Goal: Task Accomplishment & Management: Manage account settings

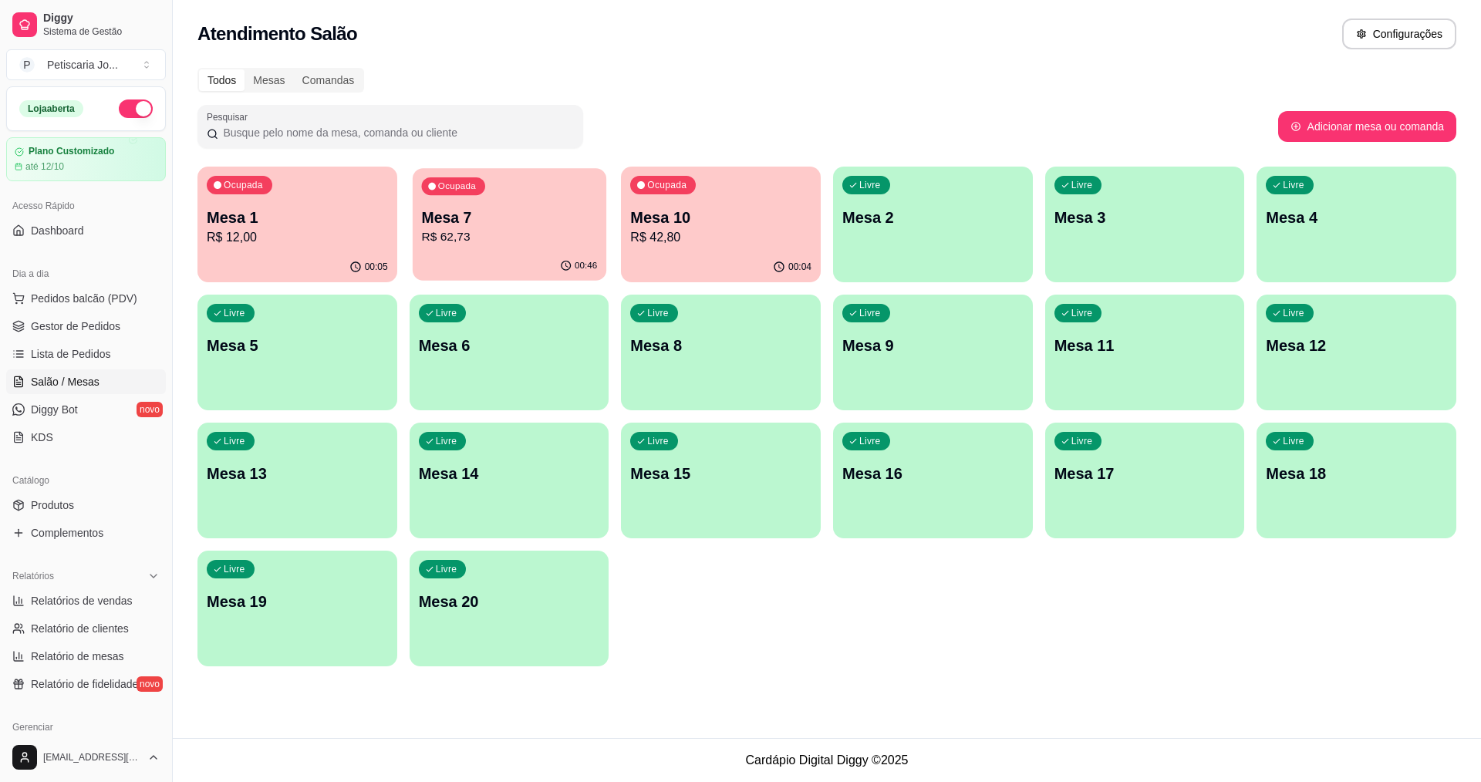
click at [541, 241] on p "R$ 62,73" at bounding box center [509, 237] width 176 height 18
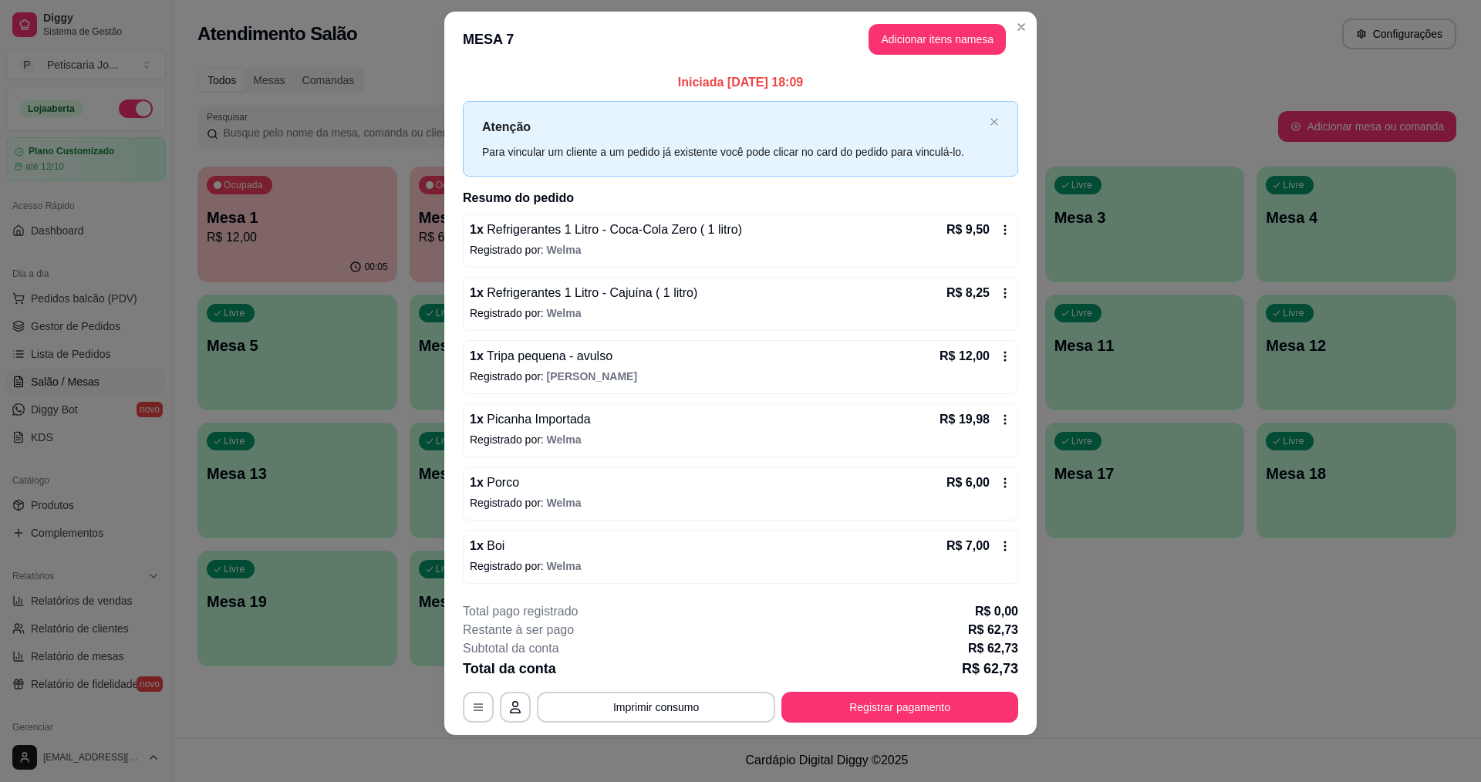
scroll to position [20, 0]
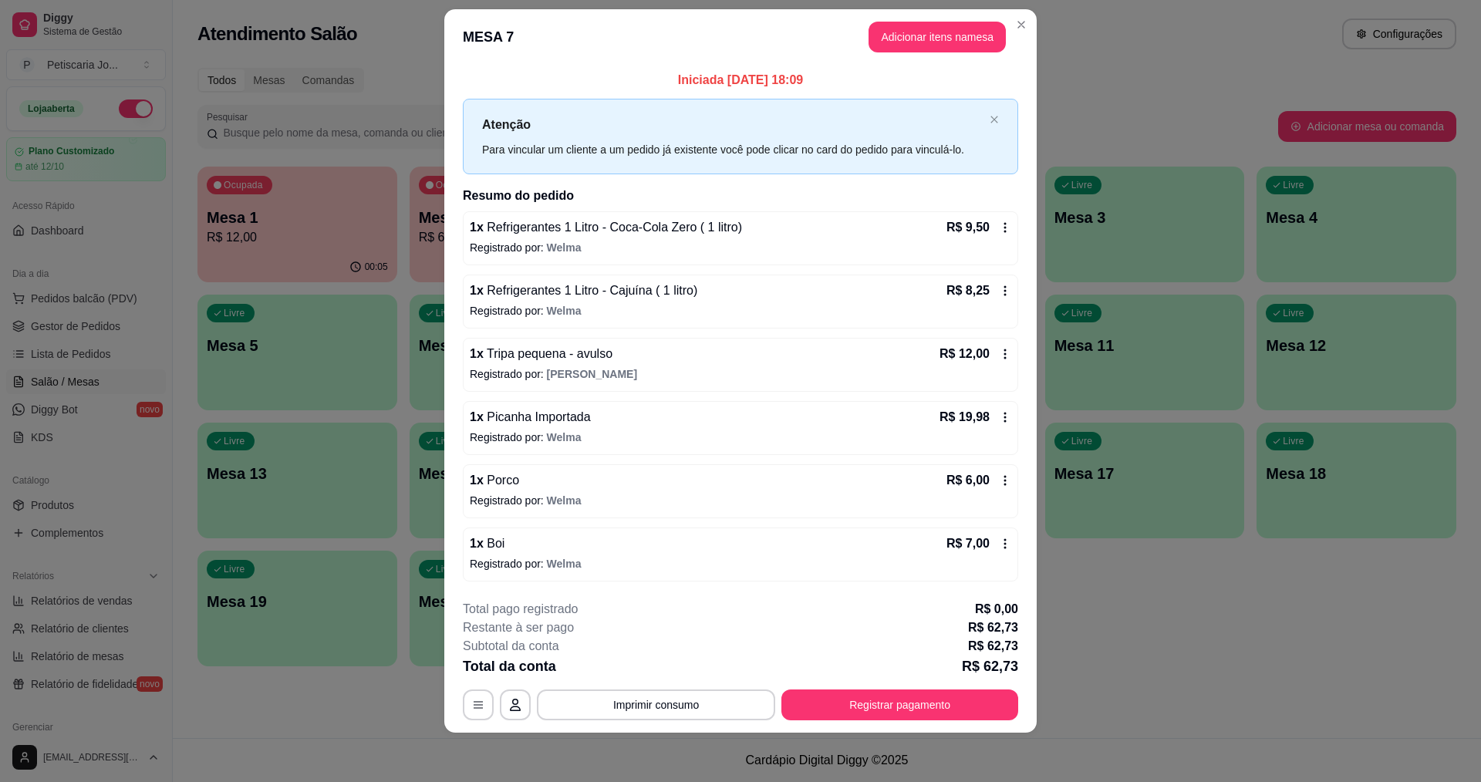
click at [558, 547] on div "1 x Boi R$ 7,00" at bounding box center [740, 544] width 541 height 19
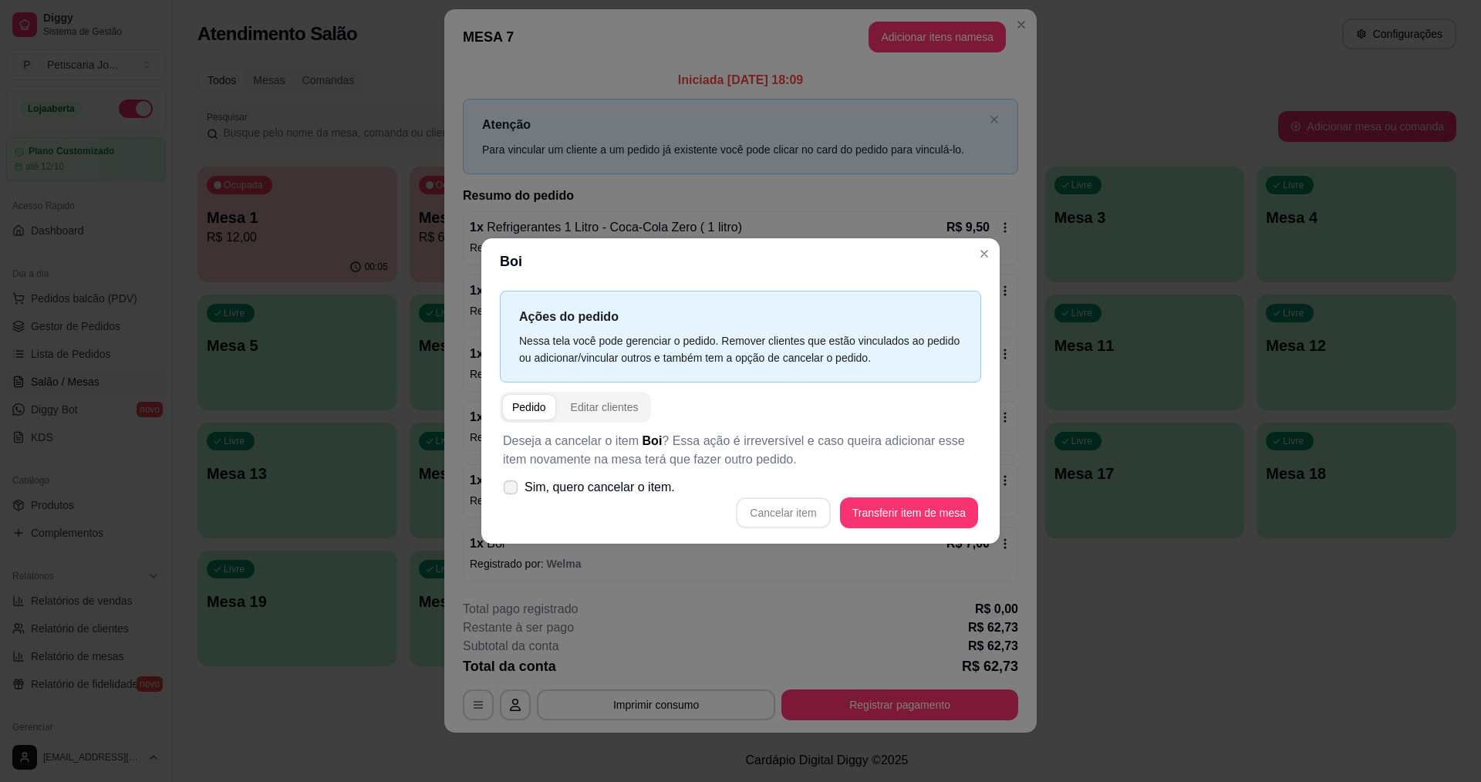
click at [585, 497] on span "Sim, quero cancelar o item." at bounding box center [599, 487] width 150 height 19
click at [512, 497] on input "Sim, quero cancelar o item." at bounding box center [507, 496] width 10 height 10
checkbox input "true"
click at [783, 501] on button "Cancelar item" at bounding box center [783, 513] width 92 height 30
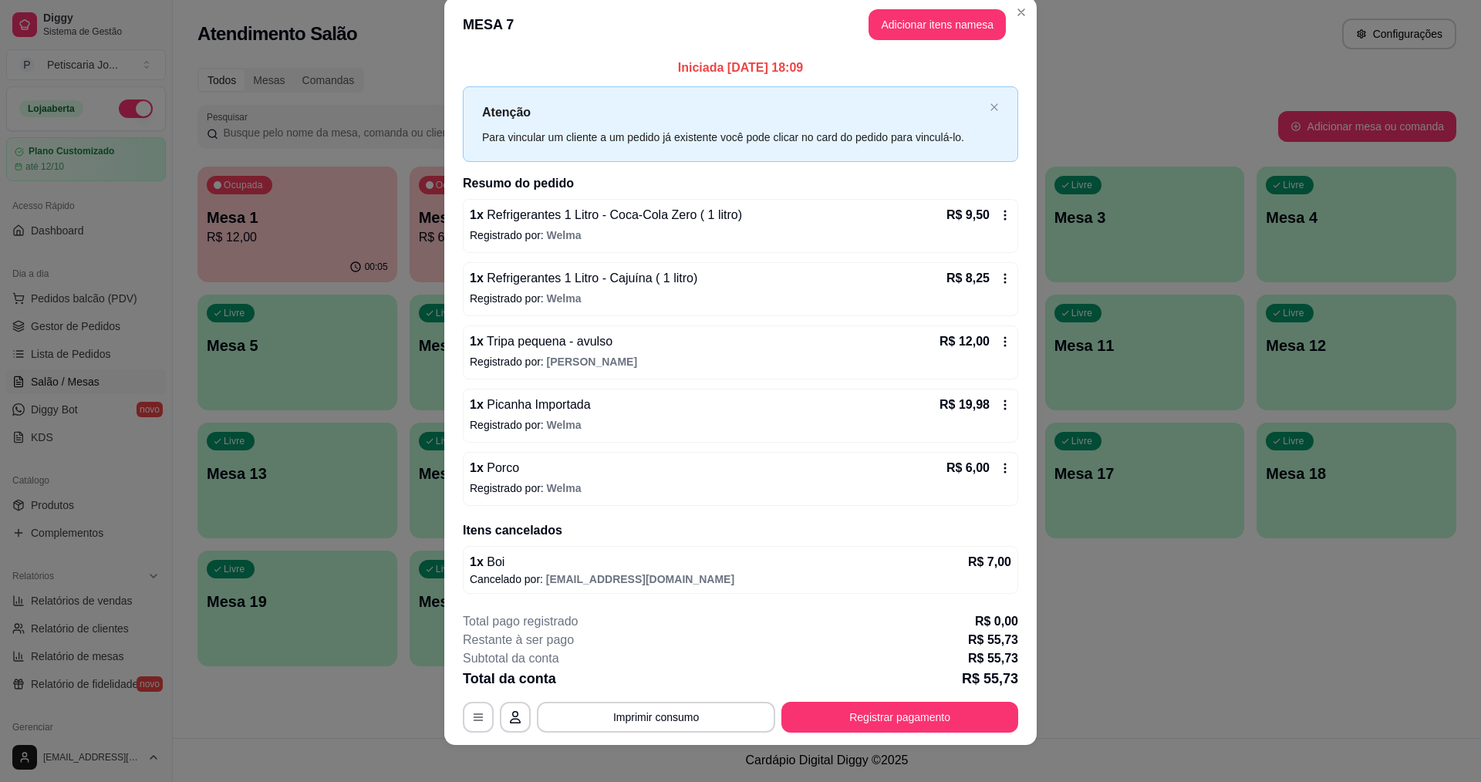
scroll to position [32, 0]
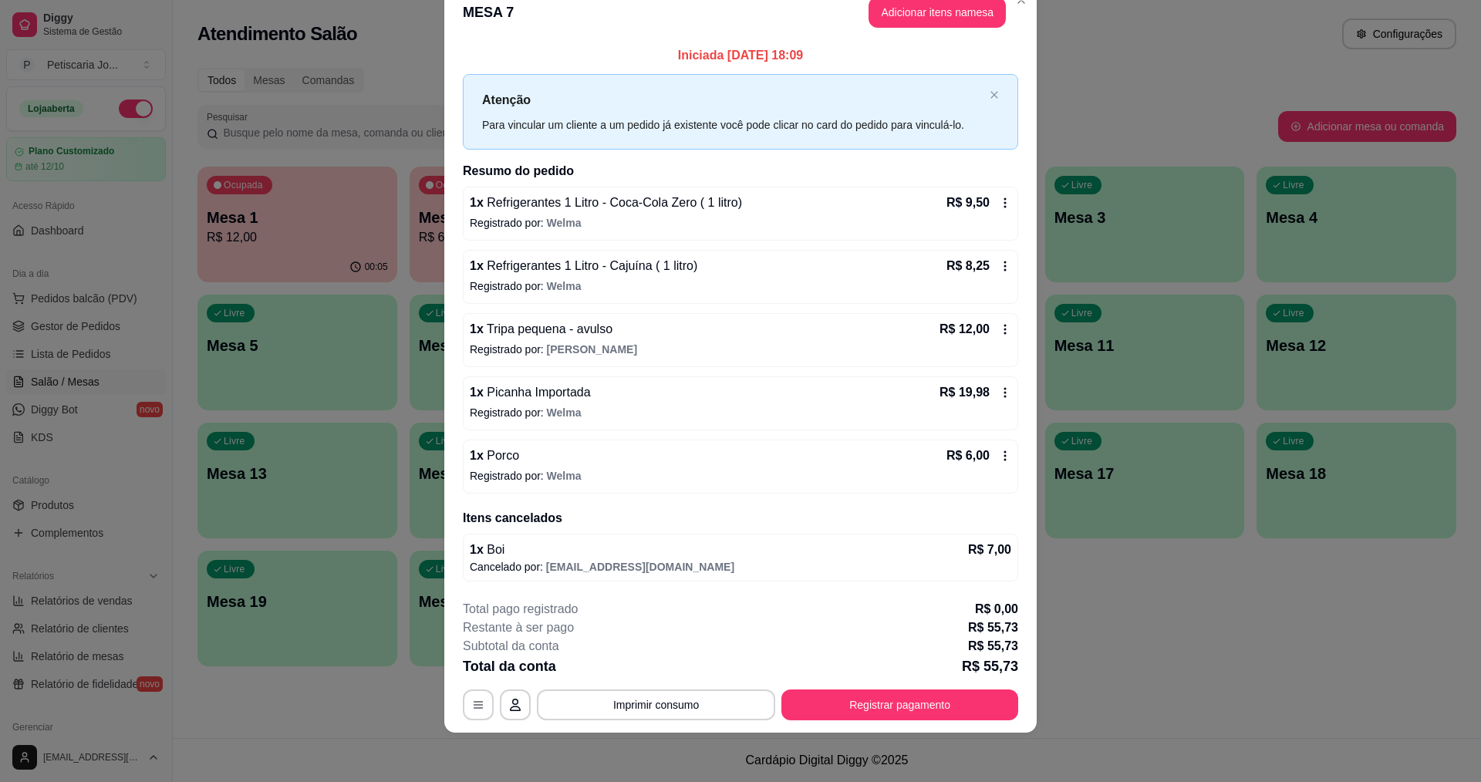
click at [760, 415] on p "Registrado por: Welma" at bounding box center [740, 412] width 541 height 15
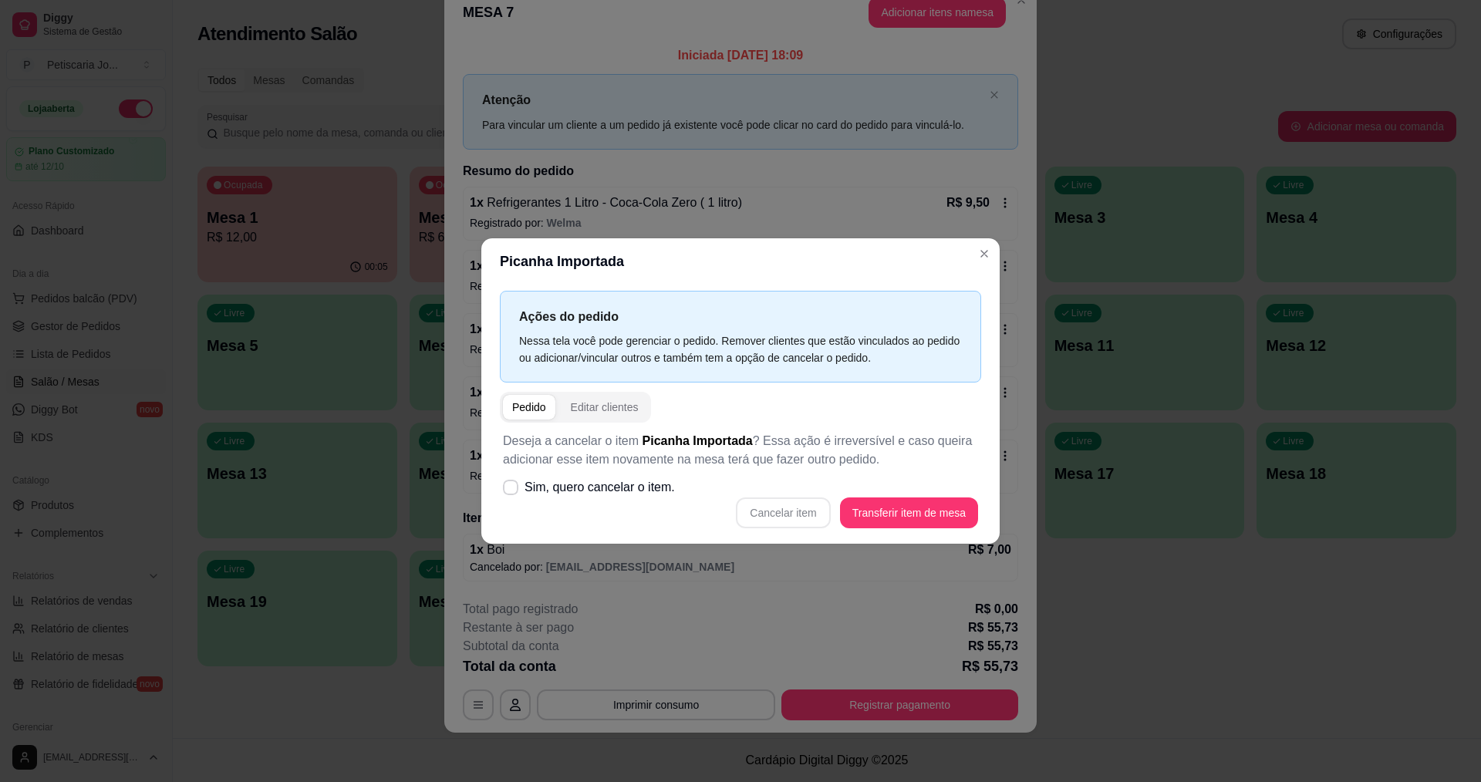
click at [528, 402] on div "Pedido" at bounding box center [529, 407] width 34 height 15
click at [513, 490] on icon at bounding box center [510, 487] width 12 height 8
click at [512, 491] on input "Sim, quero cancelar o item." at bounding box center [507, 496] width 10 height 10
checkbox input "true"
click at [802, 514] on button "Cancelar item" at bounding box center [783, 512] width 94 height 31
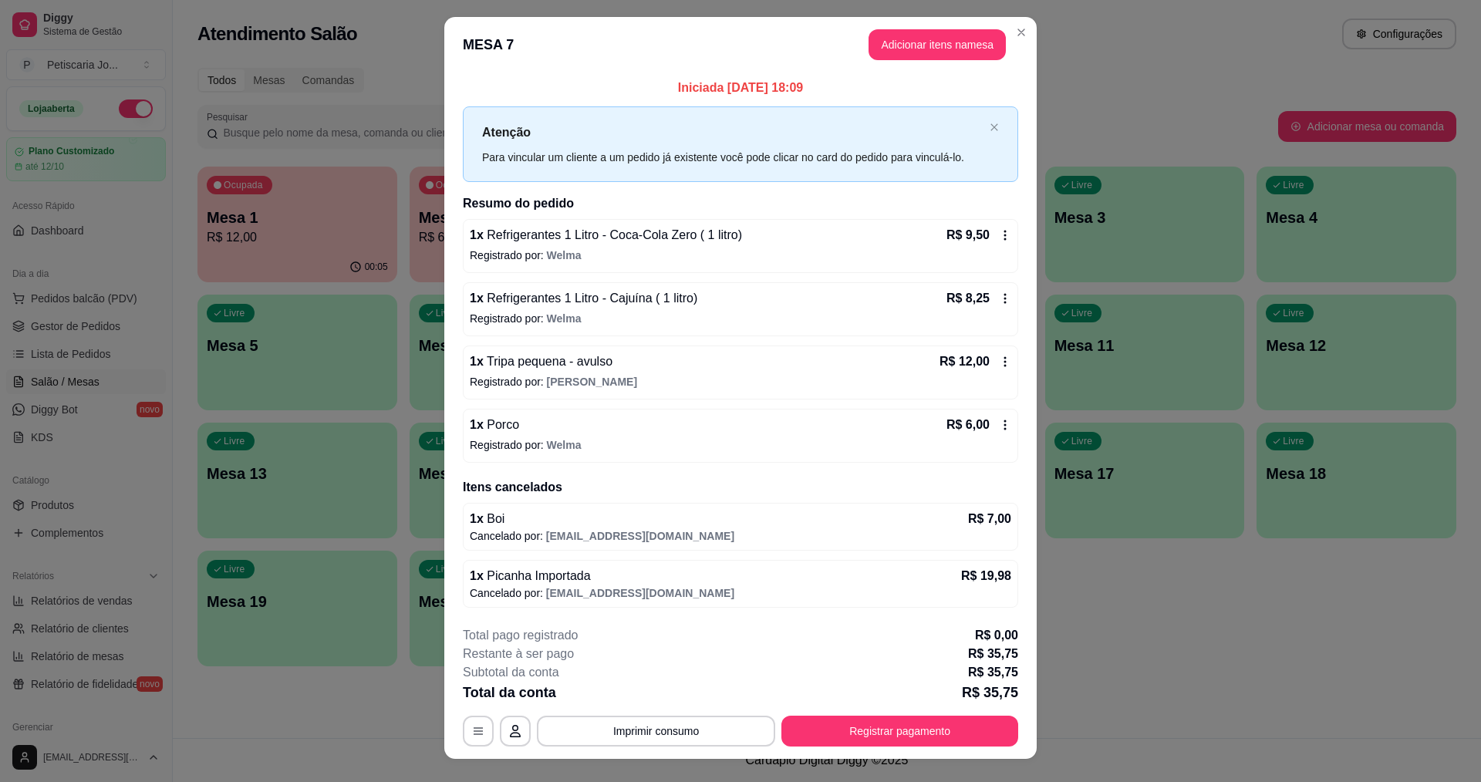
scroll to position [0, 0]
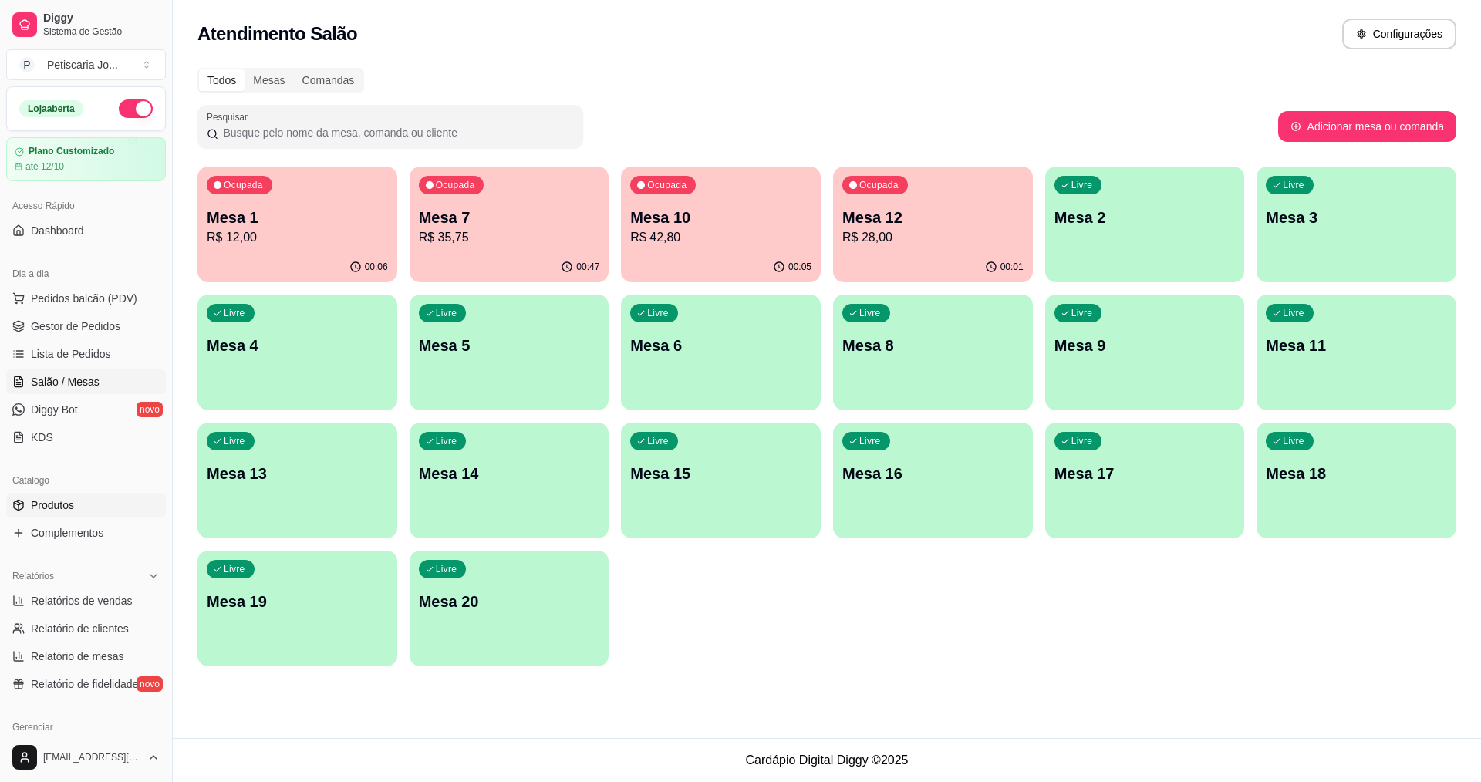
click at [66, 506] on span "Produtos" at bounding box center [52, 504] width 43 height 15
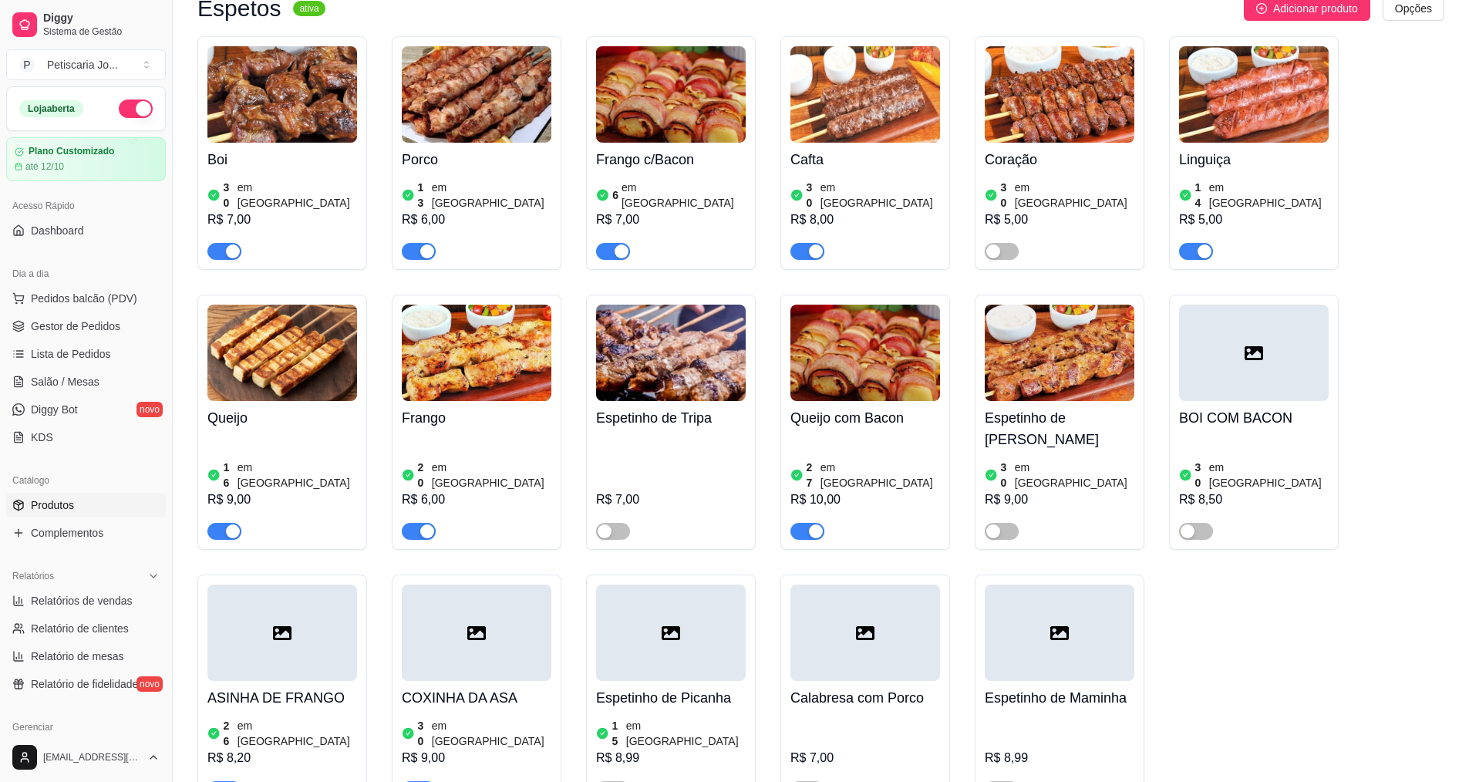
scroll to position [1080, 0]
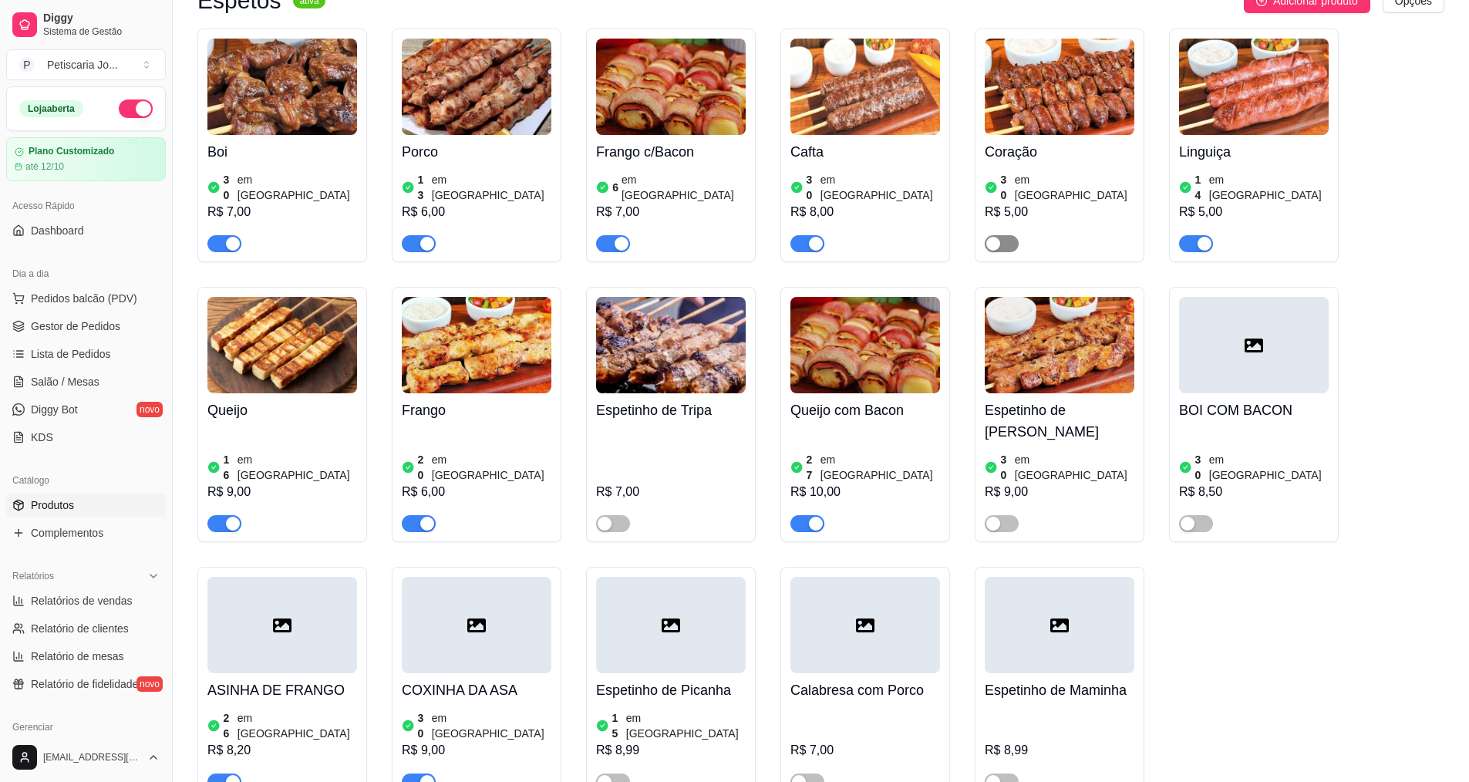
click at [1010, 235] on span "button" at bounding box center [1002, 243] width 34 height 17
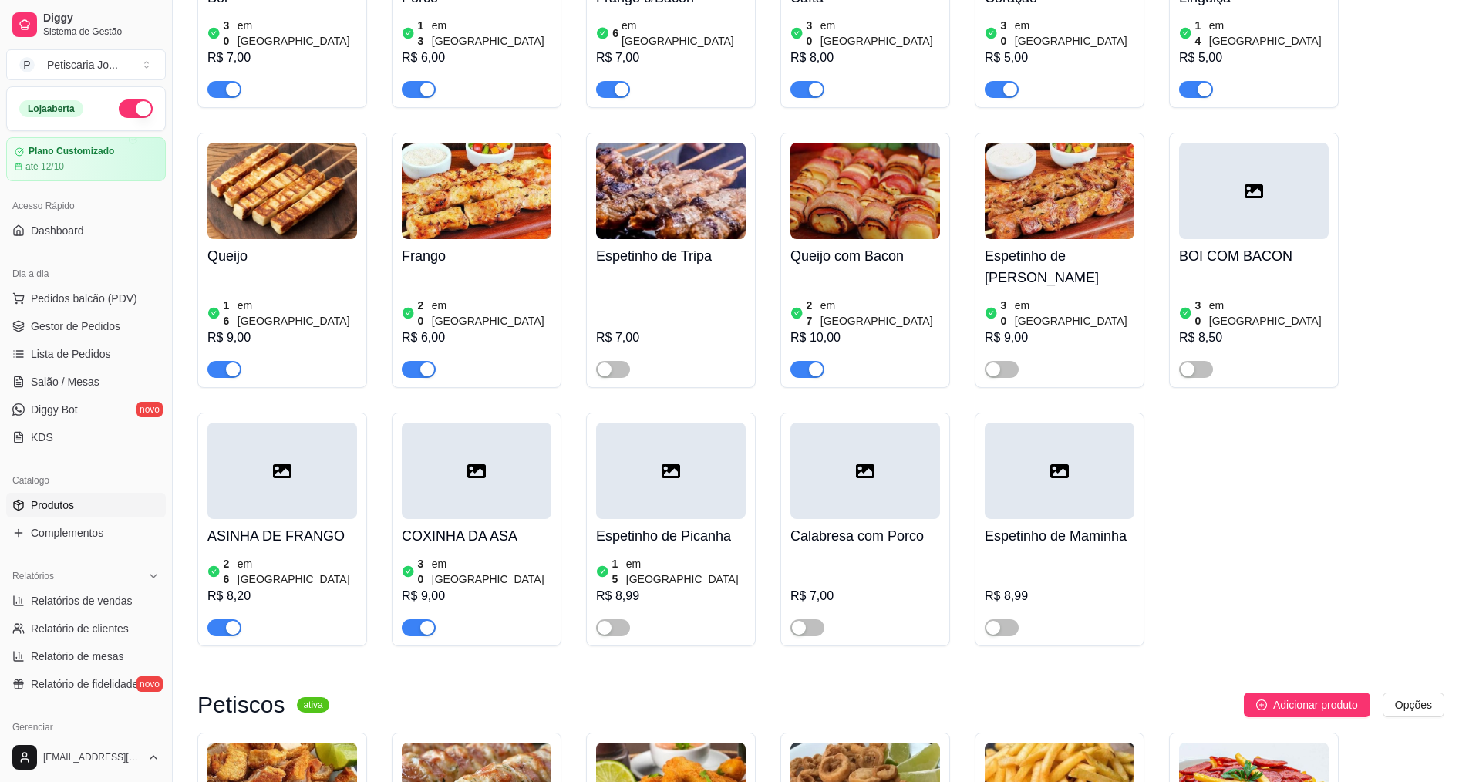
click at [630, 605] on div at bounding box center [671, 620] width 150 height 31
click at [627, 619] on span "button" at bounding box center [613, 627] width 34 height 17
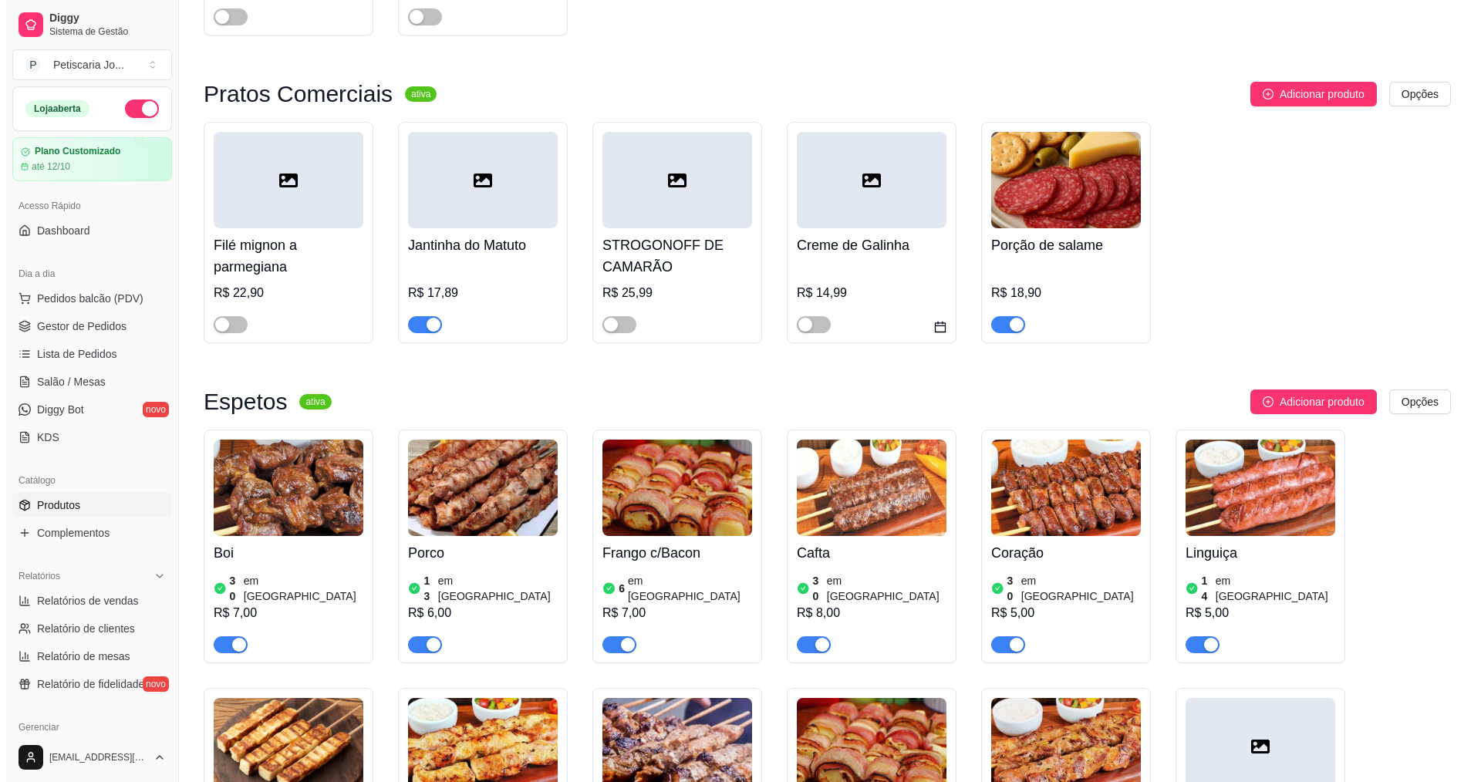
scroll to position [926, 0]
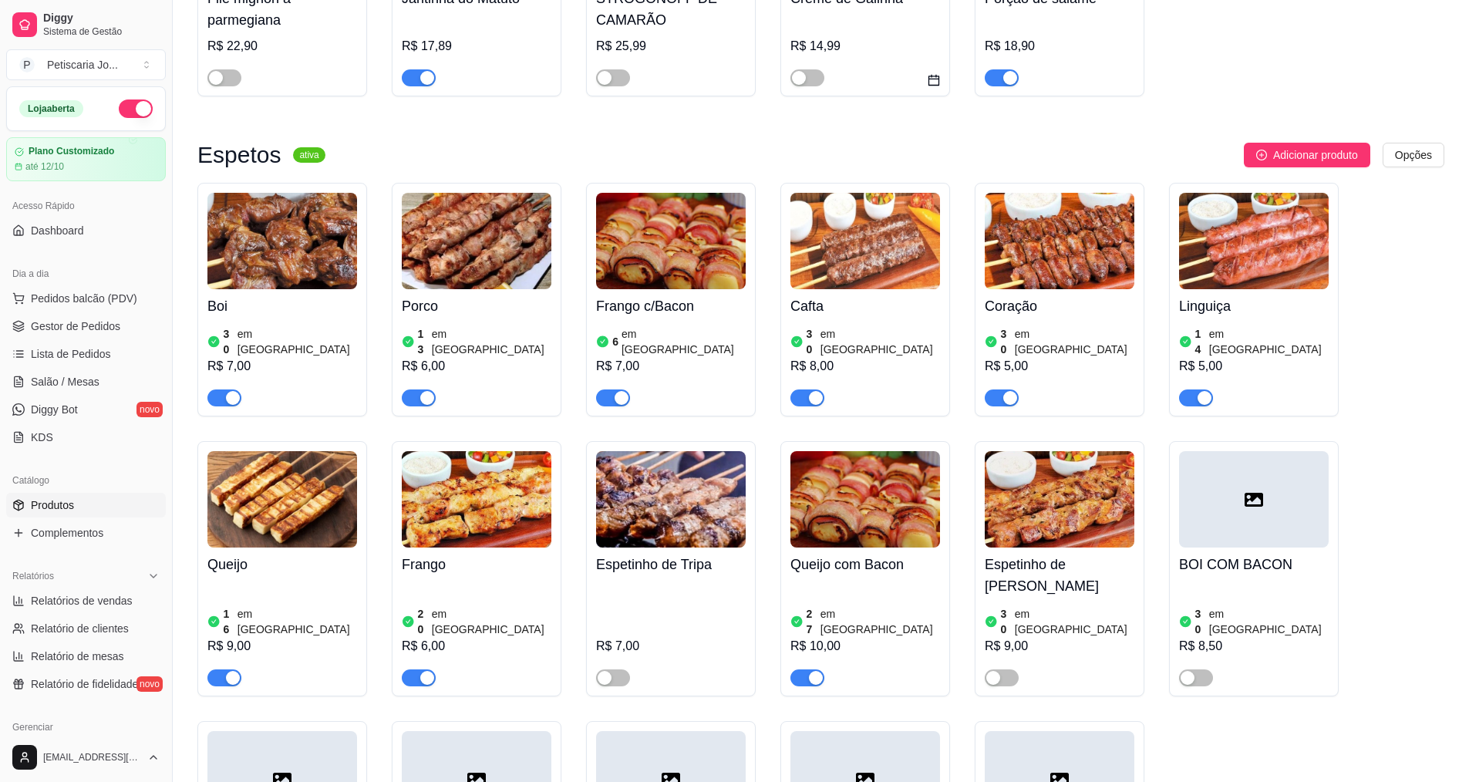
click at [285, 241] on img at bounding box center [282, 241] width 150 height 96
click at [73, 304] on span "Pedidos balcão (PDV)" at bounding box center [84, 298] width 106 height 15
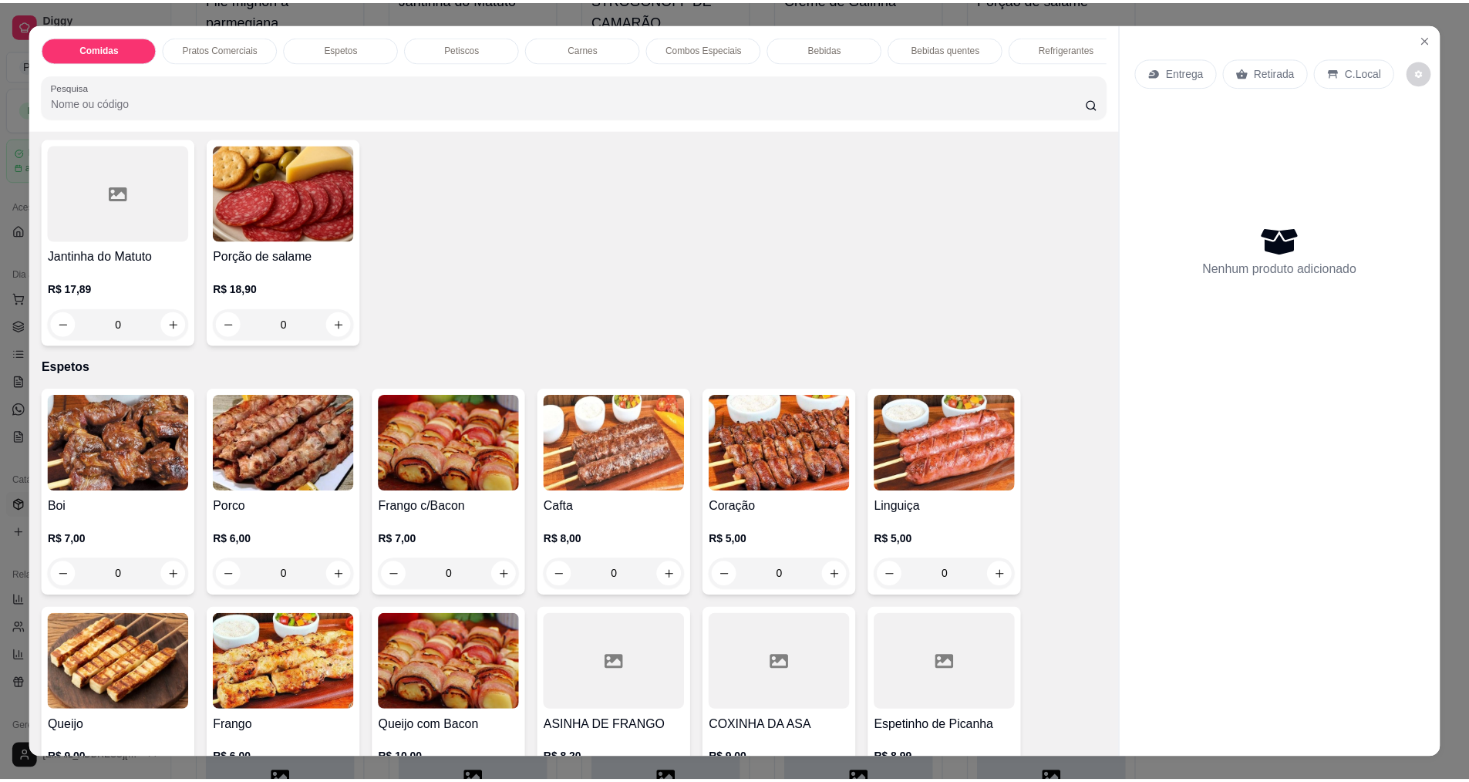
scroll to position [540, 0]
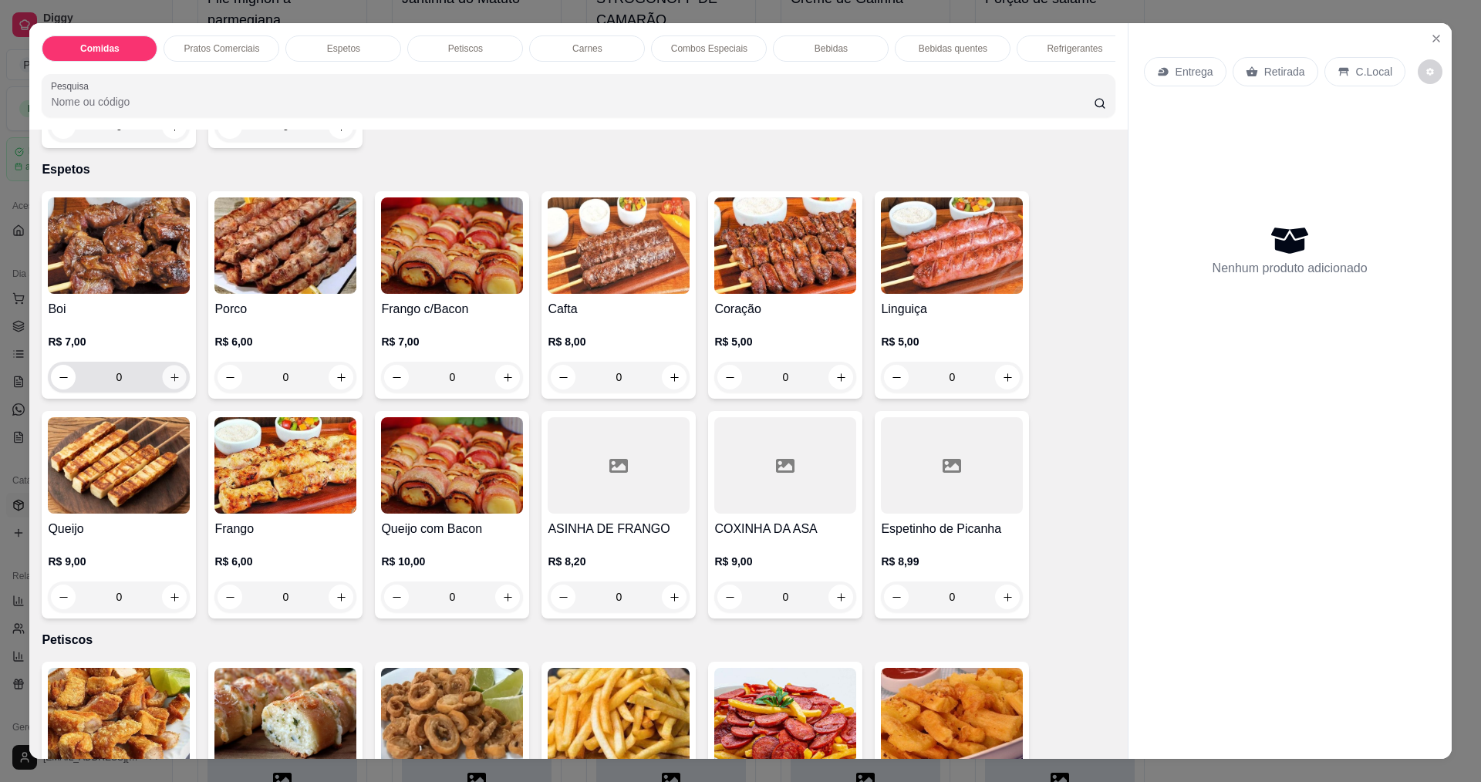
click at [177, 390] on button "increase-product-quantity" at bounding box center [175, 378] width 24 height 24
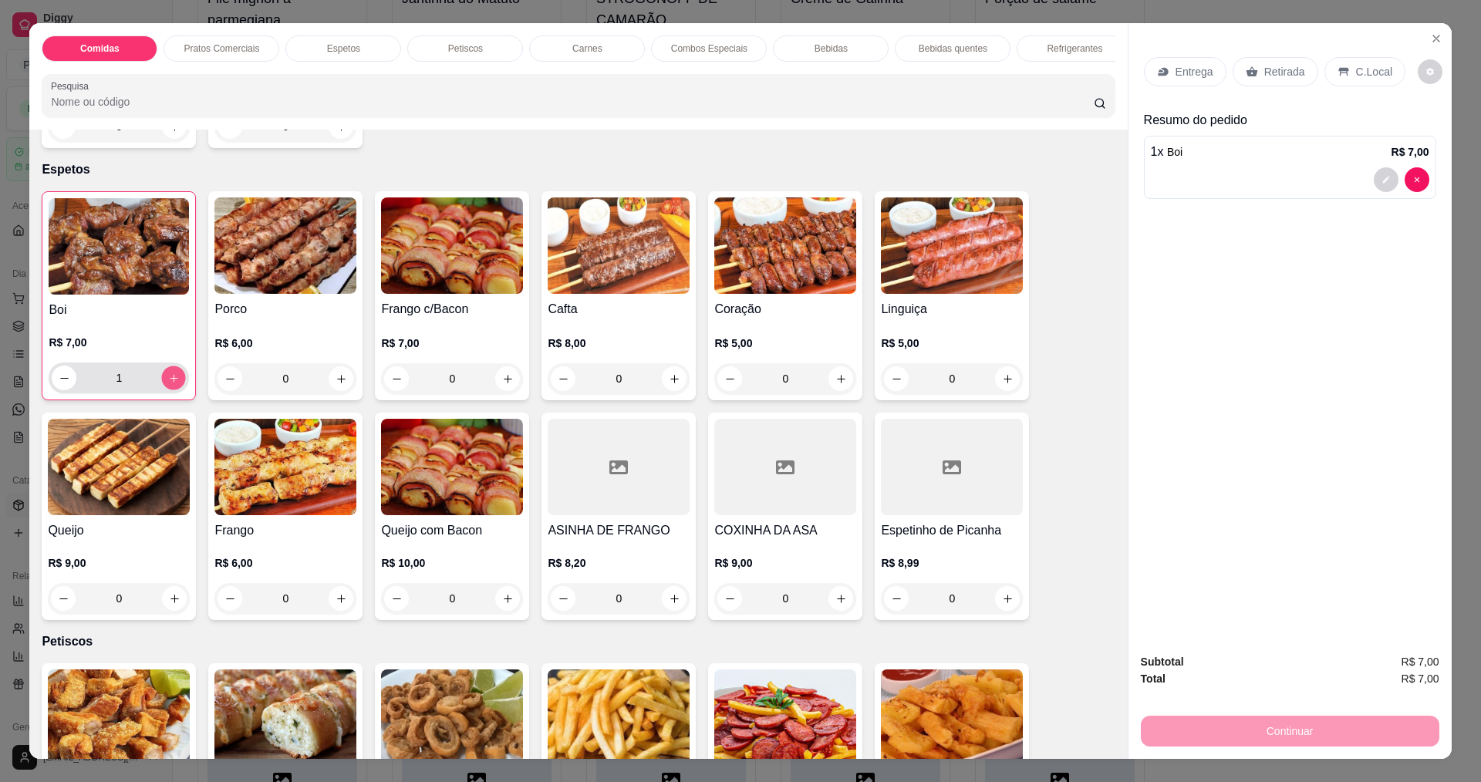
click at [177, 390] on button "increase-product-quantity" at bounding box center [174, 378] width 24 height 24
click at [177, 390] on button "increase-product-quantity" at bounding box center [173, 378] width 25 height 25
type input "3"
click at [1189, 66] on p "Entrega" at bounding box center [1194, 71] width 38 height 15
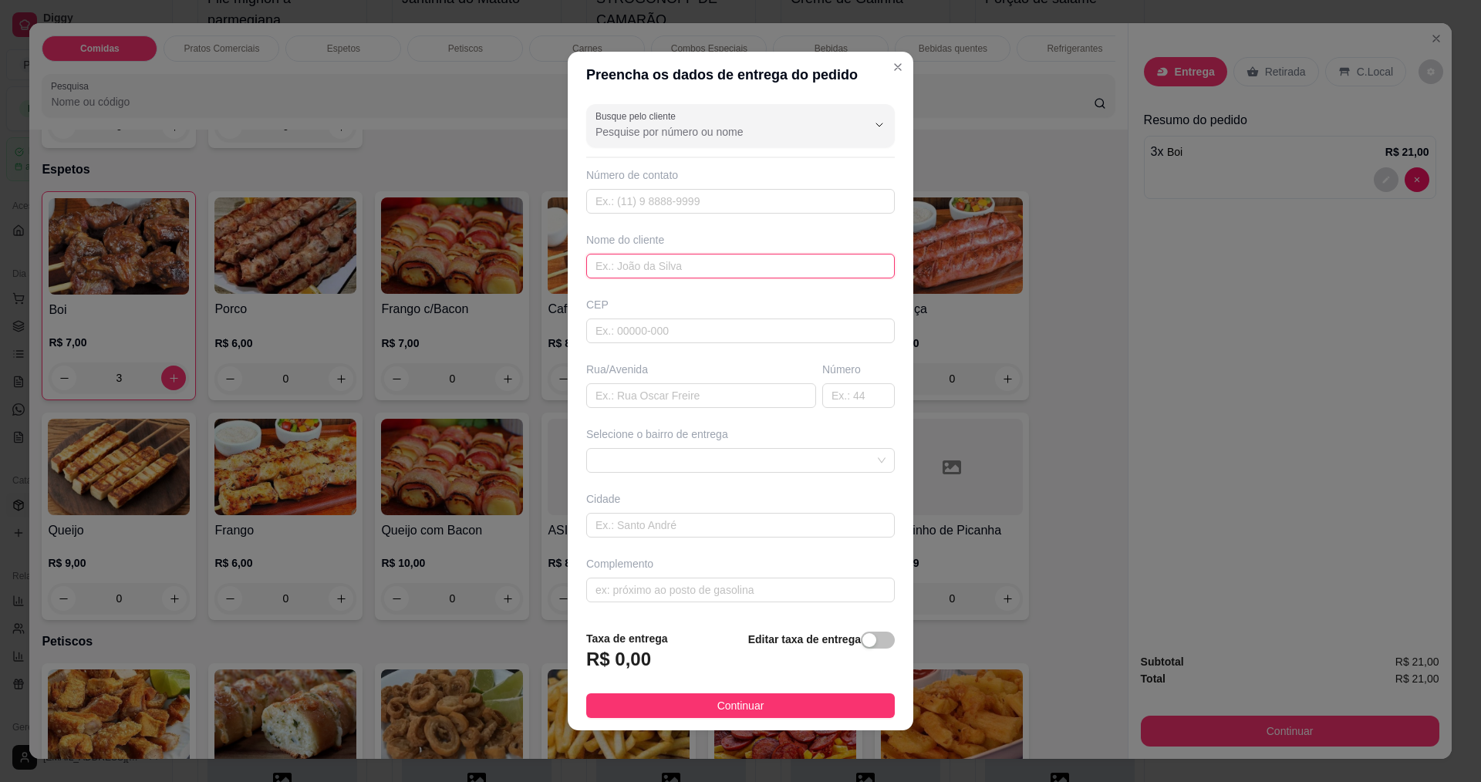
click at [656, 264] on input "text" at bounding box center [740, 266] width 309 height 25
type input "J"
type input "ITALO"
click at [773, 720] on footer "Taxa de entrega R$ 0,00 Editar taxa de entrega Continuar" at bounding box center [741, 674] width 346 height 113
click at [773, 716] on button "Continuar" at bounding box center [740, 705] width 309 height 25
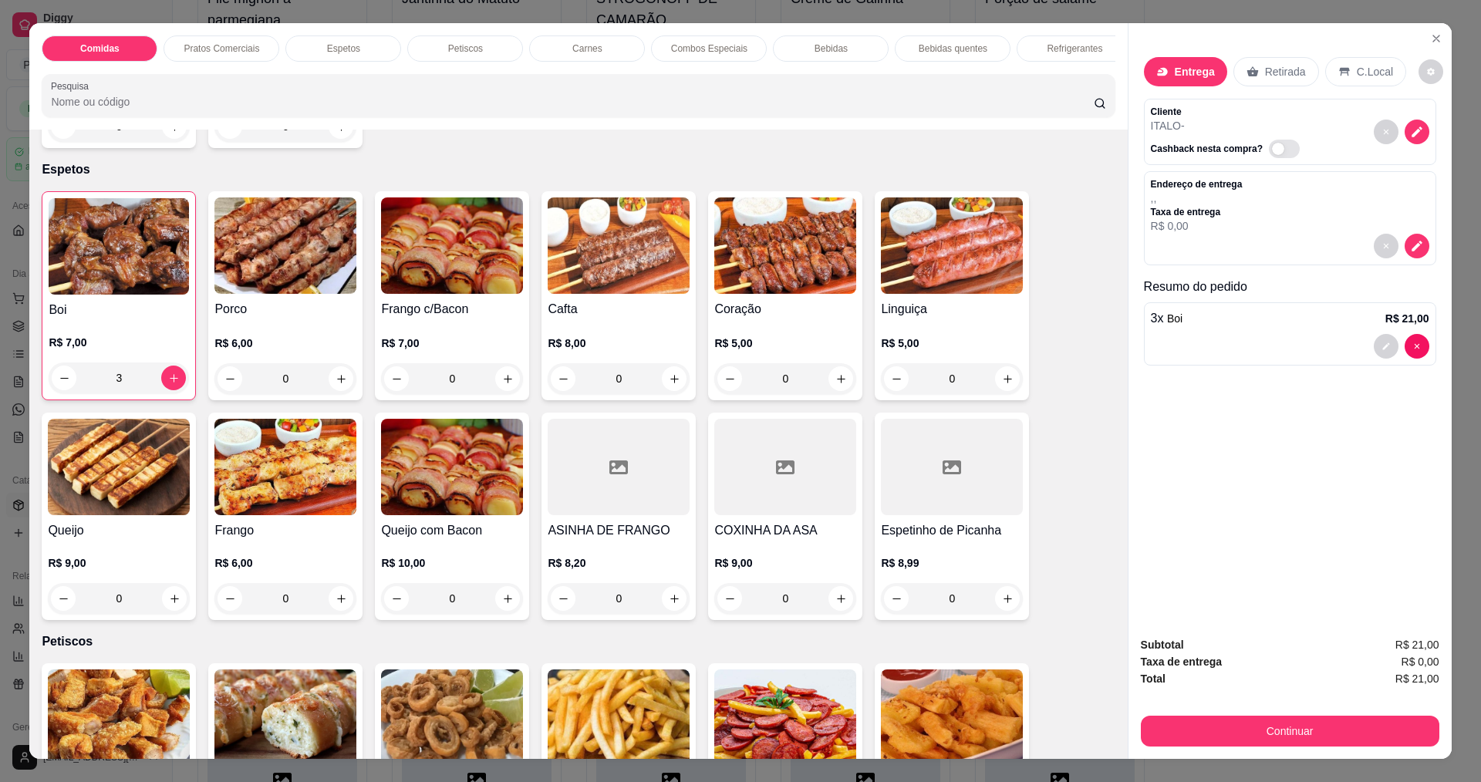
drag, startPoint x: 1196, startPoint y: 711, endPoint x: 1196, endPoint y: 730, distance: 19.3
click at [1196, 716] on div "Continuar" at bounding box center [1290, 729] width 298 height 35
click at [1196, 730] on button "Continuar" at bounding box center [1289, 731] width 289 height 30
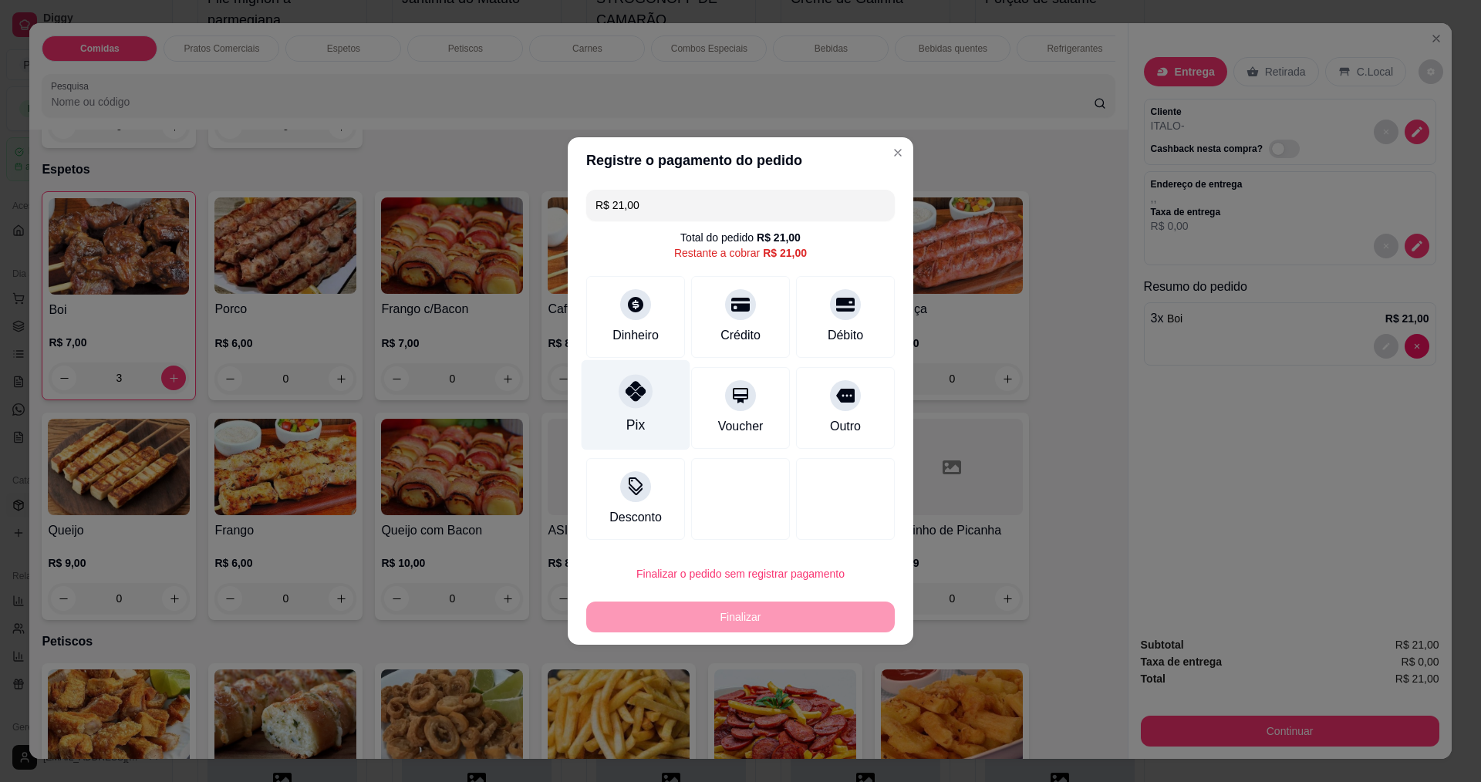
click at [626, 404] on div at bounding box center [636, 391] width 34 height 34
type input "R$ 0,00"
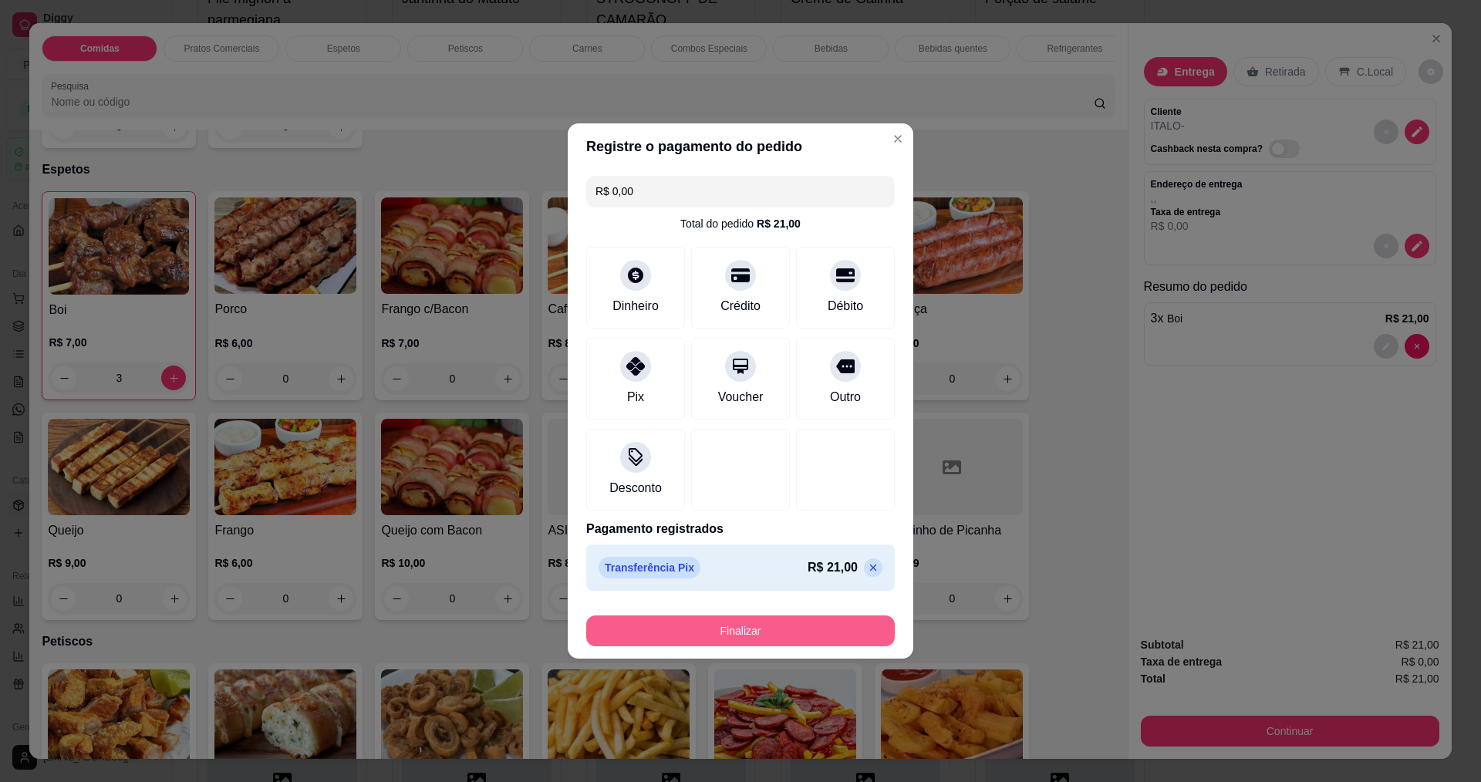
click at [675, 632] on button "Finalizar" at bounding box center [740, 630] width 309 height 31
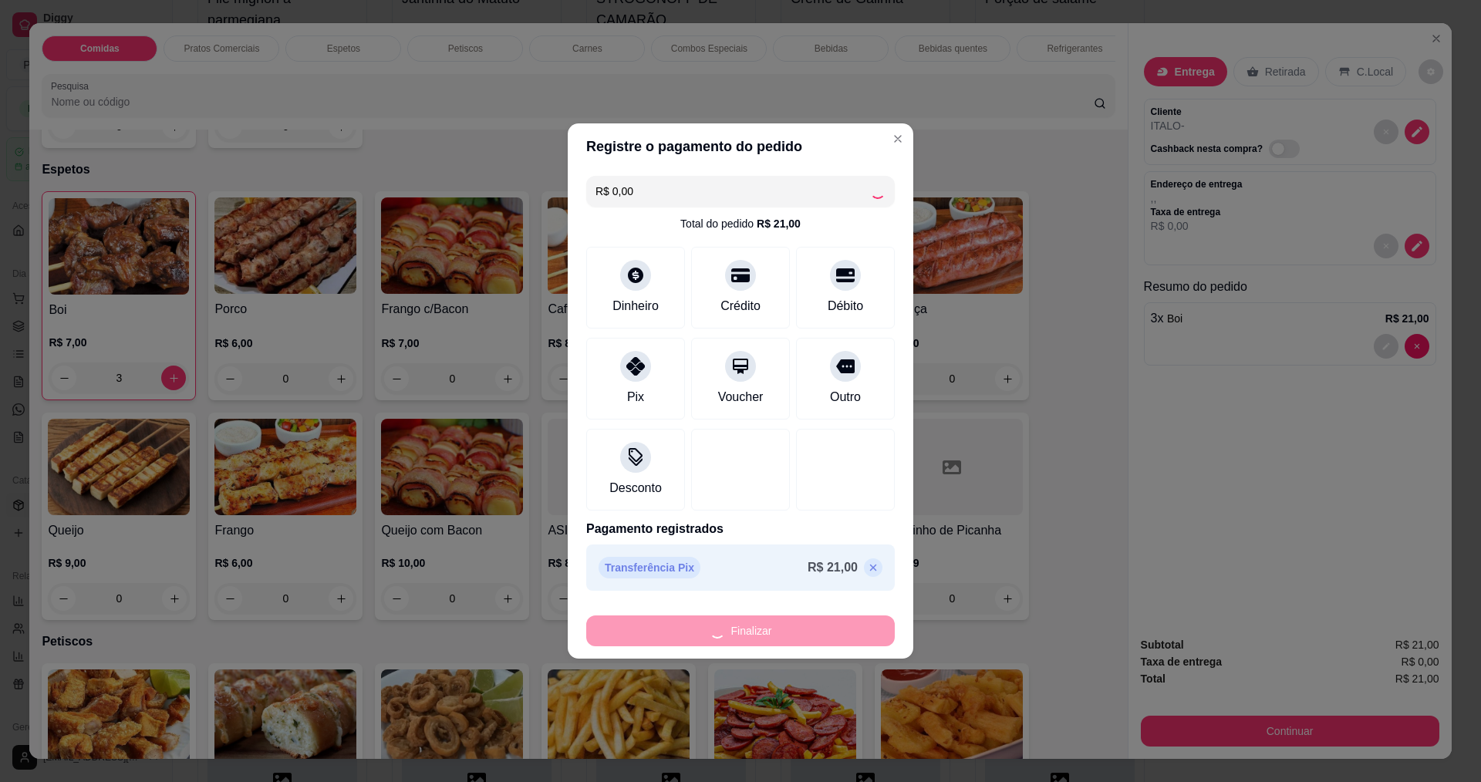
type input "0"
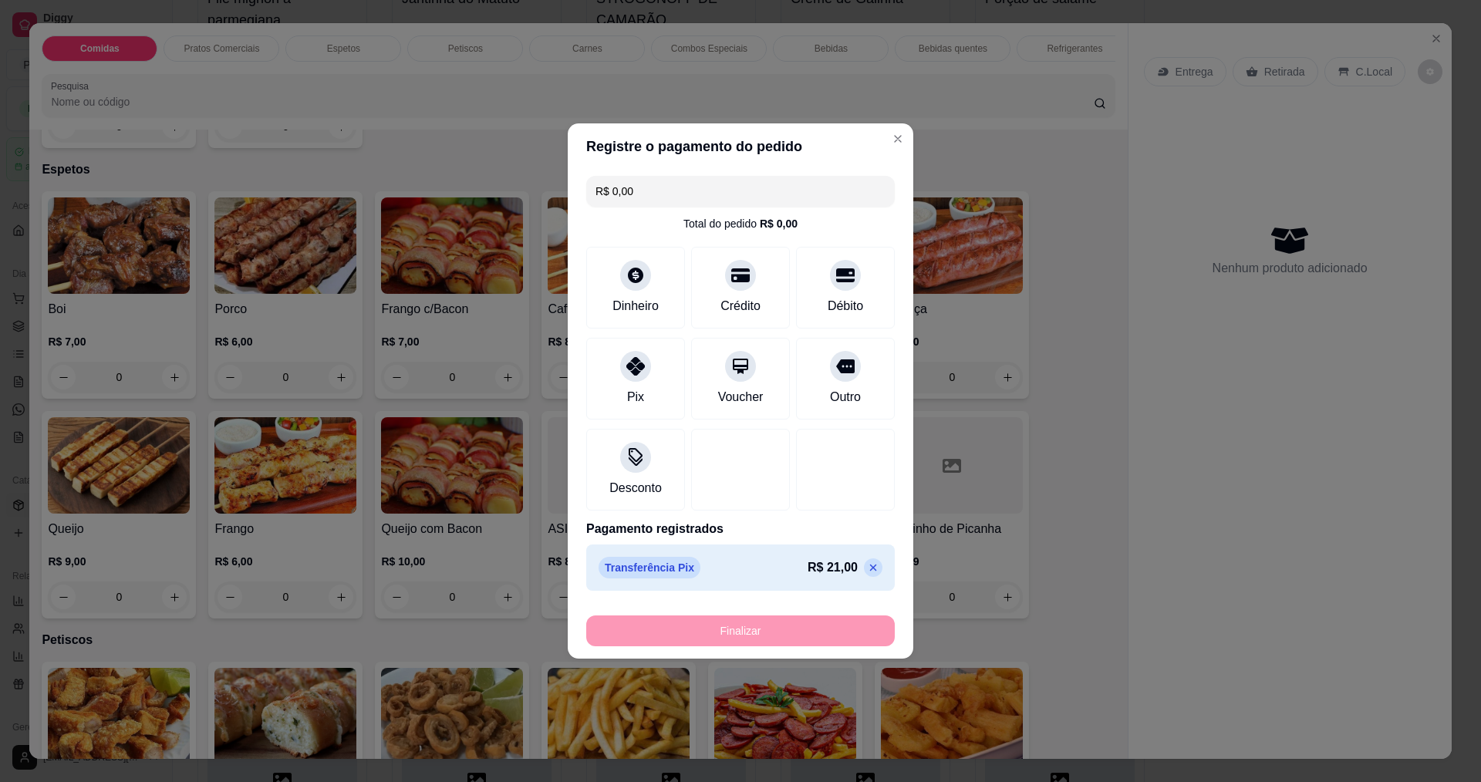
type input "-R$ 21,00"
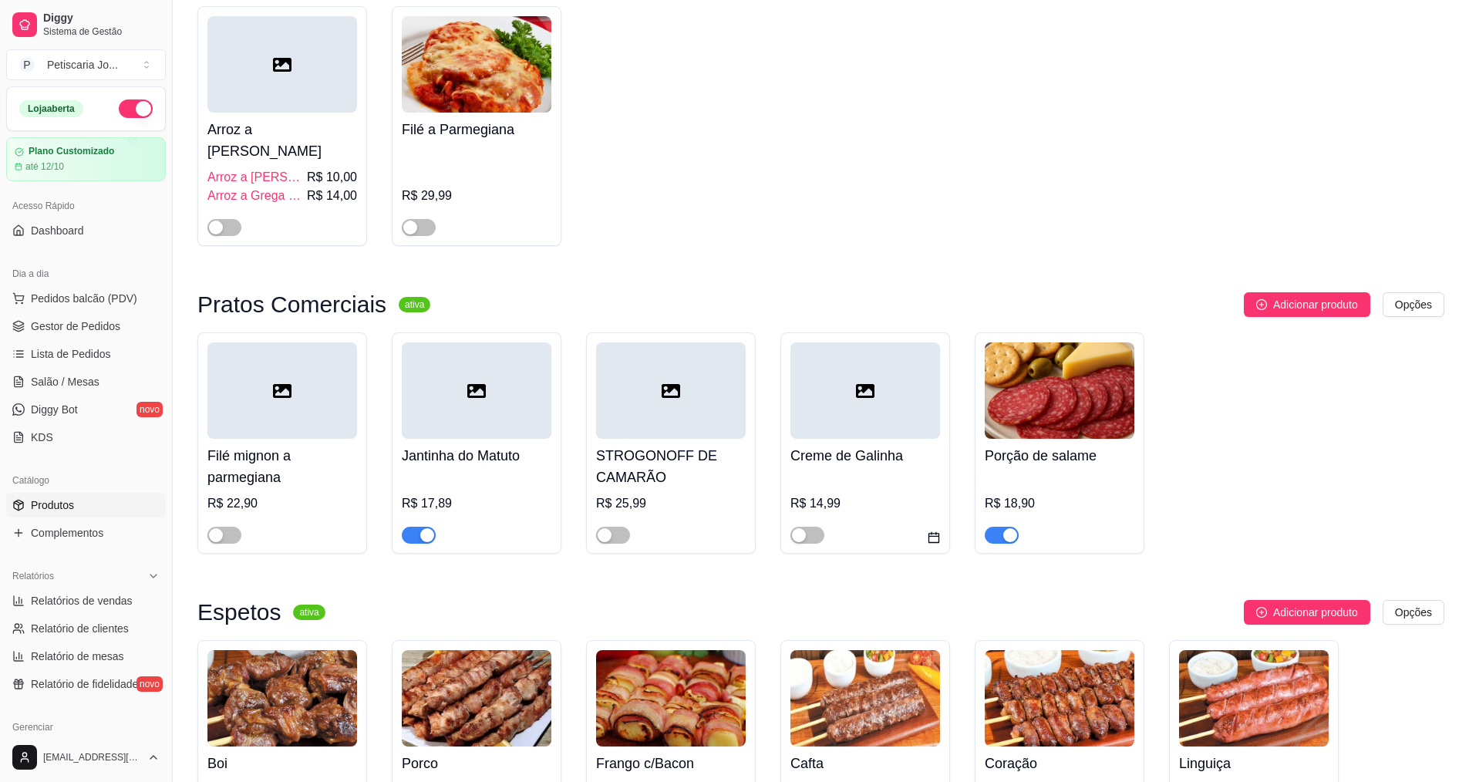
scroll to position [231, 0]
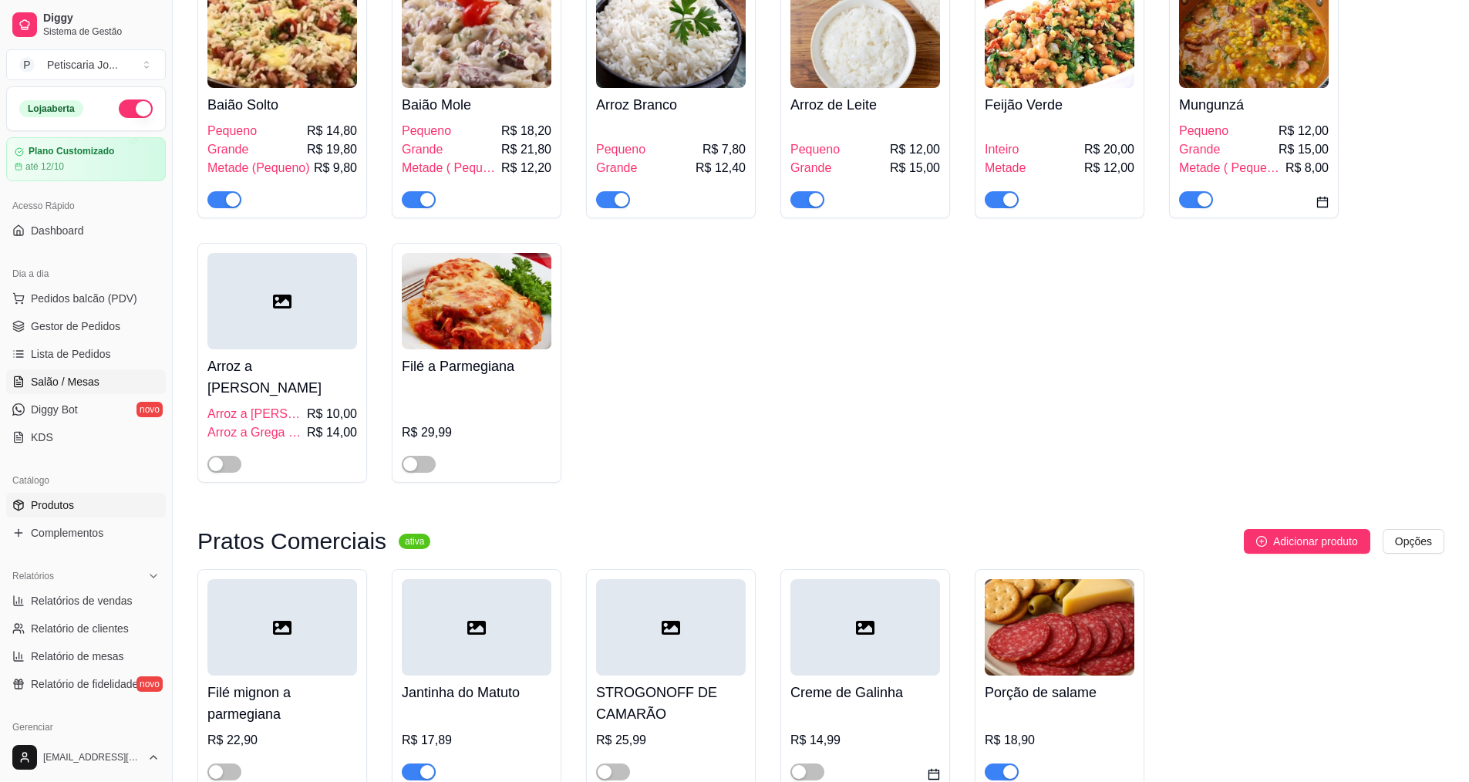
click at [62, 393] on link "Salão / Mesas" at bounding box center [86, 381] width 160 height 25
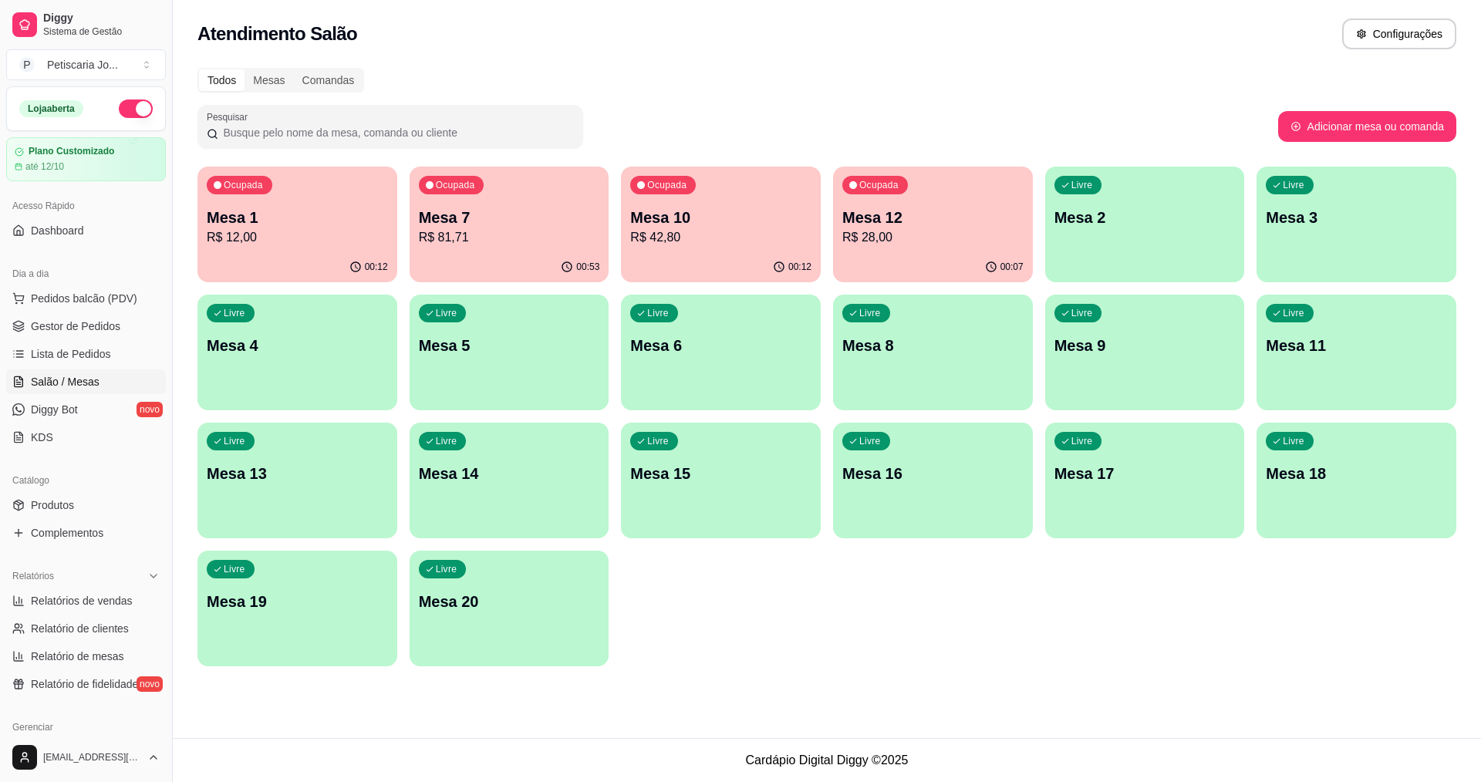
click at [285, 197] on div "Ocupada Mesa 1 R$ 12,00" at bounding box center [297, 210] width 200 height 86
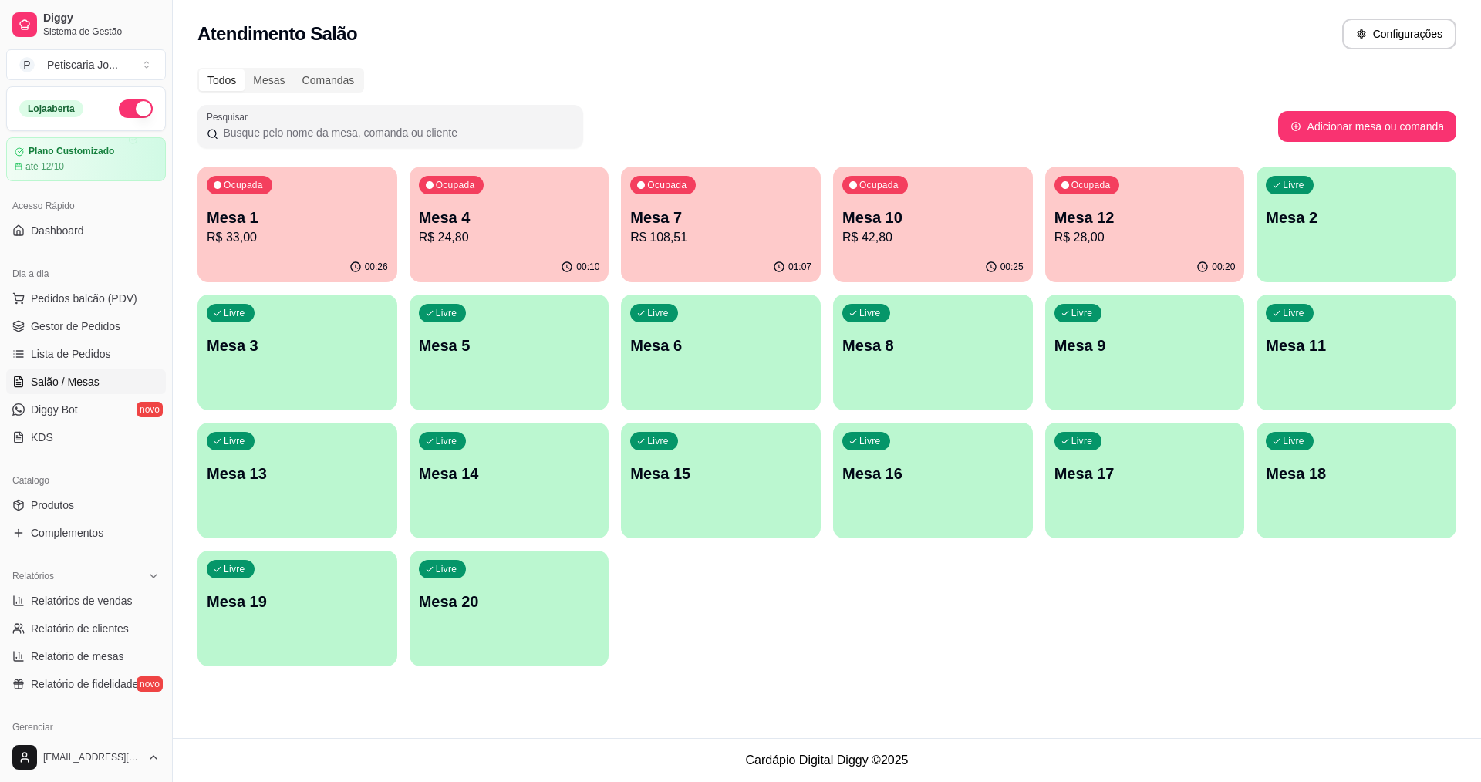
click at [370, 228] on p "R$ 33,00" at bounding box center [297, 237] width 181 height 19
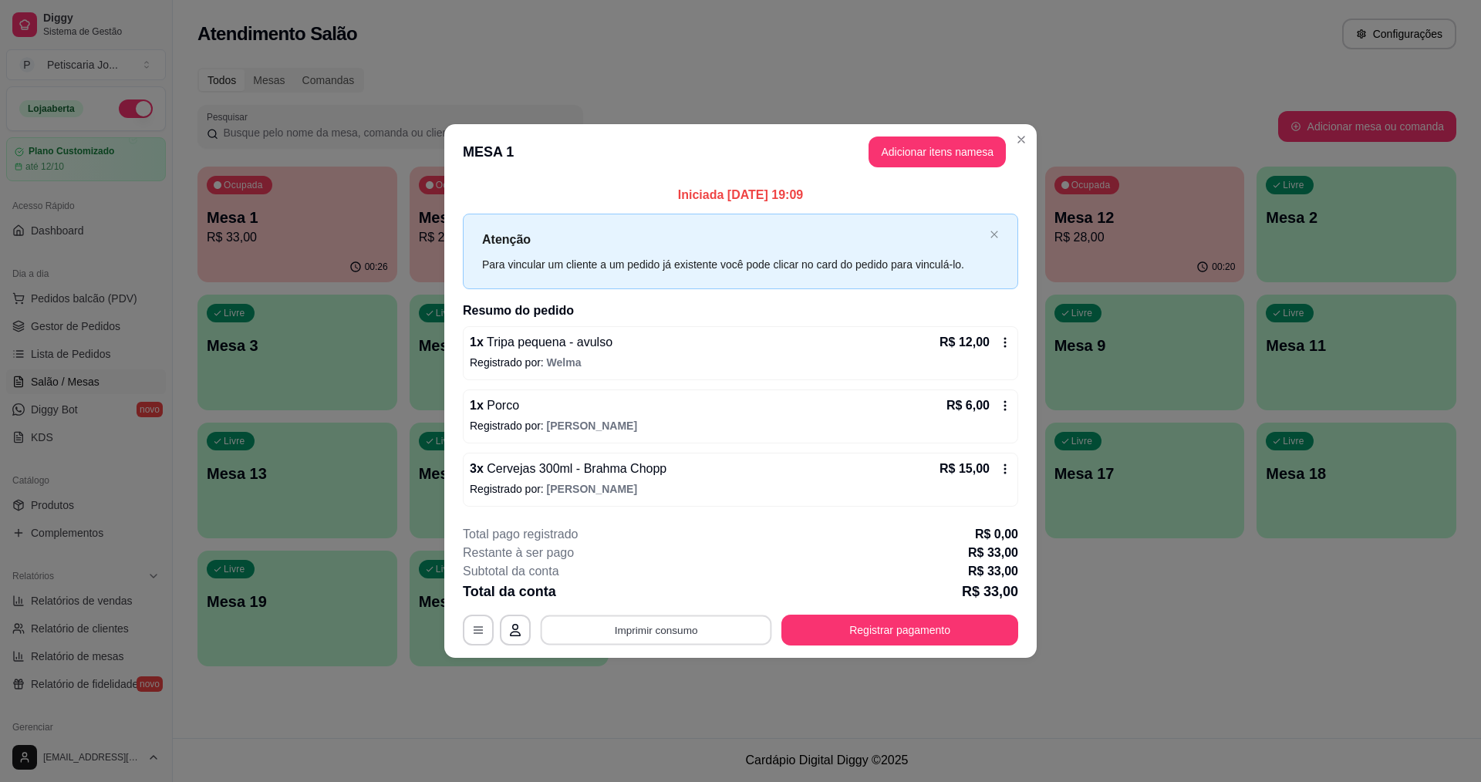
click at [662, 622] on button "Imprimir consumo" at bounding box center [656, 630] width 231 height 30
click at [670, 599] on button "IMPRESSORA" at bounding box center [661, 594] width 112 height 25
click at [882, 620] on button "Registrar pagamento" at bounding box center [899, 630] width 237 height 31
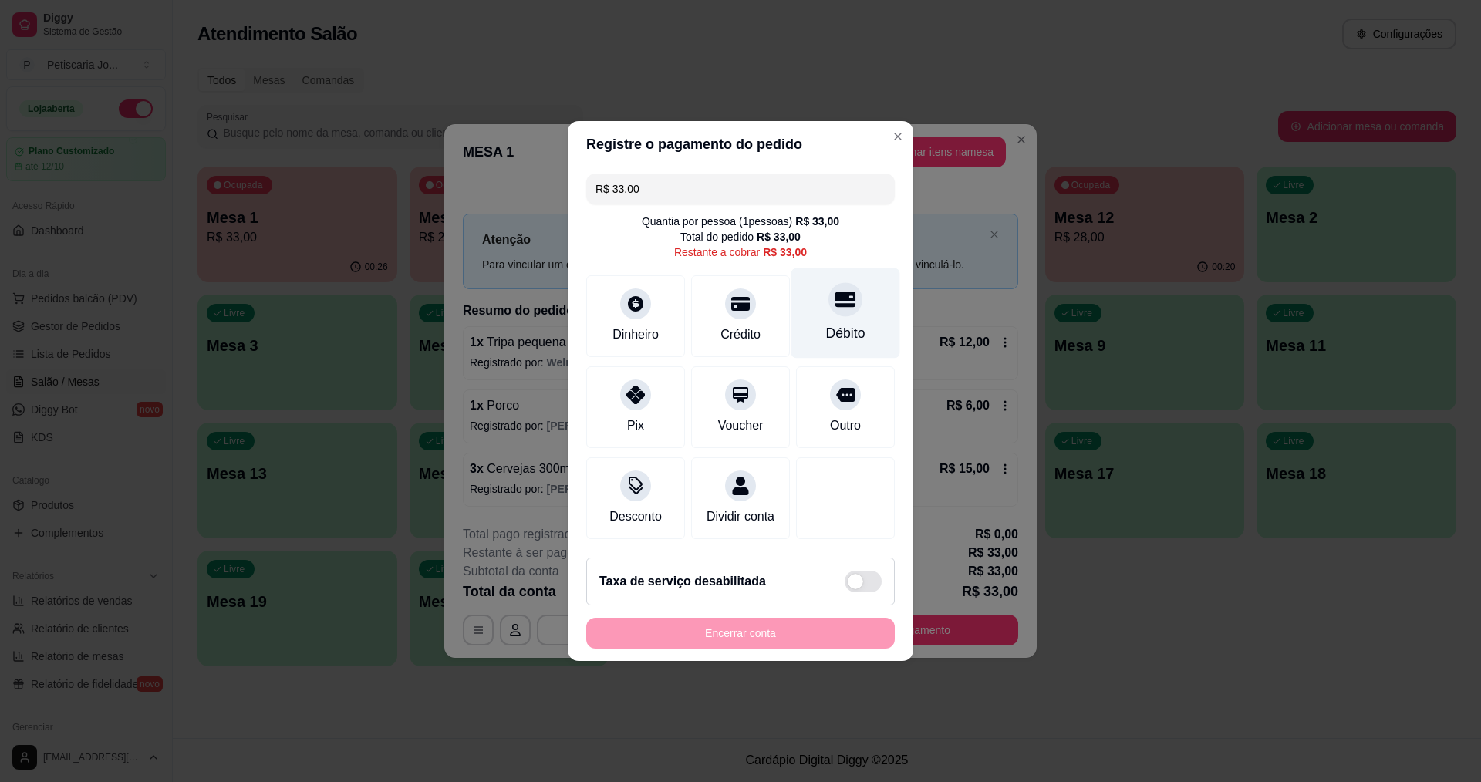
click at [828, 283] on div at bounding box center [845, 299] width 34 height 34
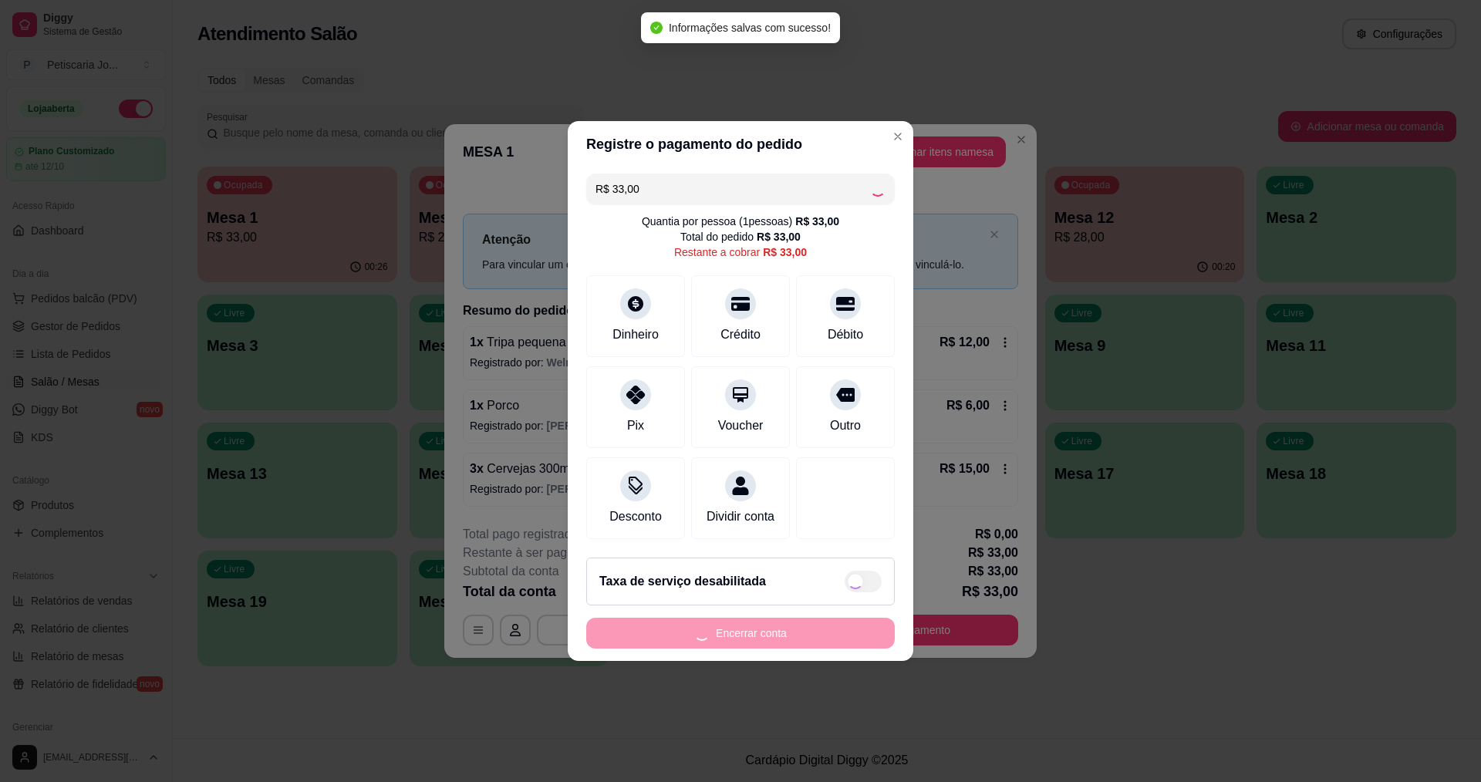
type input "R$ 0,00"
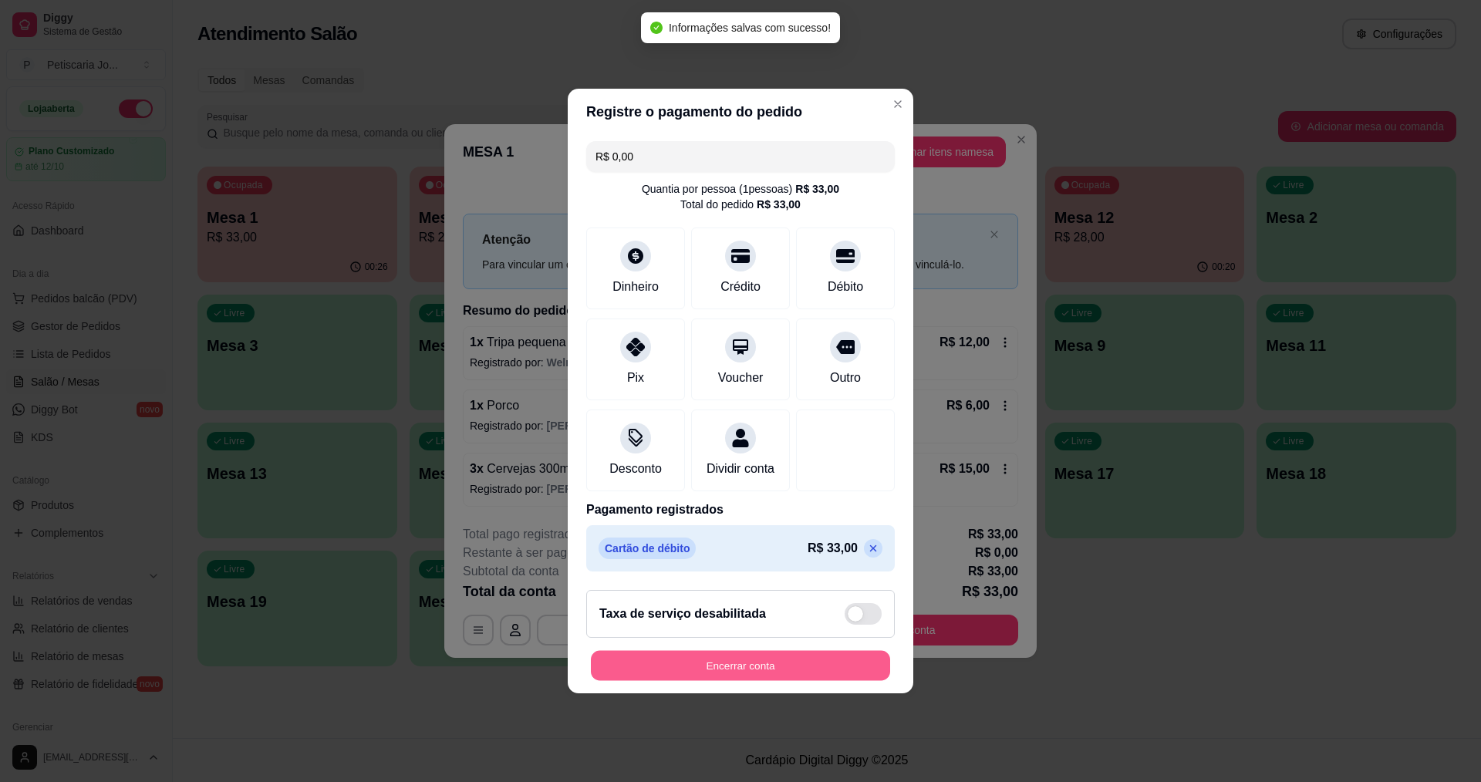
click at [777, 659] on button "Encerrar conta" at bounding box center [740, 666] width 299 height 30
click at [789, 666] on button "Encerrar conta" at bounding box center [740, 666] width 299 height 30
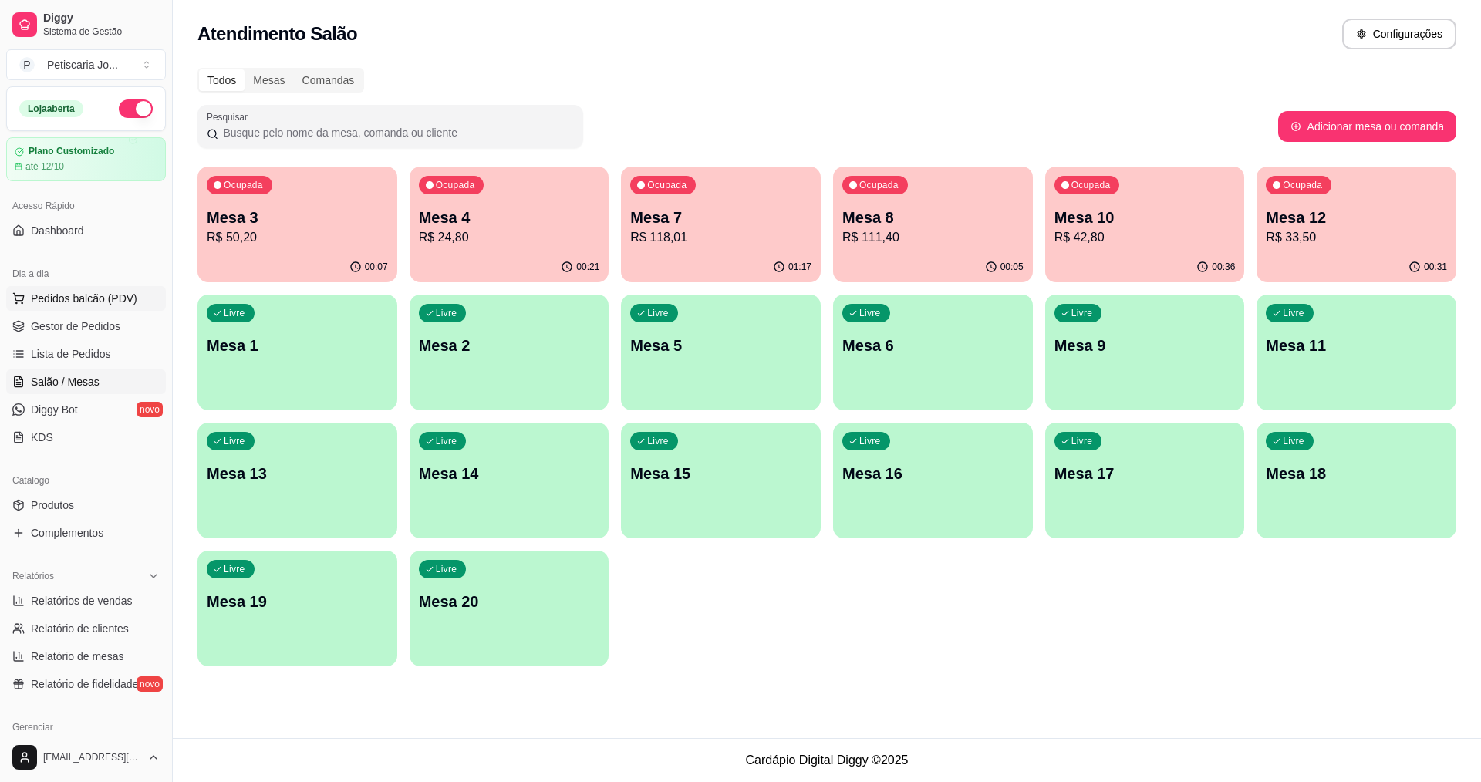
click at [79, 299] on span "Pedidos balcão (PDV)" at bounding box center [84, 298] width 106 height 15
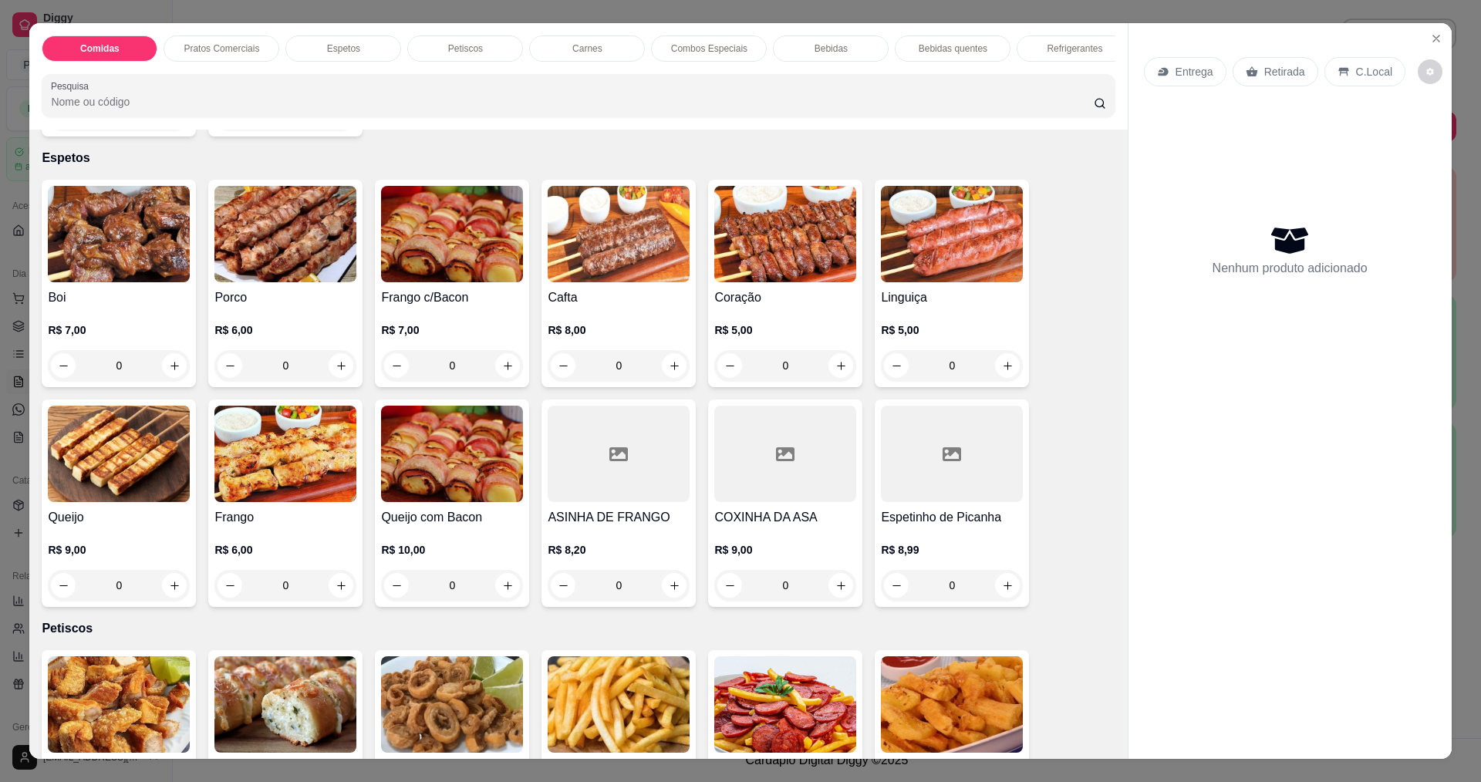
scroll to position [540, 0]
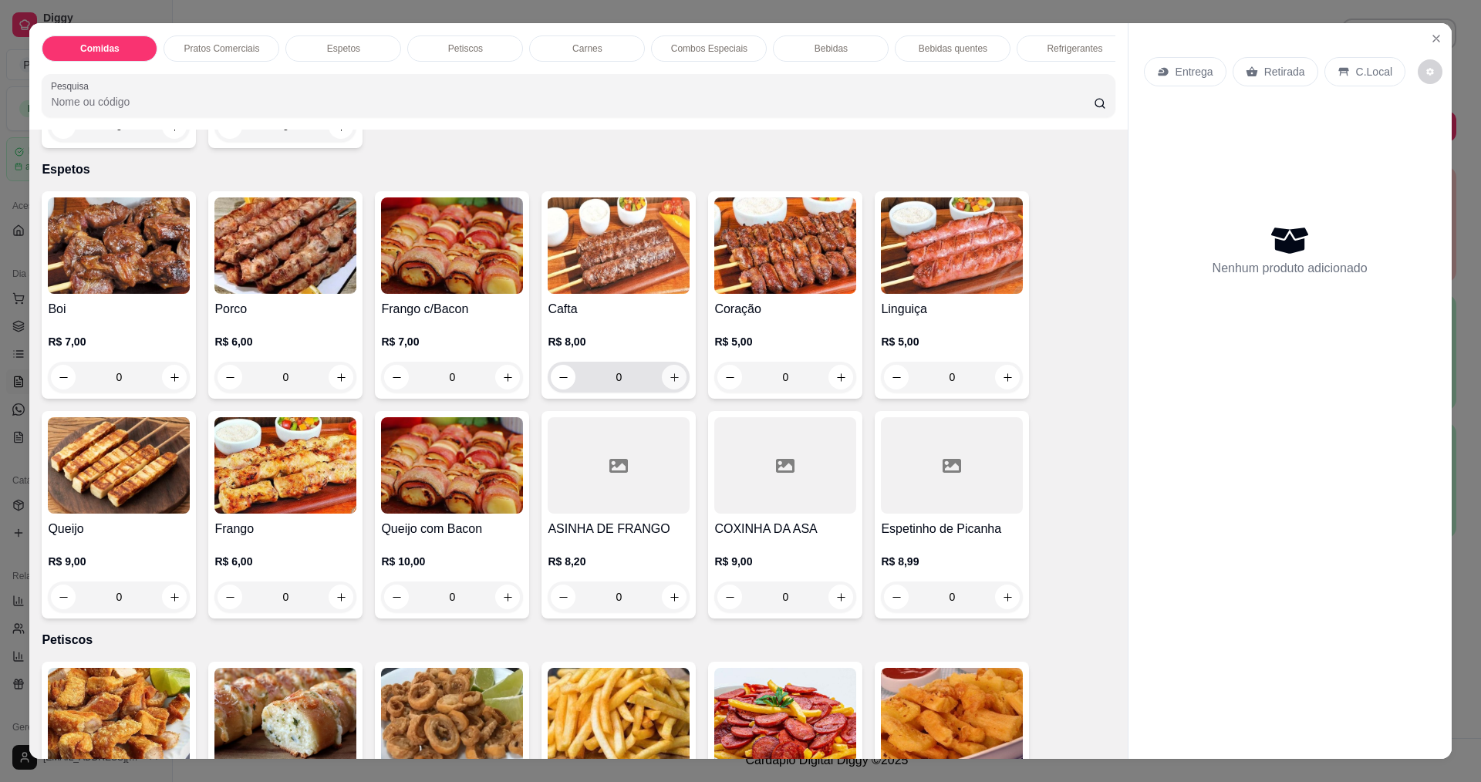
click at [669, 383] on icon "increase-product-quantity" at bounding box center [675, 378] width 12 height 12
type input "1"
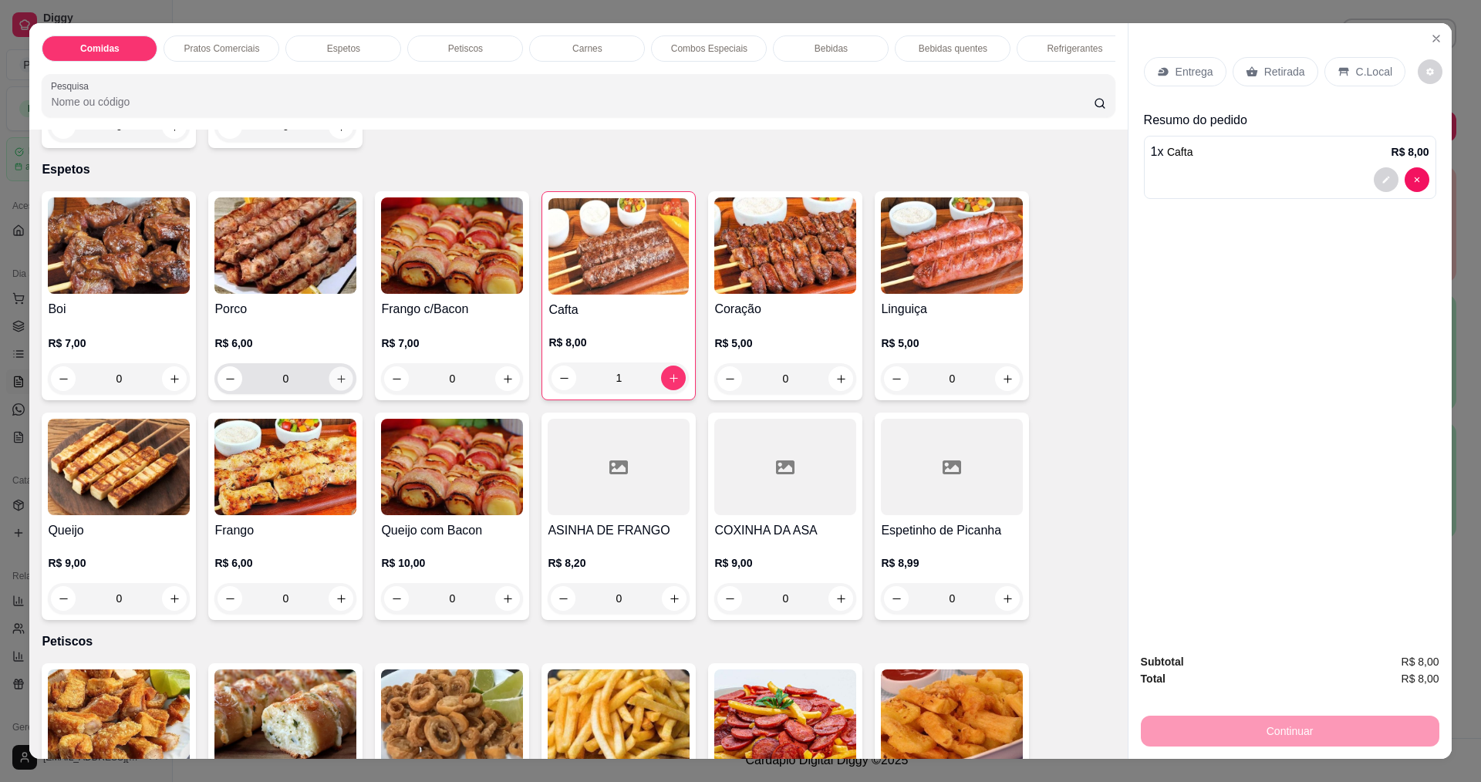
click at [325, 394] on div "0" at bounding box center [286, 378] width 136 height 31
type input "1"
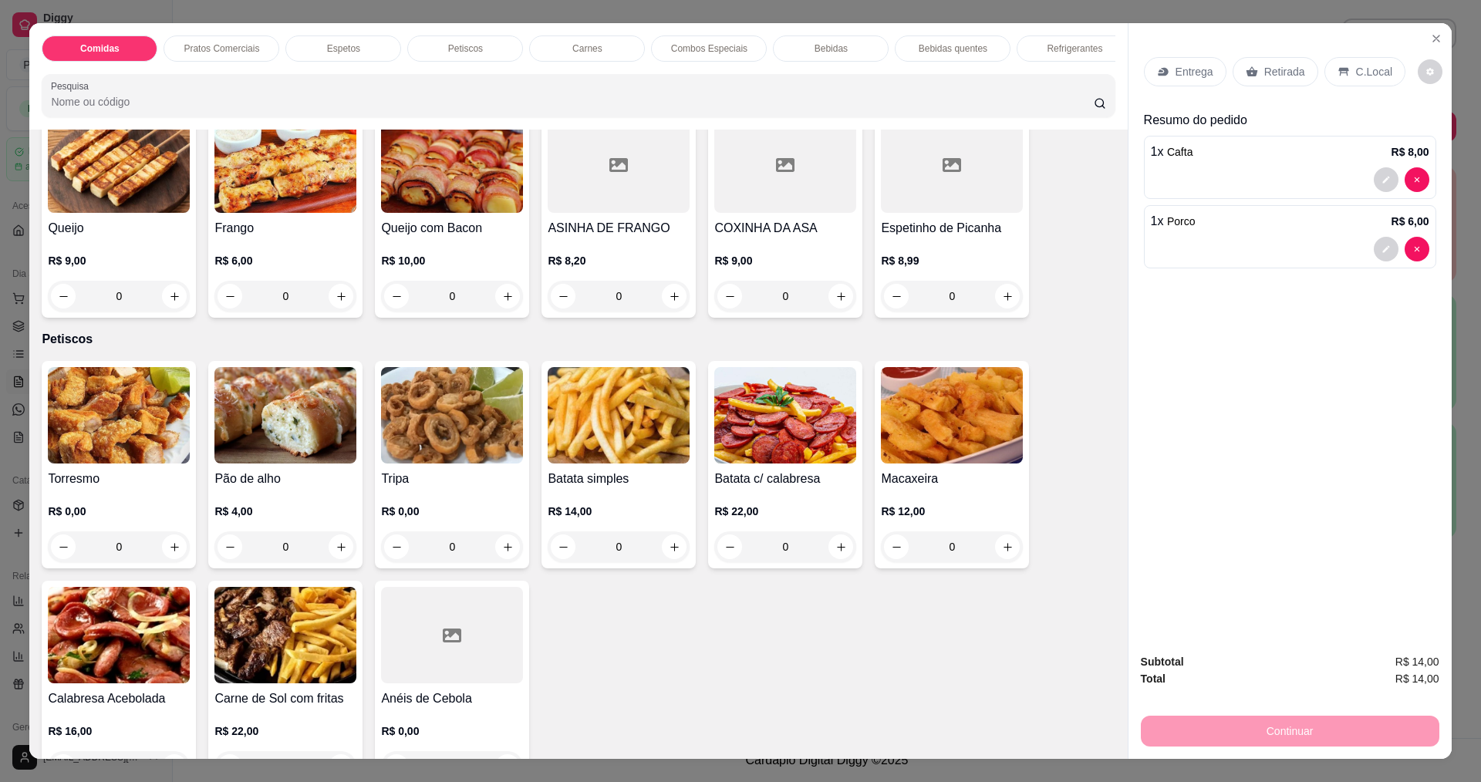
scroll to position [694, 0]
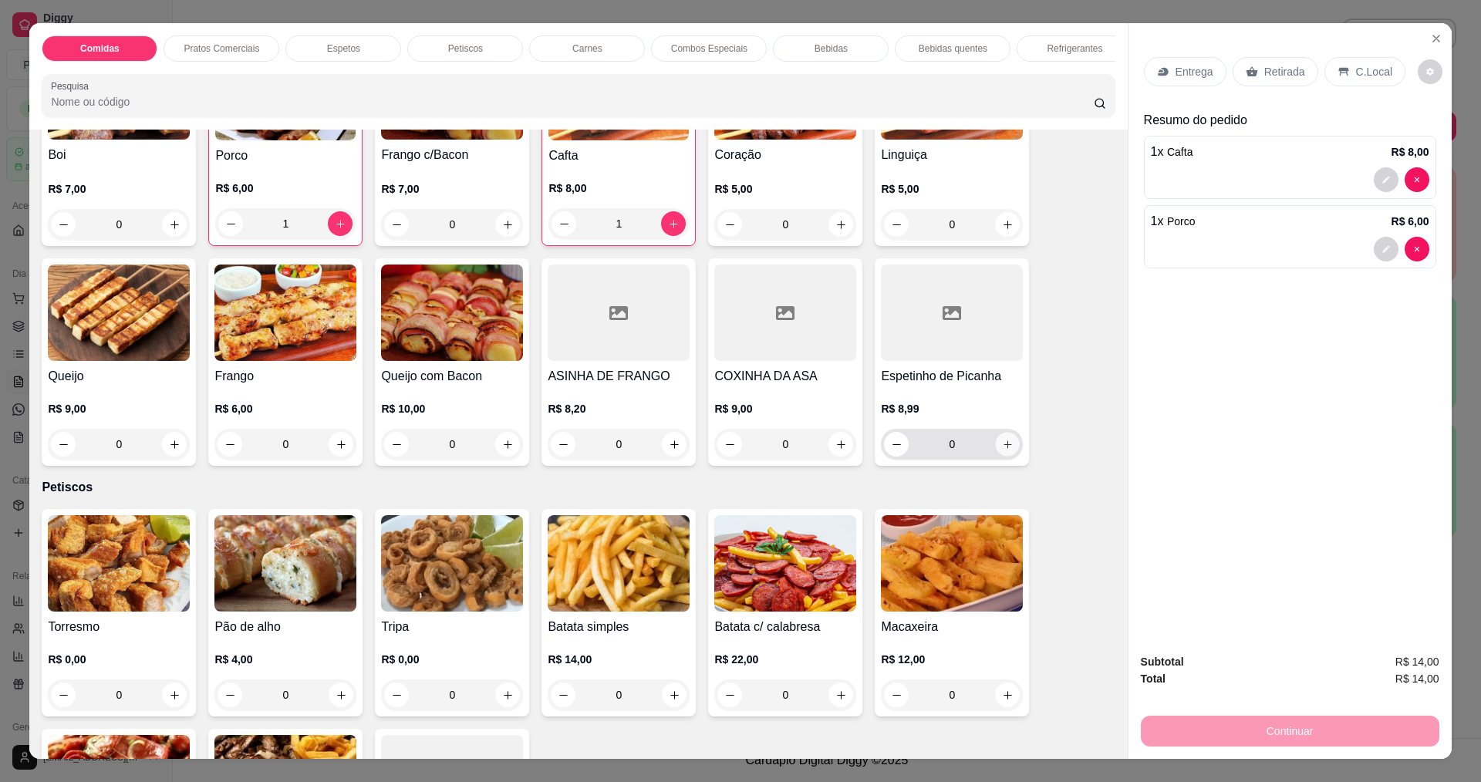
click at [1002, 450] on icon "increase-product-quantity" at bounding box center [1008, 445] width 12 height 12
type input "1"
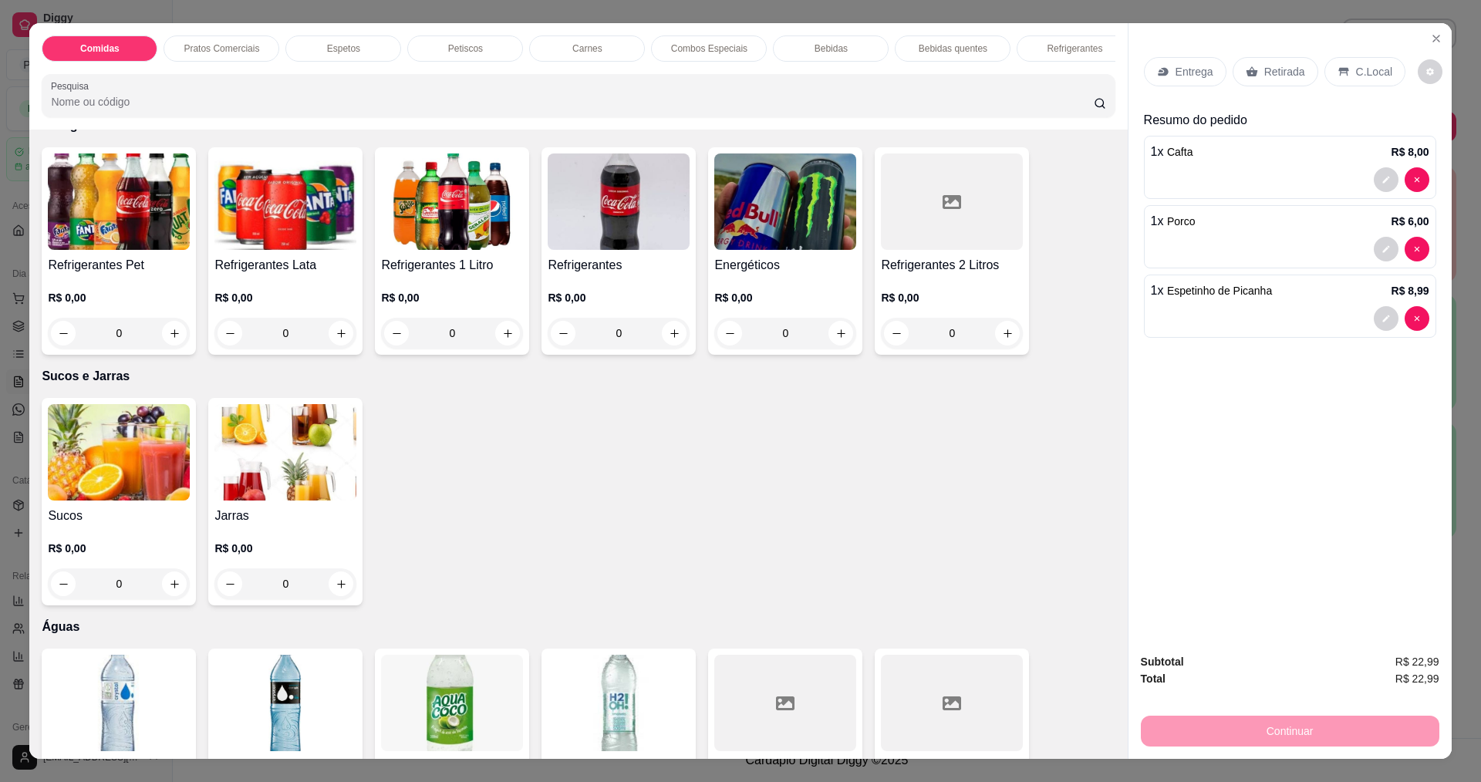
scroll to position [3008, 0]
click at [283, 460] on img at bounding box center [285, 451] width 142 height 96
click at [107, 475] on img at bounding box center [119, 451] width 142 height 96
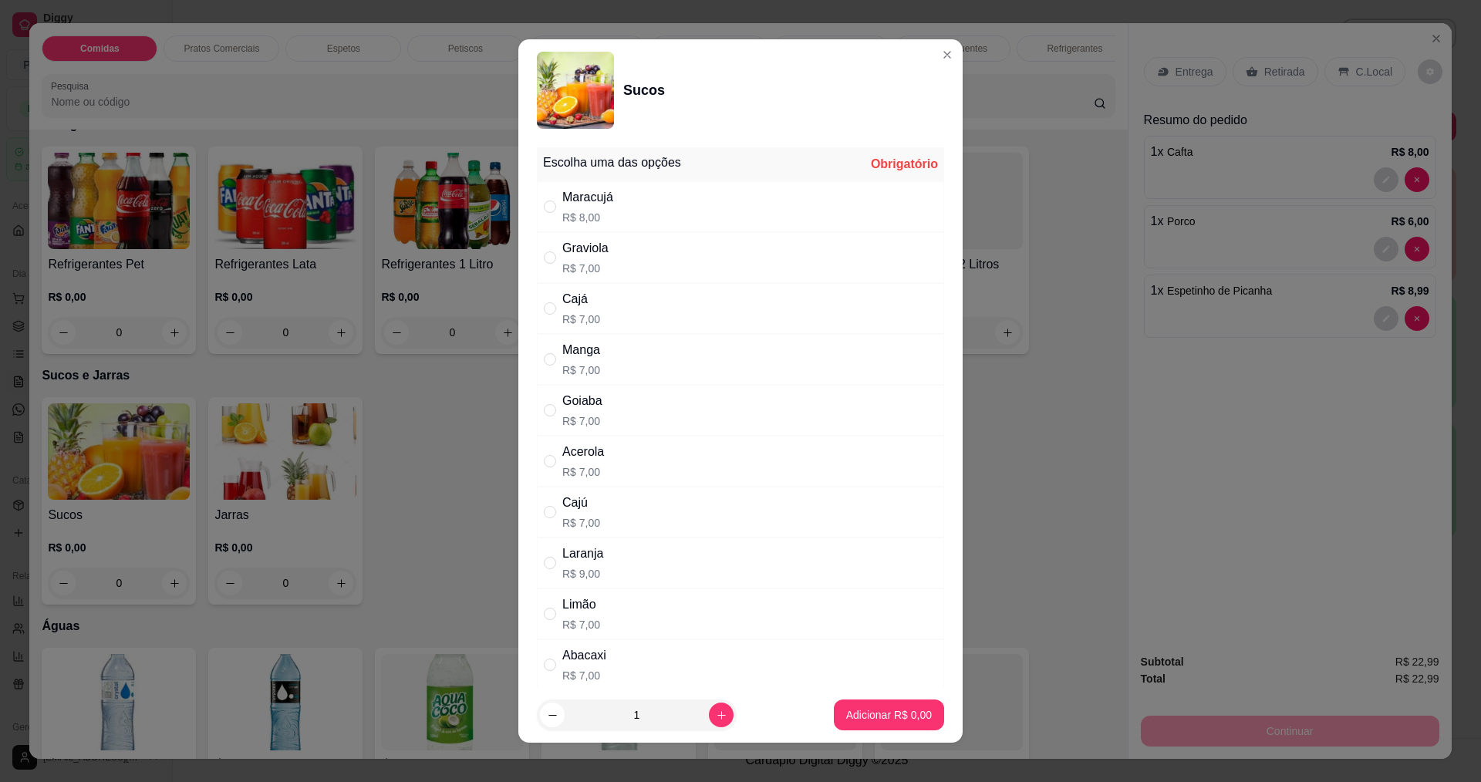
click at [590, 198] on div "Maracujá" at bounding box center [587, 197] width 51 height 19
radio input "true"
click at [840, 707] on button "Adicionar R$ 8,00" at bounding box center [888, 715] width 107 height 30
type input "1"
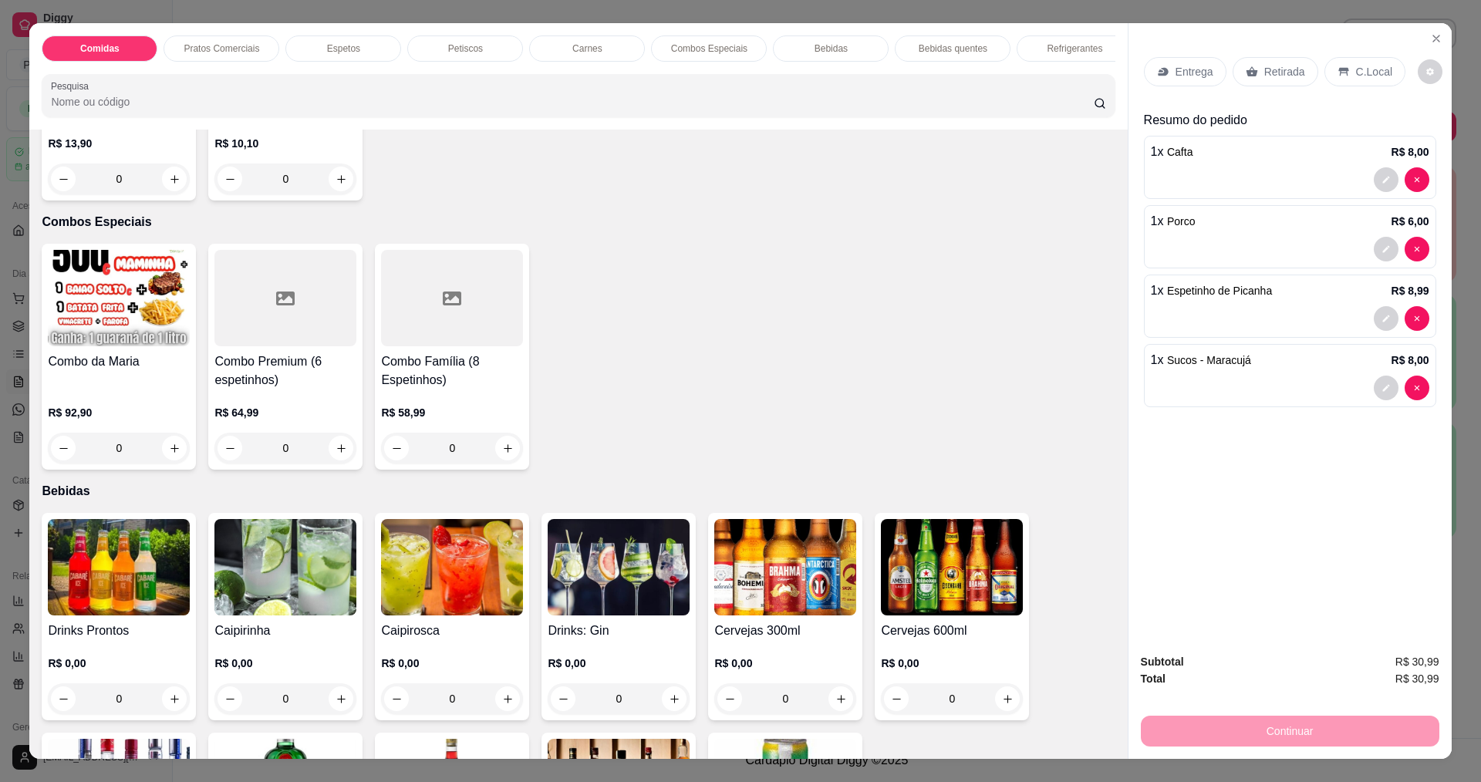
scroll to position [2005, 0]
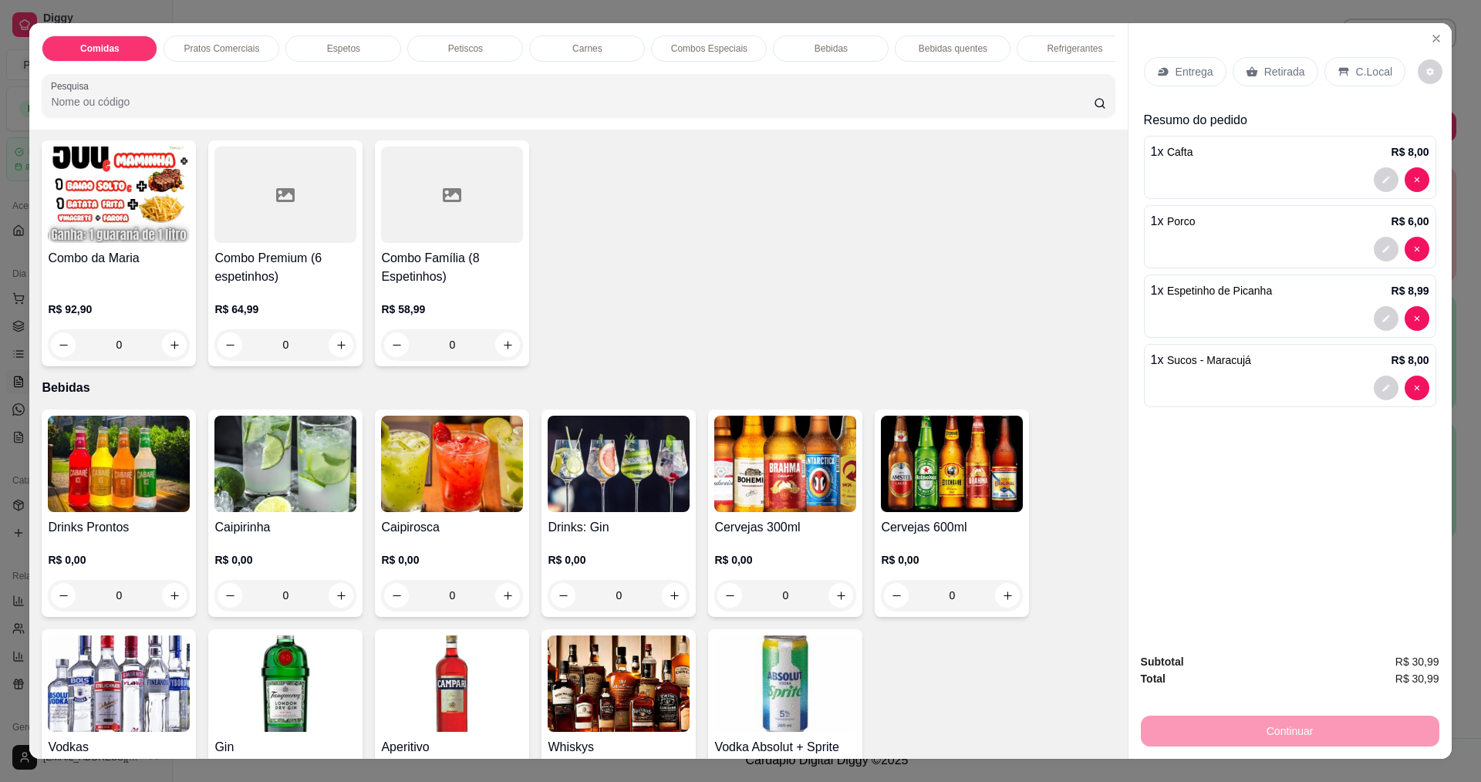
click at [1175, 372] on div "1 x Sucos - Maracujá R$ 8,00" at bounding box center [1290, 375] width 292 height 63
click at [1182, 361] on span "Sucos - Maracujá" at bounding box center [1209, 360] width 84 height 12
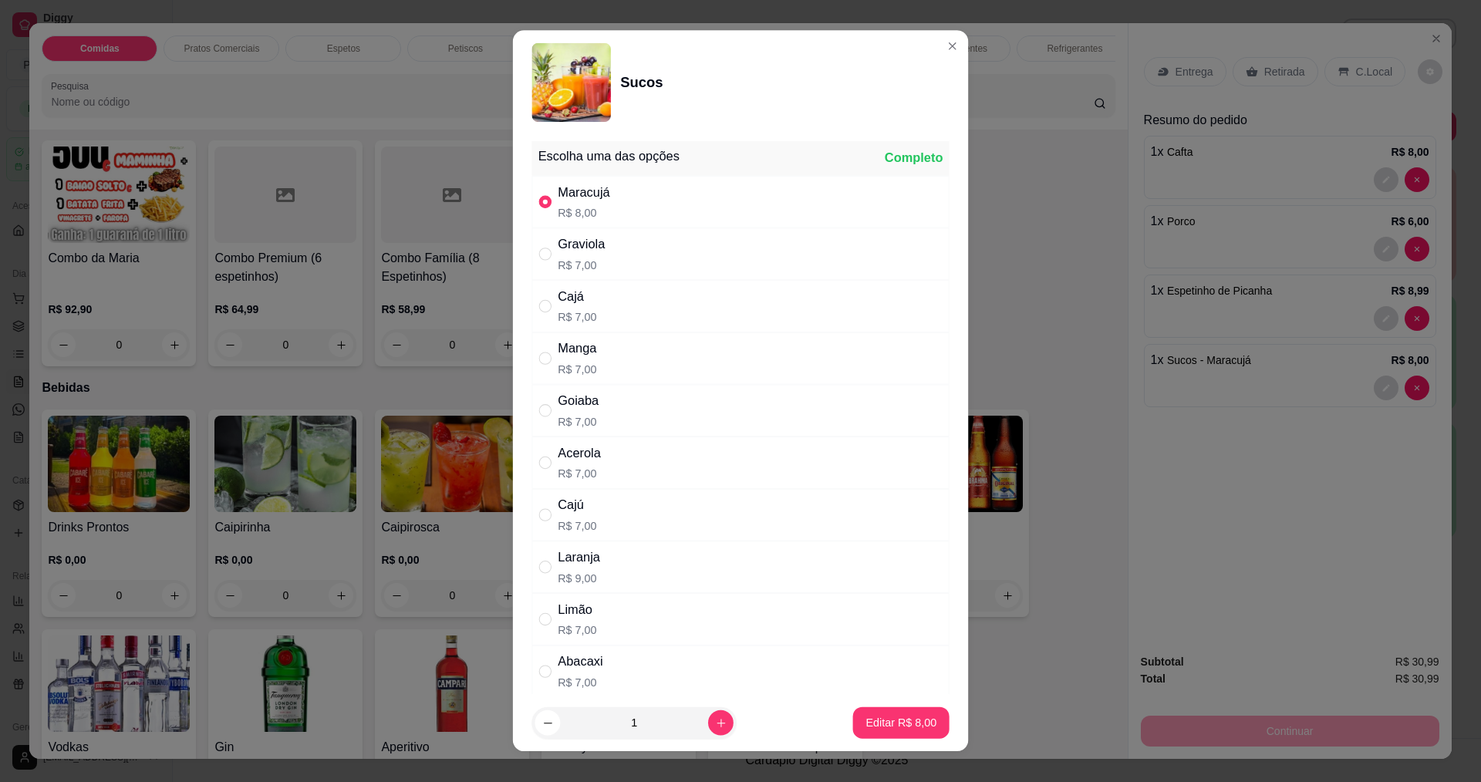
click at [1182, 361] on span "Sucos - Maracujá" at bounding box center [1209, 360] width 84 height 12
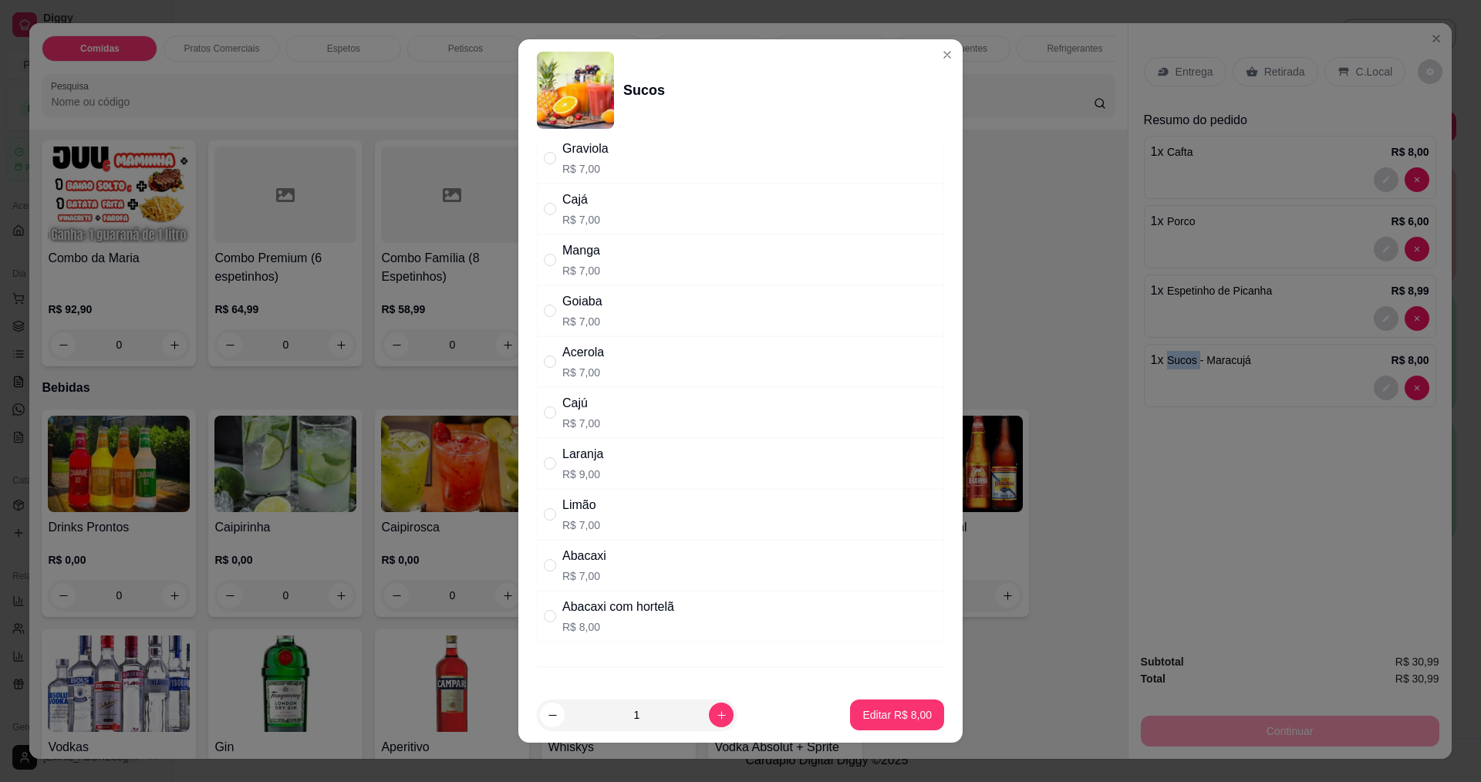
scroll to position [169, 0]
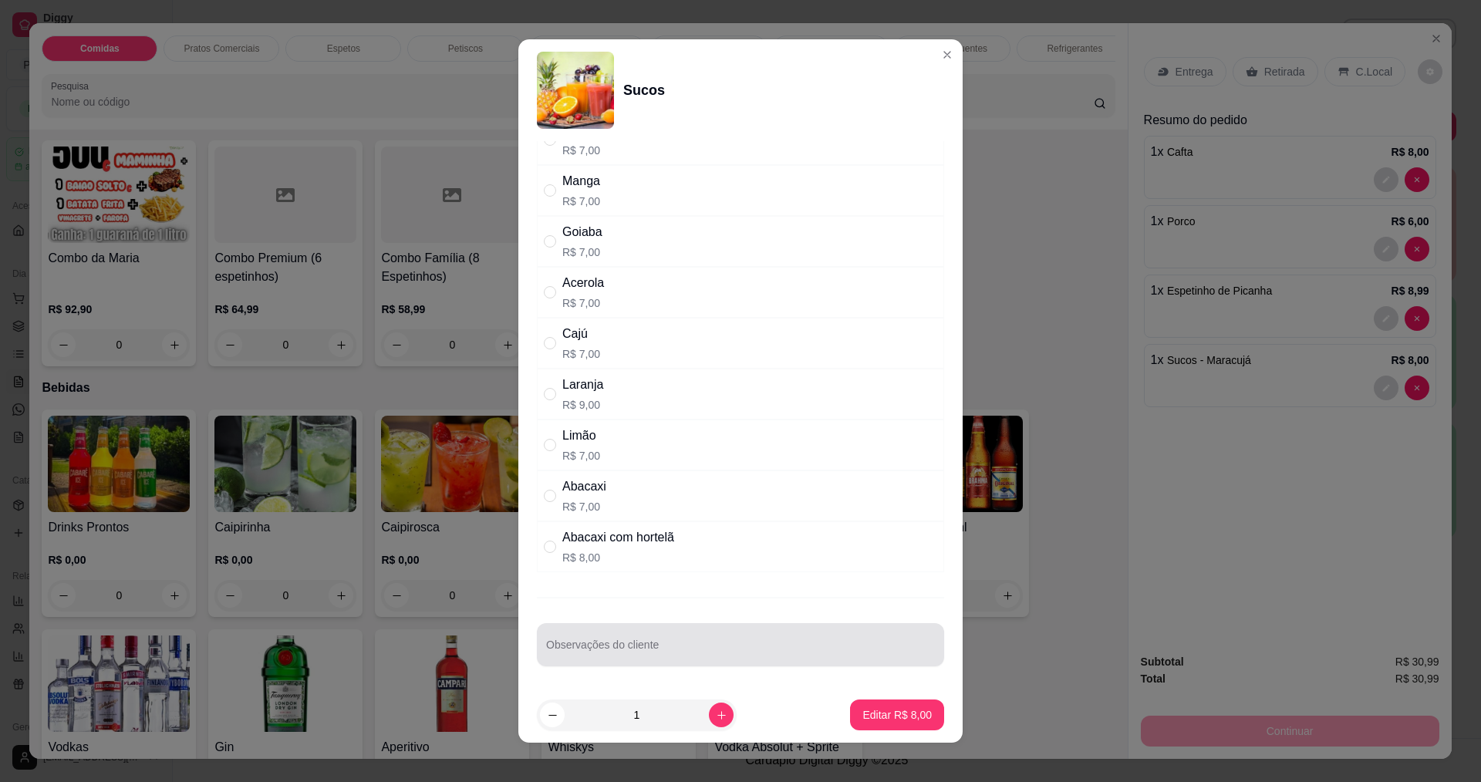
click at [661, 650] on input "Observações do cliente" at bounding box center [740, 650] width 389 height 15
type input "SEM AÇUCAR"
click at [855, 724] on button "Editar R$ 8,00" at bounding box center [897, 715] width 91 height 30
type input "0"
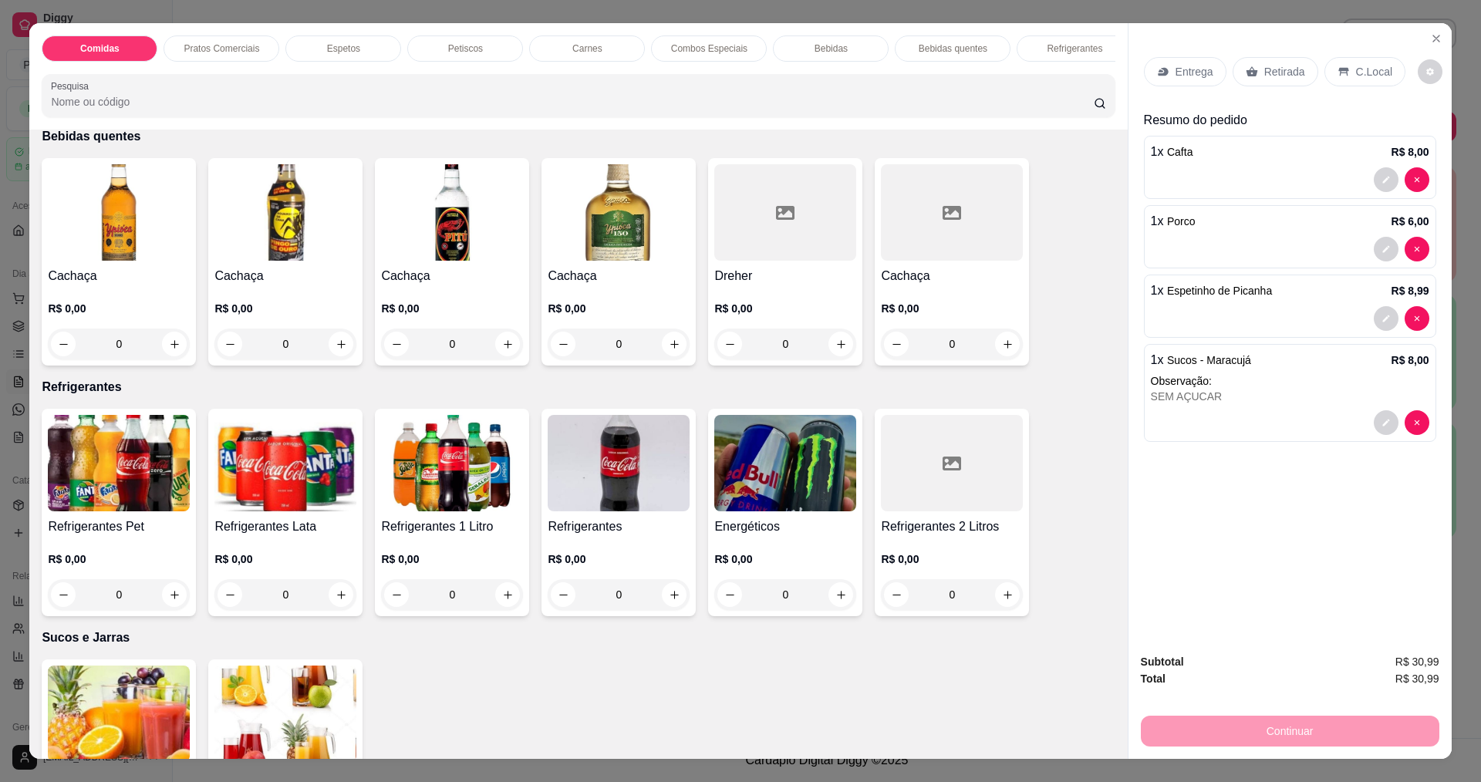
scroll to position [2622, 0]
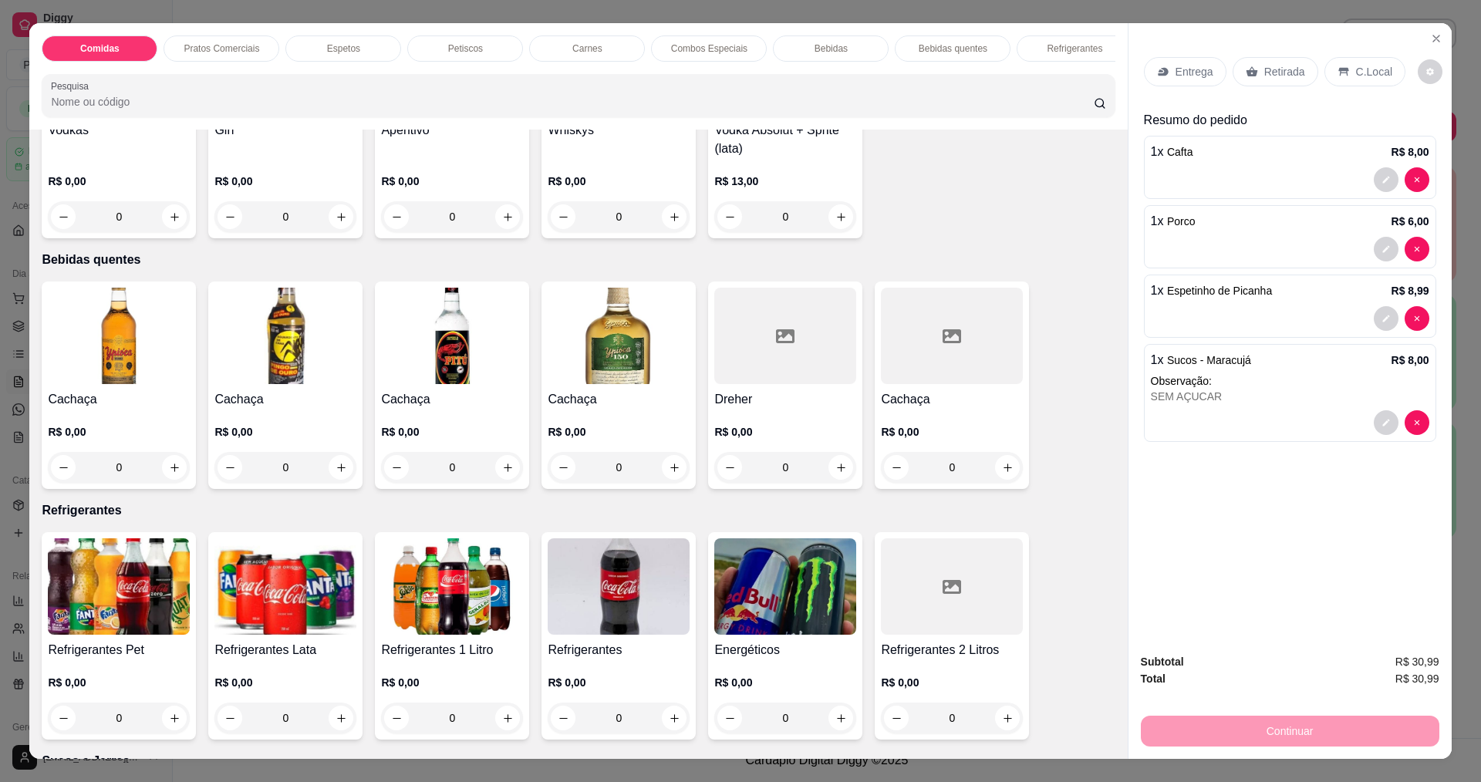
click at [432, 597] on img at bounding box center [452, 586] width 142 height 96
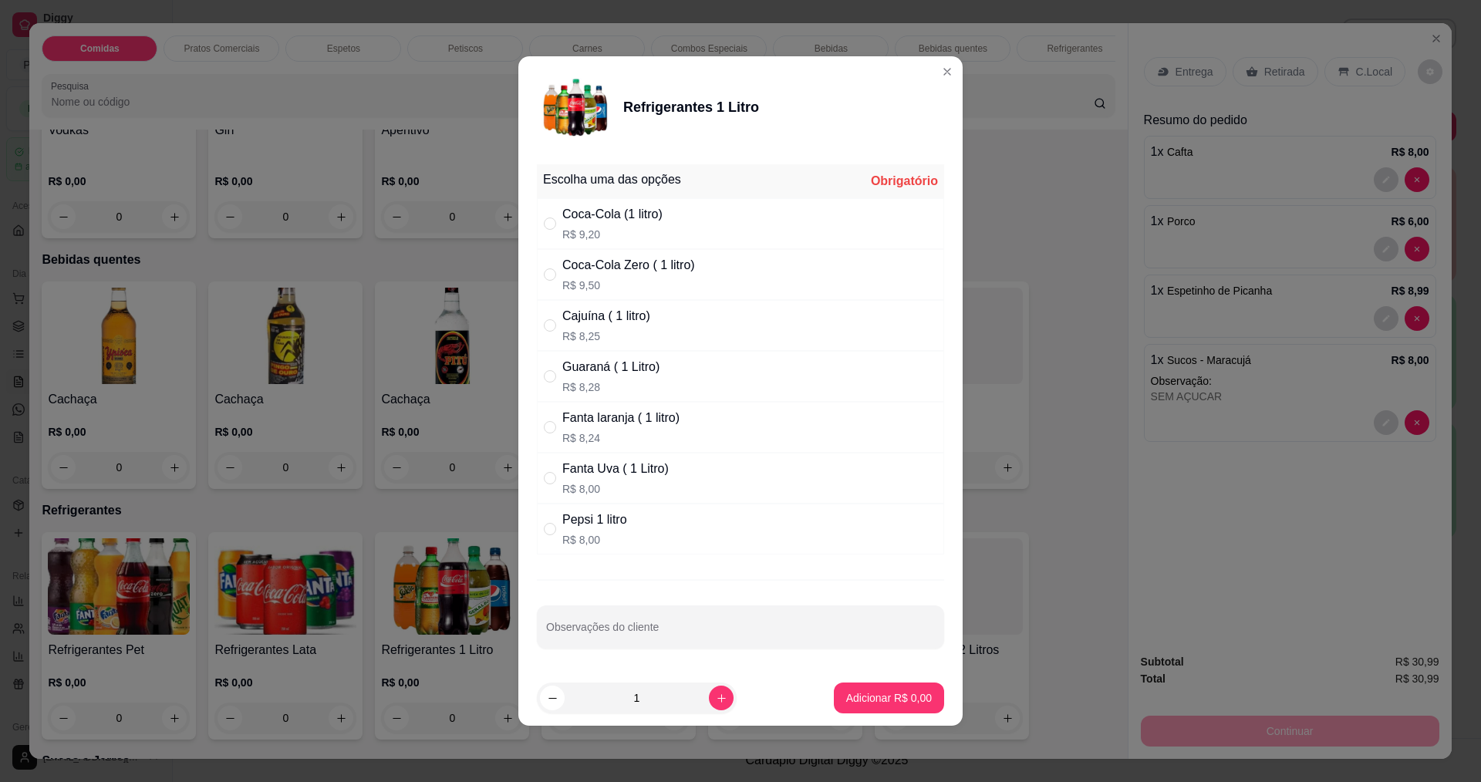
click at [670, 213] on div "Coca-Cola (1 litro) R$ 9,20" at bounding box center [740, 223] width 407 height 51
radio input "true"
click at [855, 698] on p "Adicionar R$ 9,20" at bounding box center [888, 697] width 83 height 15
type input "1"
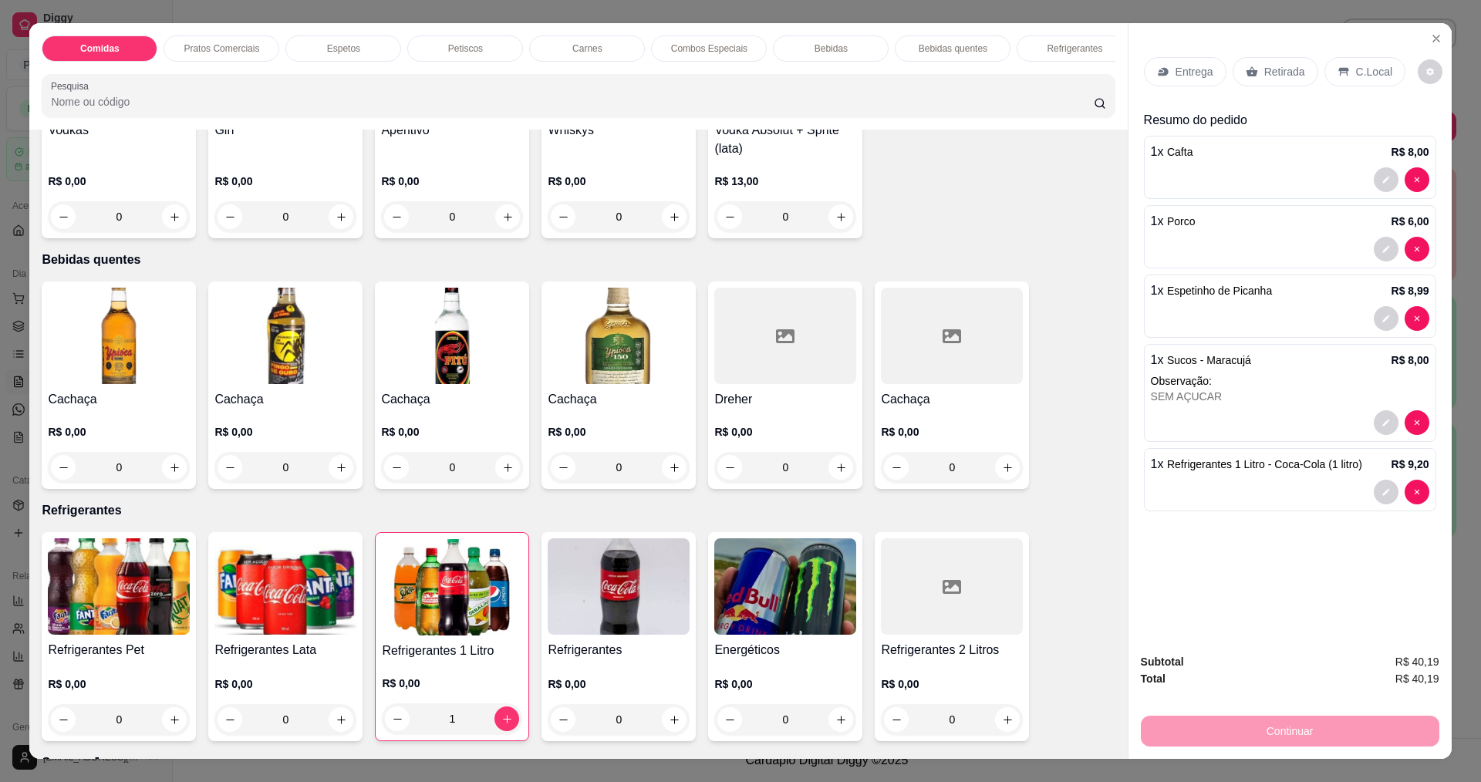
click at [1172, 82] on div "Entrega" at bounding box center [1185, 71] width 83 height 29
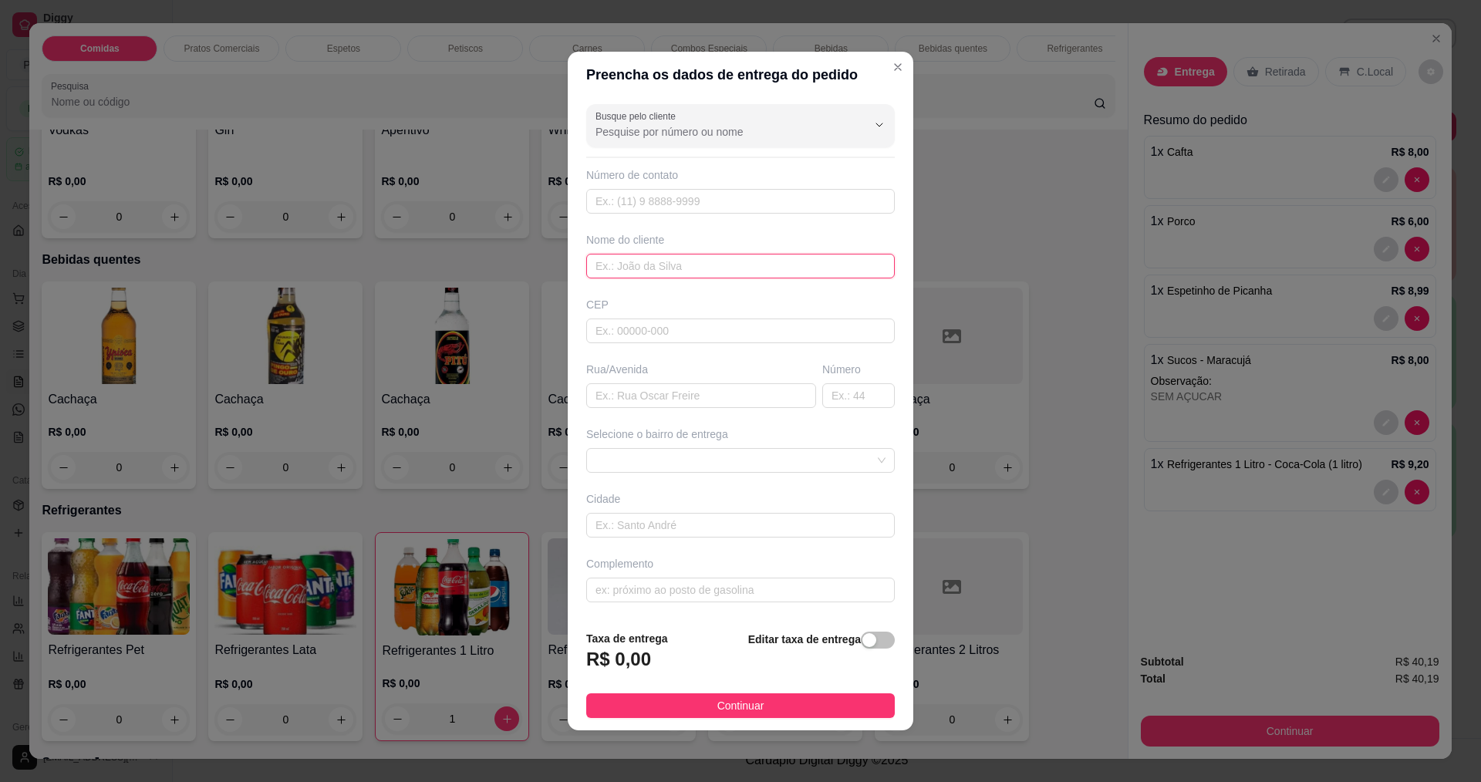
click at [605, 259] on input "text" at bounding box center [740, 266] width 309 height 25
type input "MAYARA"
click at [780, 704] on button "Continuar" at bounding box center [740, 705] width 309 height 25
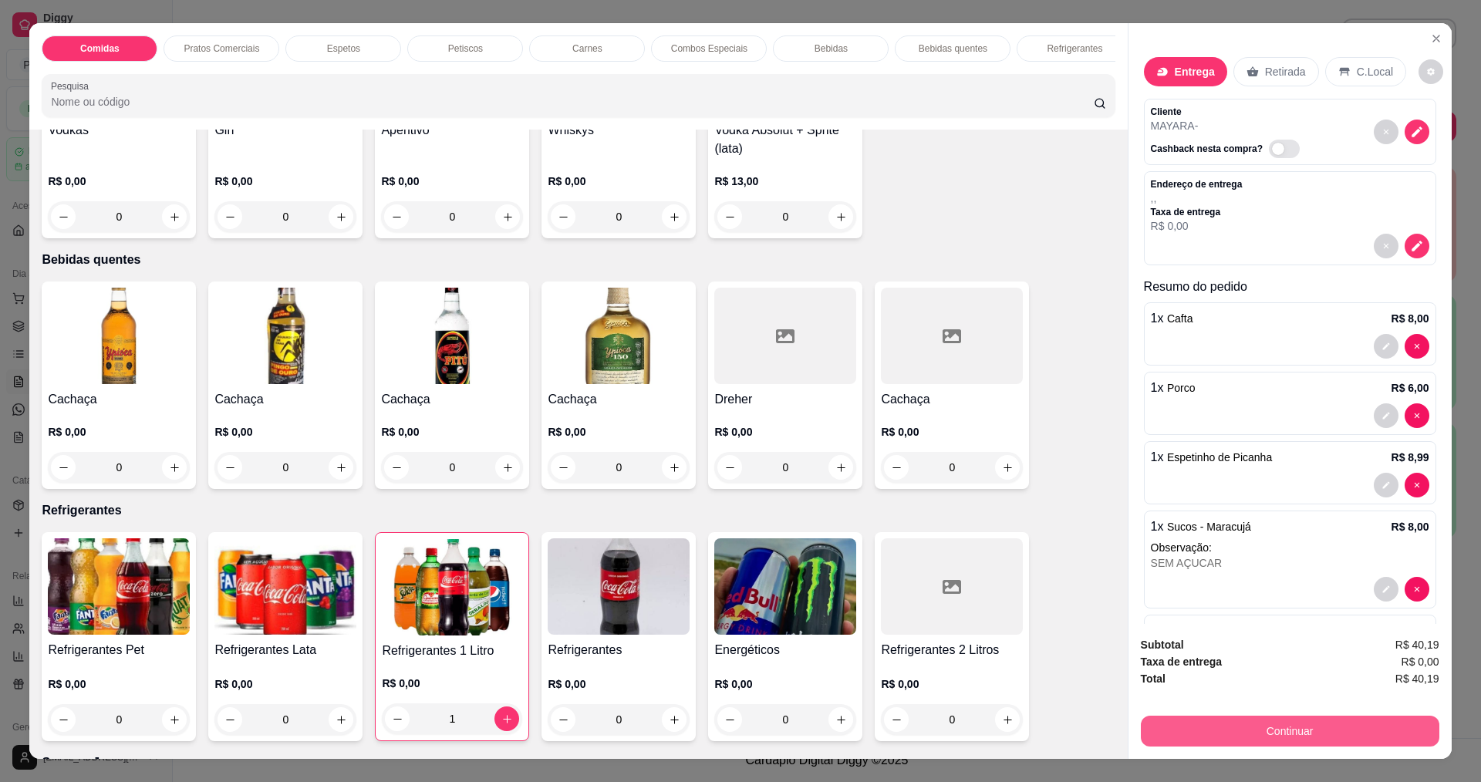
click at [1365, 730] on button "Continuar" at bounding box center [1290, 731] width 298 height 31
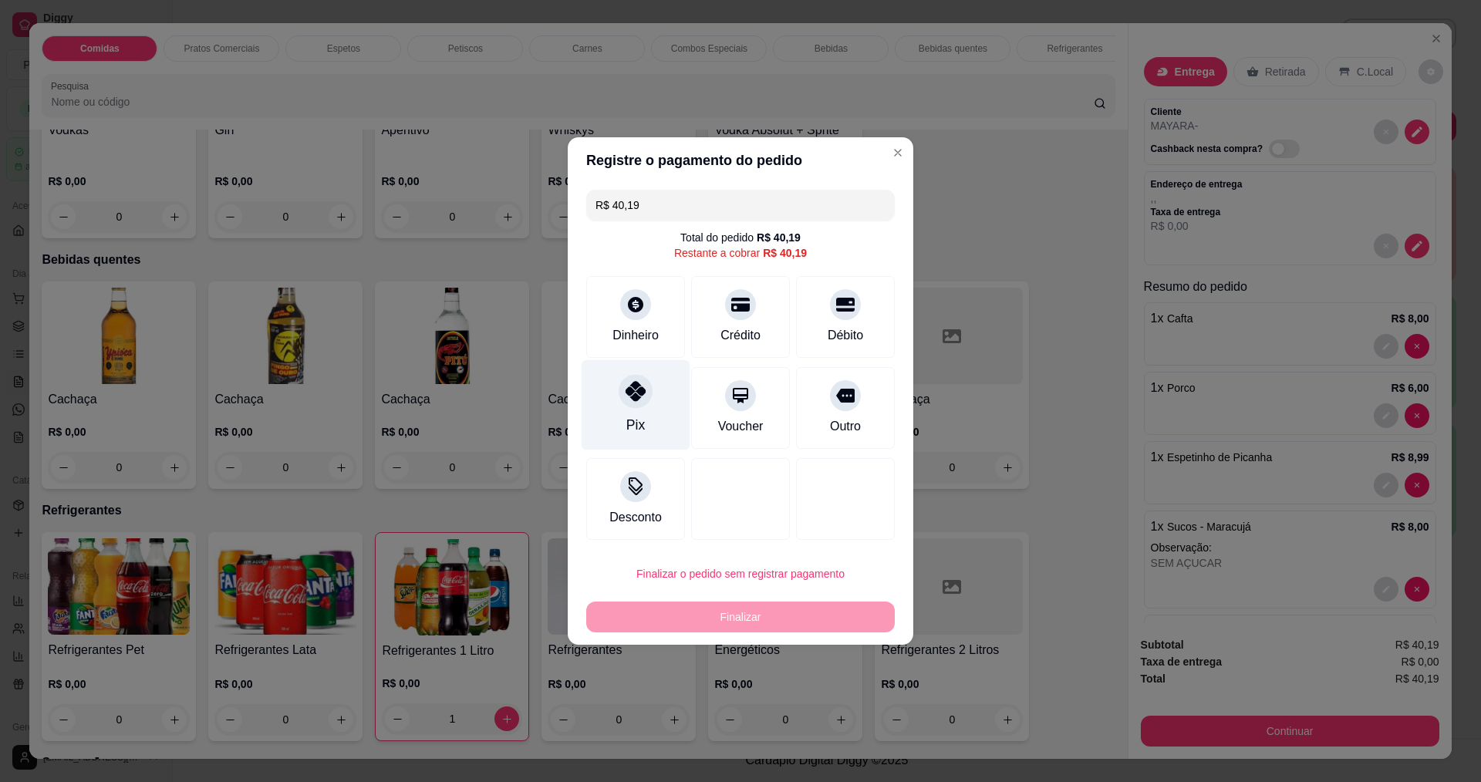
click at [655, 386] on div "Pix" at bounding box center [636, 405] width 109 height 90
type input "R$ 0,00"
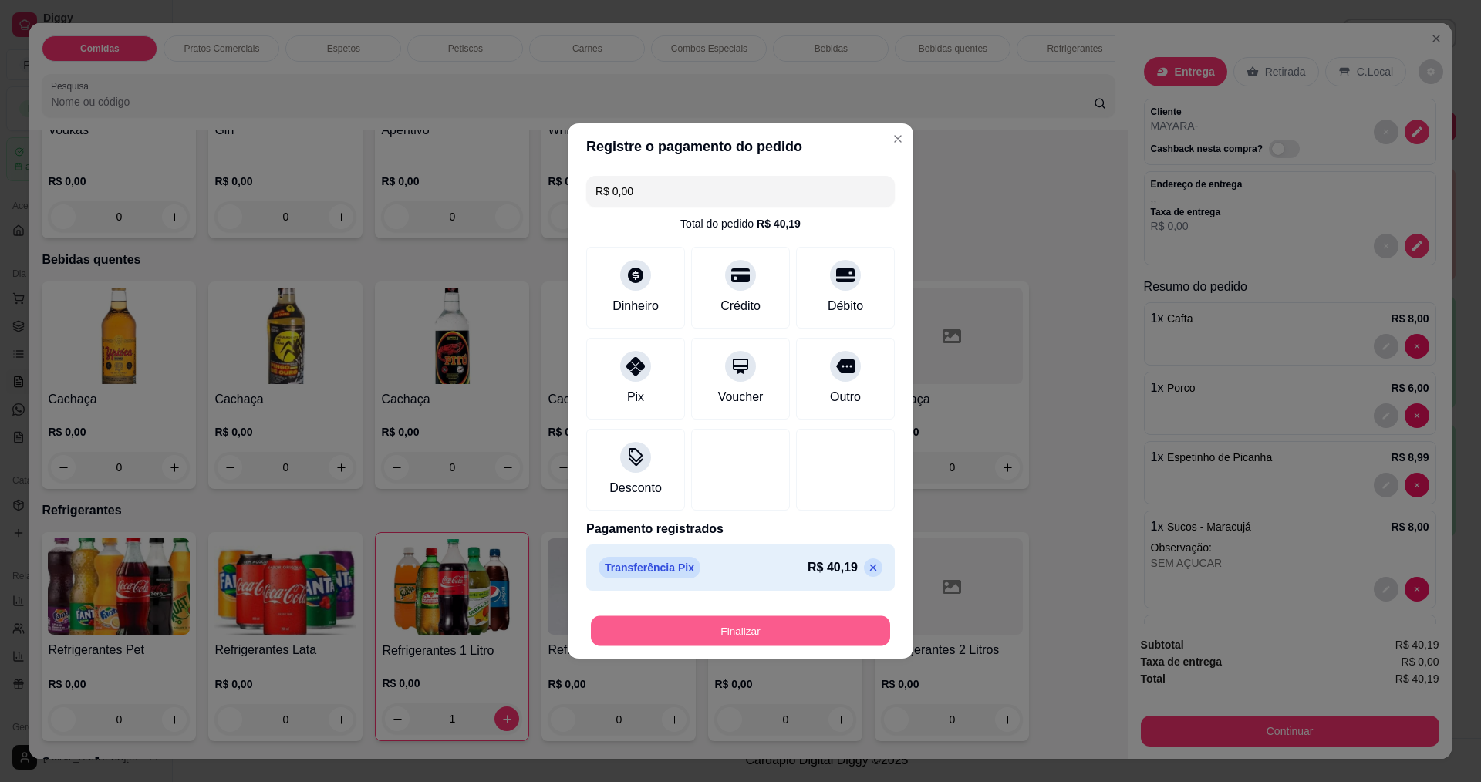
click at [751, 629] on button "Finalizar" at bounding box center [740, 631] width 299 height 30
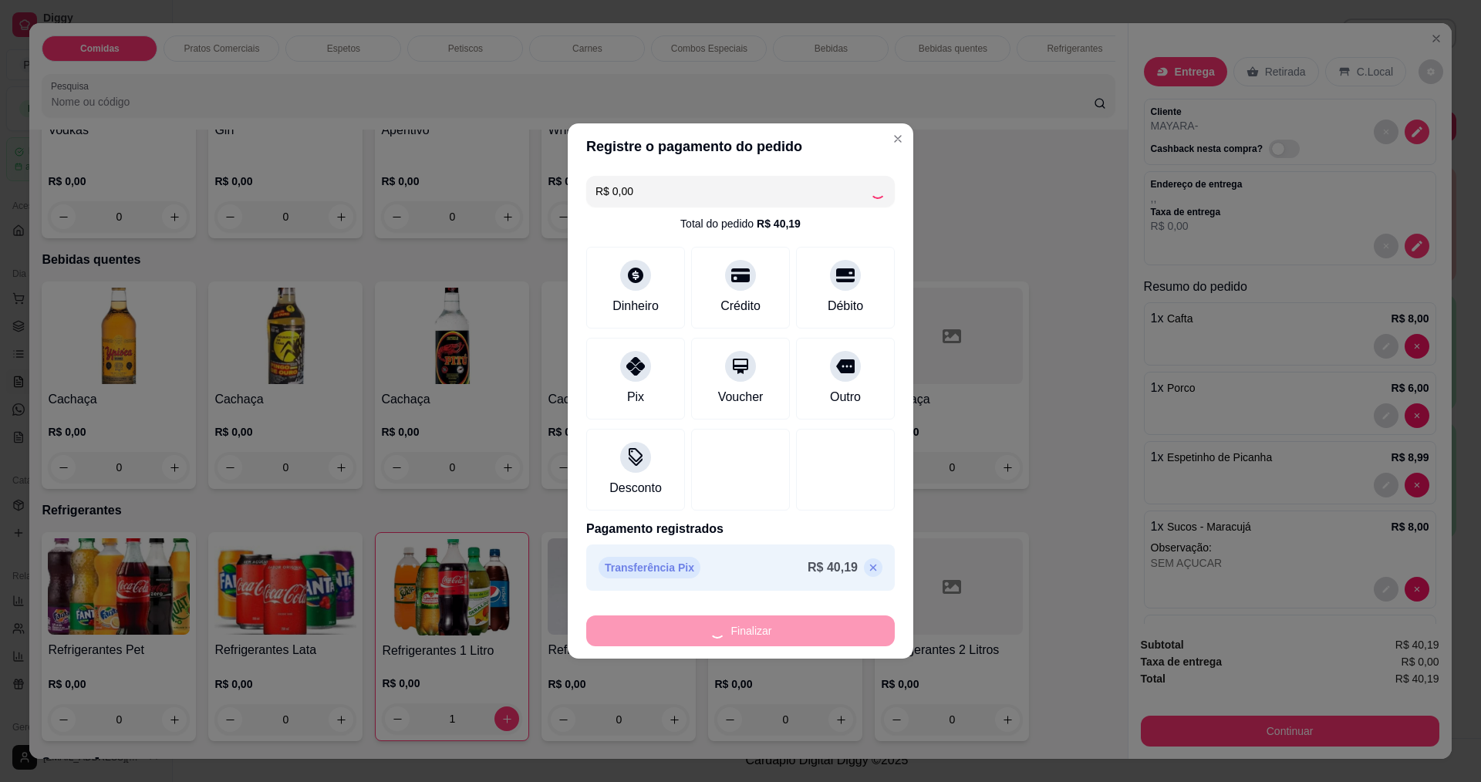
type input "0"
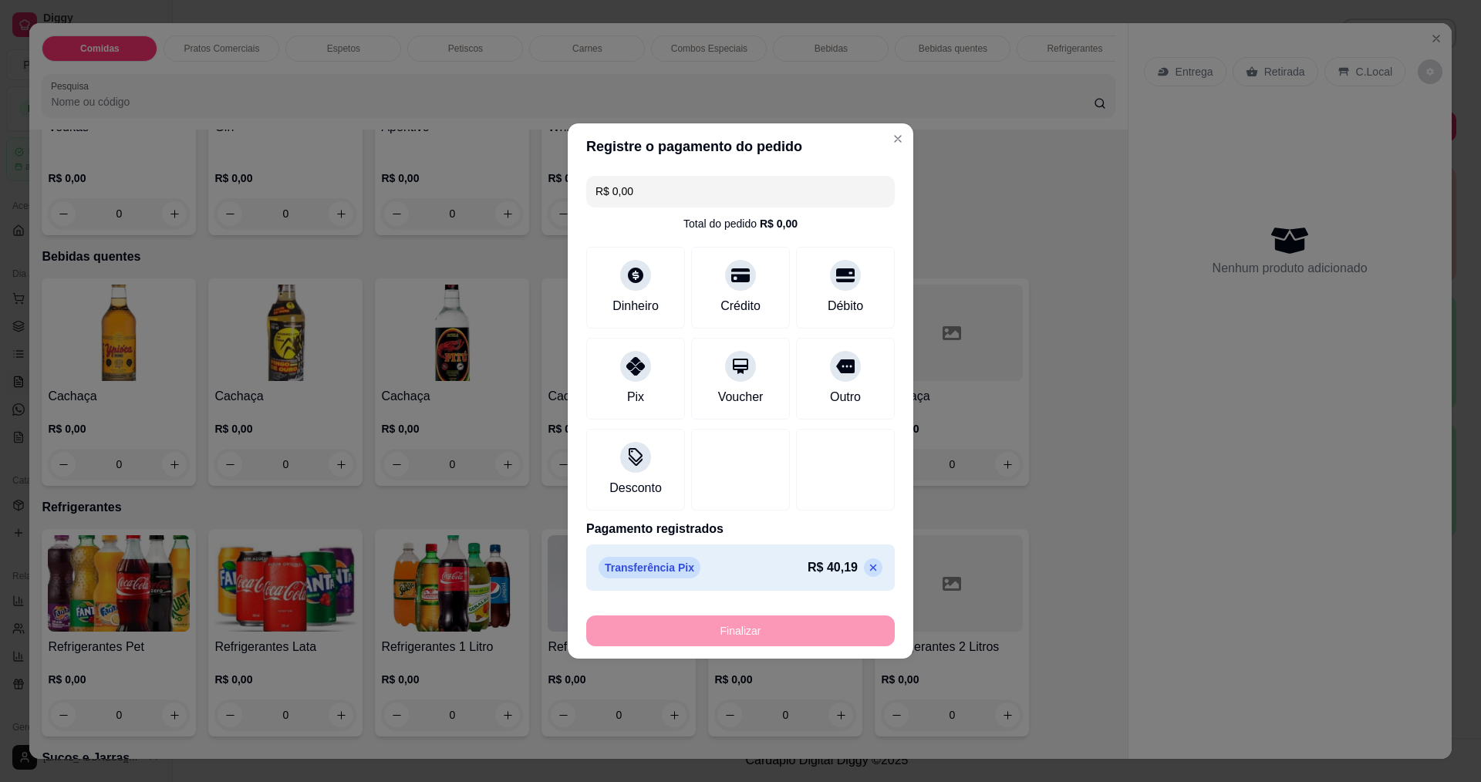
type input "-R$ 40,19"
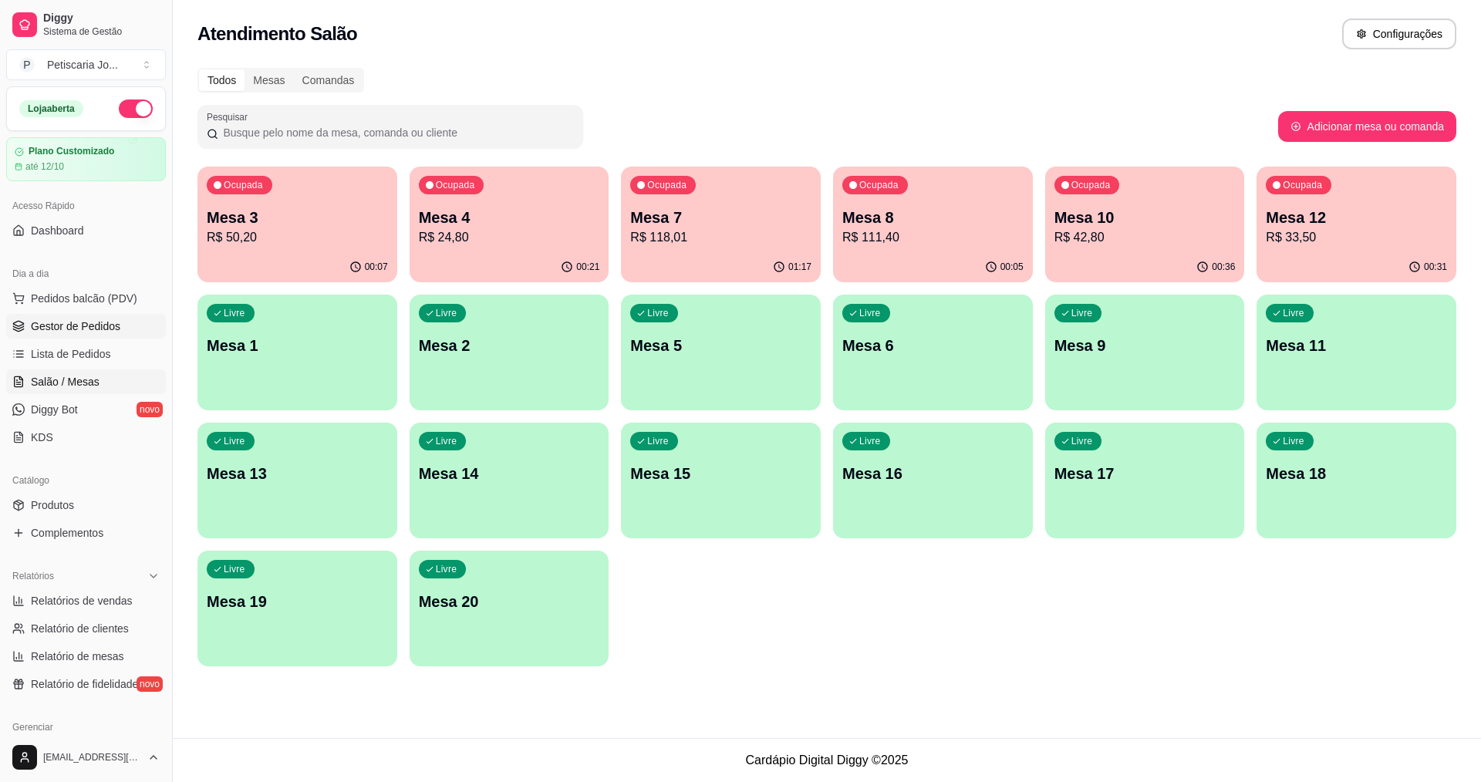
click at [92, 319] on span "Gestor de Pedidos" at bounding box center [75, 326] width 89 height 15
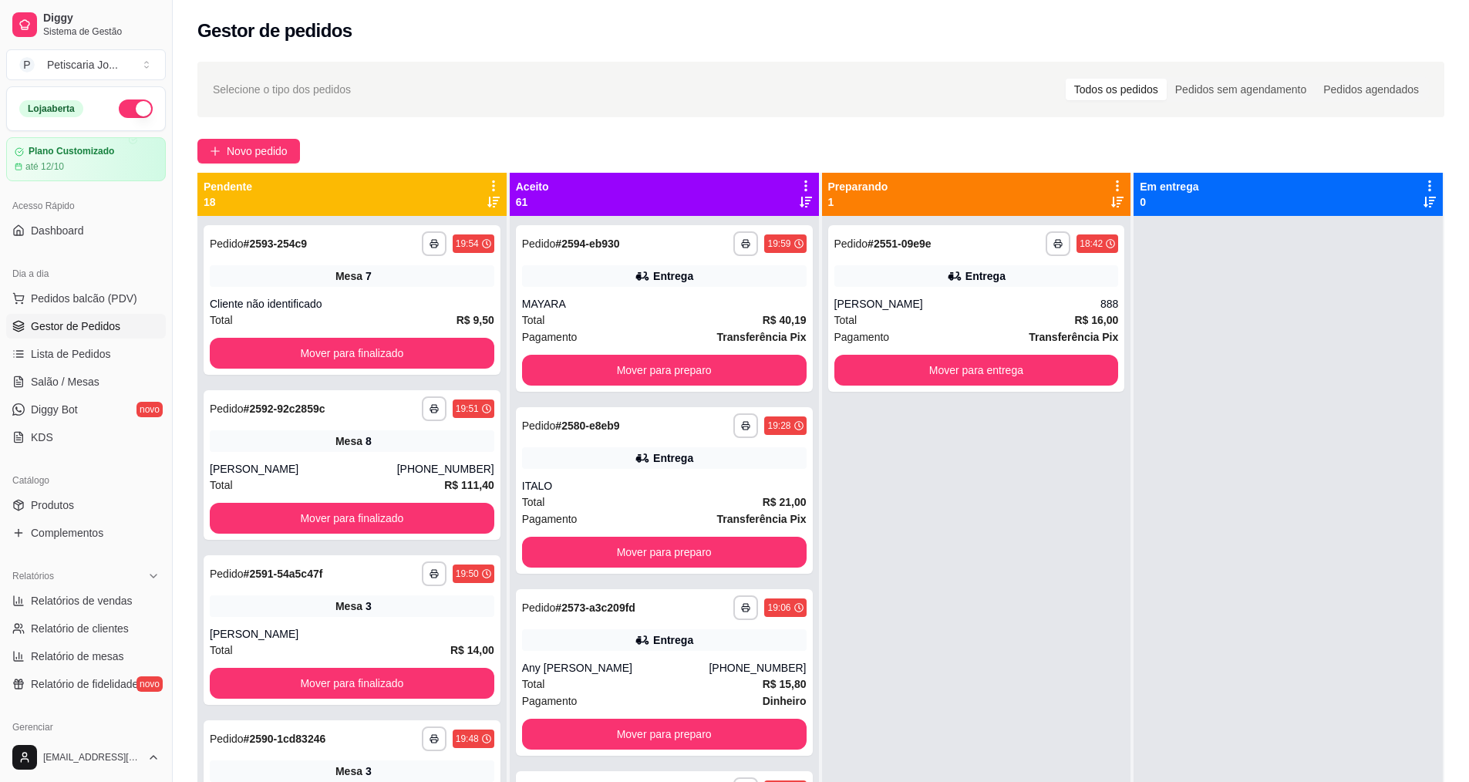
click at [63, 281] on div "Dia a dia" at bounding box center [86, 273] width 160 height 25
click at [66, 300] on span "Pedidos balcão (PDV)" at bounding box center [84, 298] width 106 height 15
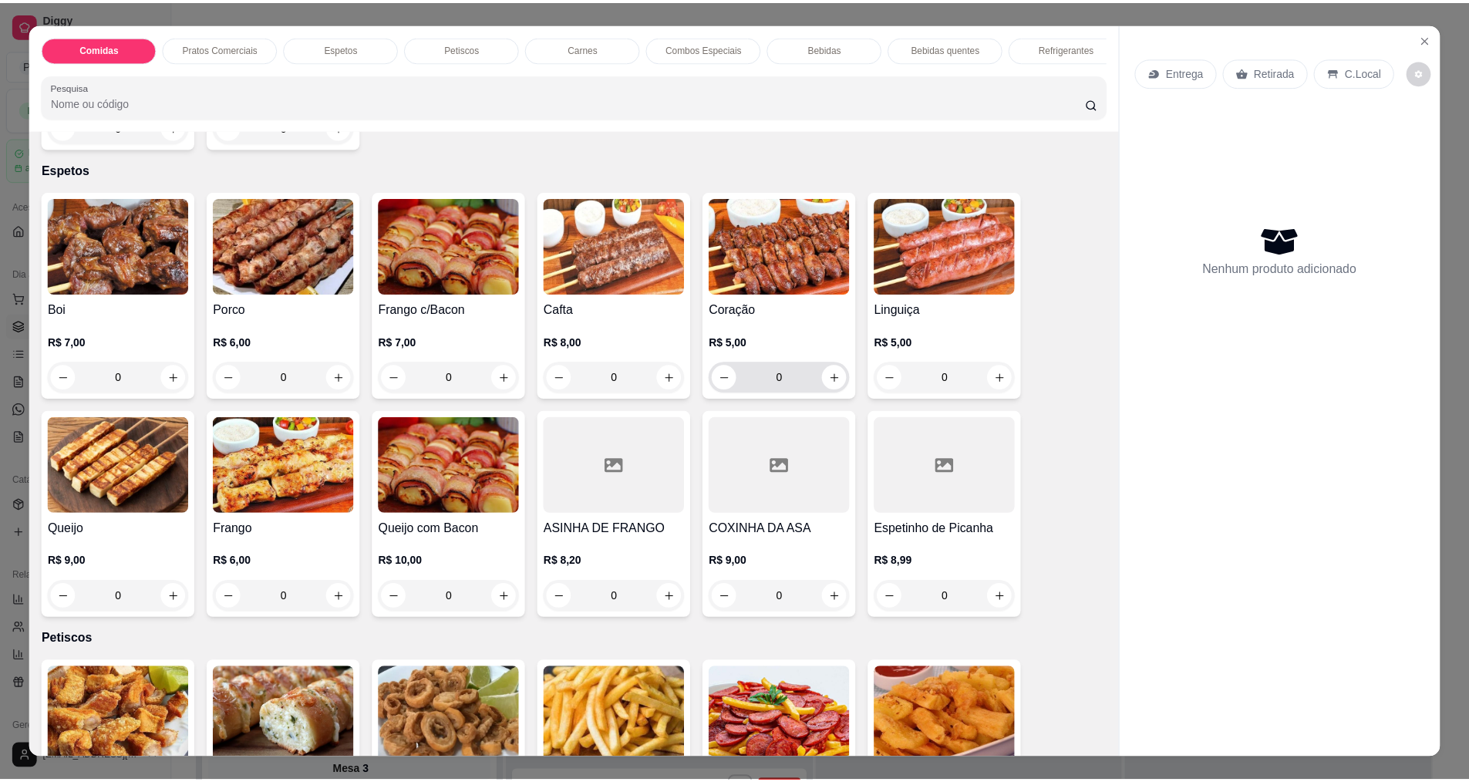
scroll to position [463, 0]
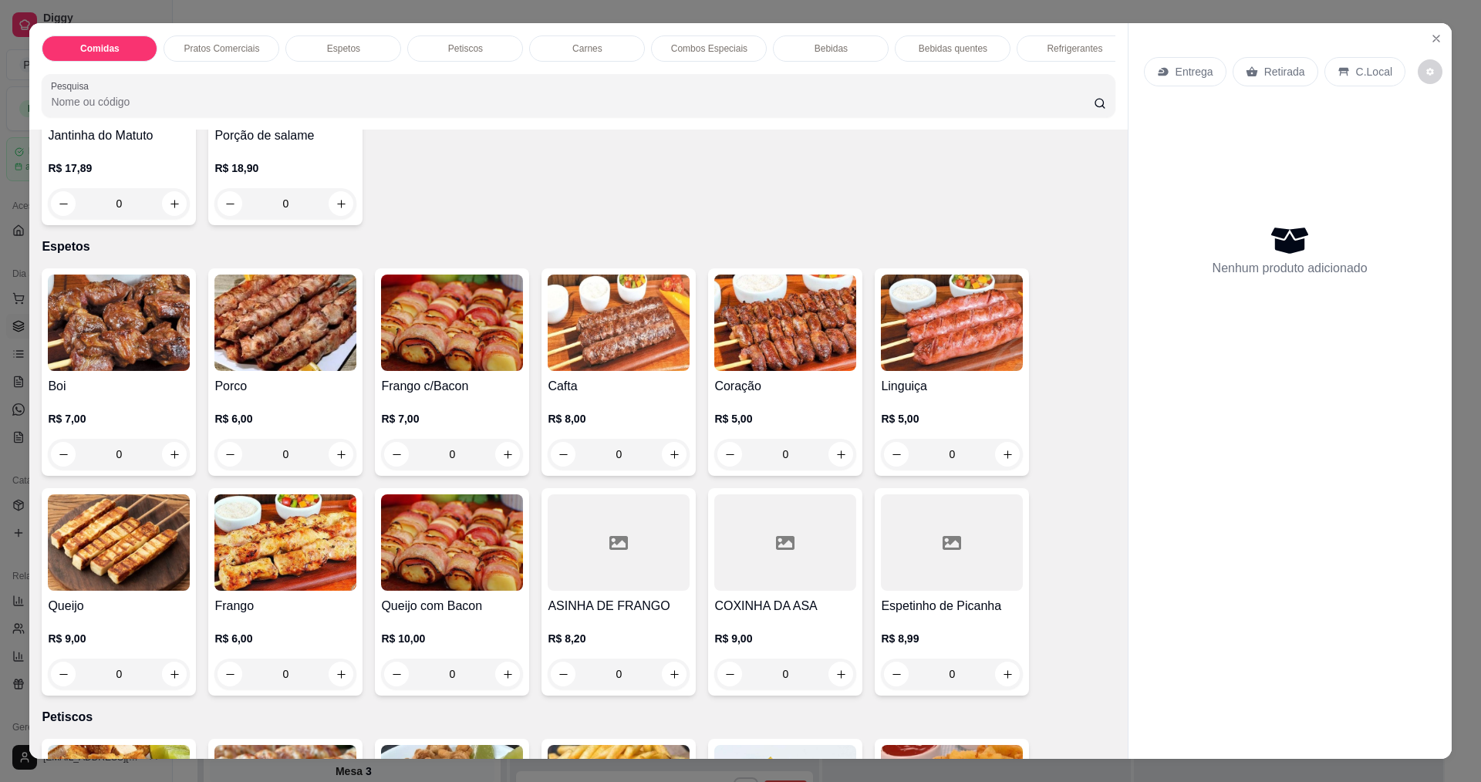
click at [645, 346] on img at bounding box center [619, 323] width 142 height 96
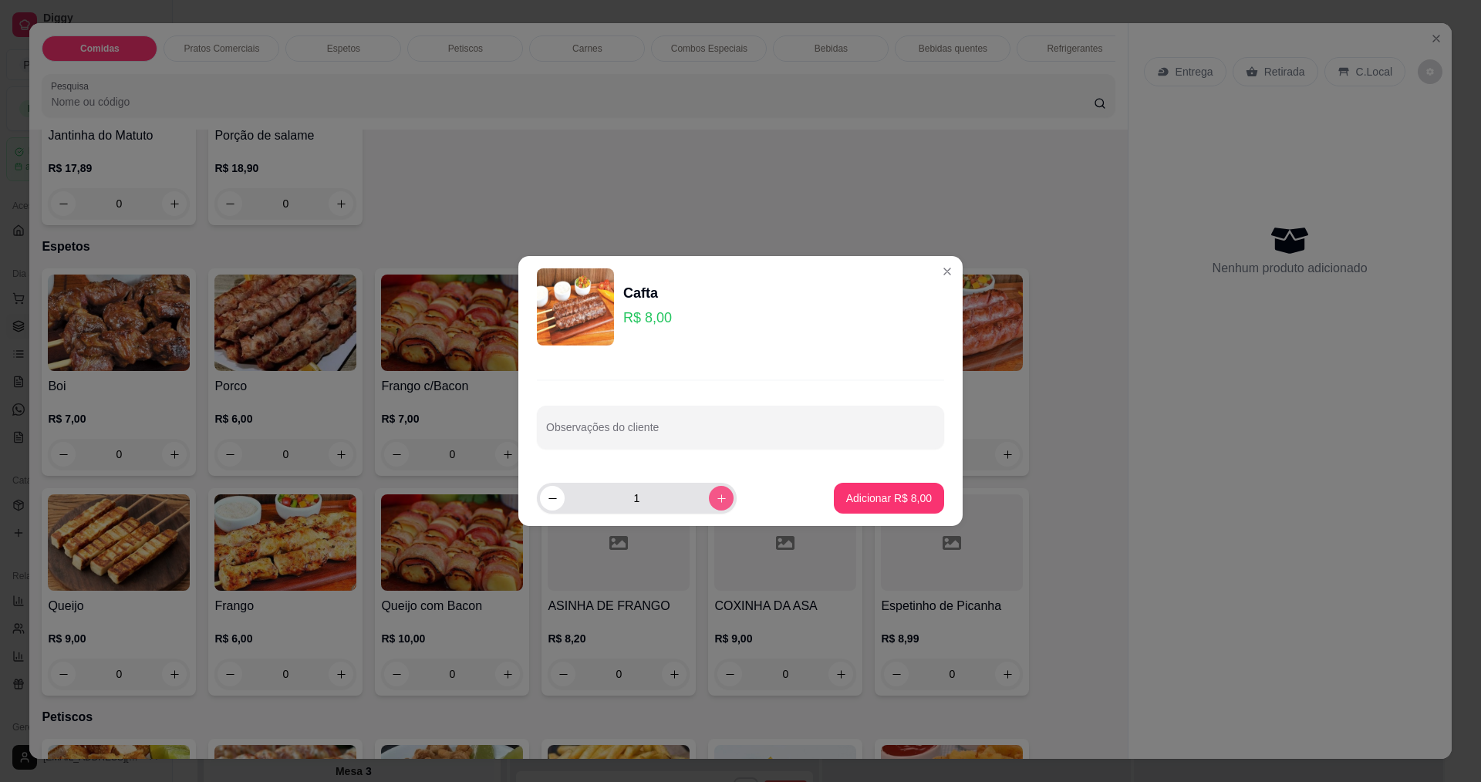
click at [709, 491] on button "increase-product-quantity" at bounding box center [721, 498] width 25 height 25
click at [709, 491] on button "increase-product-quantity" at bounding box center [721, 498] width 24 height 24
click at [562, 497] on button "decrease-product-quantity" at bounding box center [552, 498] width 25 height 25
type input "2"
click at [892, 496] on p "Adicionar R$ 16,00" at bounding box center [885, 498] width 89 height 15
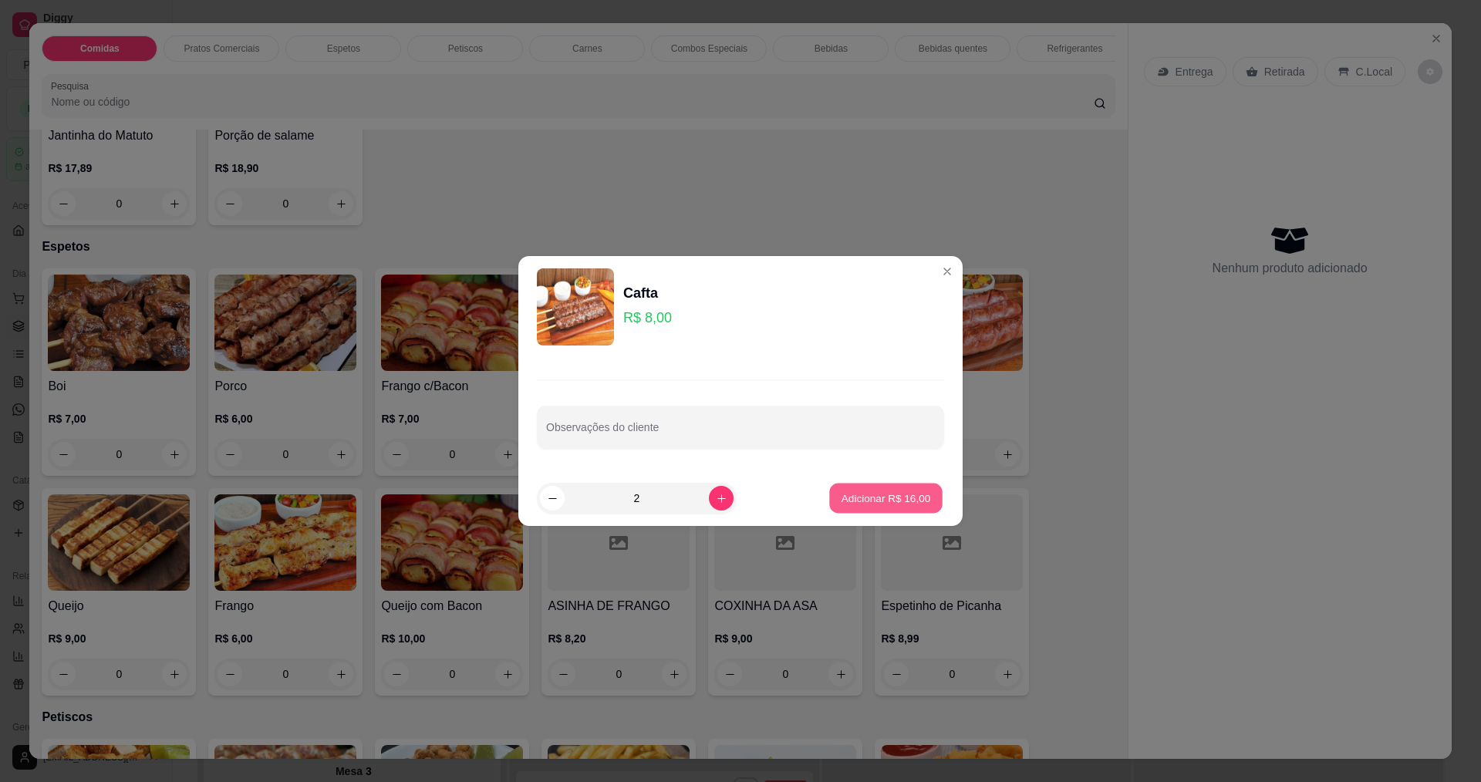
type input "2"
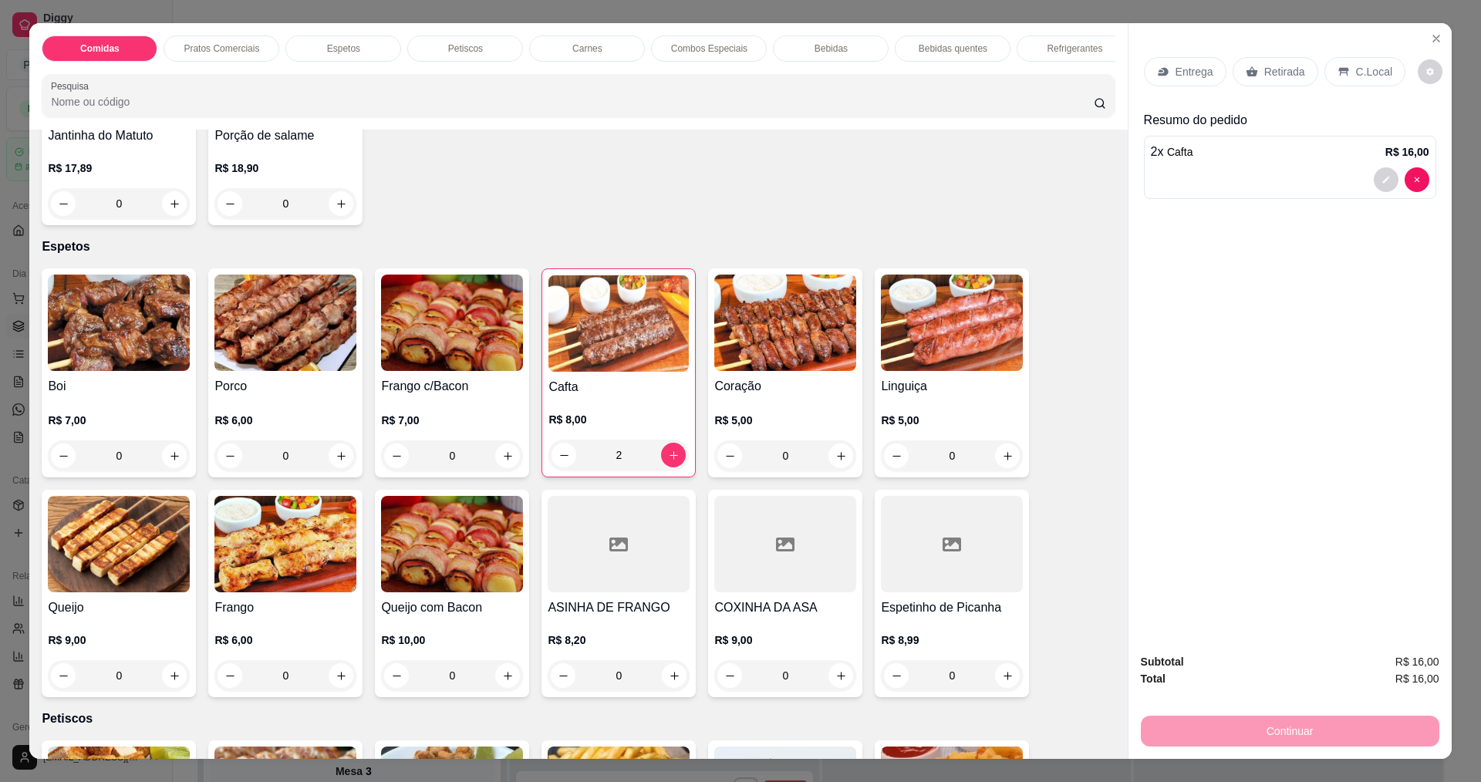
click at [1151, 65] on div "Entrega" at bounding box center [1185, 71] width 83 height 29
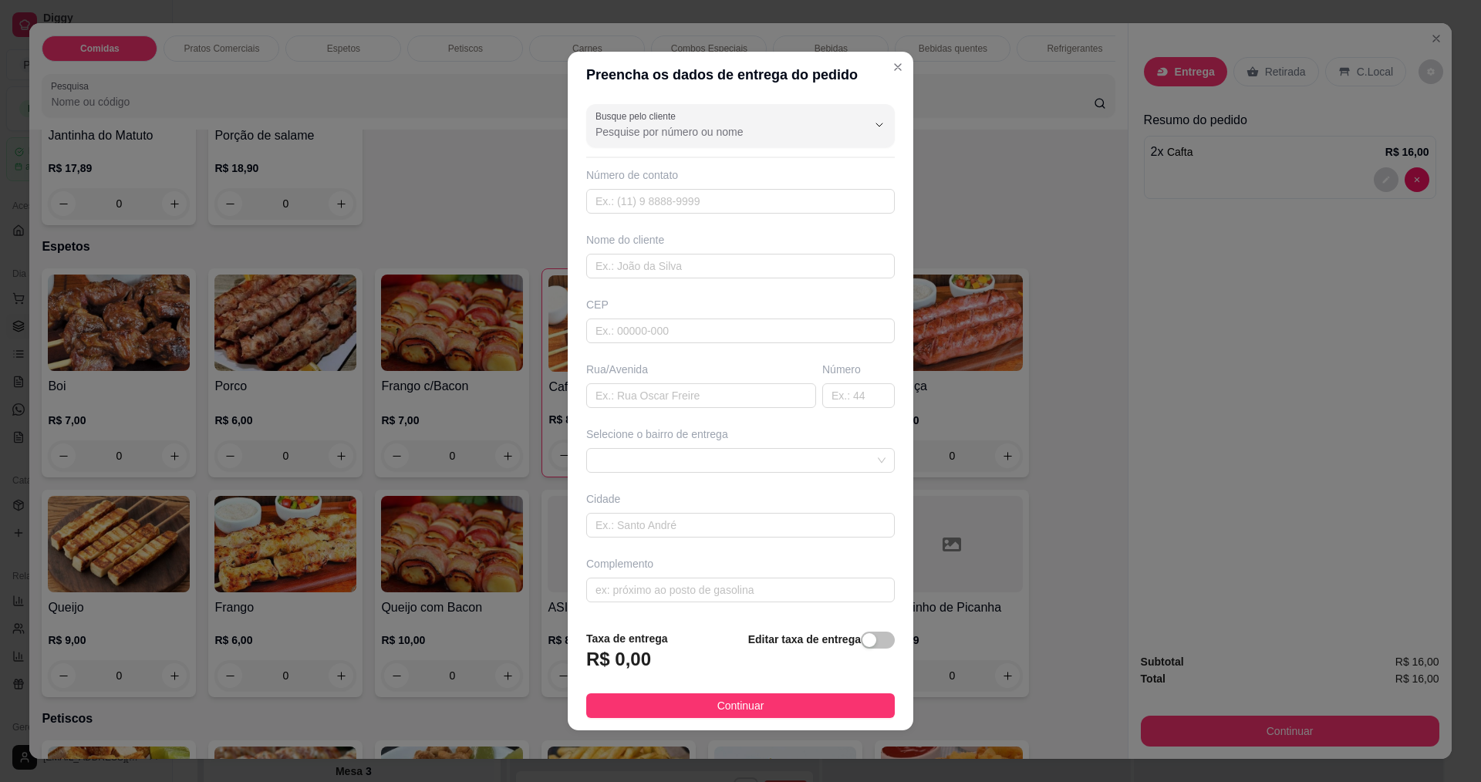
click at [752, 220] on div "Busque pelo cliente Número de contato Nome do cliente CEP Rua/[GEOGRAPHIC_DATA]…" at bounding box center [741, 358] width 346 height 520
click at [732, 275] on input "text" at bounding box center [740, 266] width 309 height 25
type input "[PERSON_NAME]"
click at [703, 717] on button "Continuar" at bounding box center [740, 705] width 309 height 25
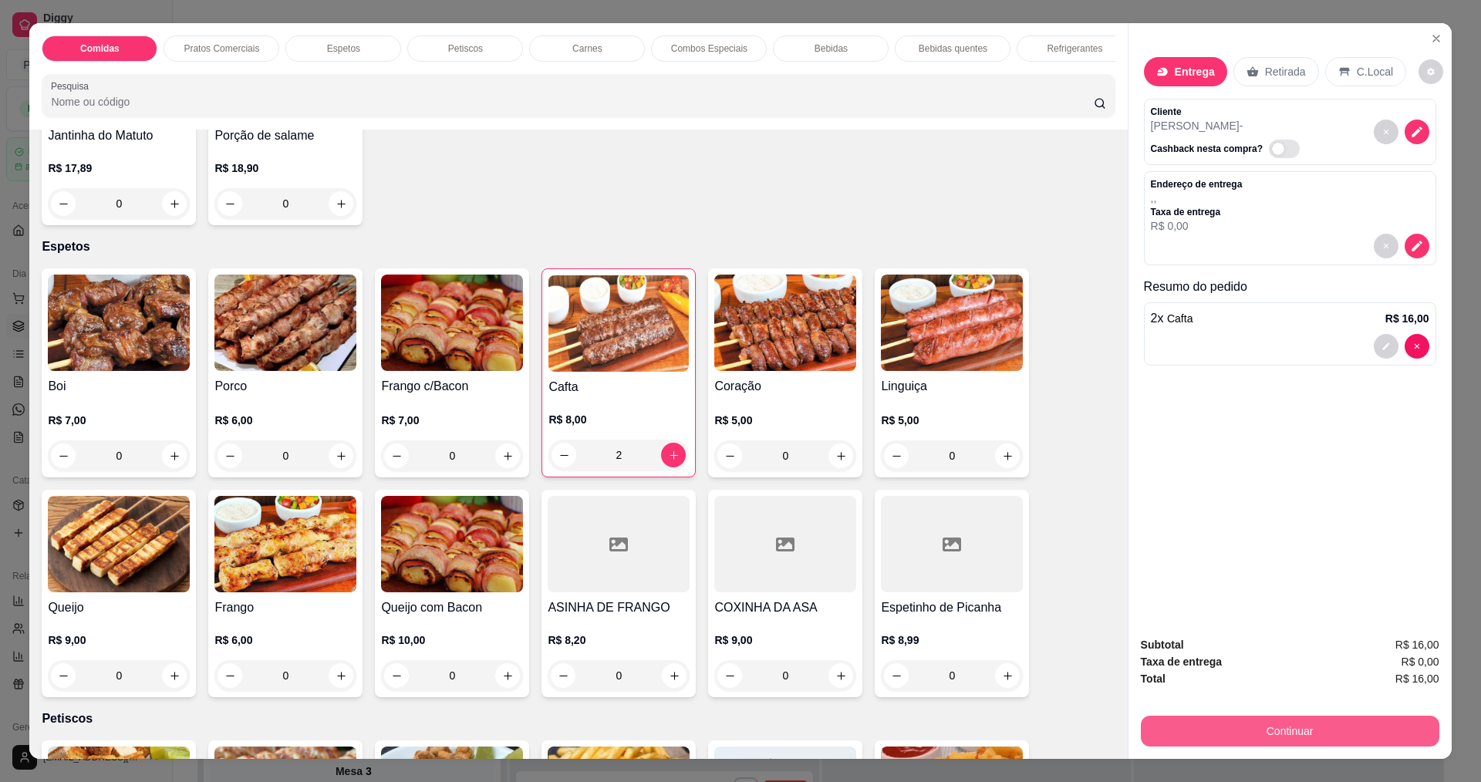
click at [1245, 736] on button "Continuar" at bounding box center [1290, 731] width 298 height 31
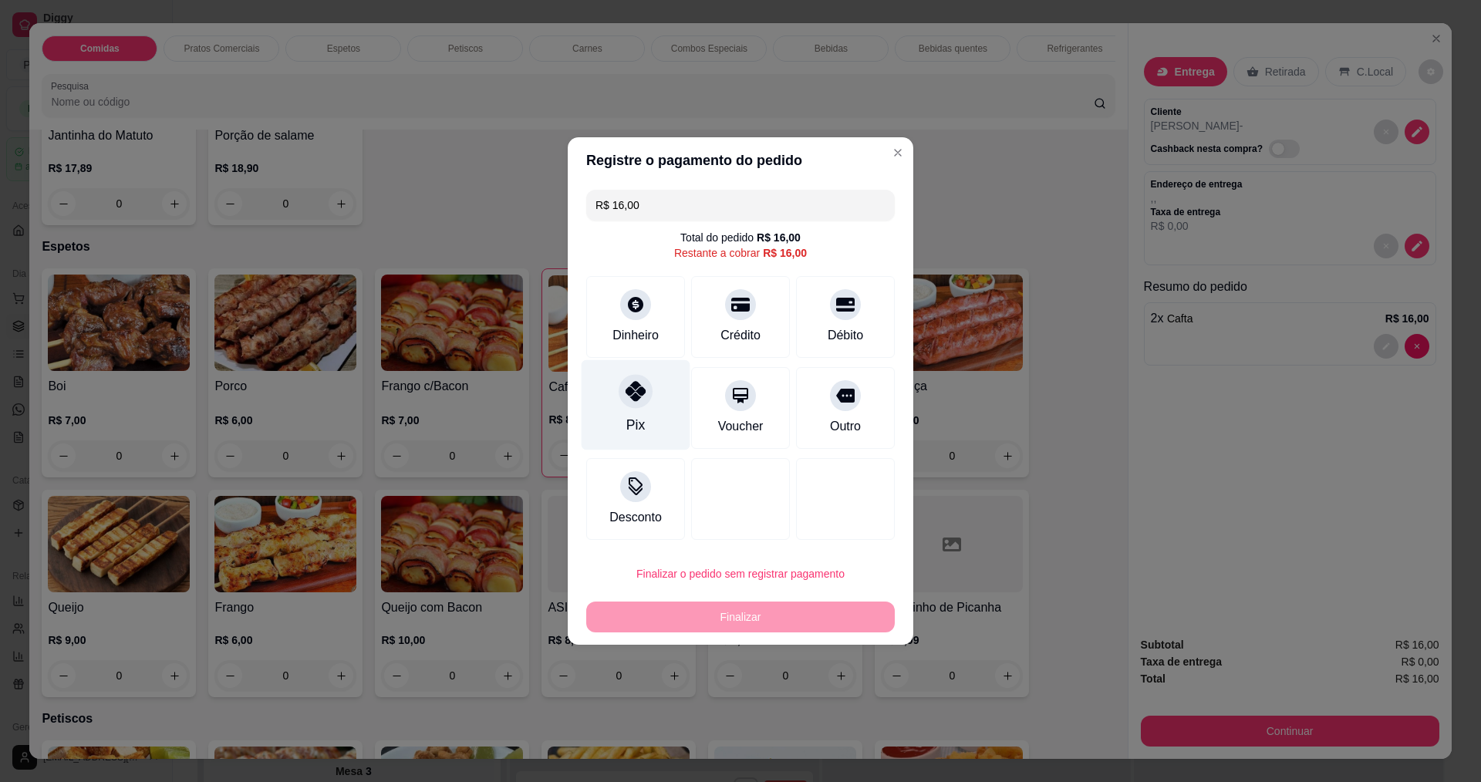
click at [644, 422] on div "Pix" at bounding box center [636, 405] width 109 height 90
type input "R$ 0,00"
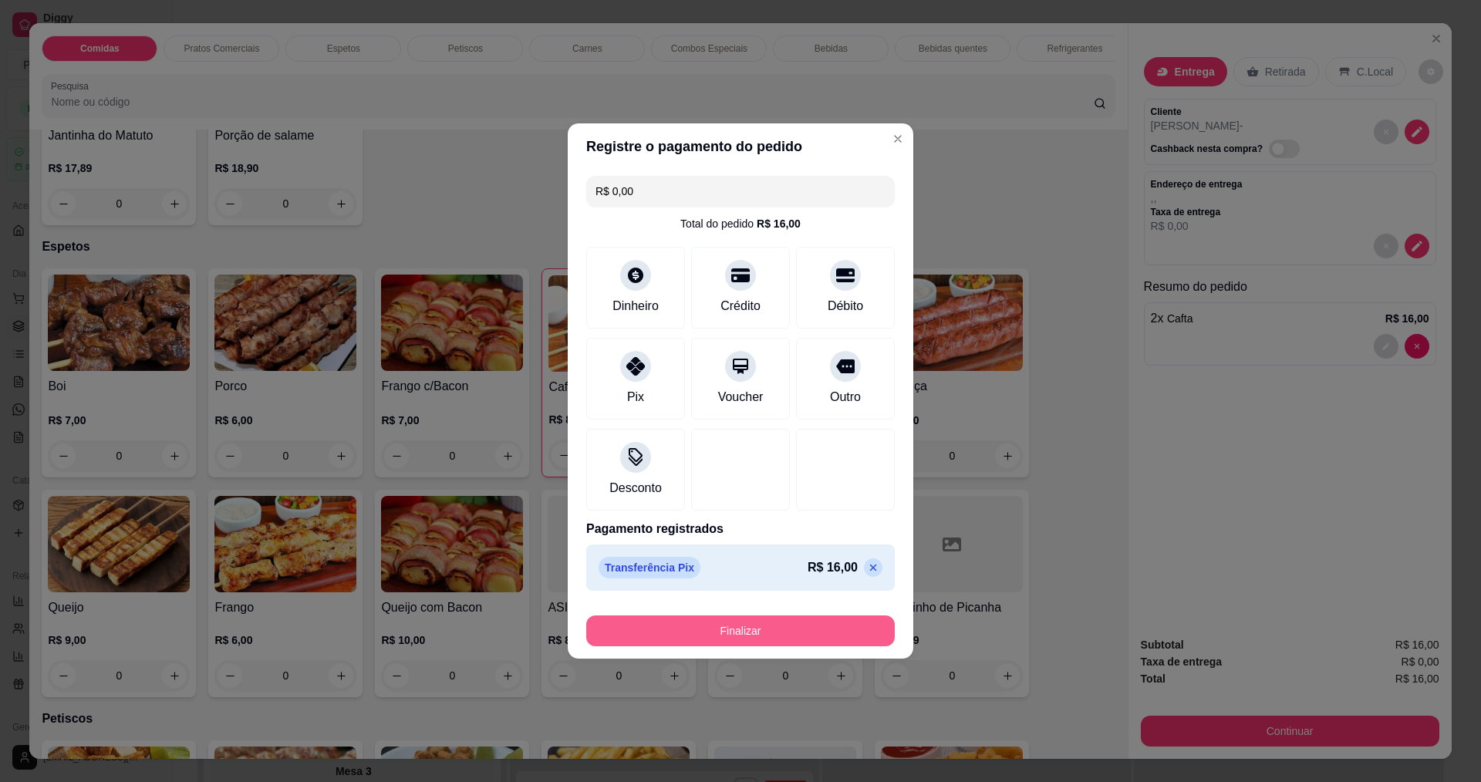
click at [684, 630] on button "Finalizar" at bounding box center [740, 630] width 309 height 31
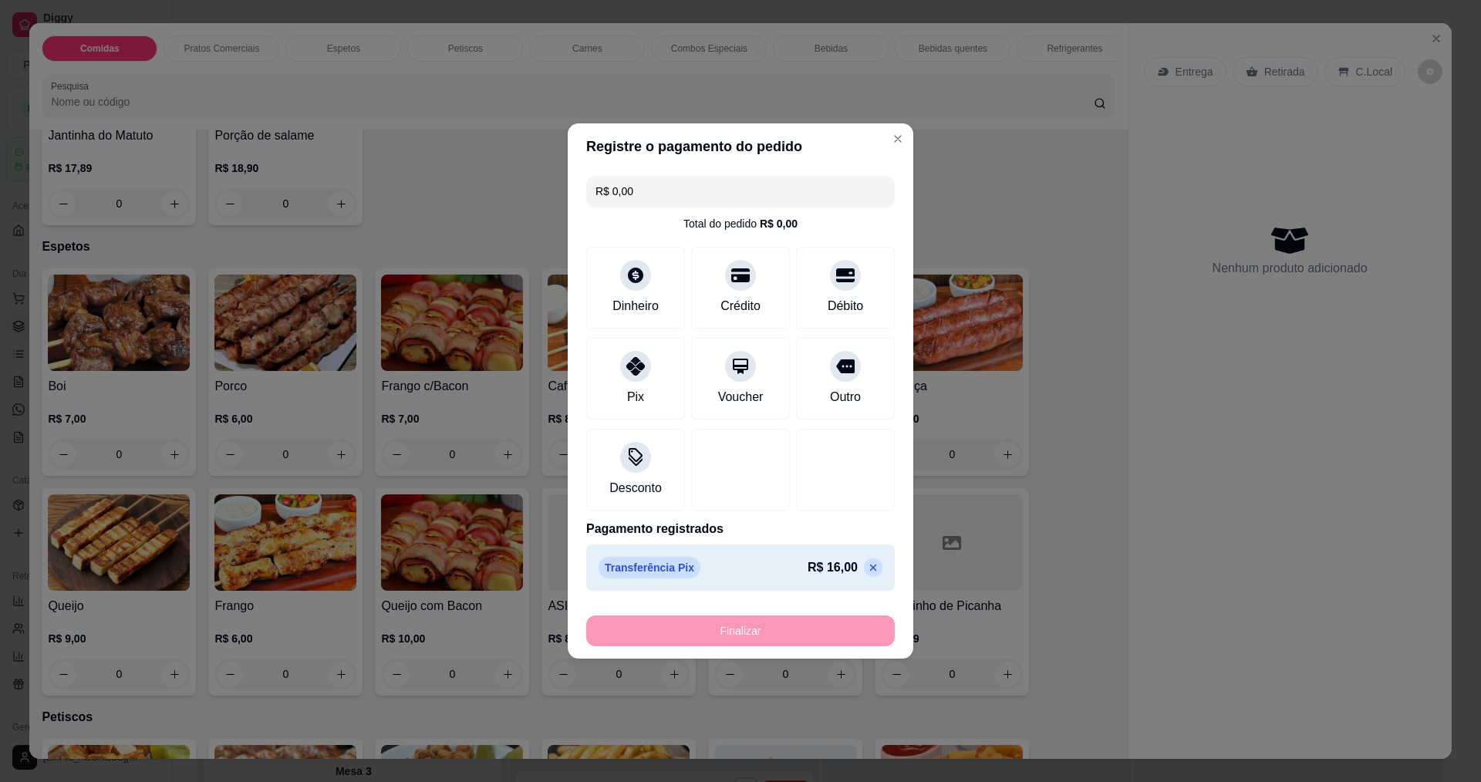
type input "0"
type input "-R$ 16,00"
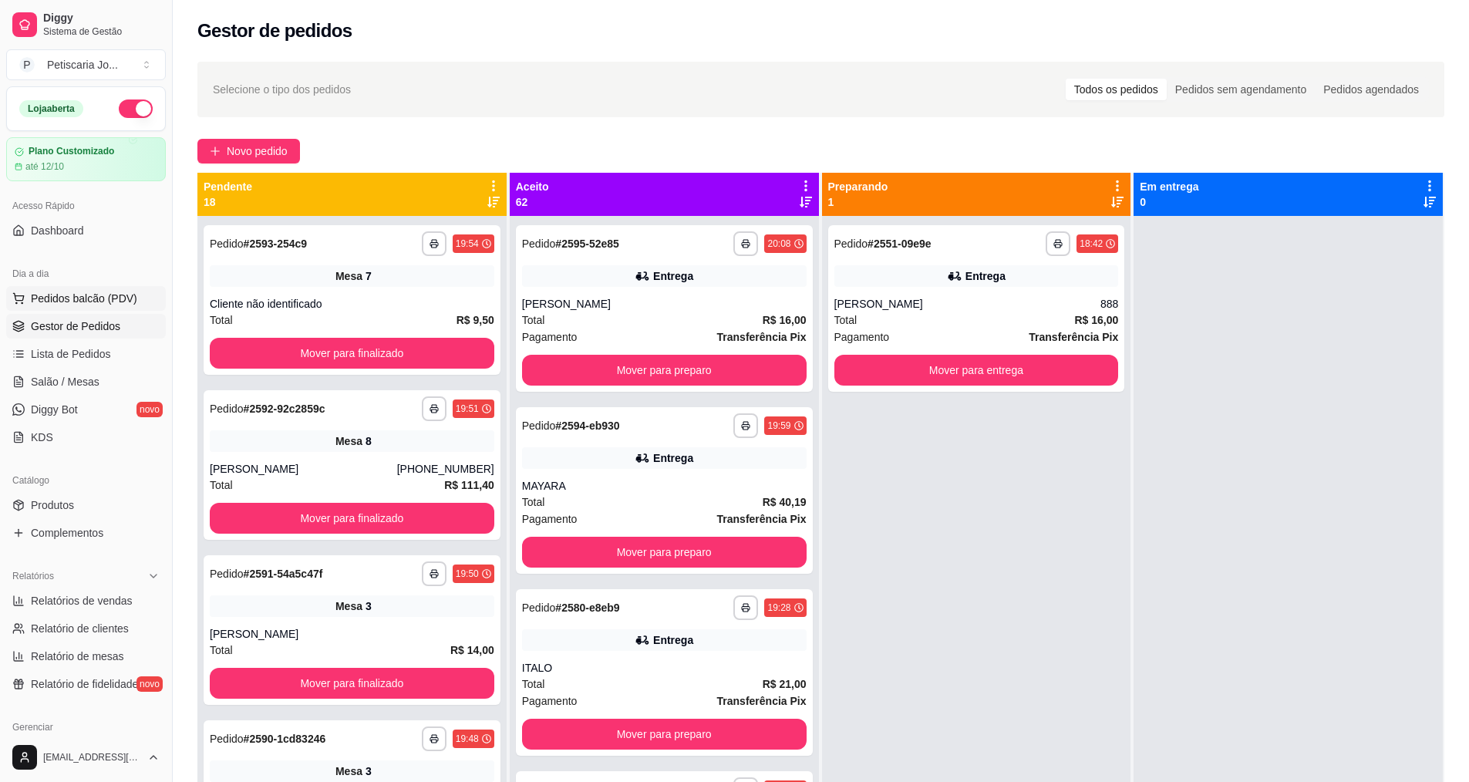
click at [79, 287] on button "Pedidos balcão (PDV)" at bounding box center [86, 298] width 160 height 25
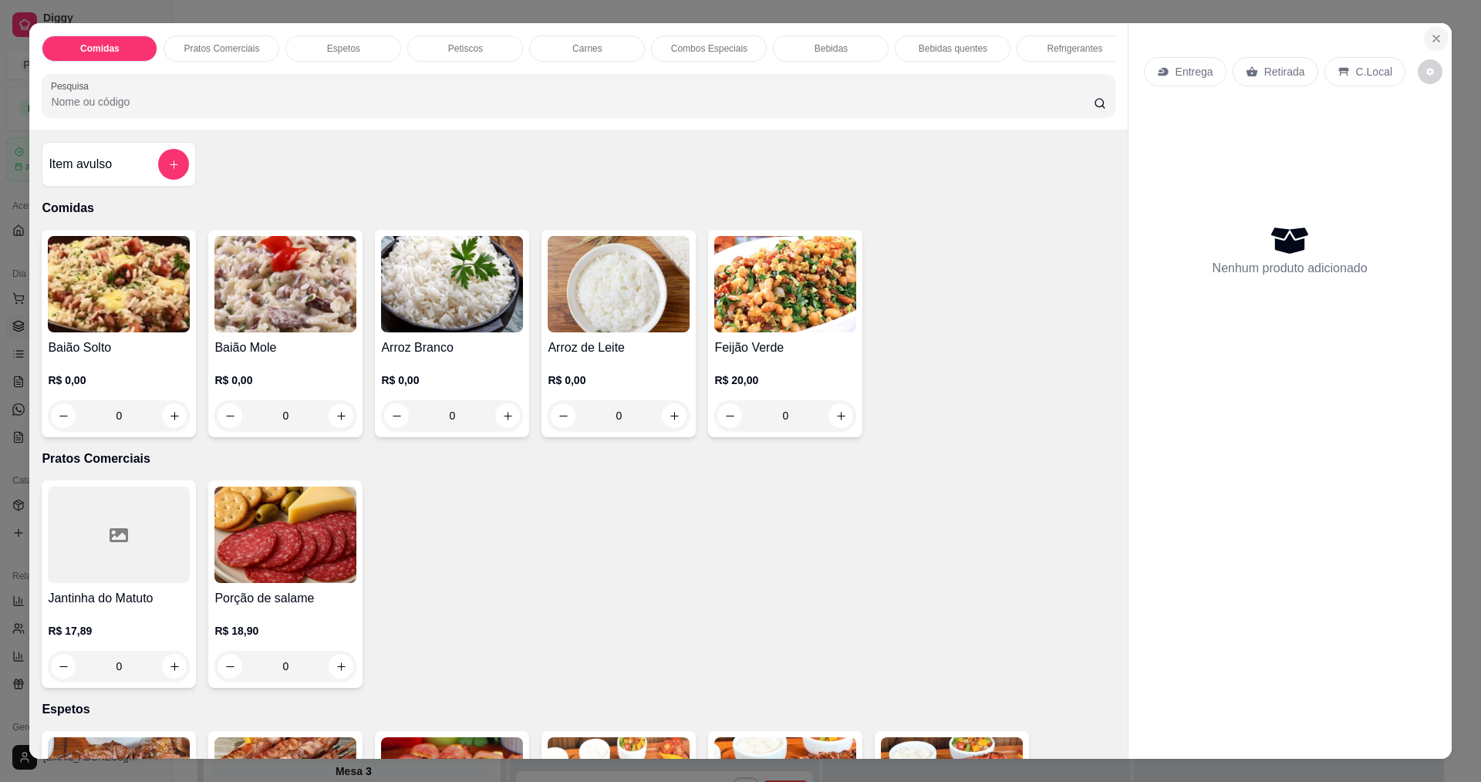
click at [1431, 32] on button "Close" at bounding box center [1436, 38] width 25 height 25
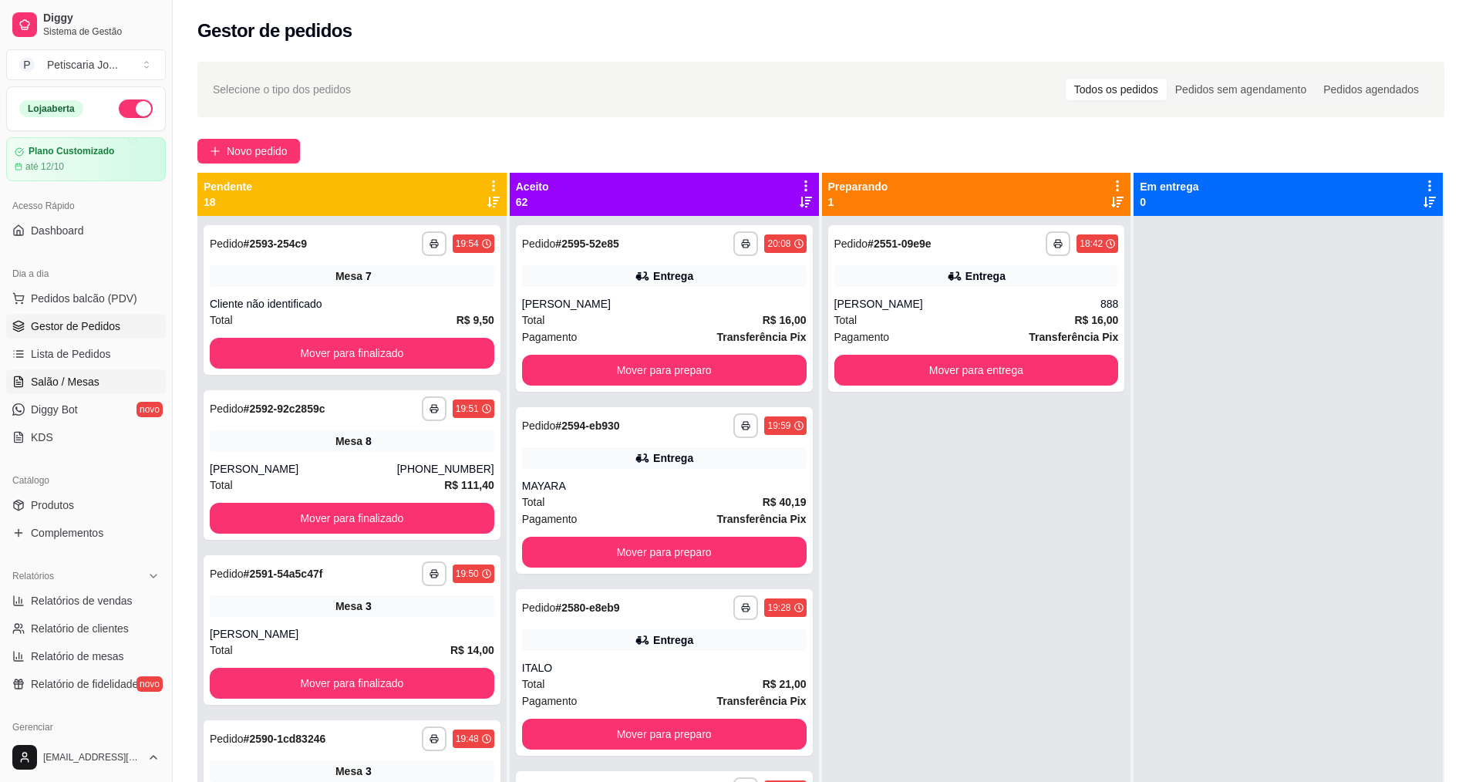
click at [40, 386] on span "Salão / Mesas" at bounding box center [65, 381] width 69 height 15
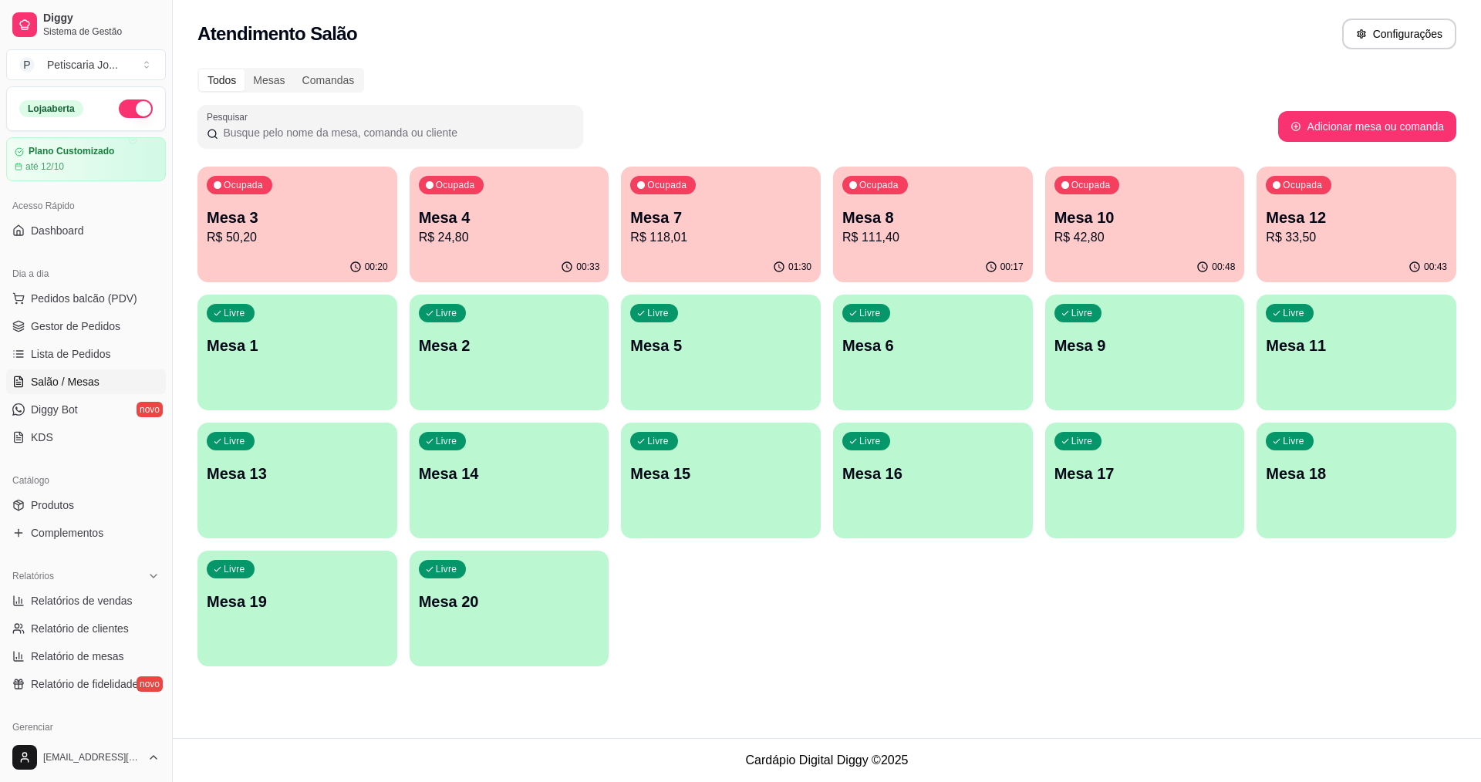
click at [1148, 232] on p "R$ 42,80" at bounding box center [1144, 237] width 181 height 19
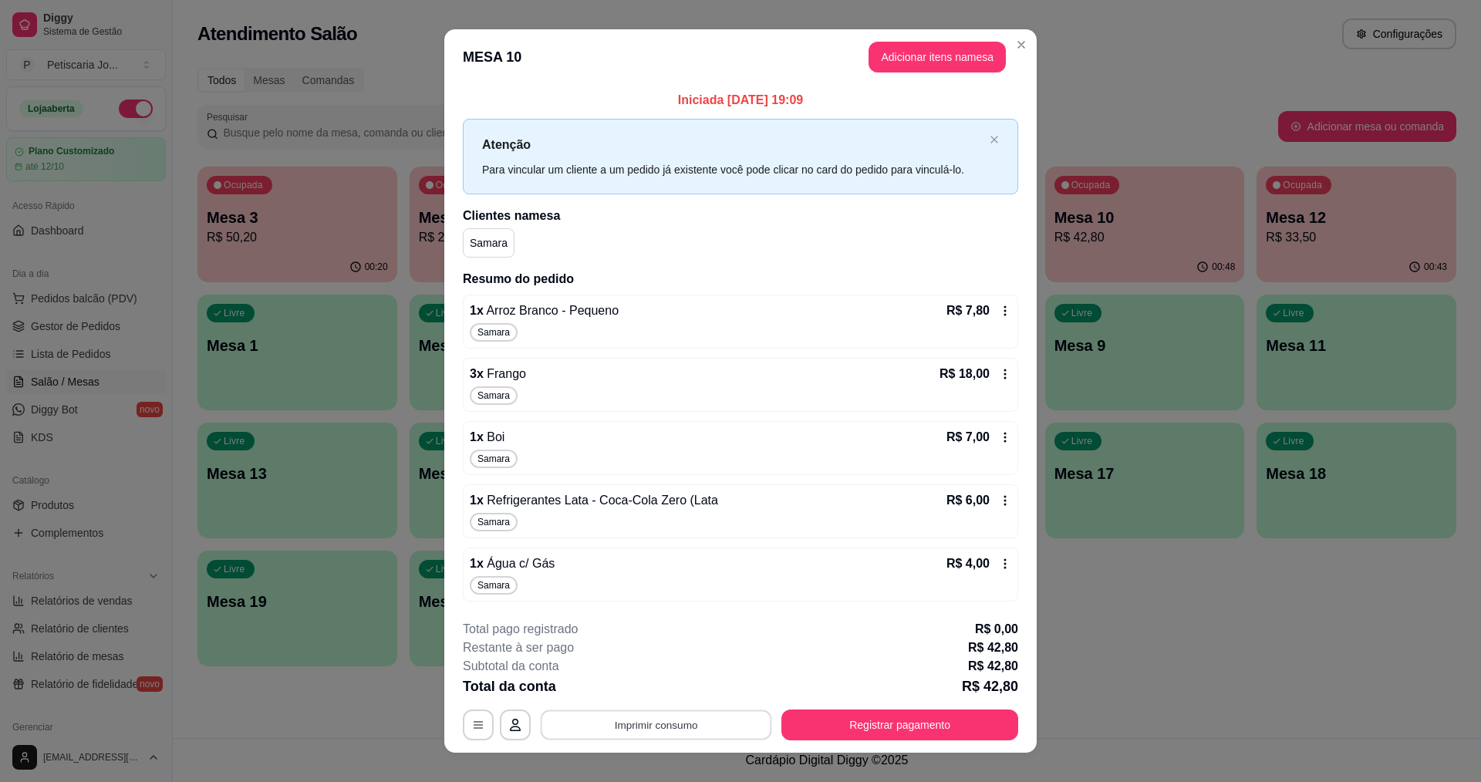
click at [584, 728] on button "Imprimir consumo" at bounding box center [656, 725] width 231 height 30
click at [638, 684] on button "IMPRESSORA" at bounding box center [655, 689] width 112 height 25
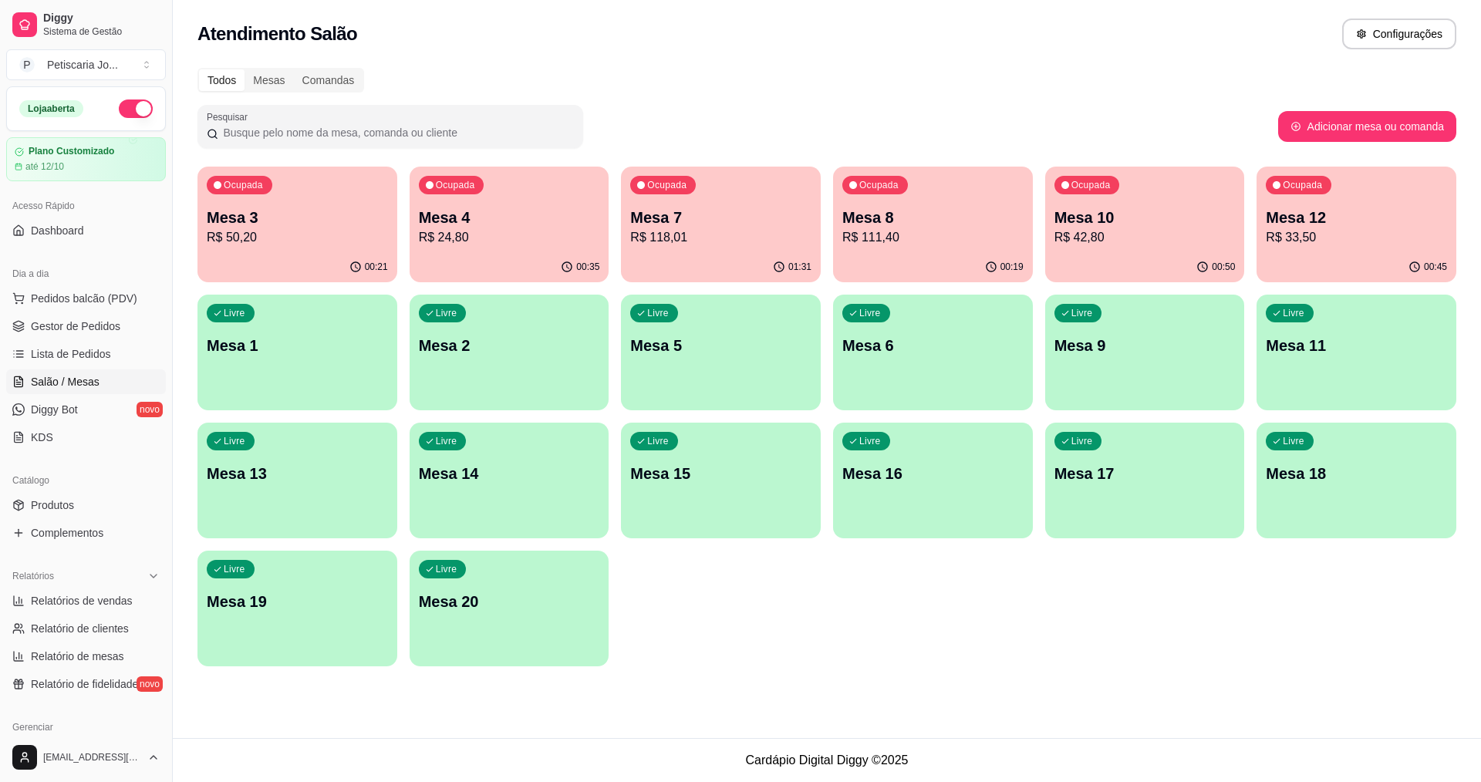
click at [1094, 245] on p "R$ 42,80" at bounding box center [1144, 237] width 181 height 19
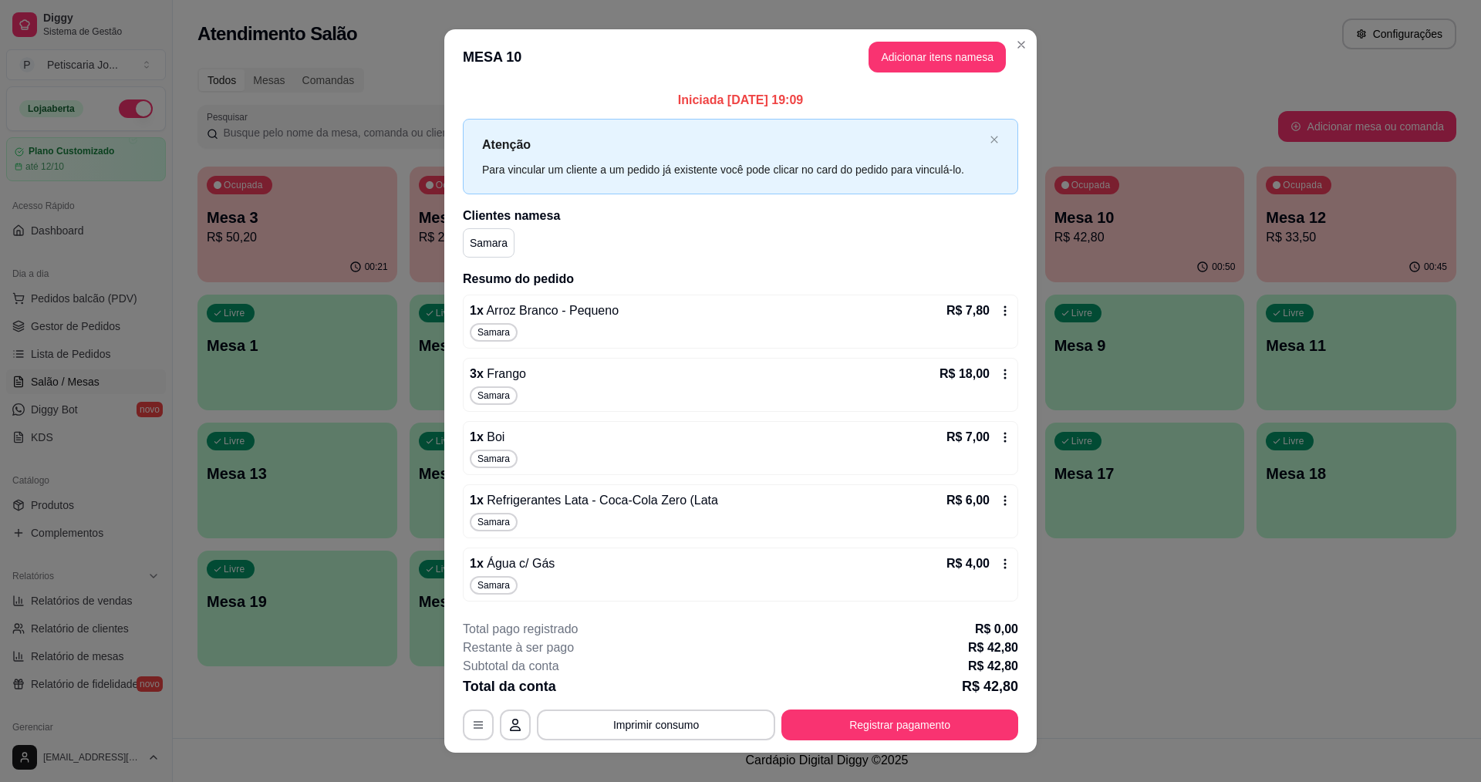
click at [840, 744] on footer "**********" at bounding box center [740, 680] width 592 height 145
click at [841, 720] on button "Registrar pagamento" at bounding box center [899, 725] width 237 height 31
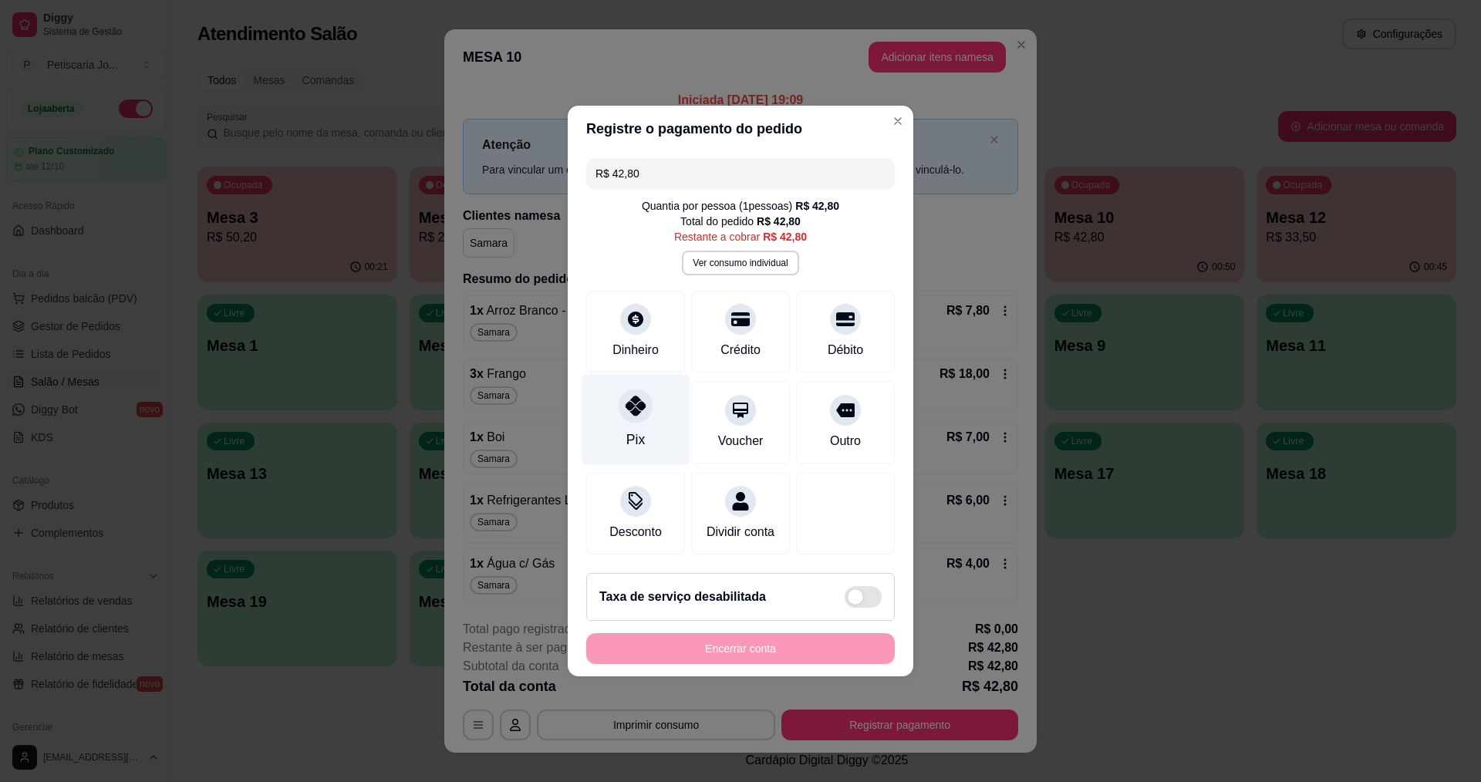
click at [652, 394] on div "Pix" at bounding box center [636, 420] width 109 height 90
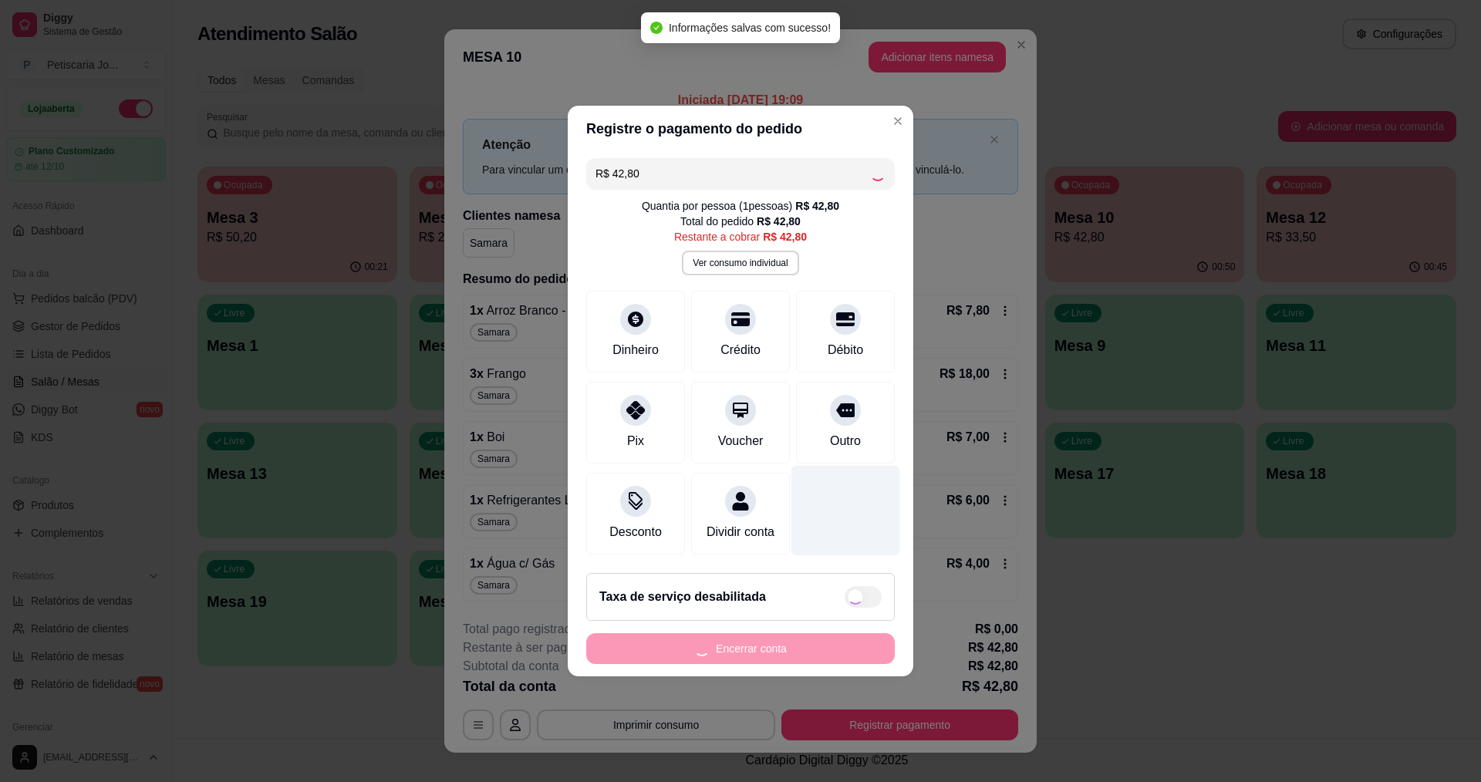
type input "R$ 0,00"
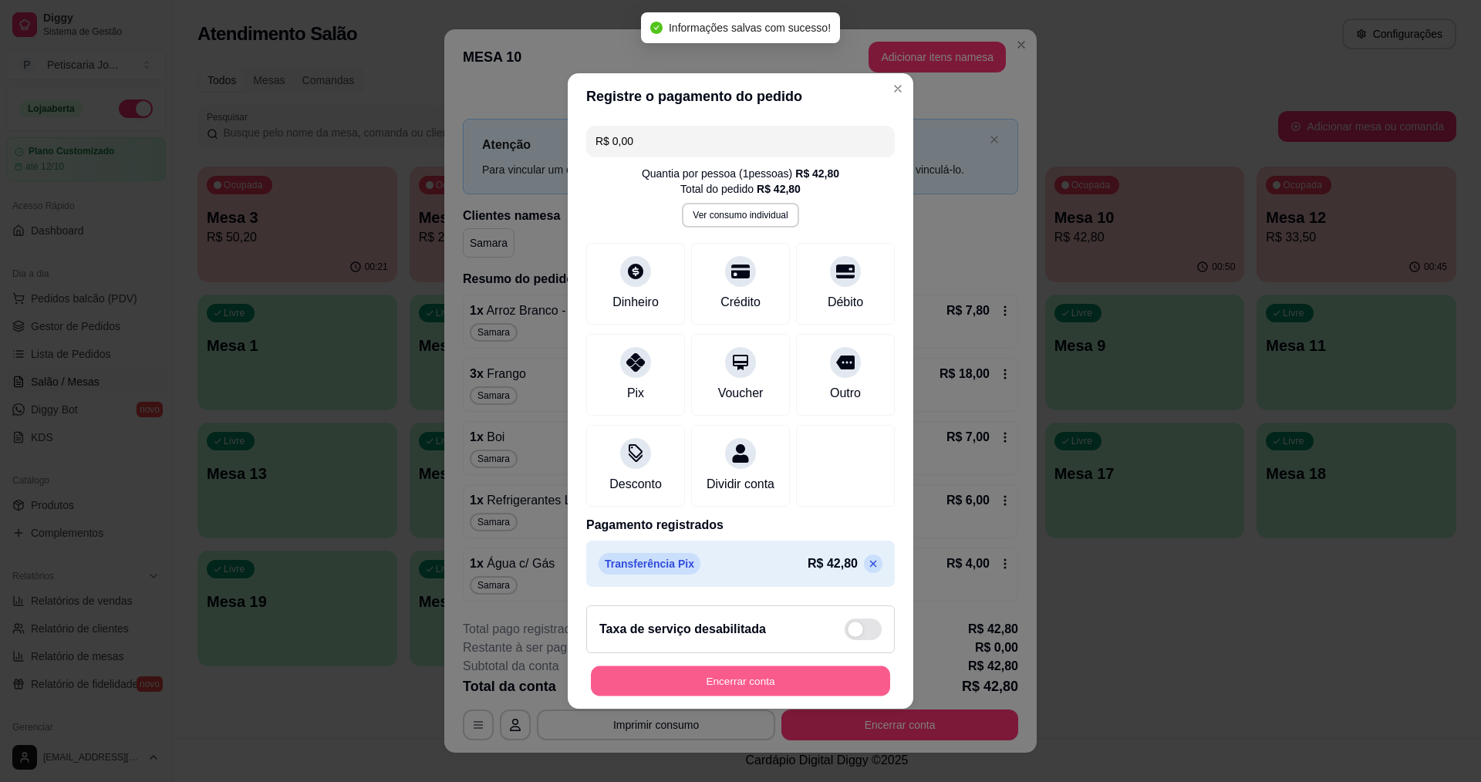
click at [748, 685] on button "Encerrar conta" at bounding box center [740, 681] width 299 height 30
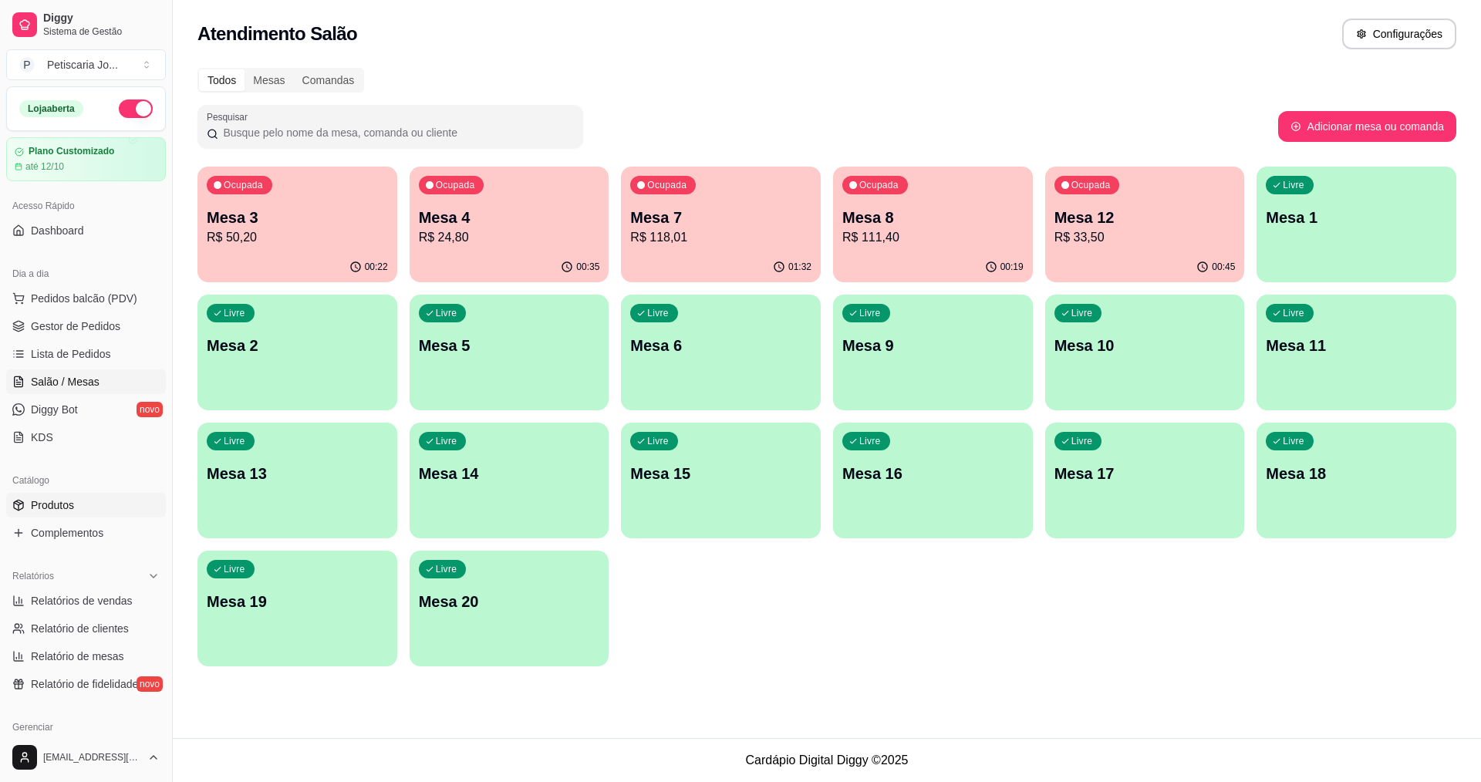
click at [52, 505] on span "Produtos" at bounding box center [52, 504] width 43 height 15
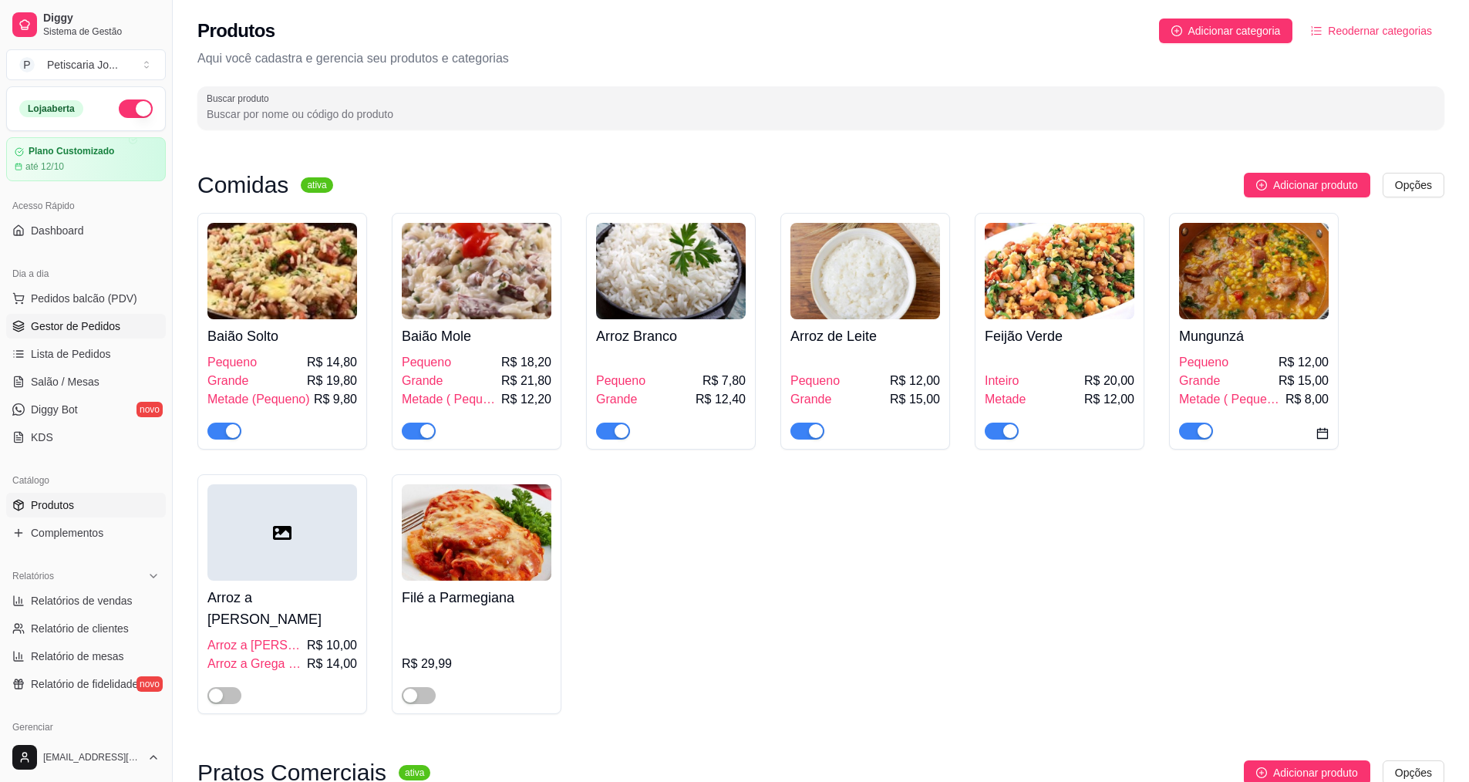
click at [60, 323] on span "Gestor de Pedidos" at bounding box center [75, 326] width 89 height 15
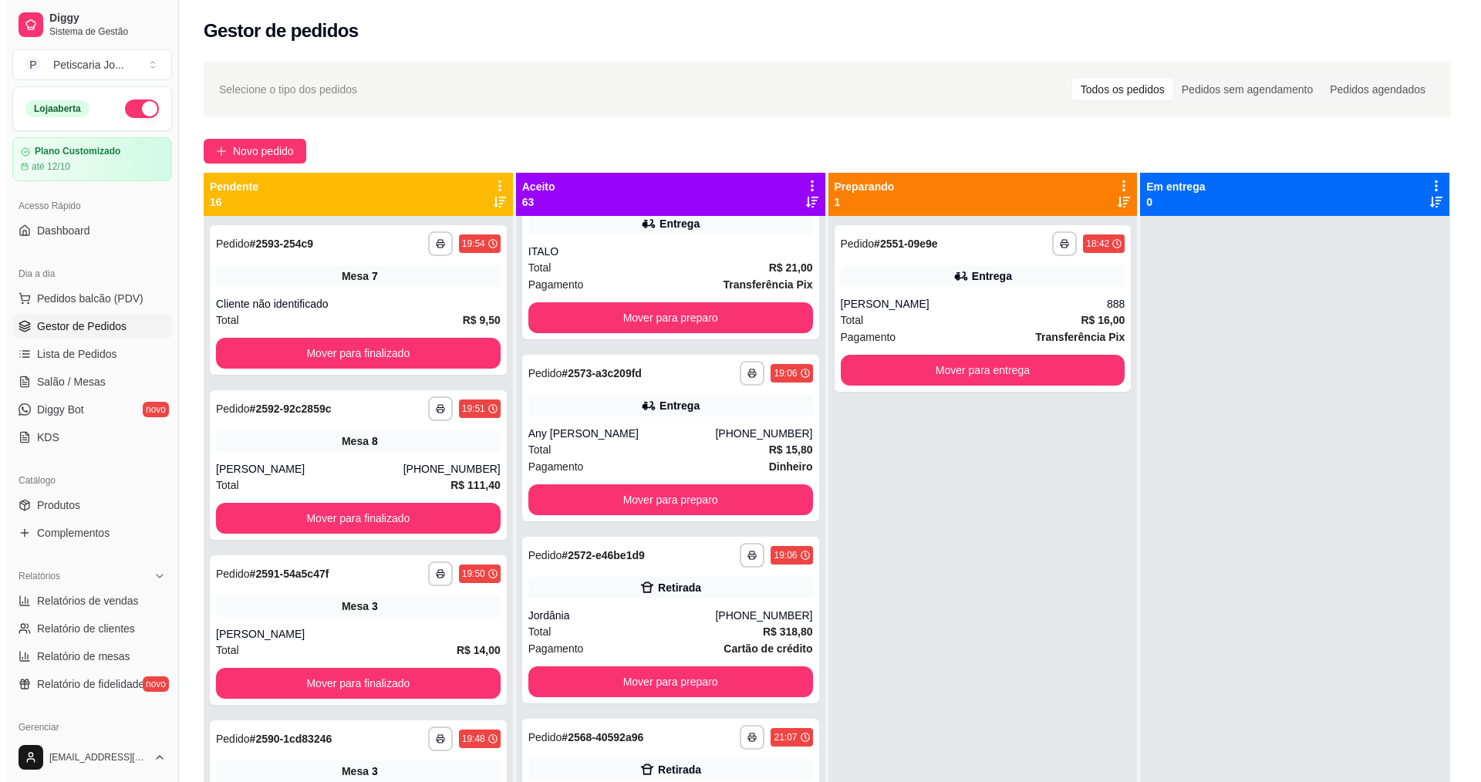
scroll to position [771, 0]
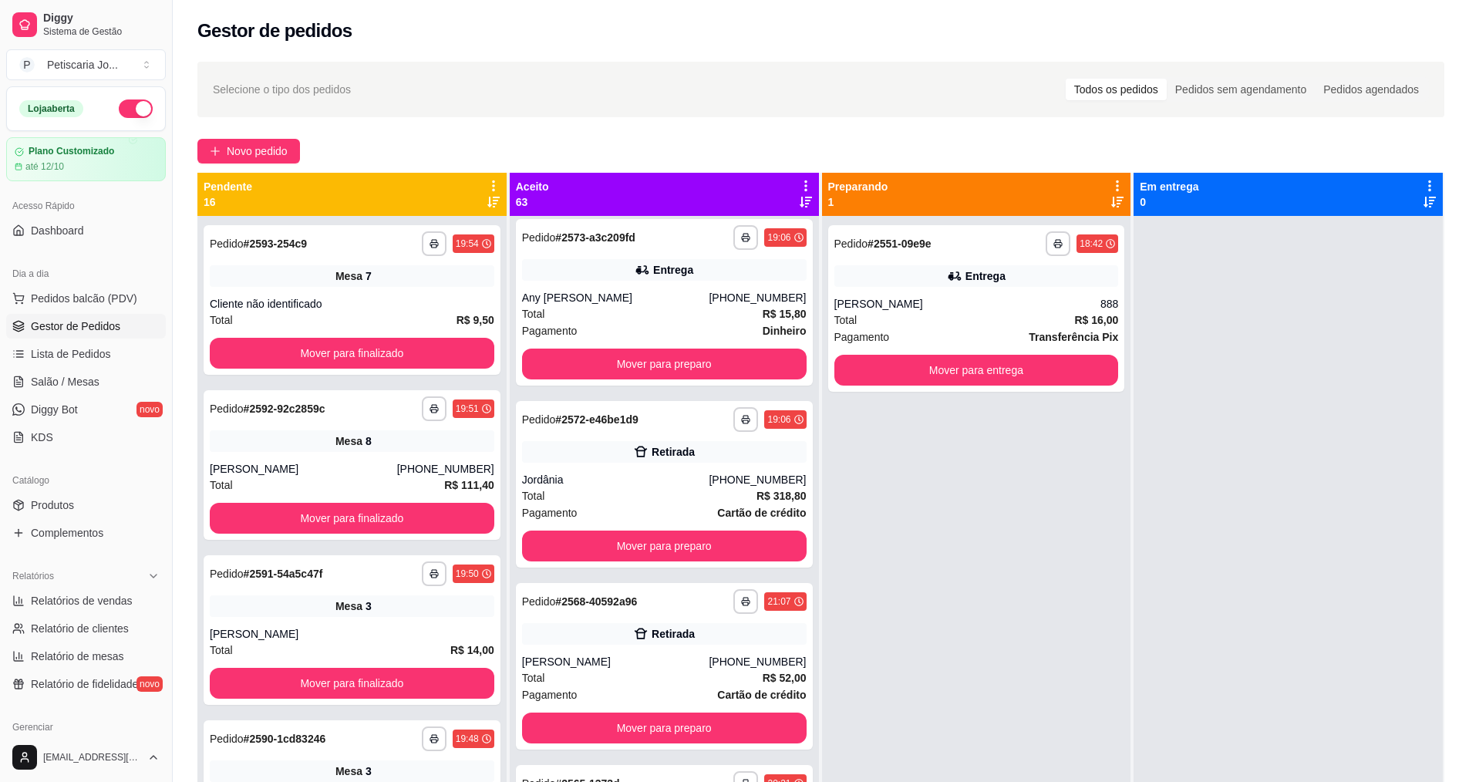
click at [662, 487] on div "Jordânia" at bounding box center [615, 479] width 187 height 15
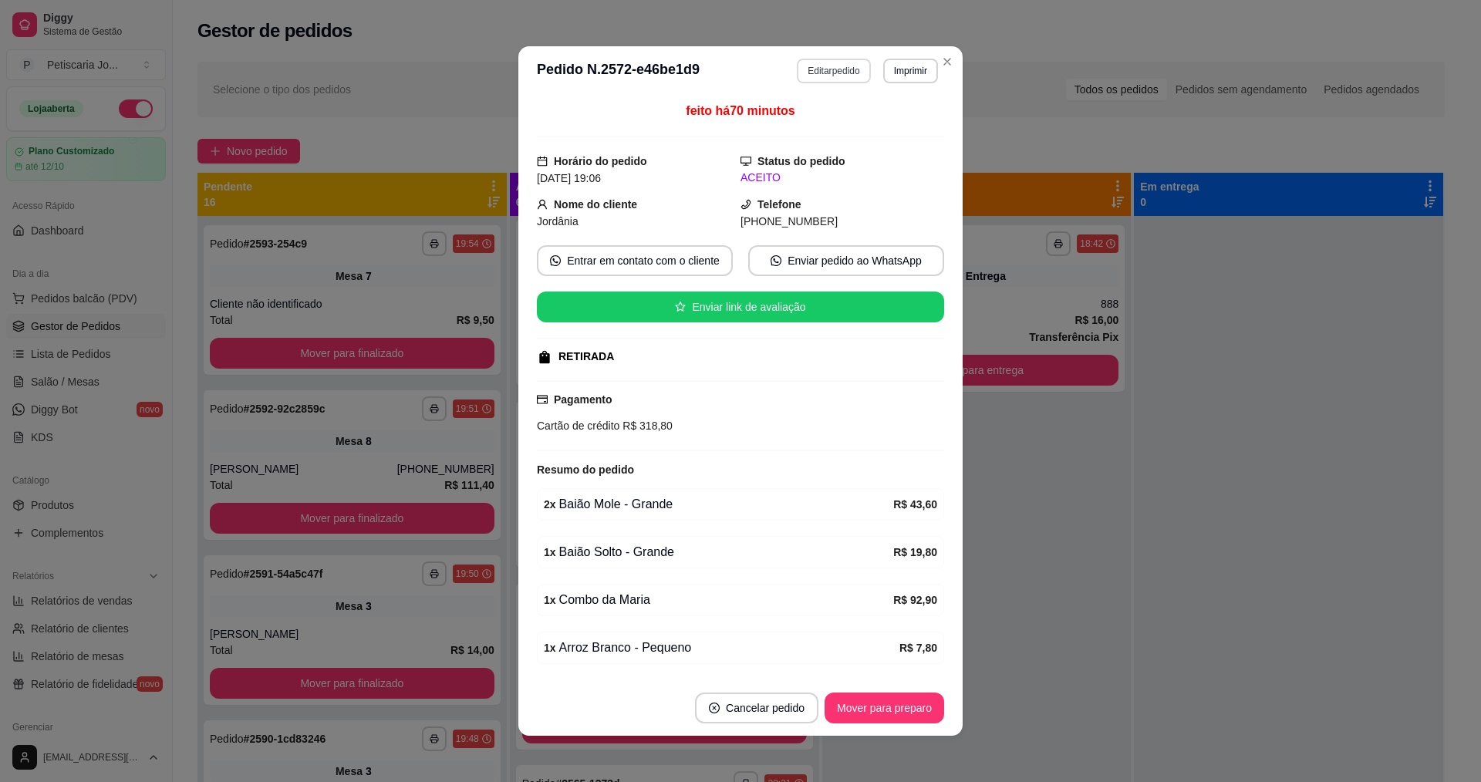
click at [832, 78] on button "Editar pedido" at bounding box center [833, 71] width 73 height 25
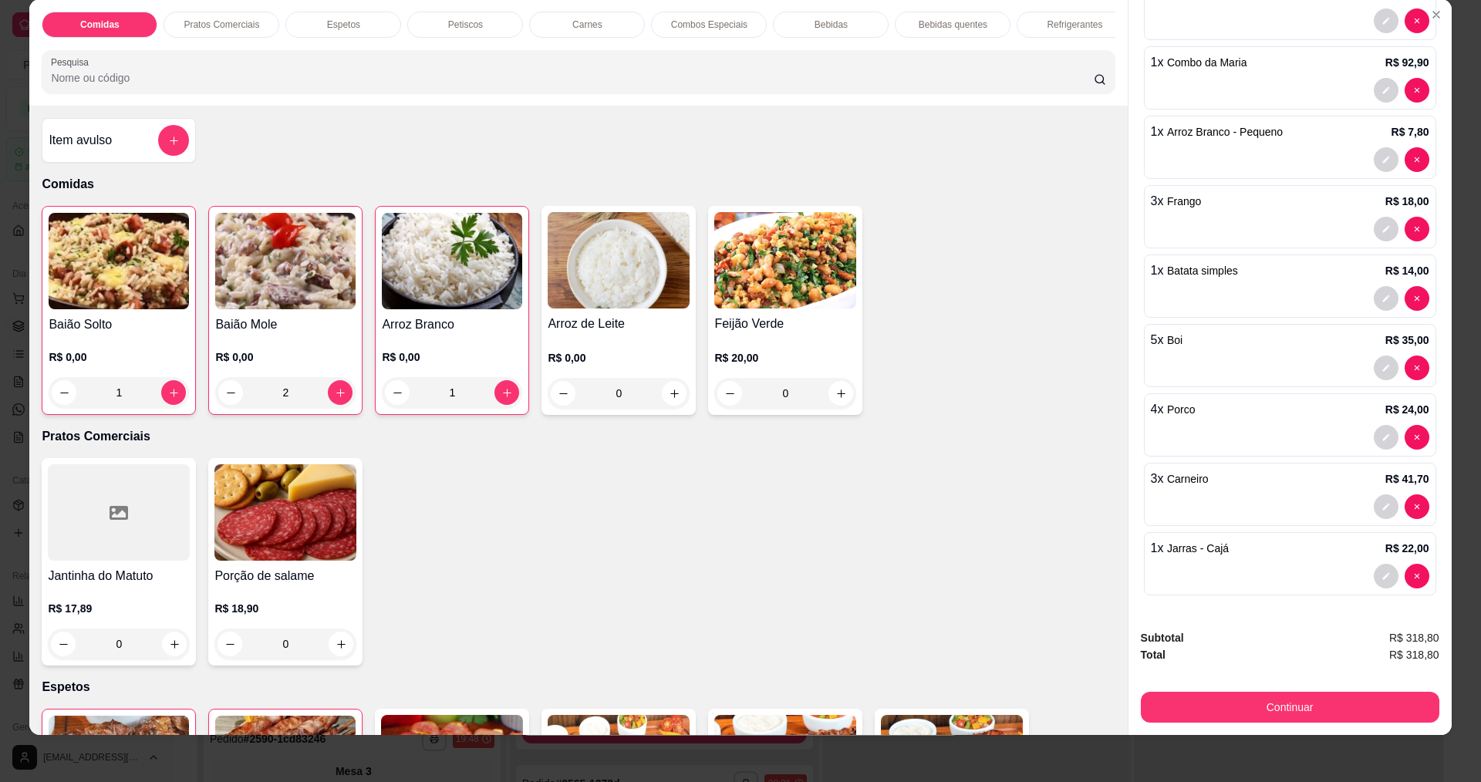
scroll to position [26, 0]
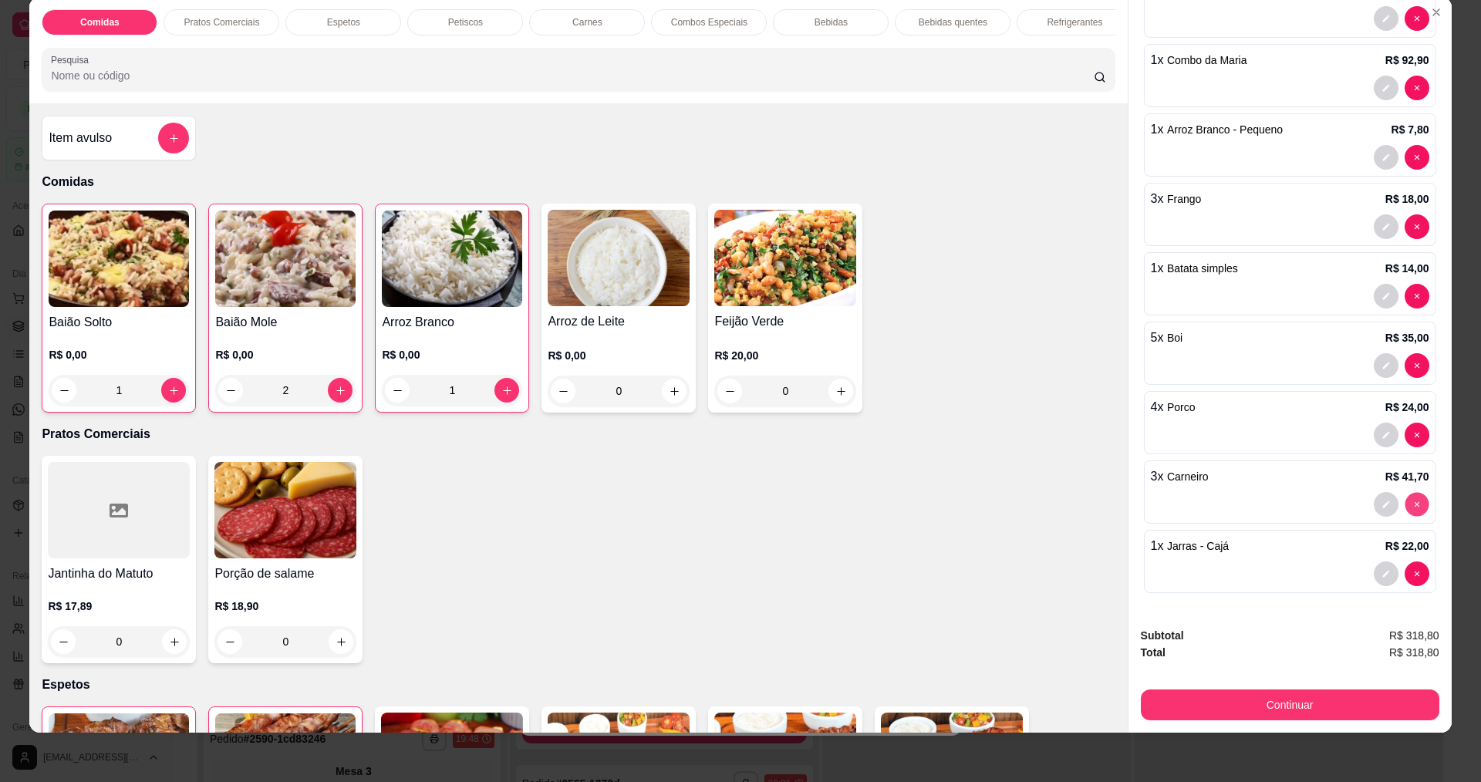
type input "0"
click at [329, 390] on div "2" at bounding box center [285, 390] width 140 height 31
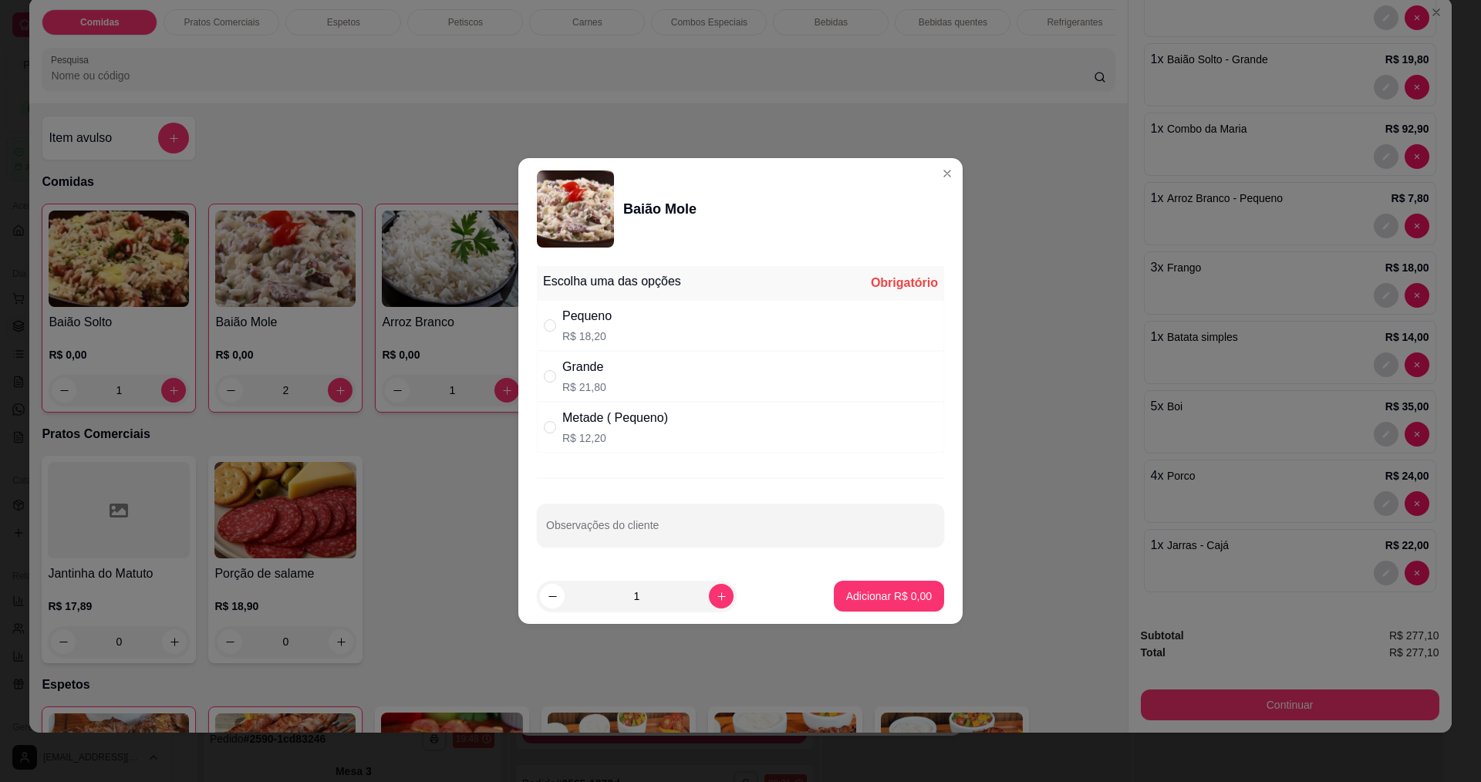
click at [597, 396] on section "Baião Mole Escolha uma das opções Obrigatório Pequeno R$ 18,20 Grande R$ 21,80 …" at bounding box center [740, 391] width 444 height 466
click at [592, 369] on div "Grande" at bounding box center [584, 367] width 44 height 19
radio input "true"
click at [892, 602] on p "Adicionar R$ 21,80" at bounding box center [886, 596] width 92 height 15
type input "3"
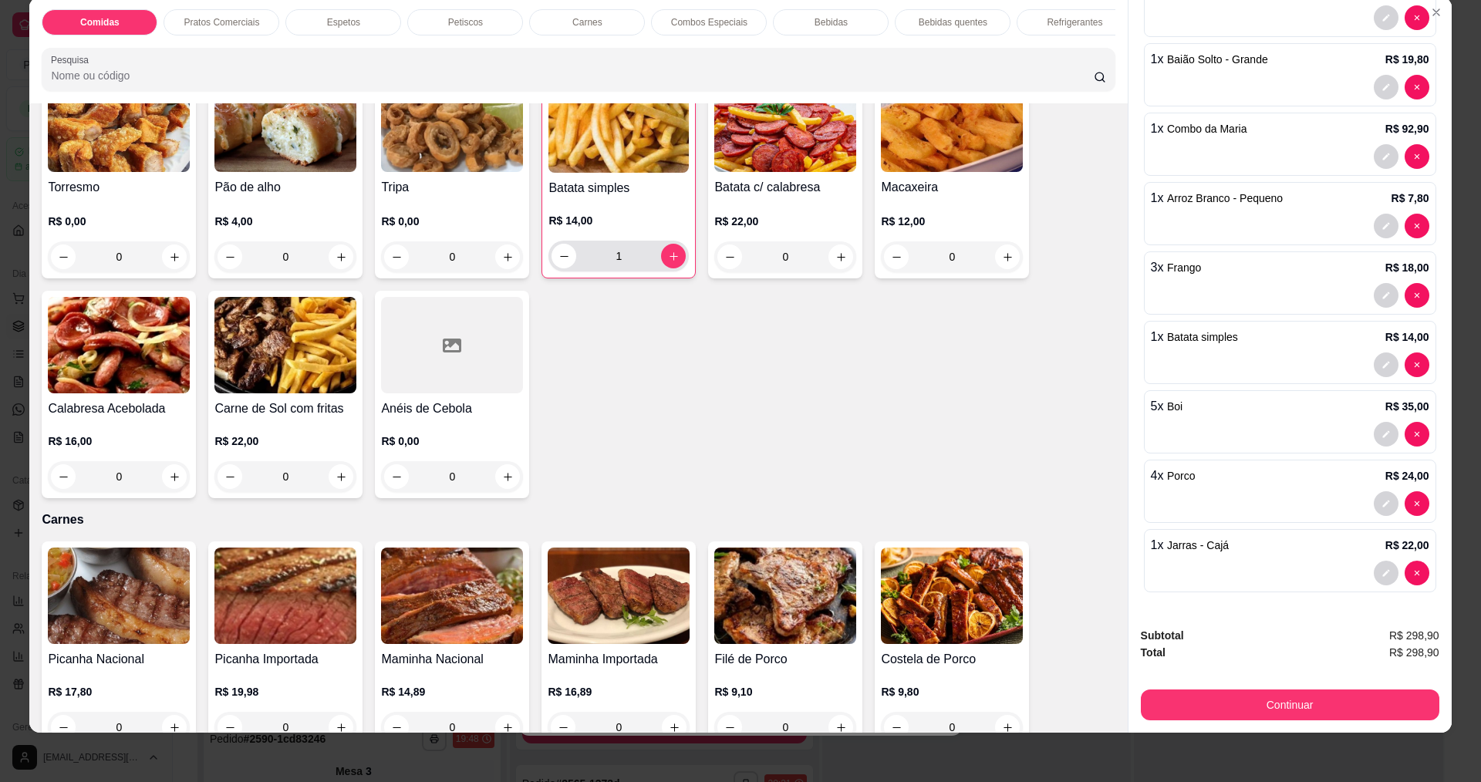
scroll to position [1234, 0]
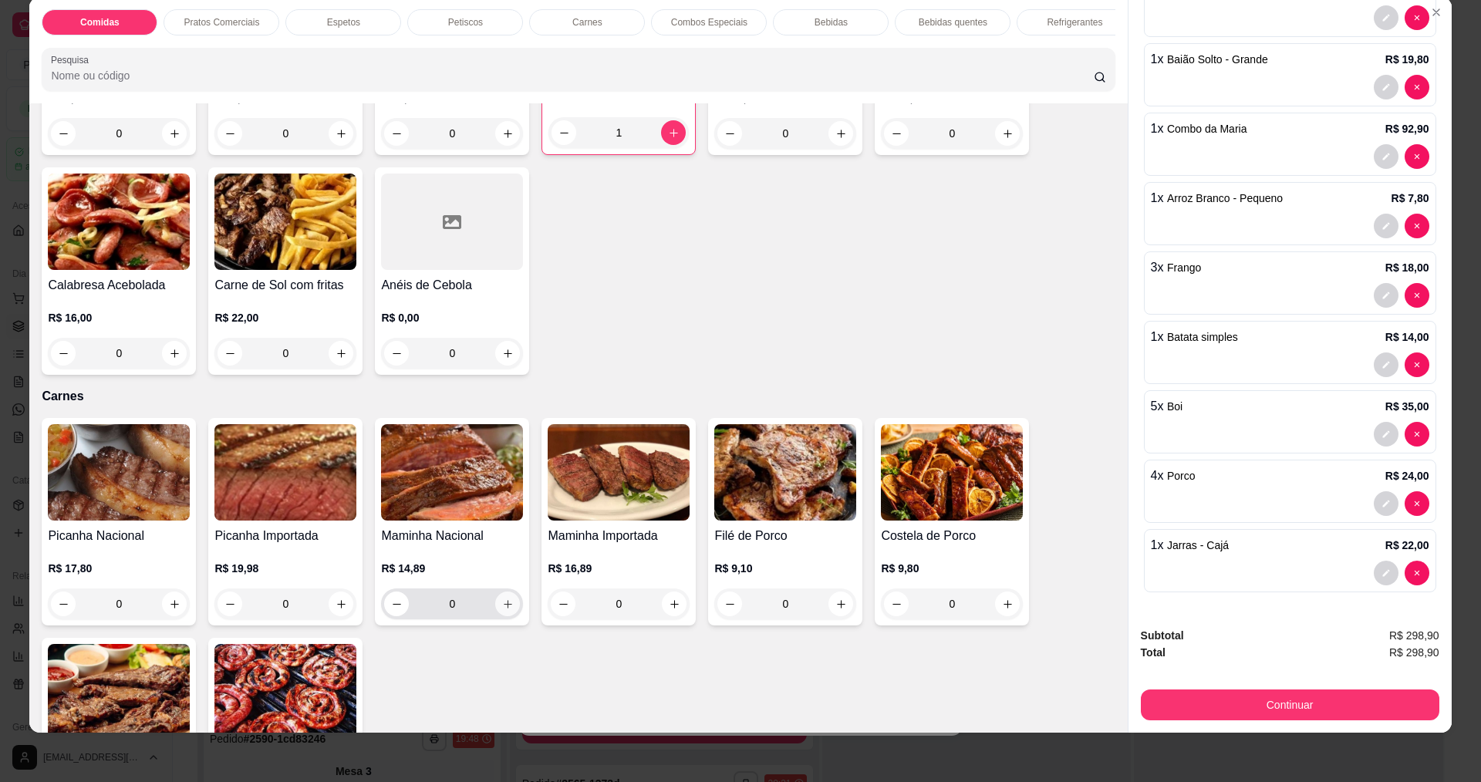
click at [503, 610] on icon "increase-product-quantity" at bounding box center [508, 605] width 12 height 12
click at [503, 611] on icon "increase-product-quantity" at bounding box center [507, 605] width 12 height 12
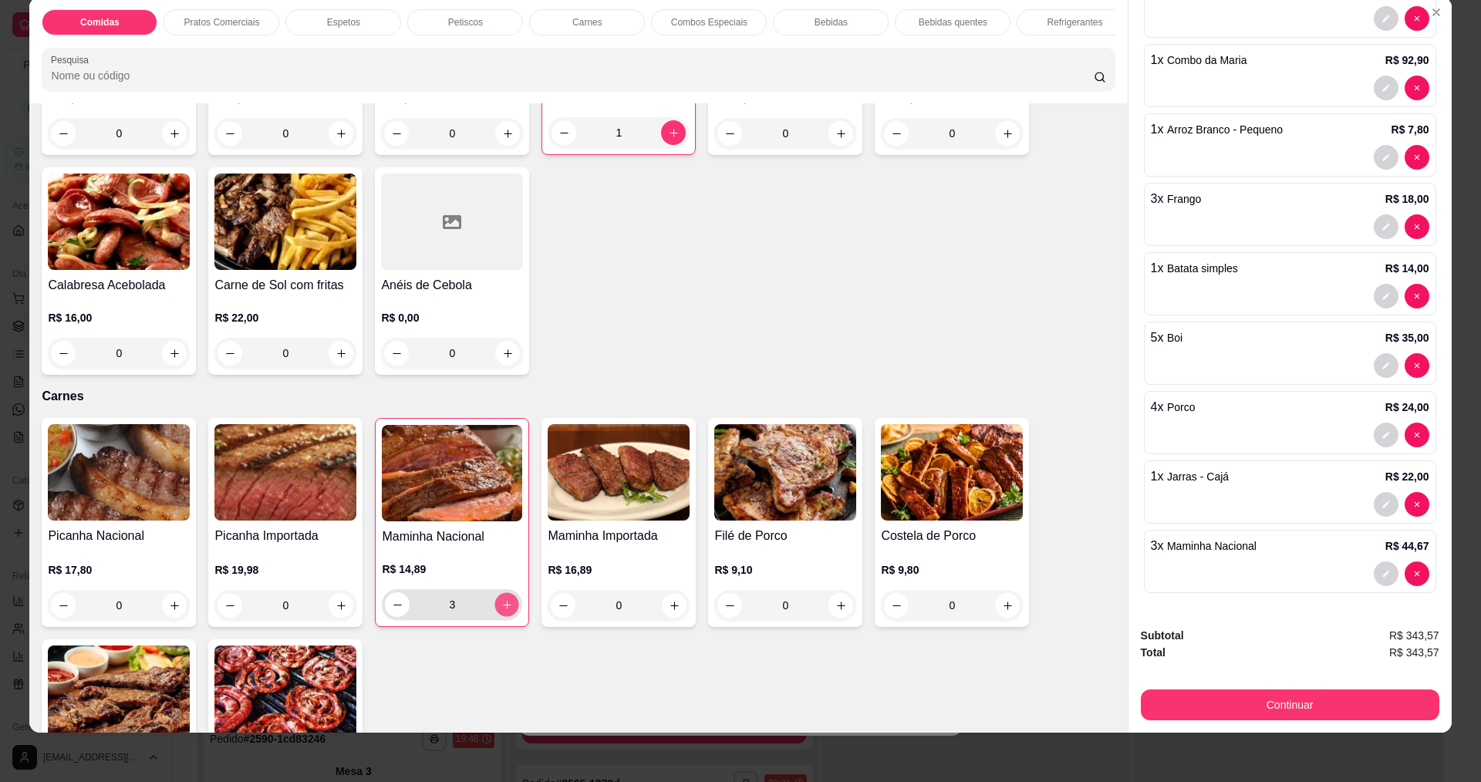
type input "4"
click at [609, 355] on div "Torresmo R$ 0,00 0 Pão de alho R$ 4,00 0 Tripa R$ 0,00 0 Batata simples R$ 14,0…" at bounding box center [578, 160] width 1073 height 429
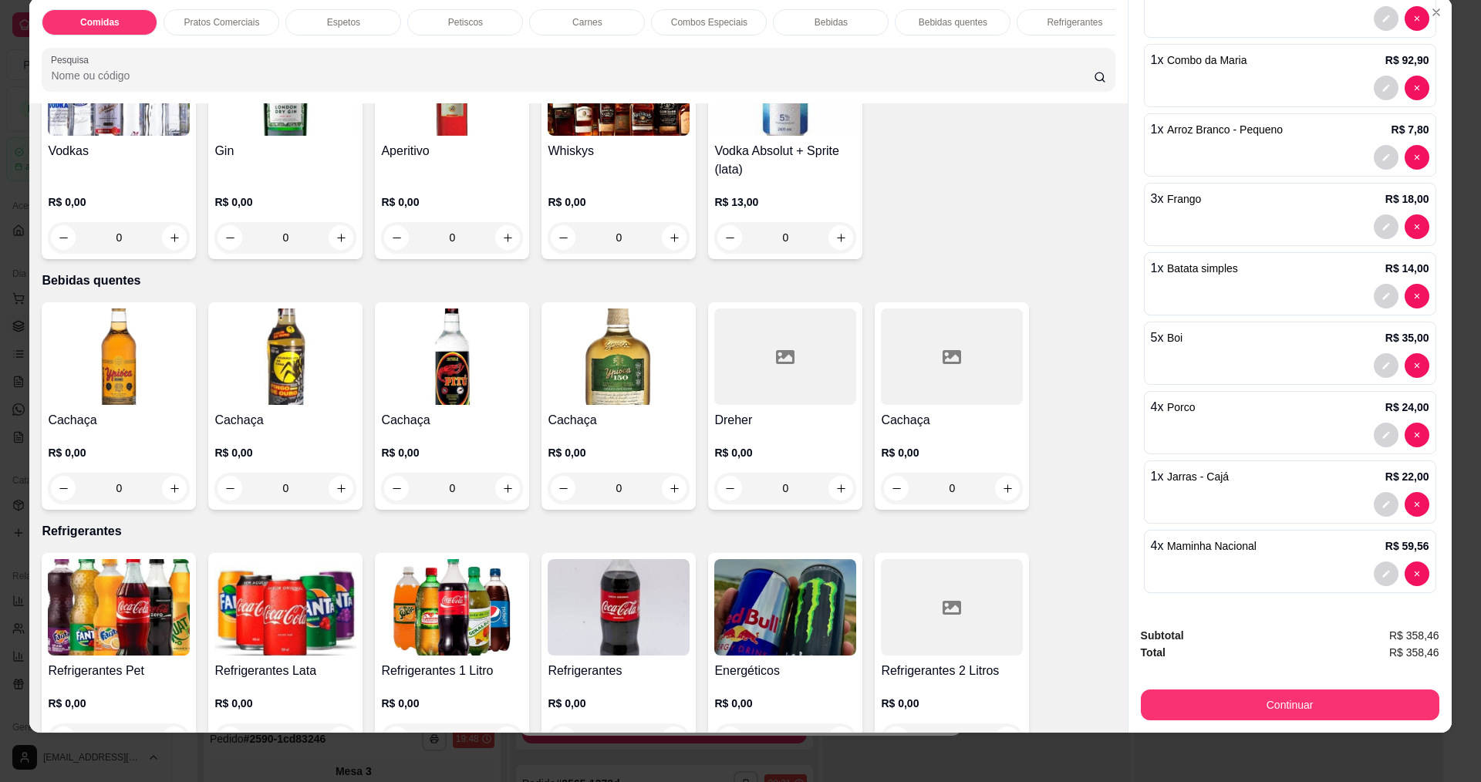
scroll to position [2777, 0]
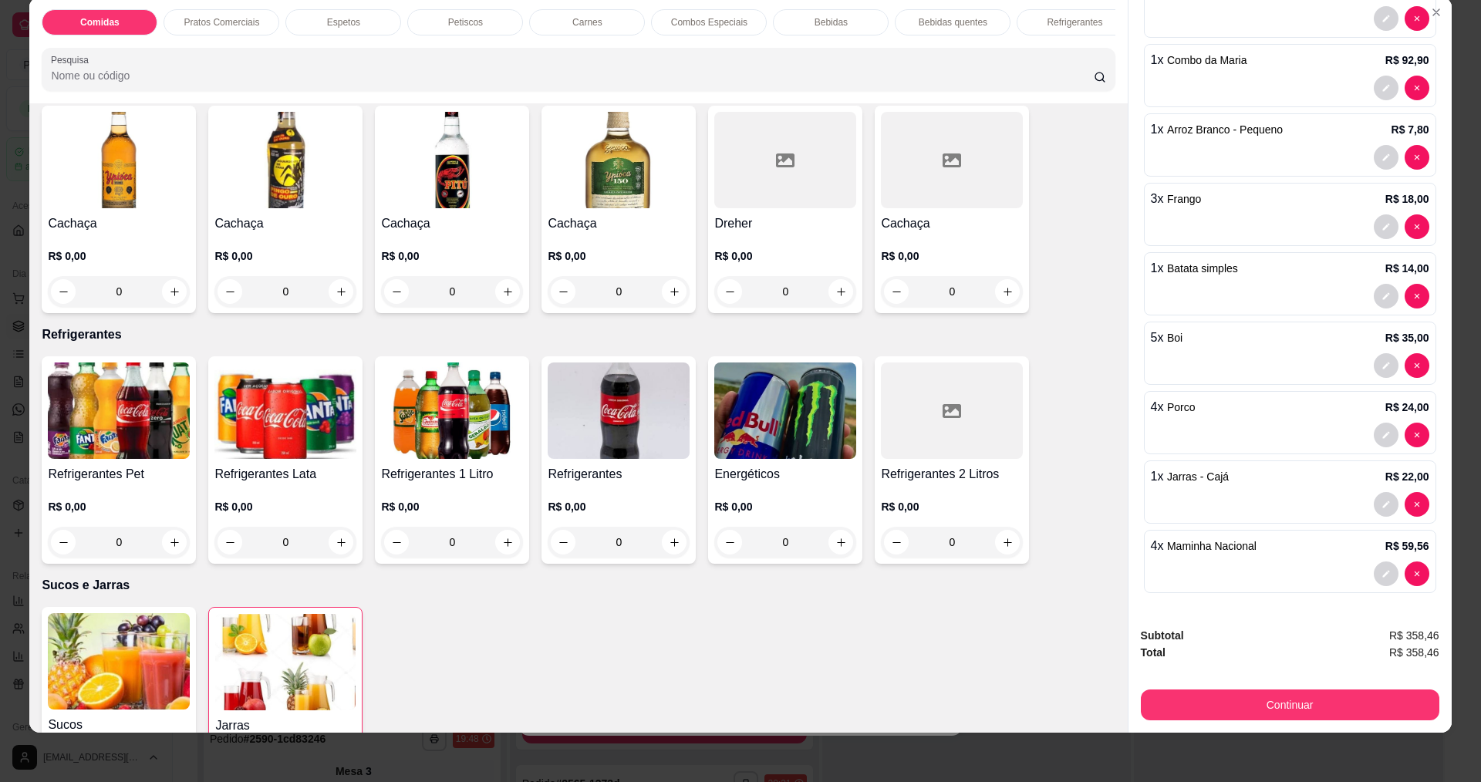
click at [592, 424] on img at bounding box center [619, 411] width 142 height 96
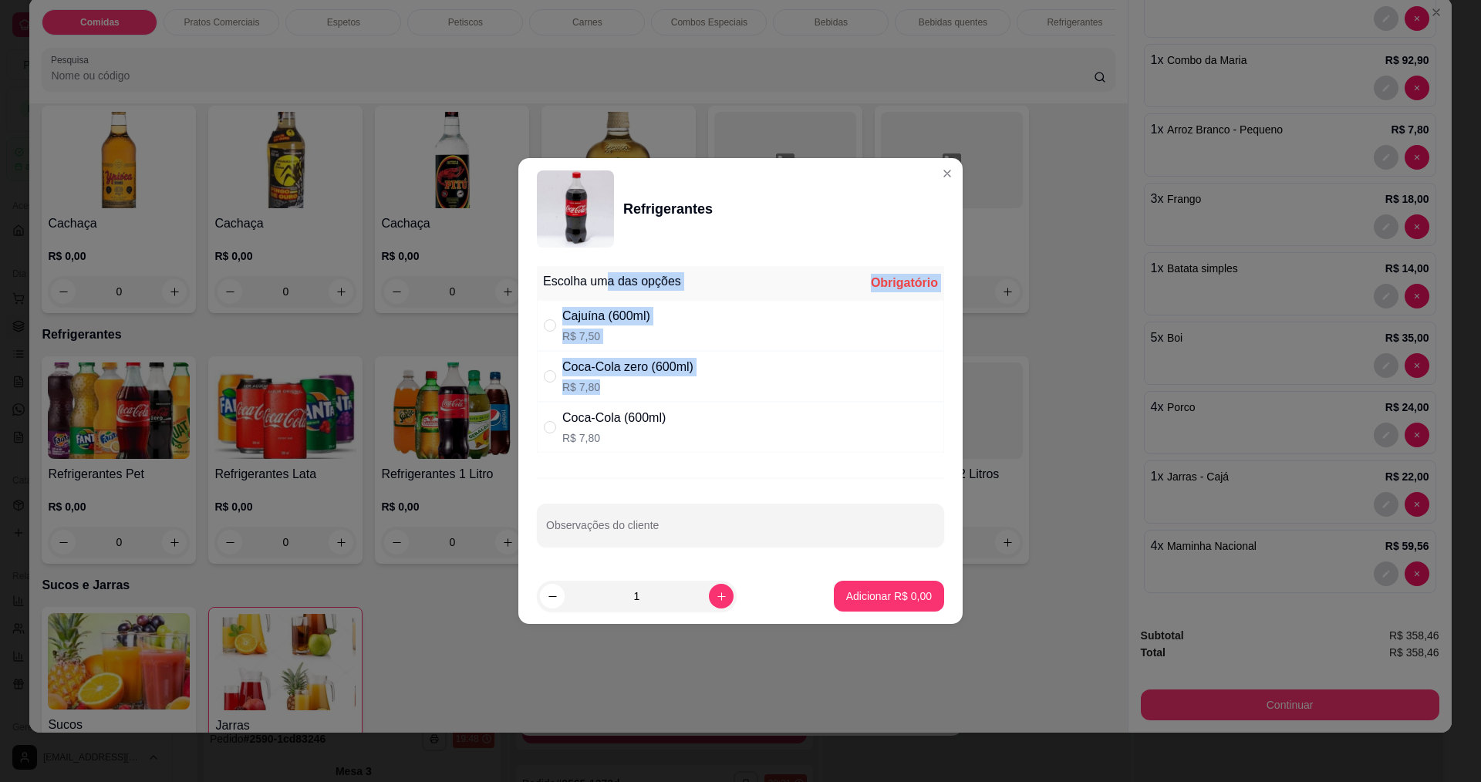
drag, startPoint x: 621, startPoint y: 388, endPoint x: 603, endPoint y: 268, distance: 120.9
click at [603, 268] on div "Escolha uma das opções Obrigatório Cajuína (600ml) R$ 7,50 Coca-Cola zero (600m…" at bounding box center [740, 359] width 407 height 187
click at [622, 434] on p "R$ 7,80" at bounding box center [613, 437] width 103 height 15
radio input "true"
click at [884, 612] on footer "1 Adicionar R$ 7,80" at bounding box center [740, 596] width 444 height 56
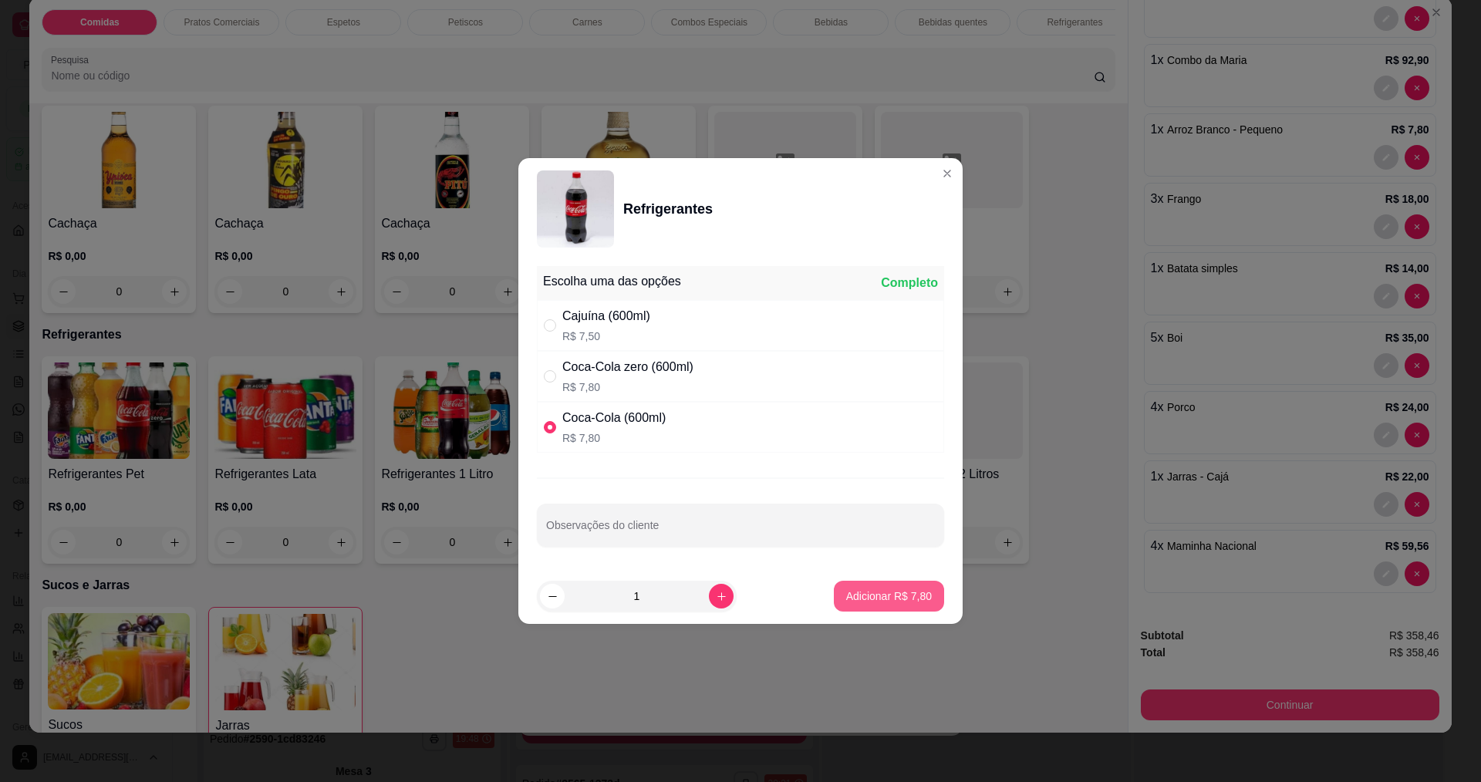
click at [882, 590] on p "Adicionar R$ 7,80" at bounding box center [889, 596] width 86 height 15
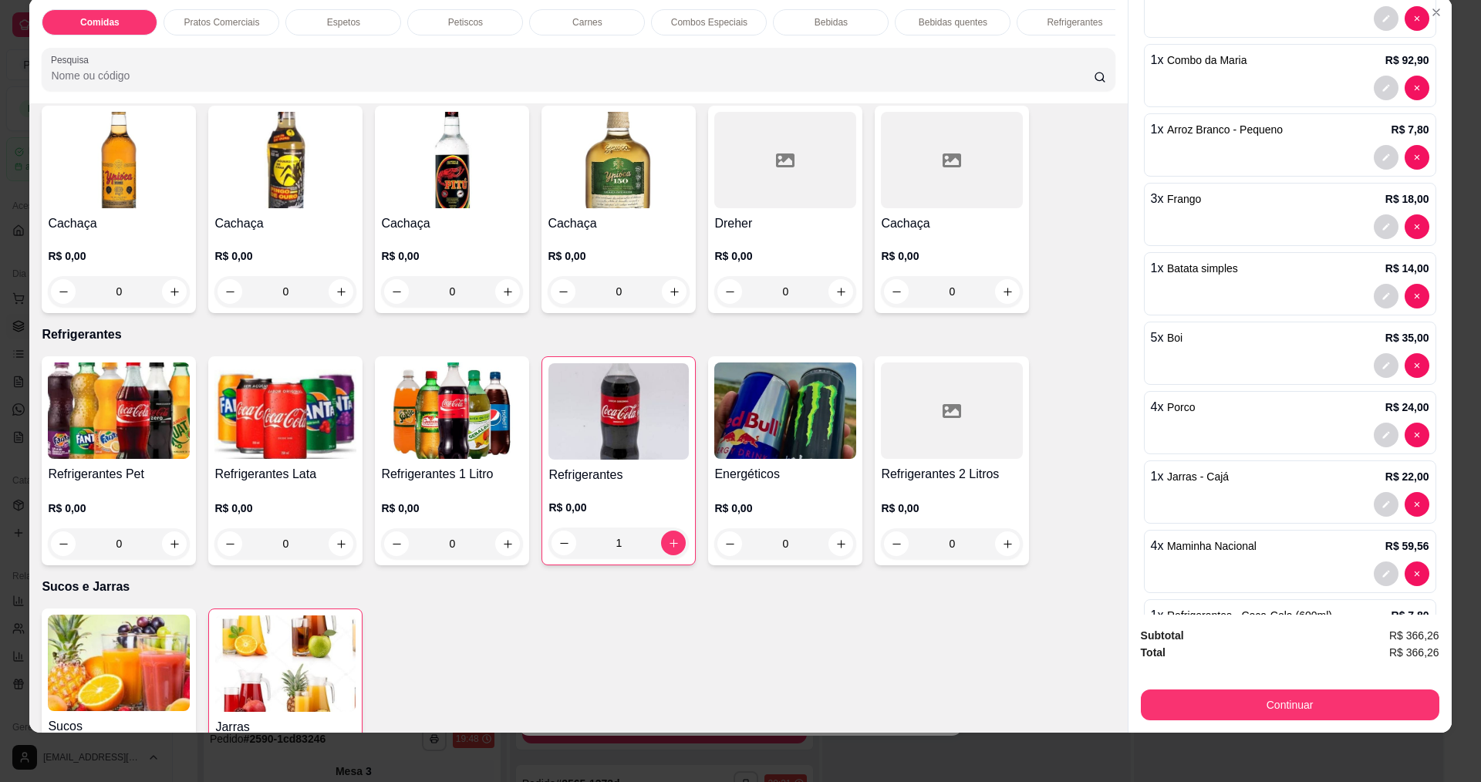
type input "1"
click at [1277, 708] on button "Continuar" at bounding box center [1289, 705] width 289 height 30
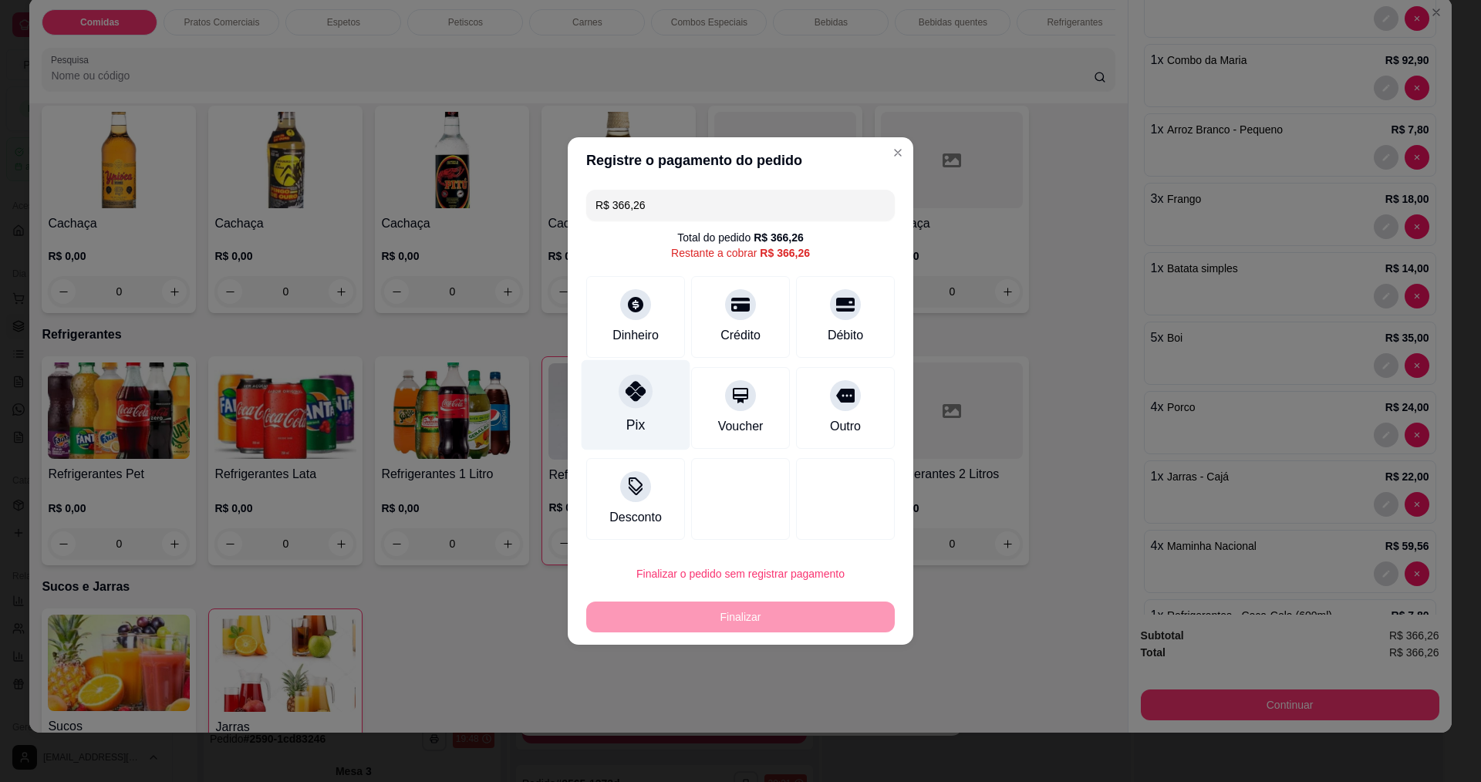
click at [632, 390] on icon at bounding box center [636, 391] width 20 height 20
type input "R$ 0,00"
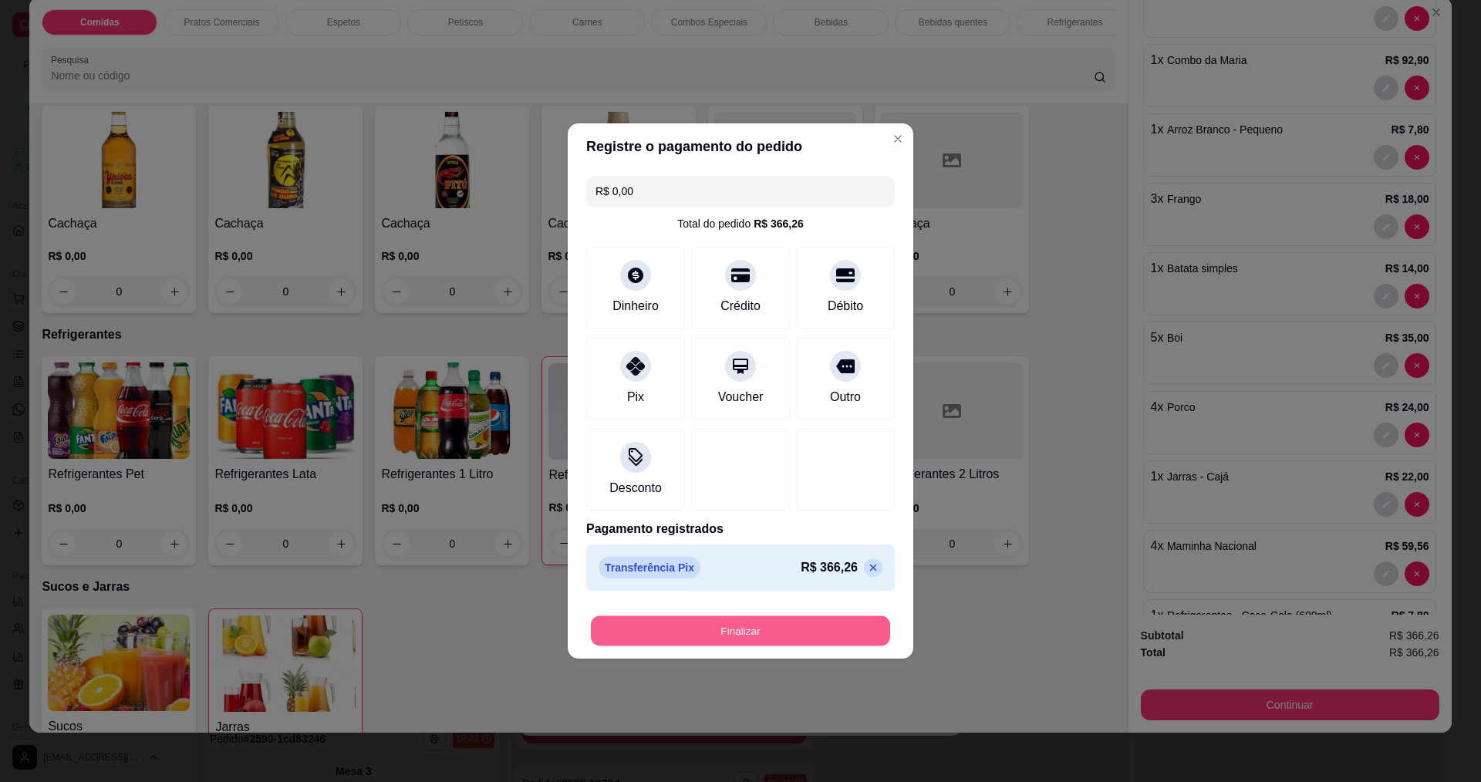
click at [690, 629] on button "Finalizar" at bounding box center [740, 631] width 299 height 30
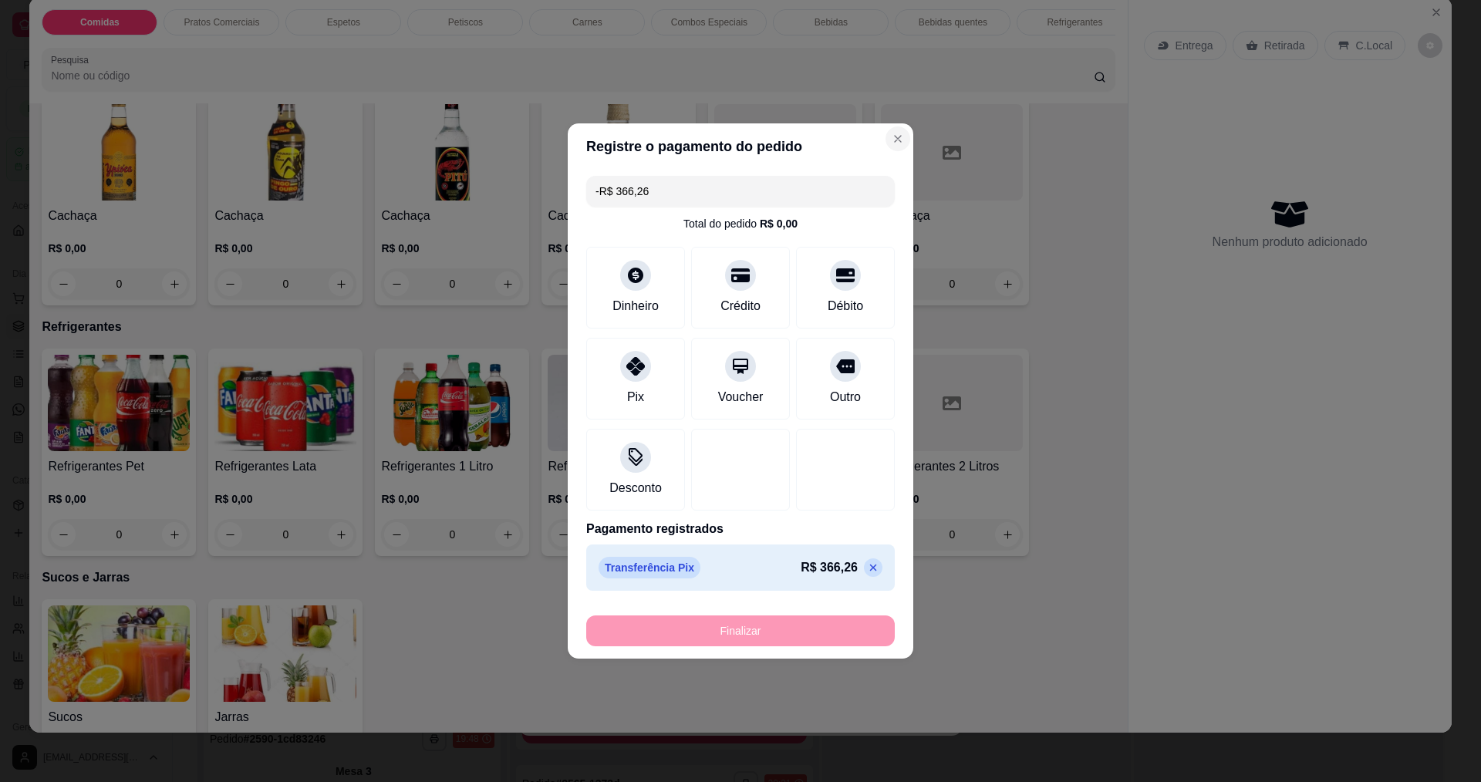
scroll to position [0, 0]
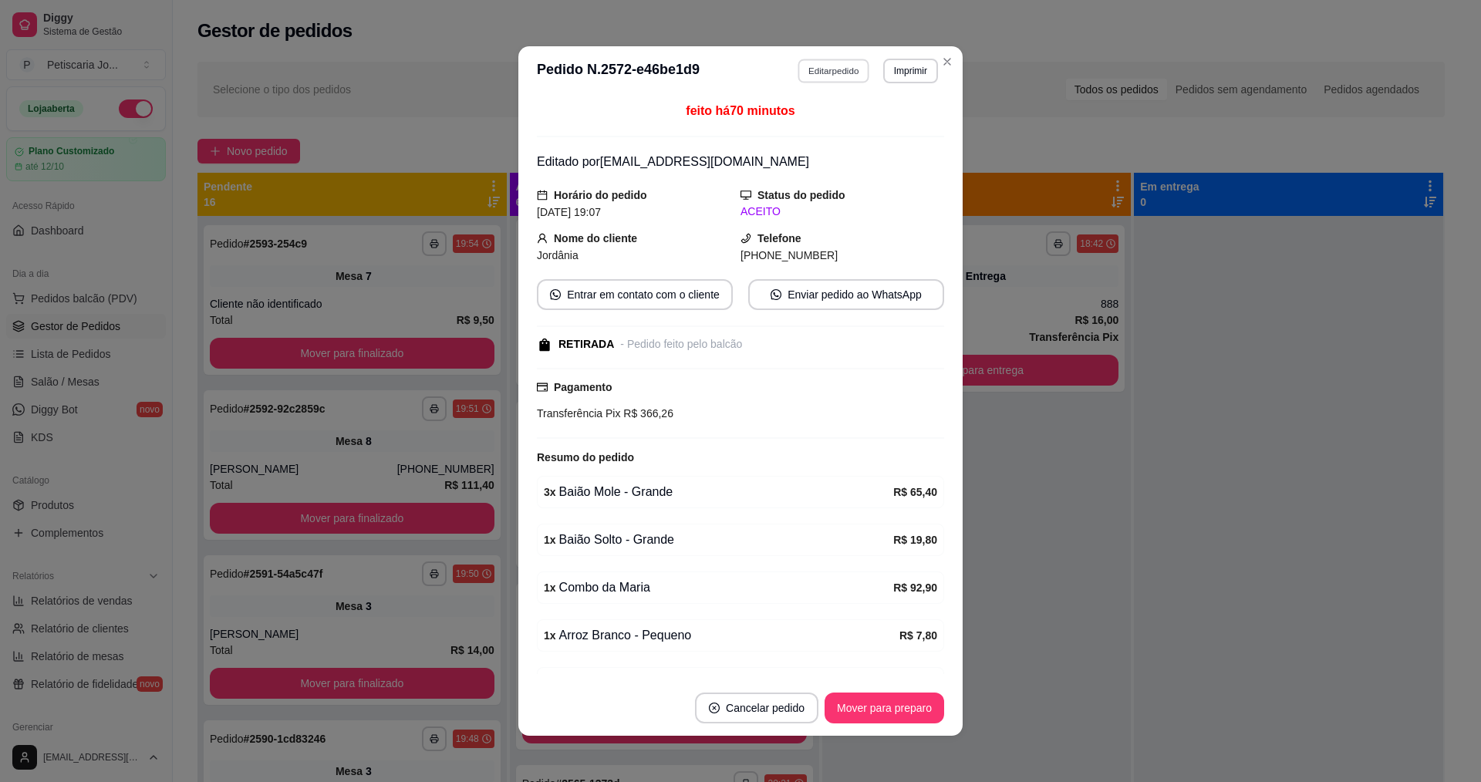
click at [825, 76] on button "Editar pedido" at bounding box center [834, 71] width 72 height 24
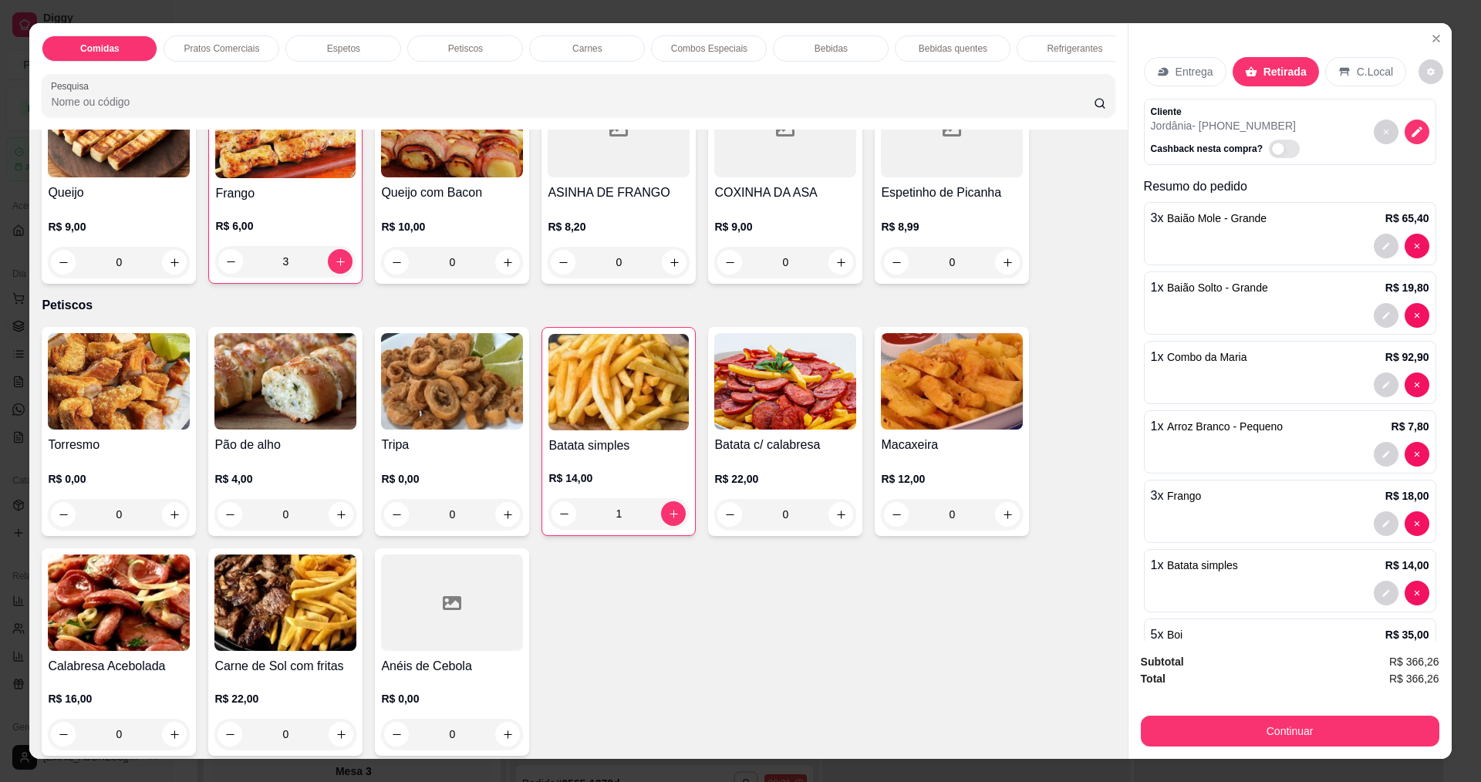
scroll to position [926, 0]
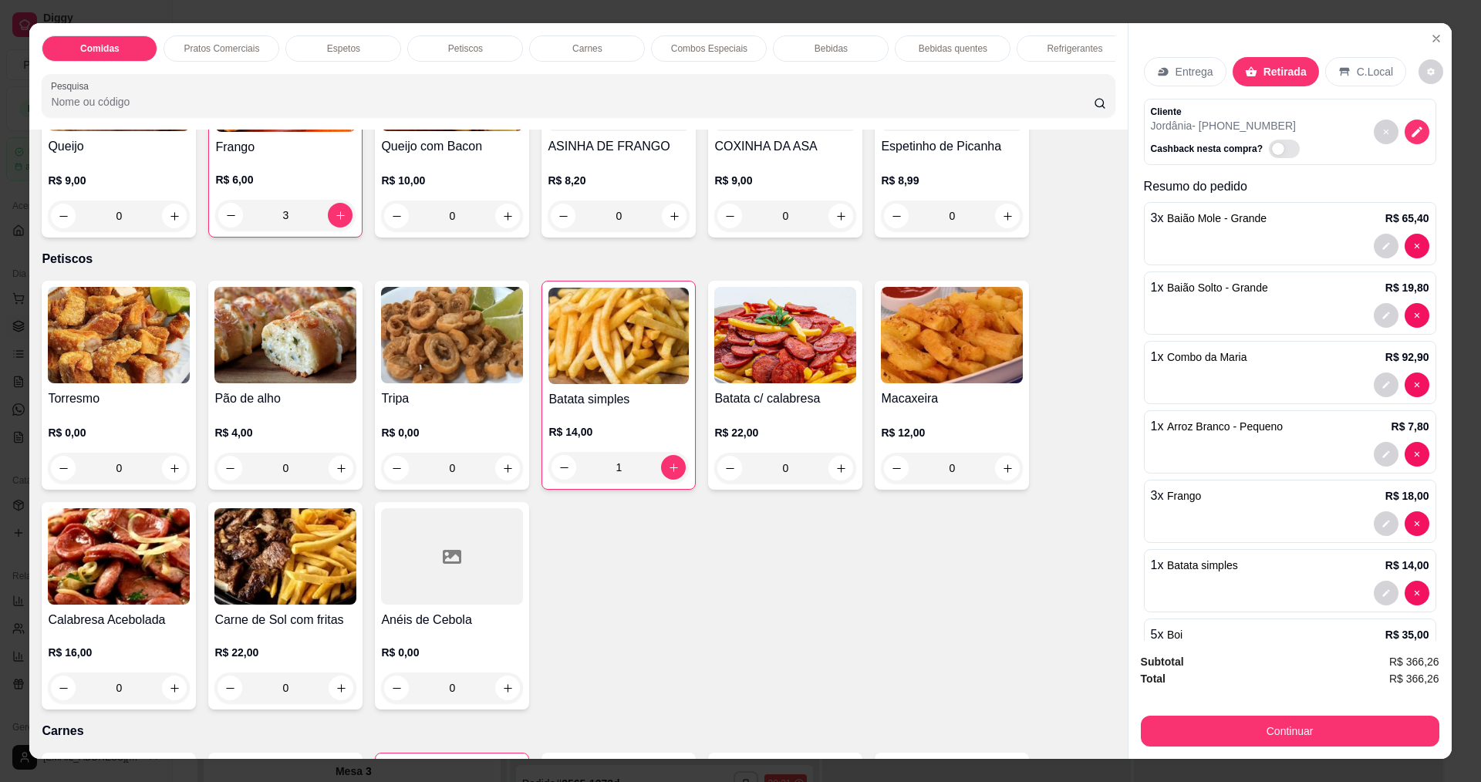
click at [628, 342] on img at bounding box center [618, 336] width 140 height 96
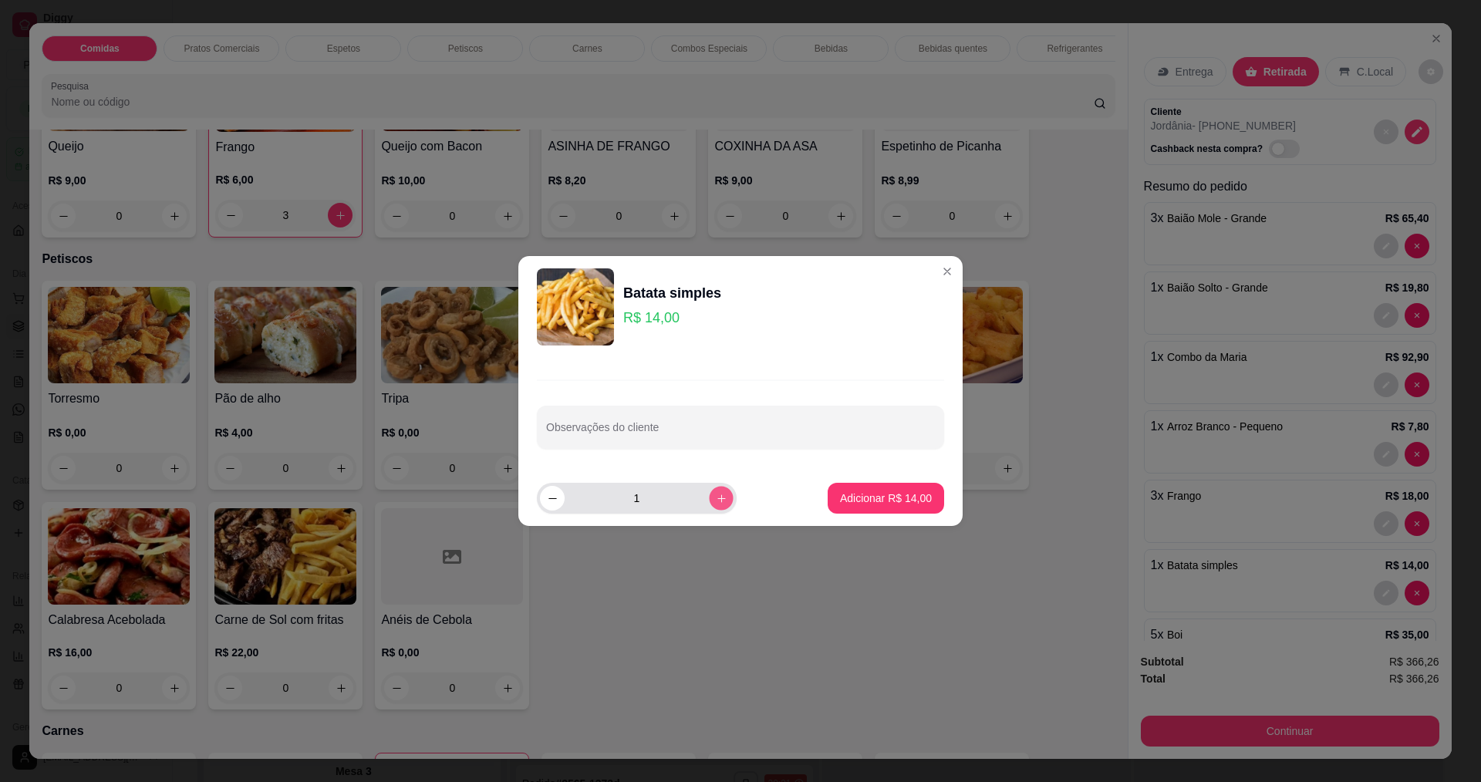
click at [714, 505] on button "increase-product-quantity" at bounding box center [721, 498] width 24 height 24
type input "2"
click at [853, 495] on p "Adicionar R$ 28,00" at bounding box center [885, 498] width 89 height 15
type input "3"
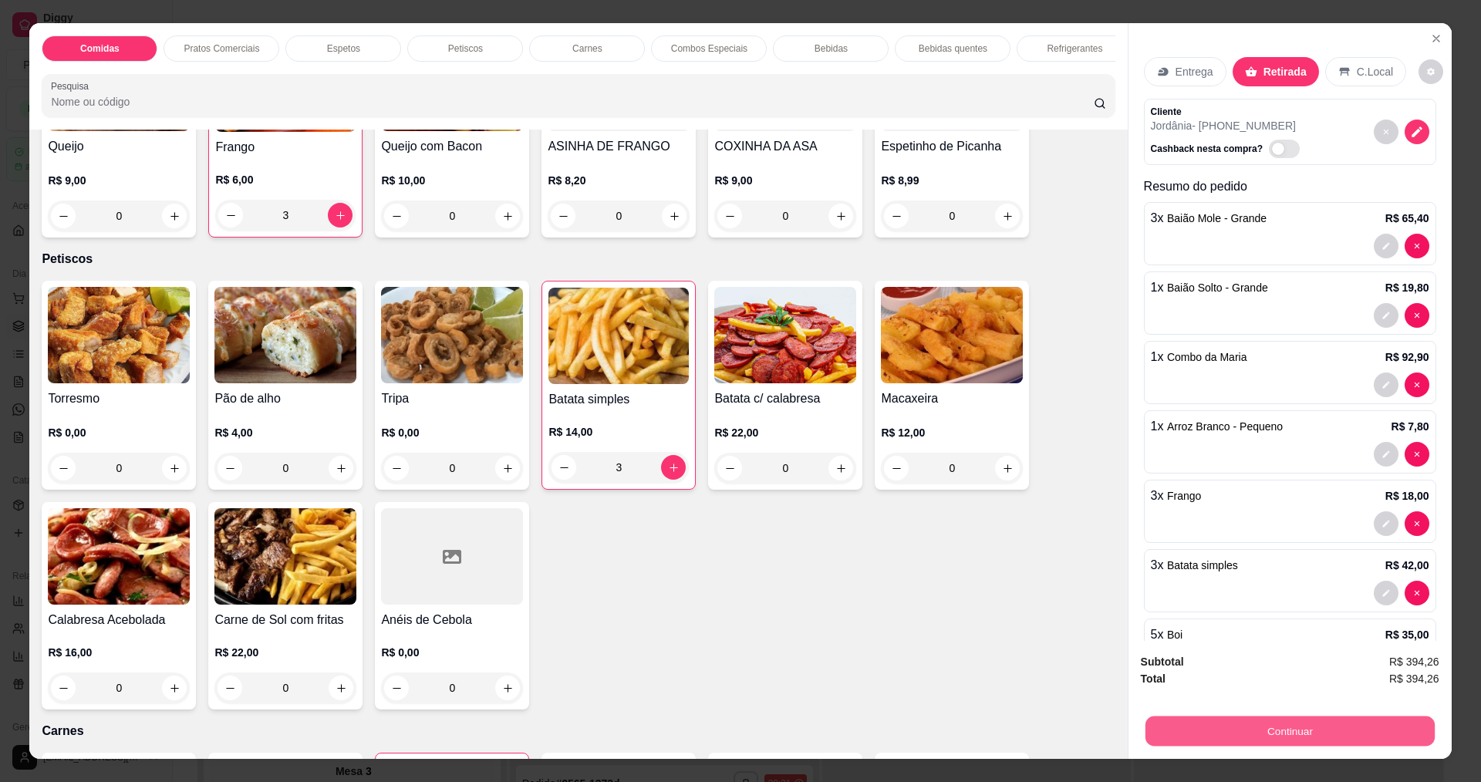
click at [1185, 726] on button "Continuar" at bounding box center [1289, 731] width 289 height 30
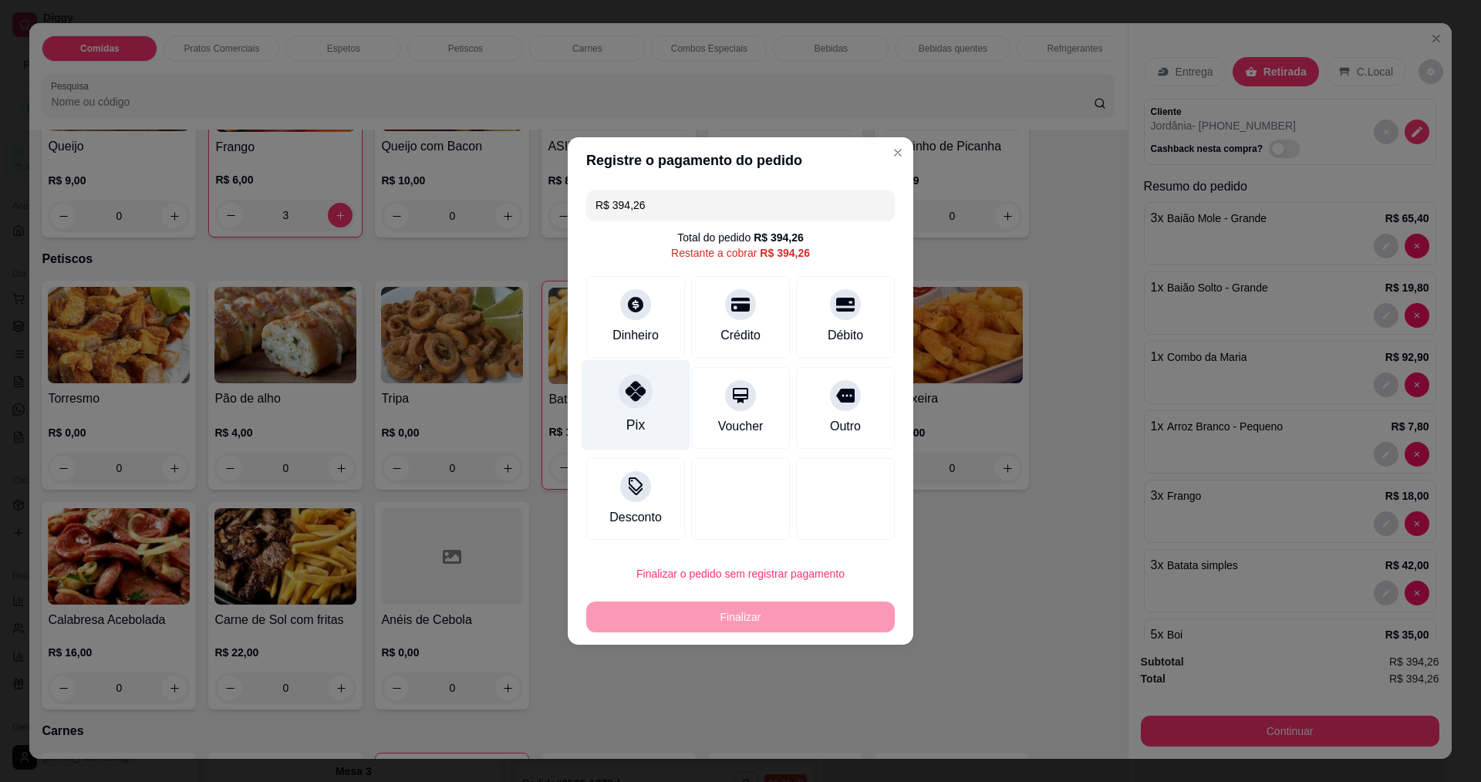
click at [633, 413] on div "Pix" at bounding box center [636, 405] width 109 height 90
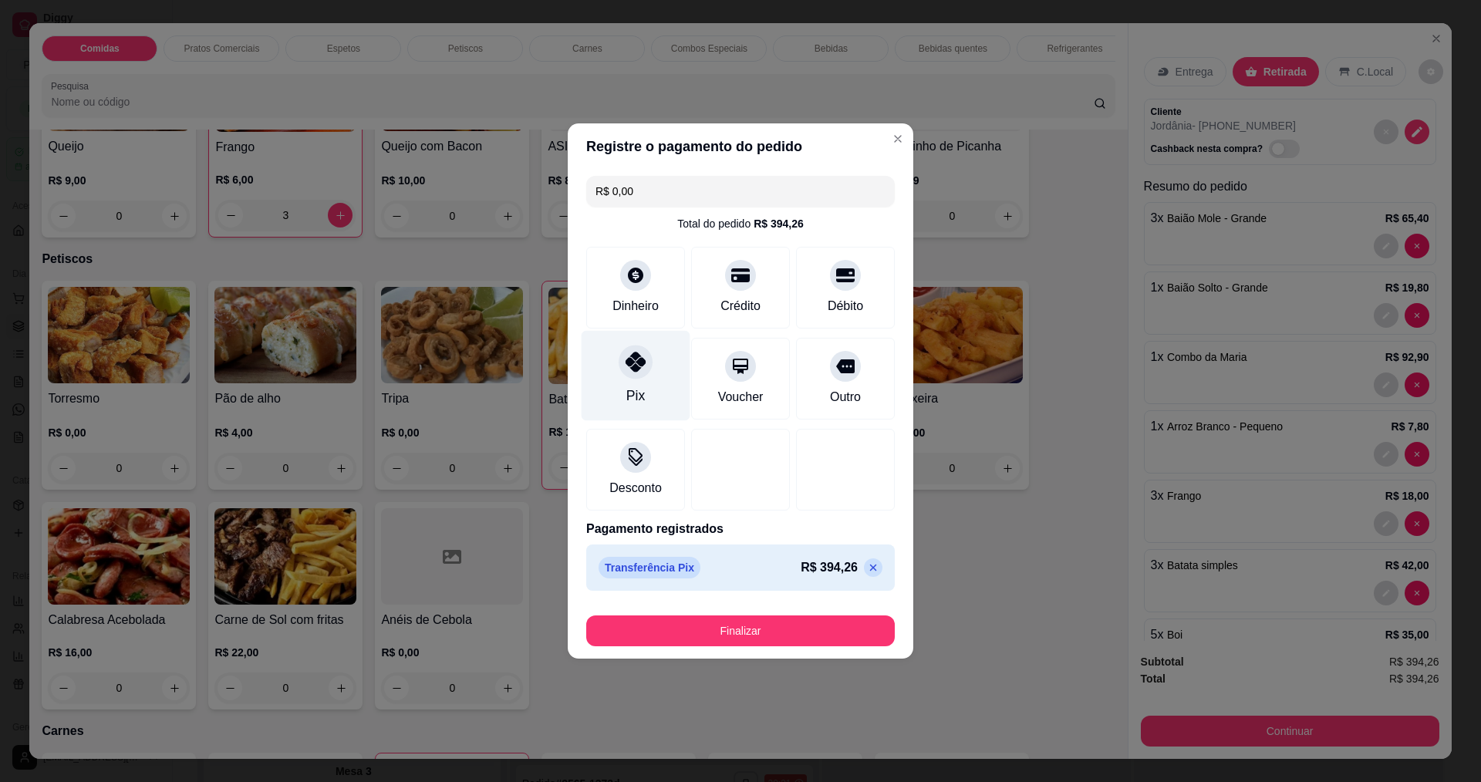
type input "R$ 0,00"
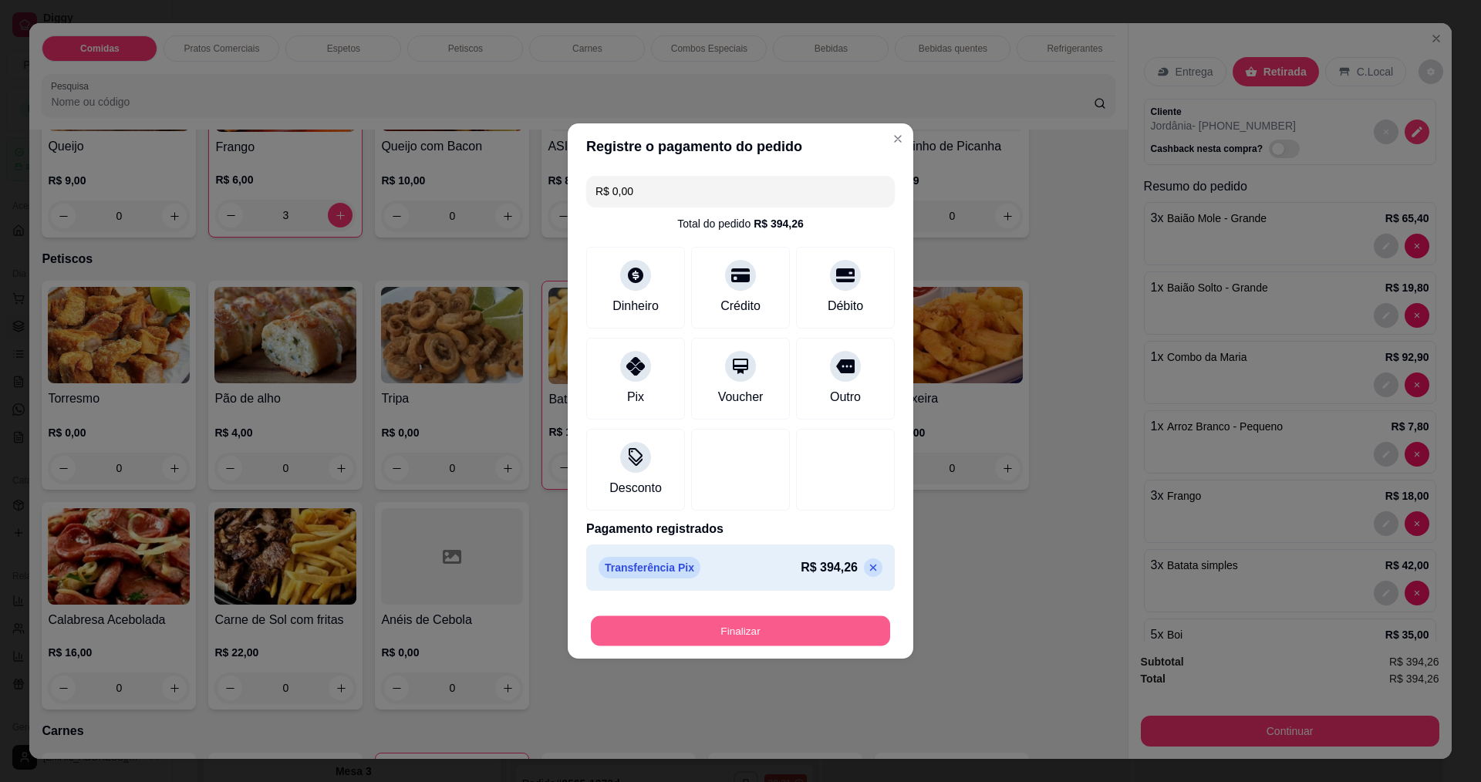
click at [673, 616] on button "Finalizar" at bounding box center [740, 631] width 299 height 30
click at [695, 609] on div "Finalizar" at bounding box center [740, 627] width 309 height 37
click at [677, 648] on footer "Finalizar" at bounding box center [741, 628] width 346 height 62
click at [677, 639] on button "Finalizar" at bounding box center [740, 631] width 299 height 30
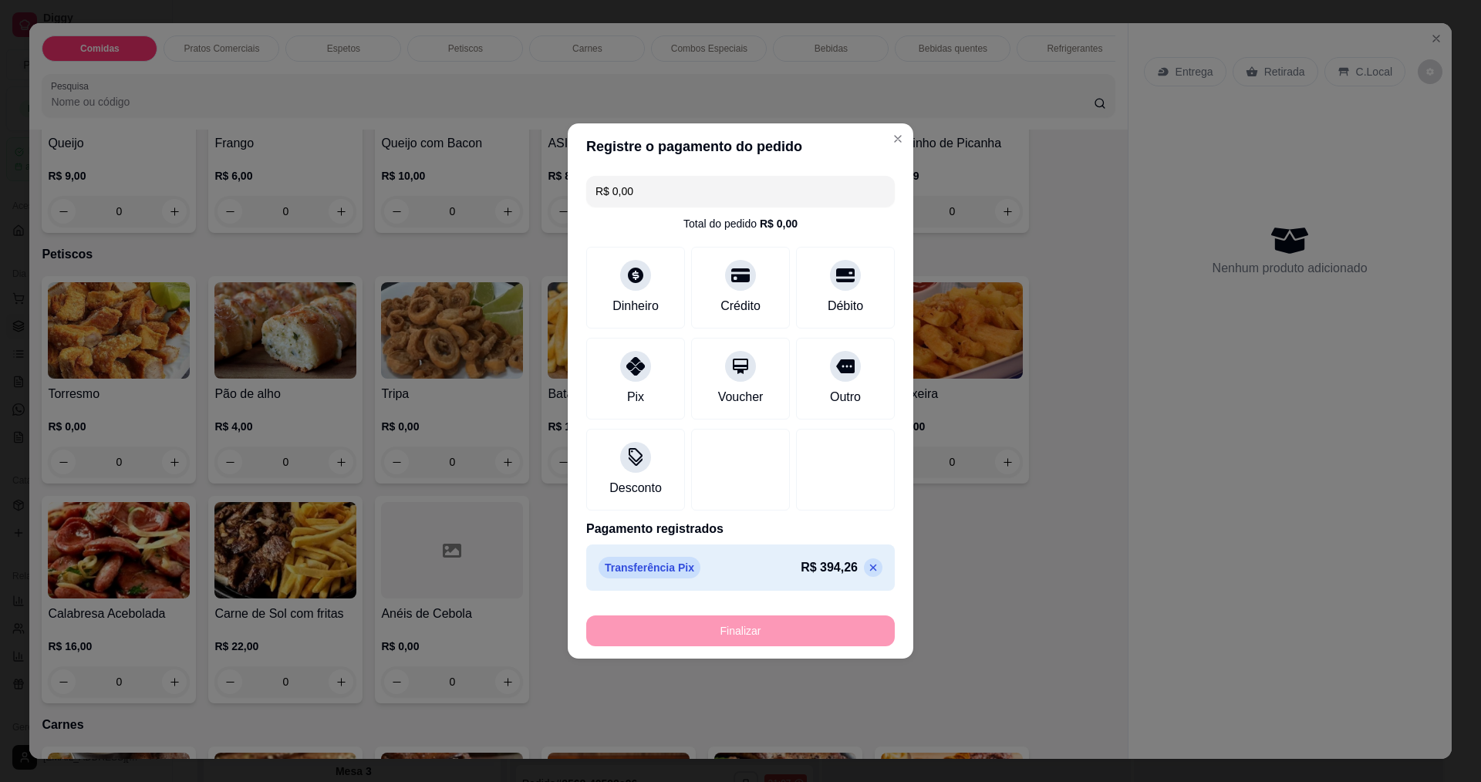
type input "0"
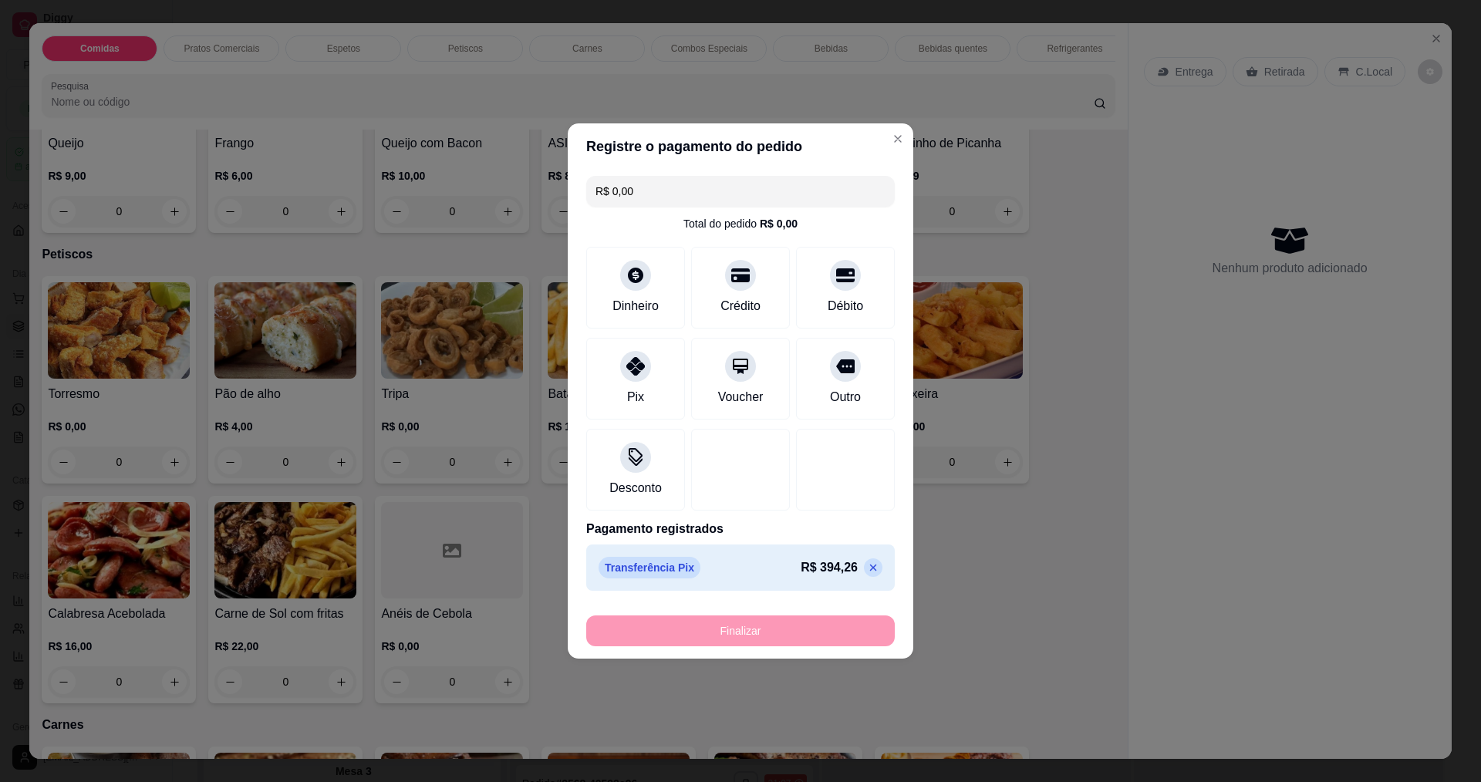
type input "0"
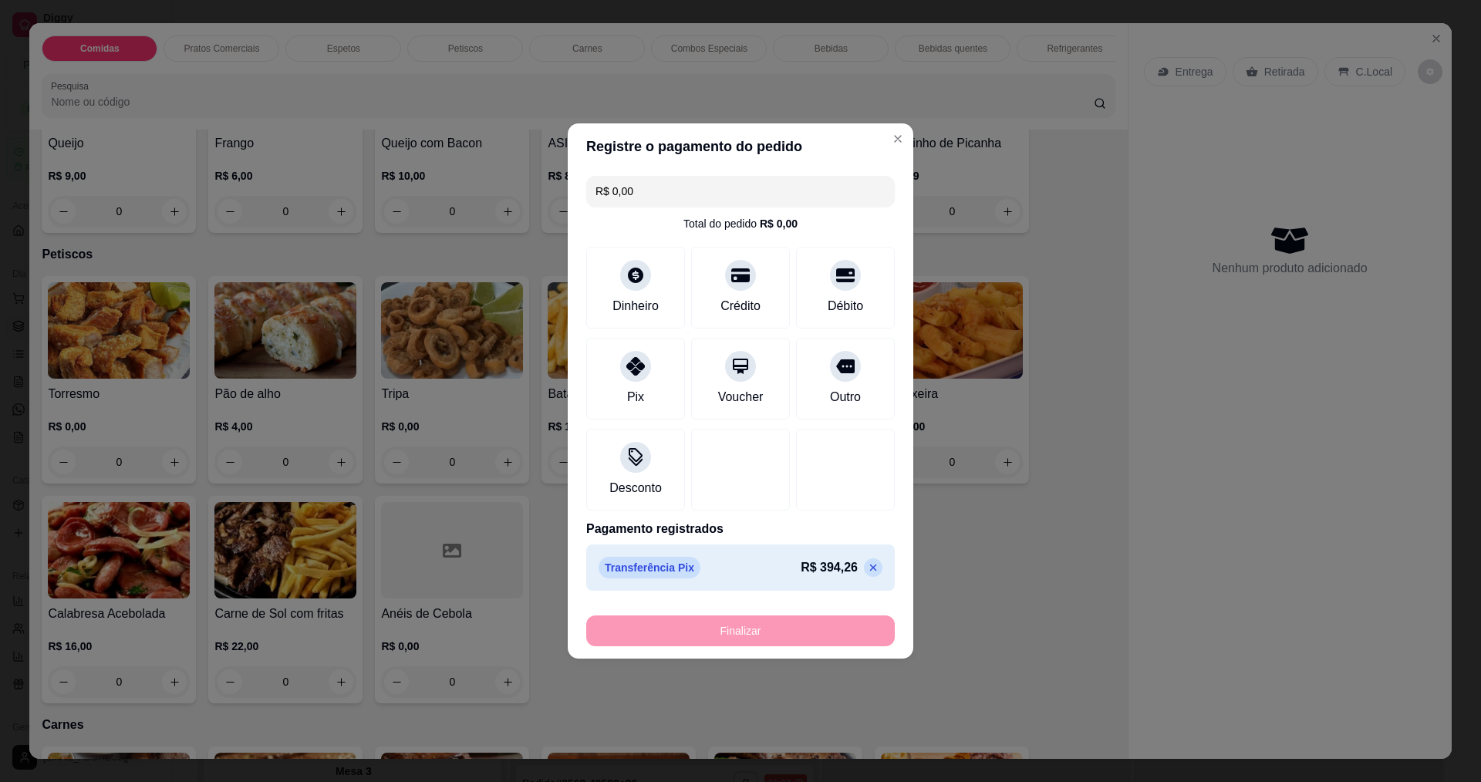
type input "0"
type input "-R$ 394,26"
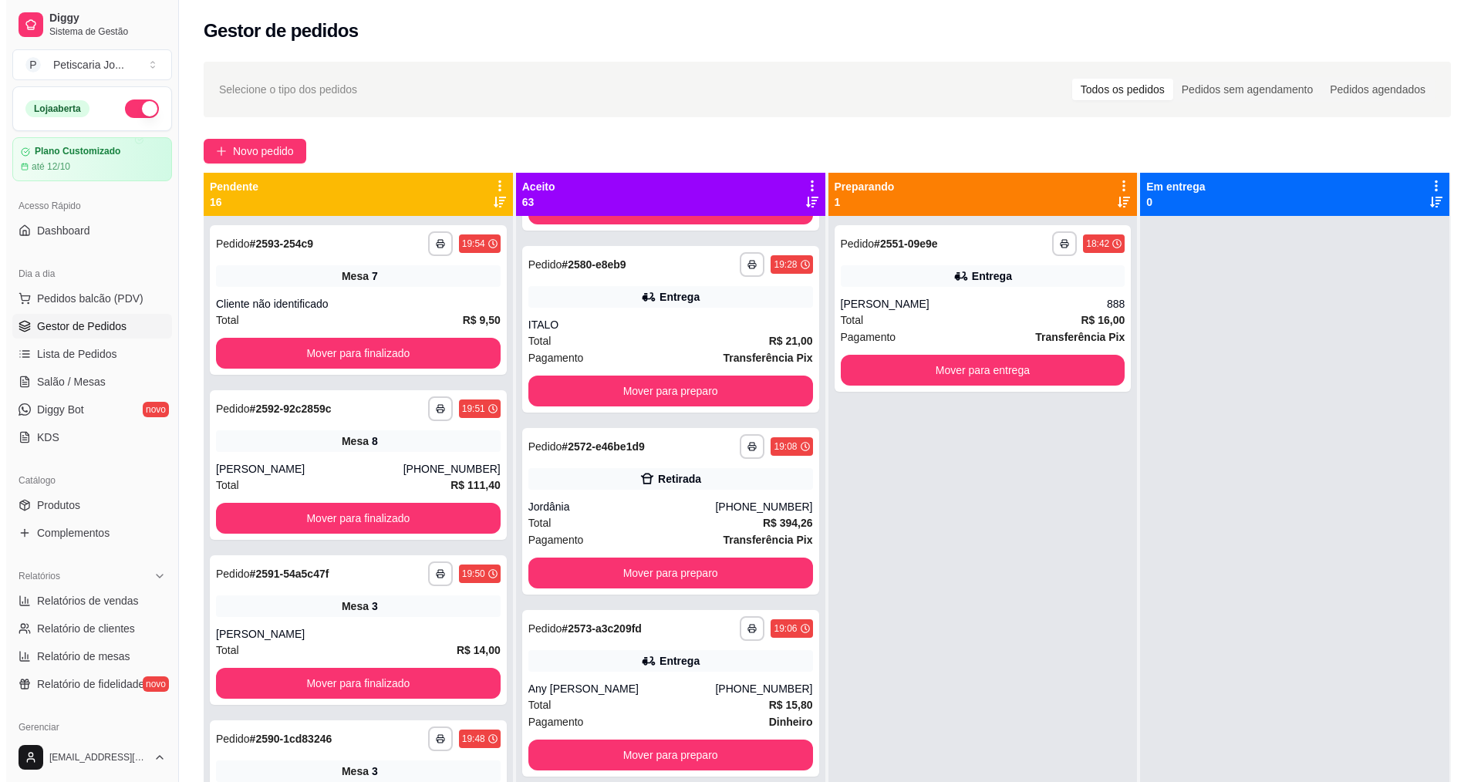
scroll to position [540, 0]
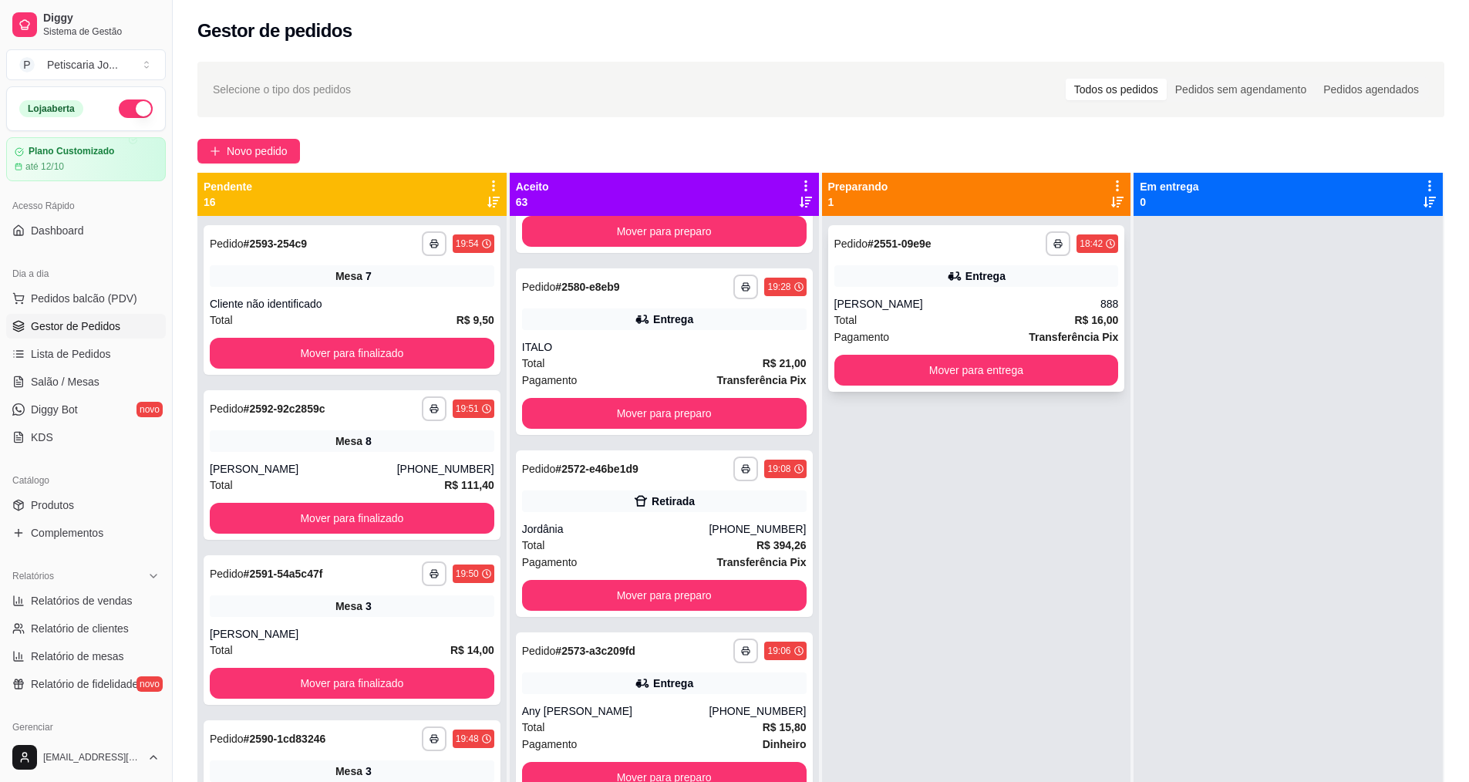
click at [1029, 256] on div "**********" at bounding box center [976, 308] width 297 height 167
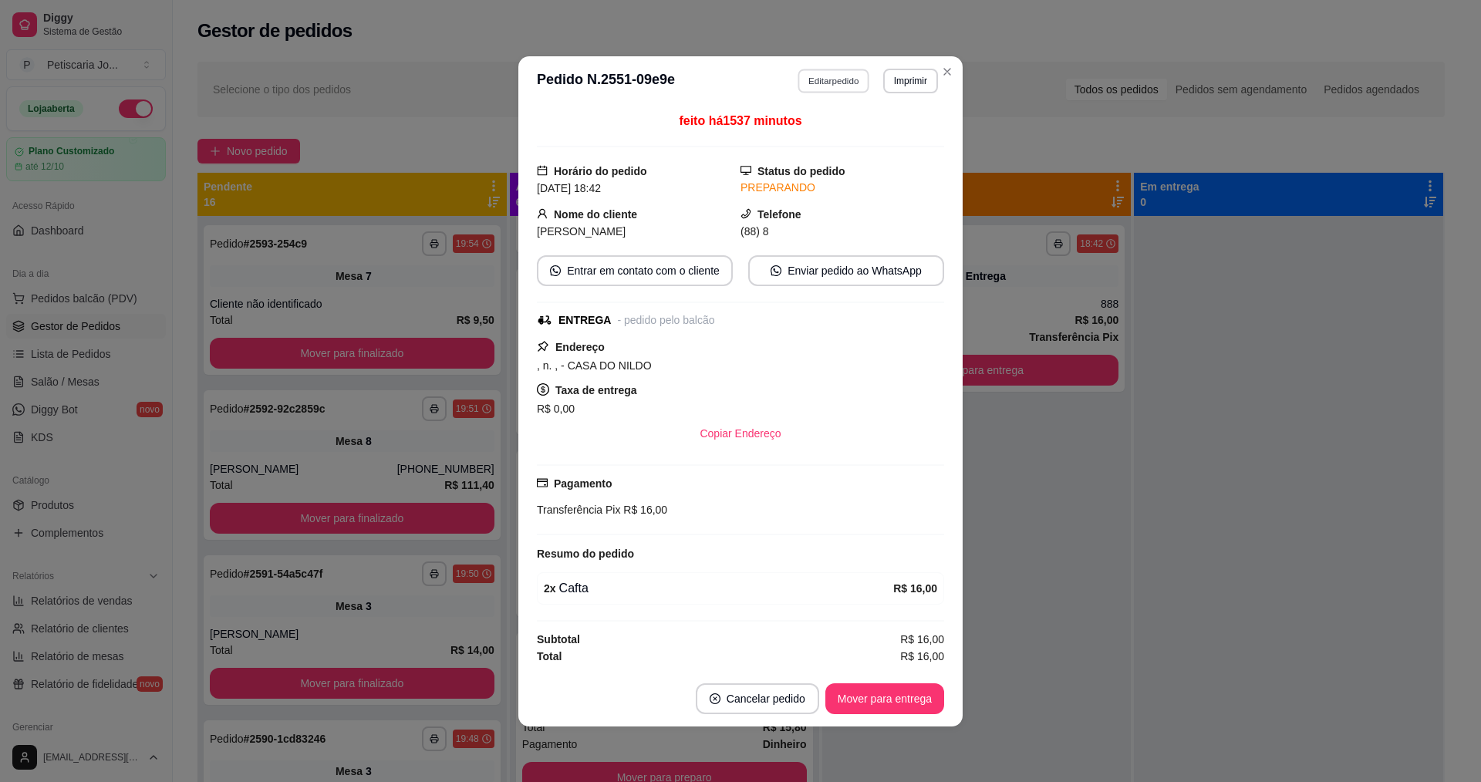
click at [814, 85] on button "Editar pedido" at bounding box center [834, 81] width 72 height 24
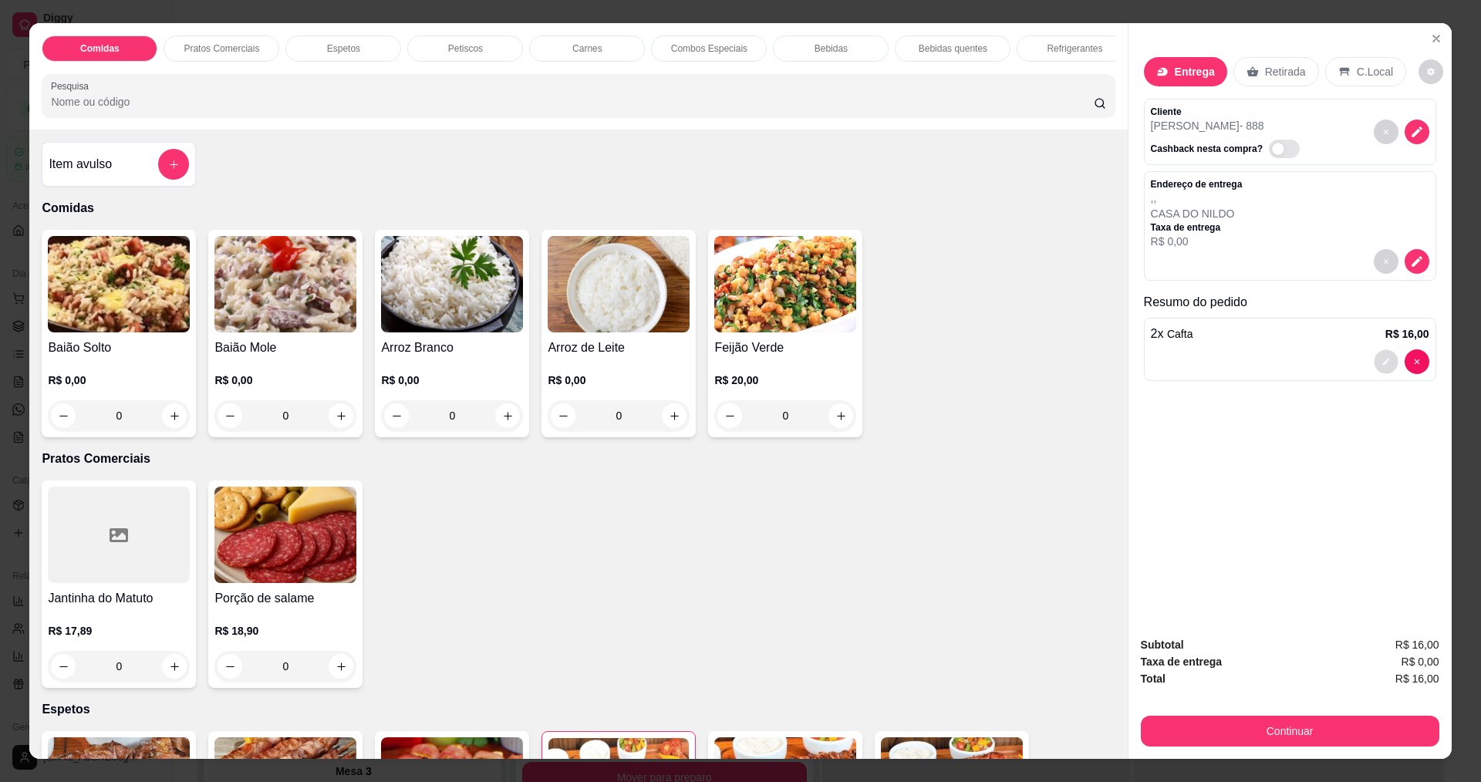
click at [1384, 352] on button "decrease-product-quantity" at bounding box center [1386, 362] width 24 height 24
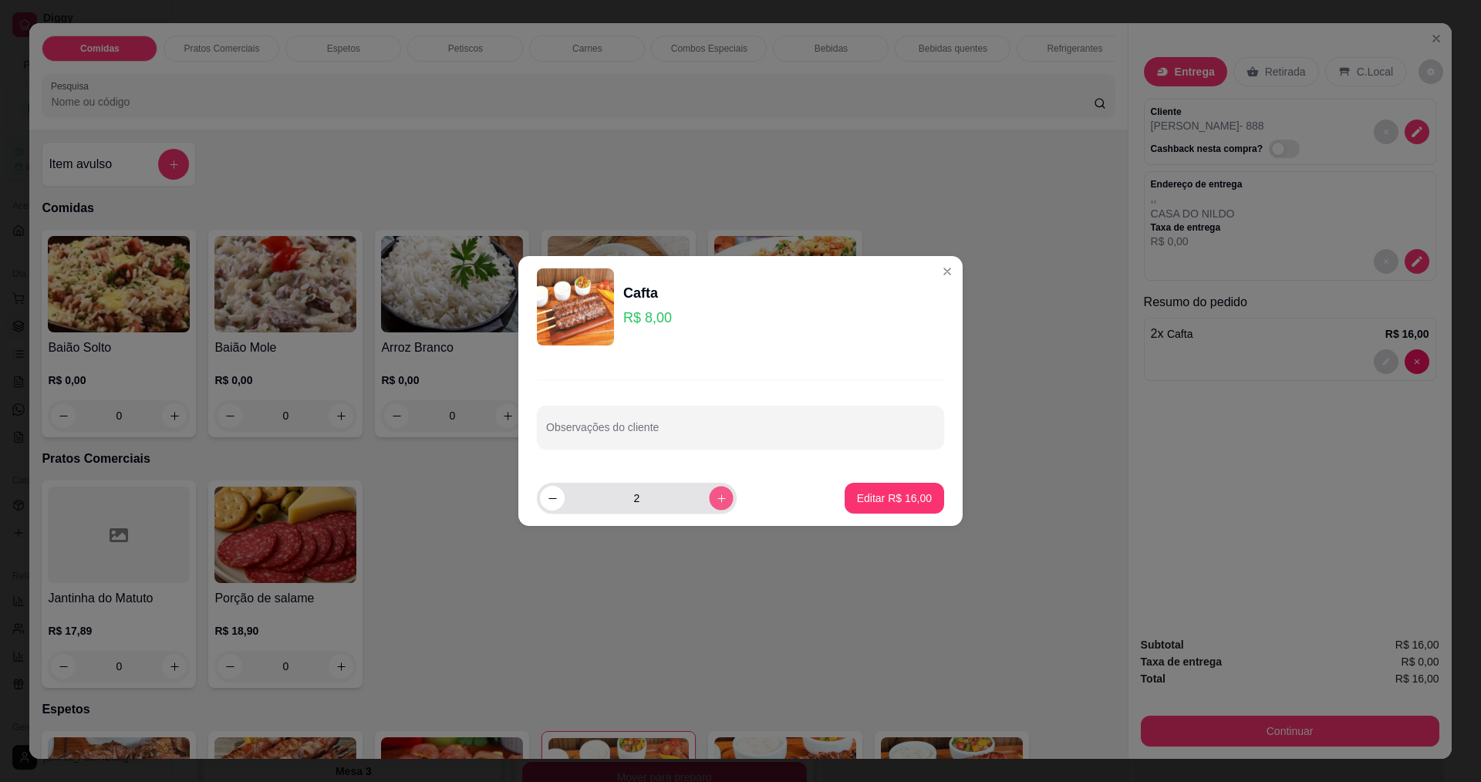
click at [717, 492] on button "increase-product-quantity" at bounding box center [721, 498] width 24 height 24
type input "3"
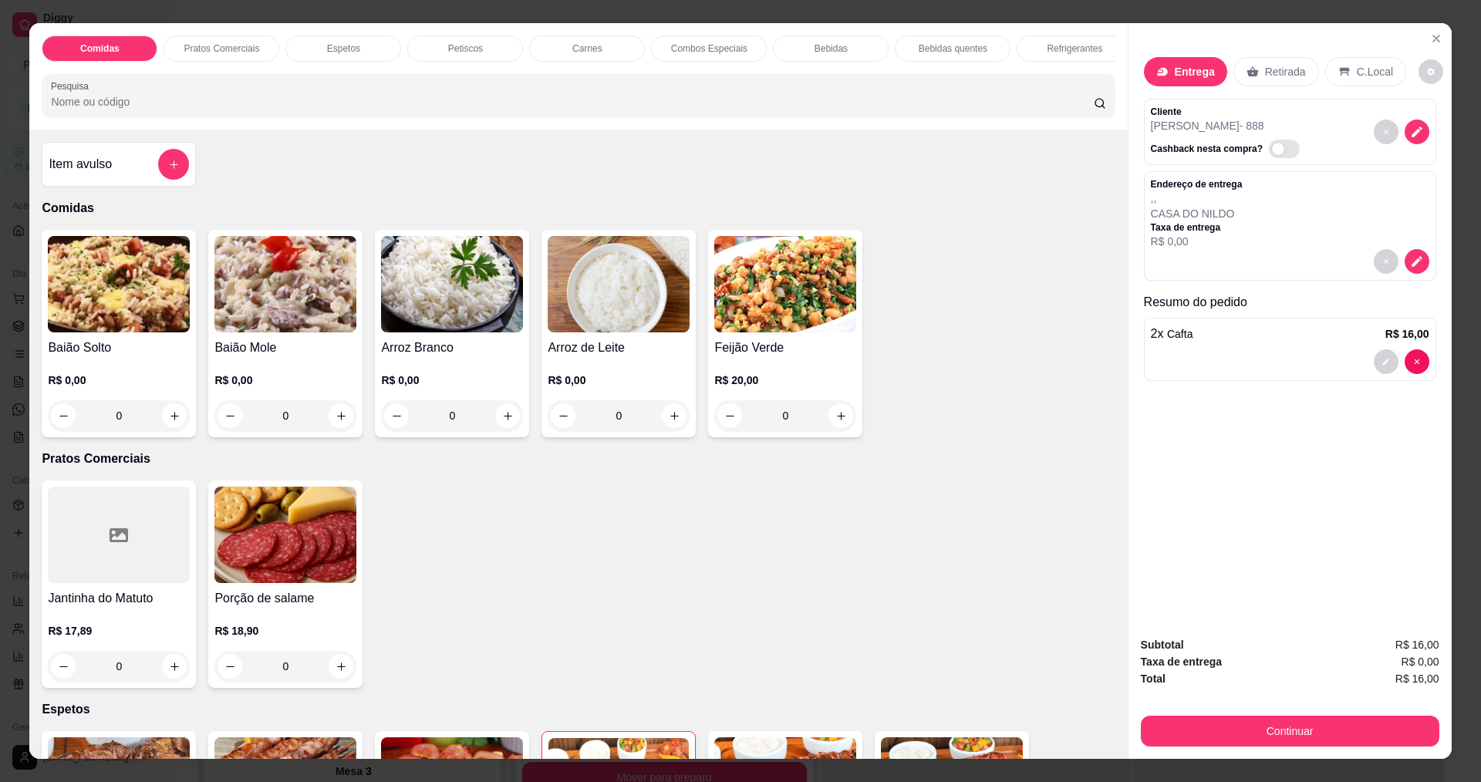
click at [1040, 265] on div "Comidas Pratos Comerciais Espetos Petiscos Carnes Combos Especiais Bebidas Bebi…" at bounding box center [740, 390] width 1422 height 735
click at [1165, 325] on p "2 x Cafta" at bounding box center [1172, 334] width 42 height 19
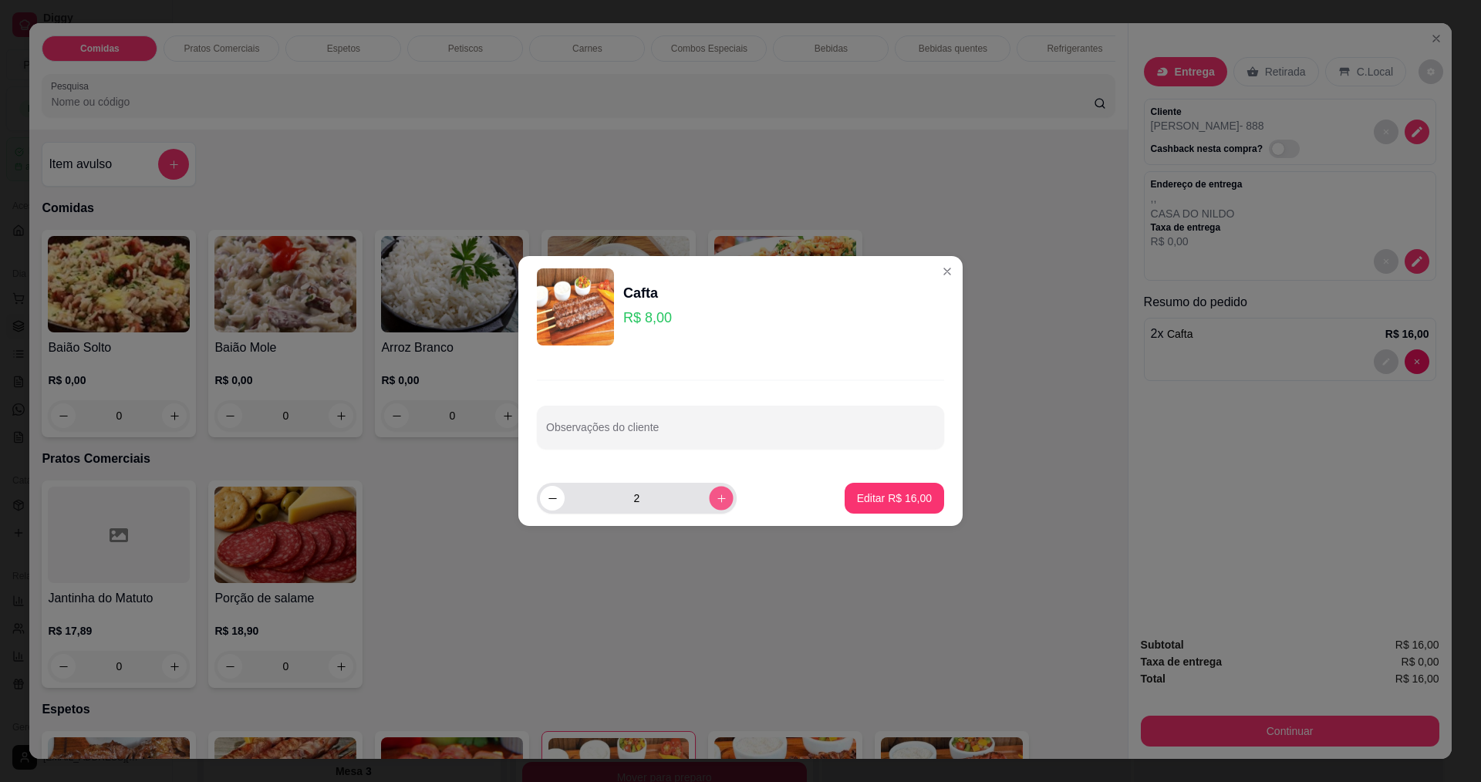
click at [709, 506] on button "increase-product-quantity" at bounding box center [721, 498] width 24 height 24
type input "3"
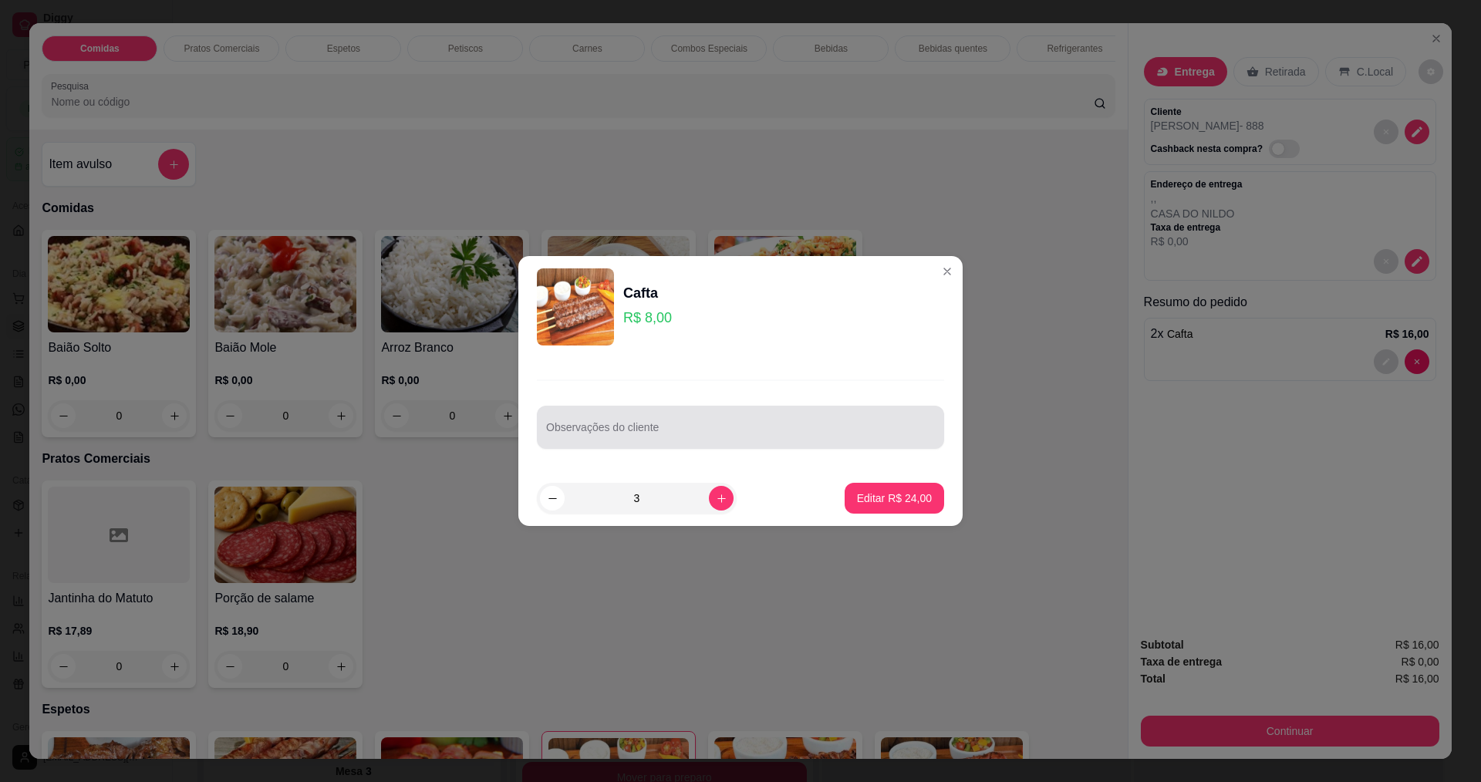
click at [894, 390] on section "Cafta R$ 8,00 Observações do cliente 3 Editar R$ 24,00" at bounding box center [740, 391] width 444 height 270
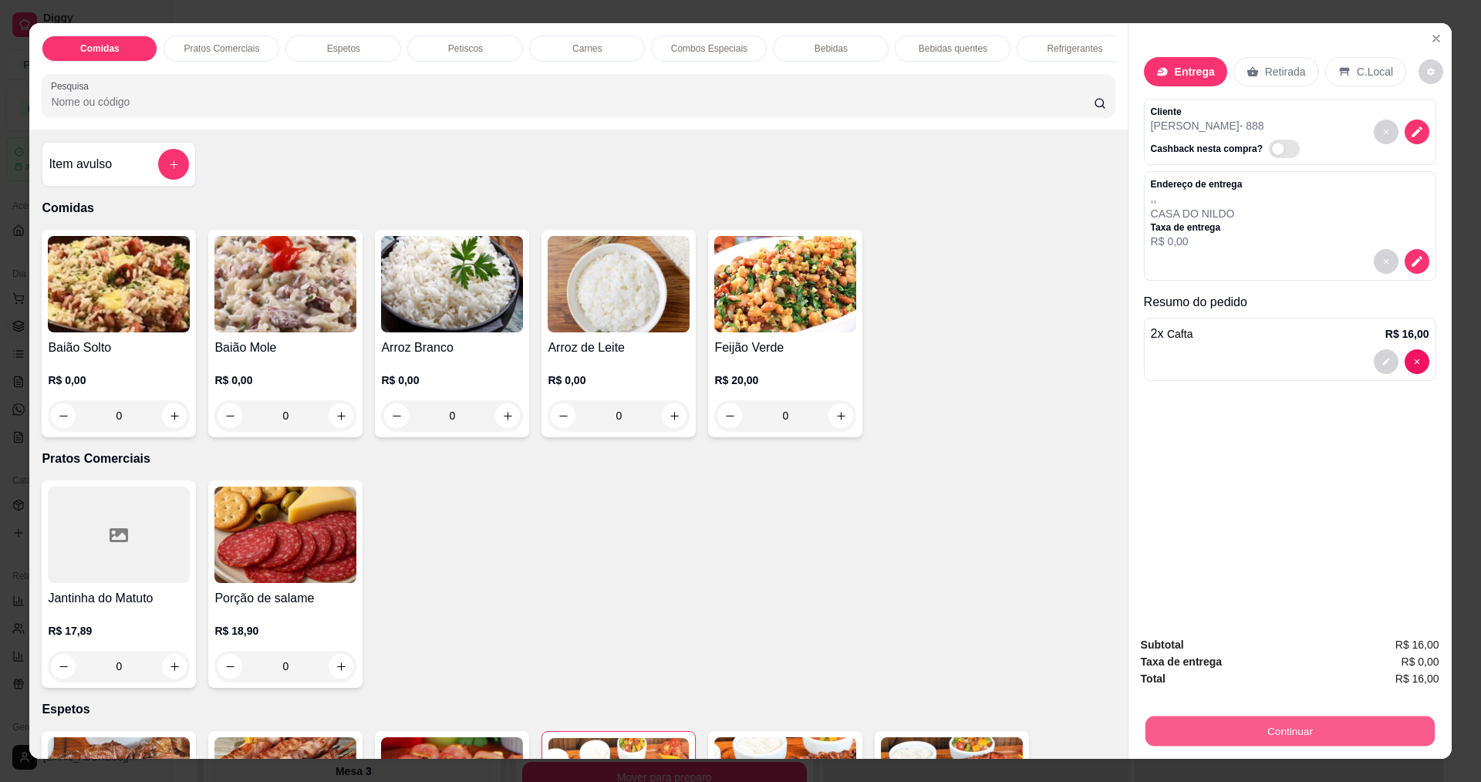
click at [1317, 740] on button "Continuar" at bounding box center [1289, 731] width 289 height 30
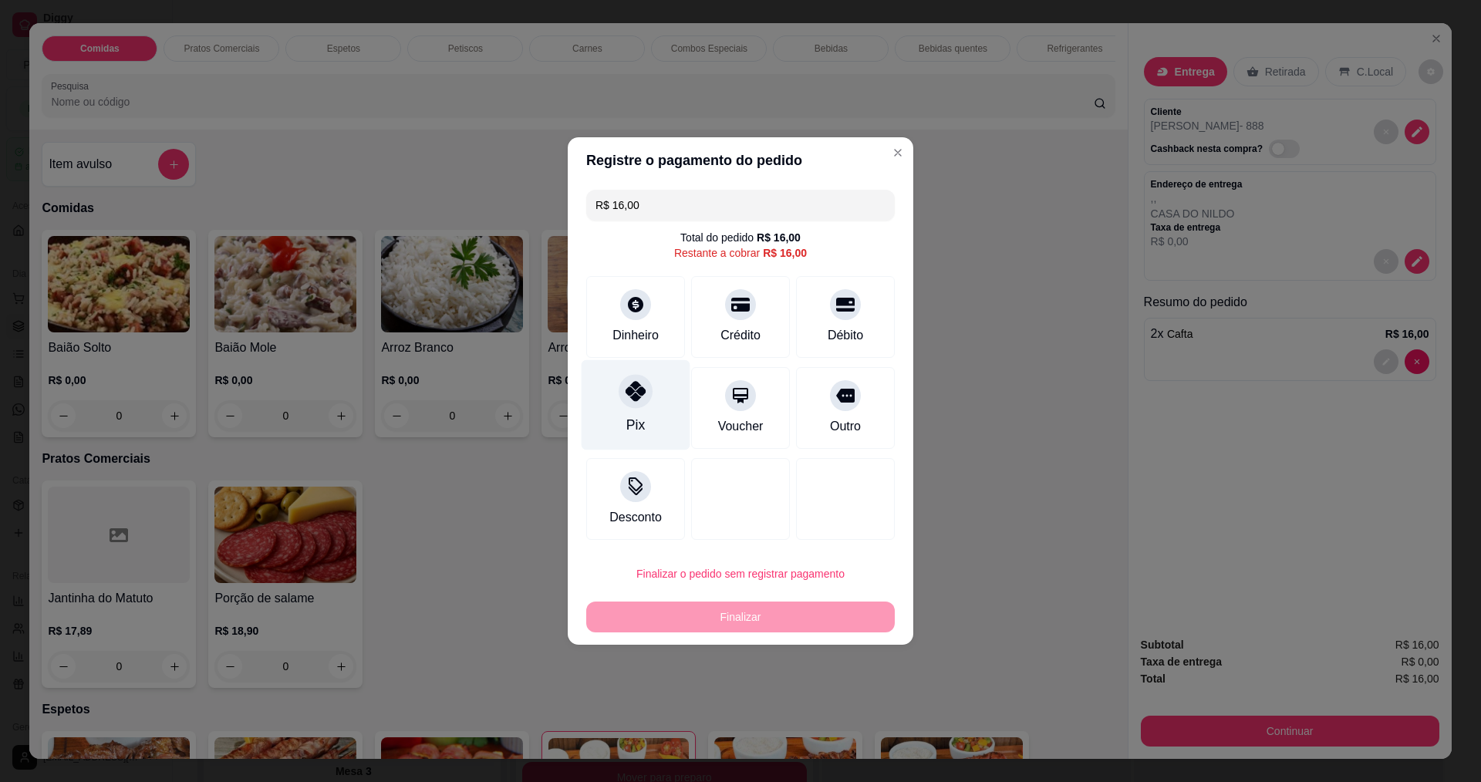
click at [631, 380] on div at bounding box center [636, 391] width 34 height 34
type input "R$ 0,00"
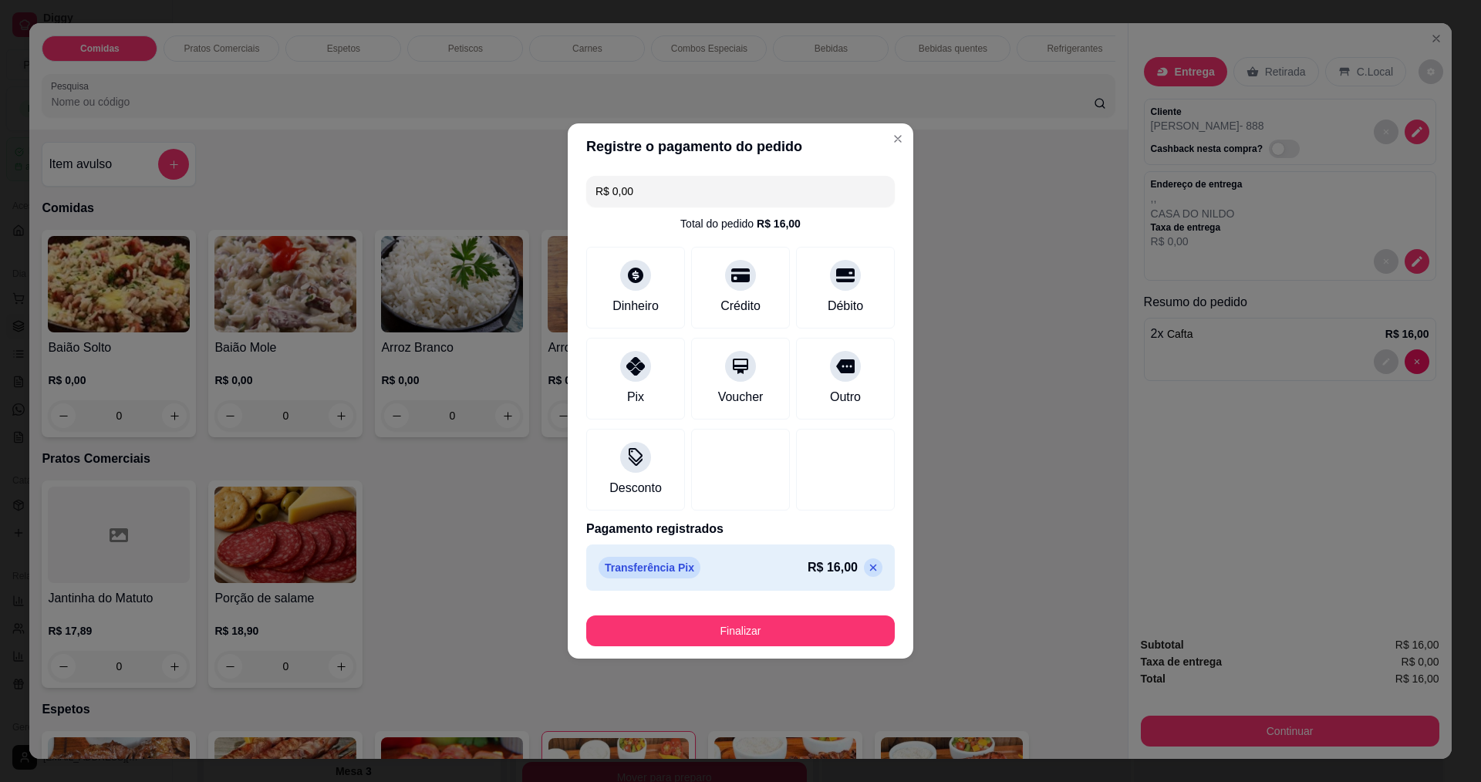
click at [895, 396] on section "Registre o pagamento do pedido R$ 0,00 Total do pedido R$ 16,00 Dinheiro Crédit…" at bounding box center [741, 390] width 346 height 535
click at [875, 145] on header "Registre o pagamento do pedido" at bounding box center [741, 146] width 346 height 46
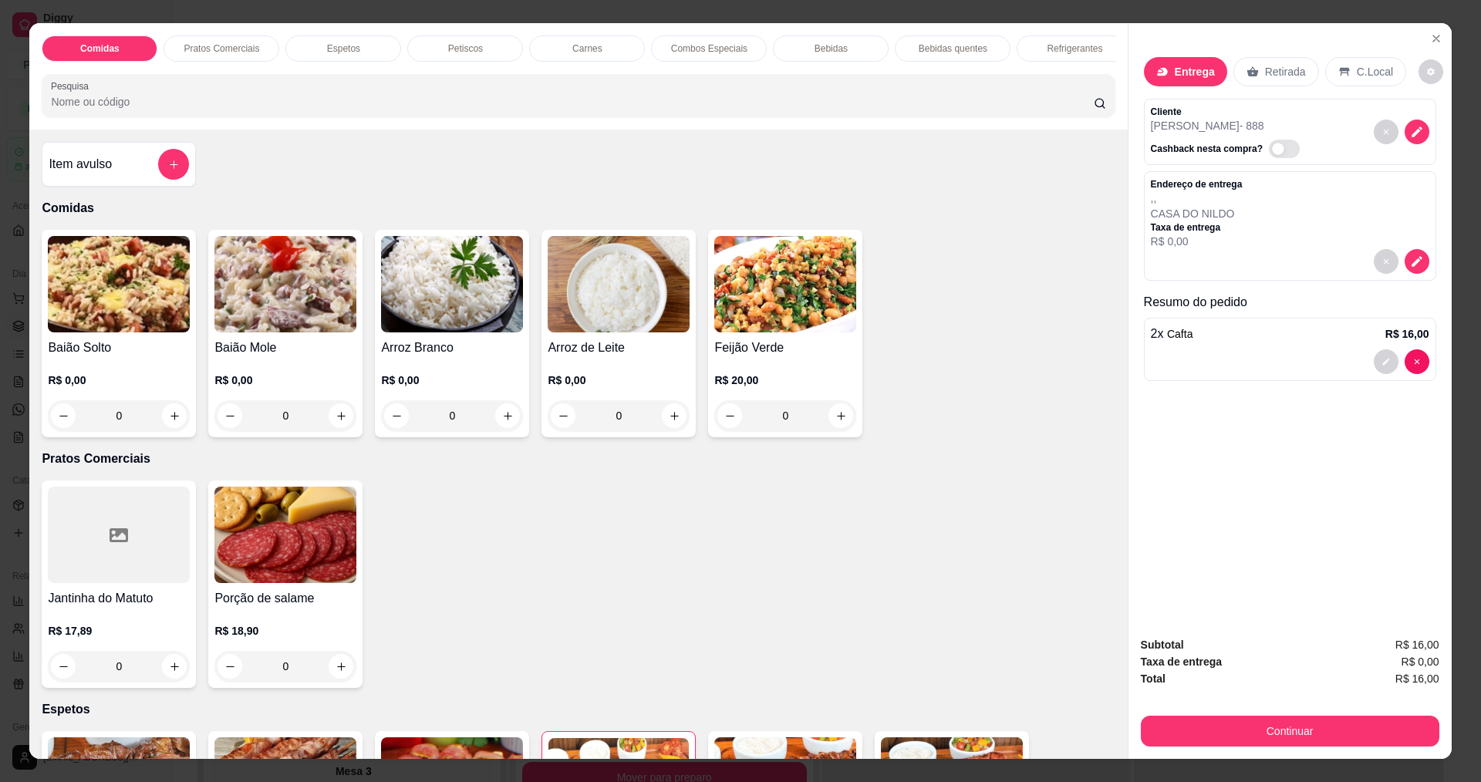
click at [1174, 334] on span "Cafta" at bounding box center [1179, 334] width 25 height 12
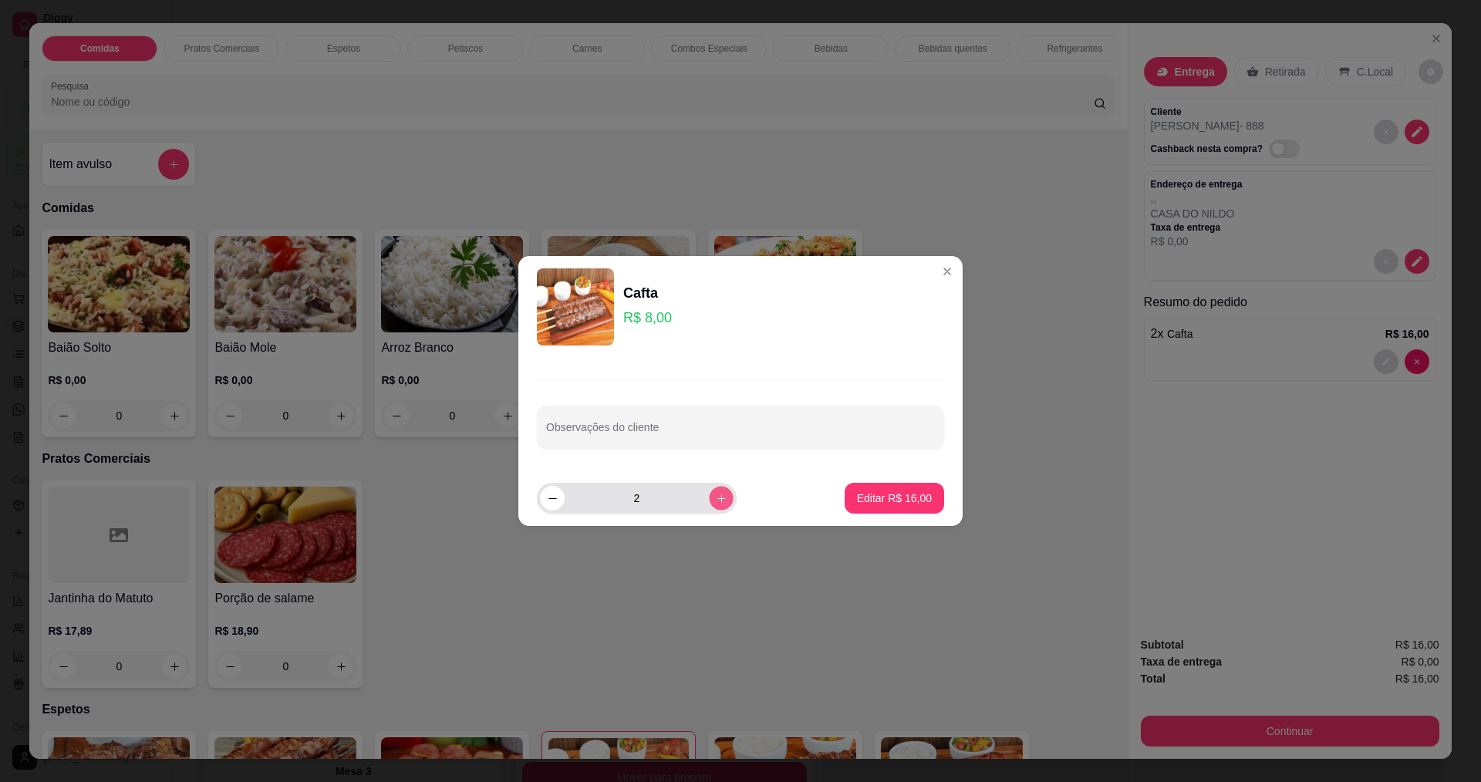
click at [709, 491] on button "increase-product-quantity" at bounding box center [721, 498] width 24 height 24
type input "3"
click at [865, 497] on p "Editar R$ 24,00" at bounding box center [894, 498] width 75 height 15
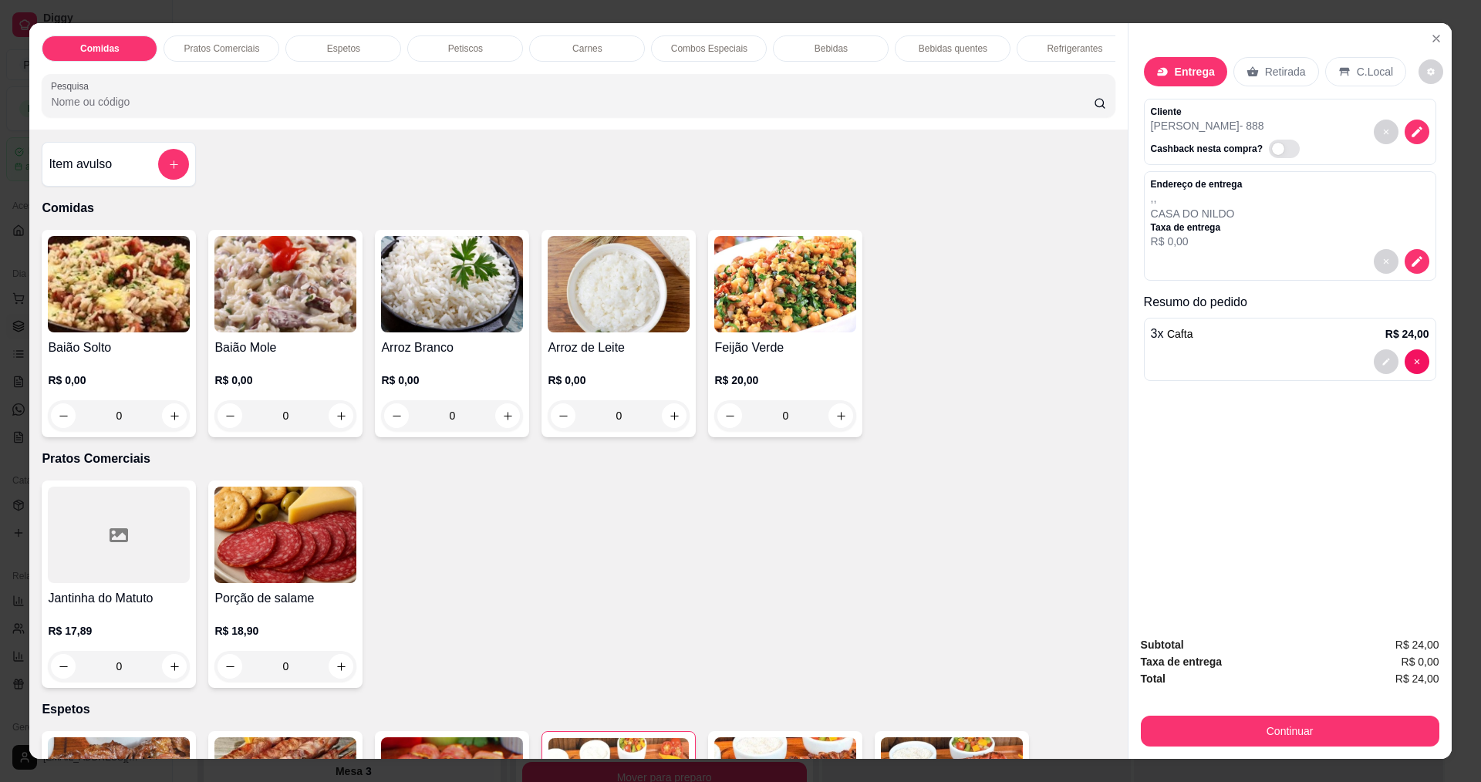
type input "3"
click at [1250, 738] on button "Continuar" at bounding box center [1290, 731] width 298 height 31
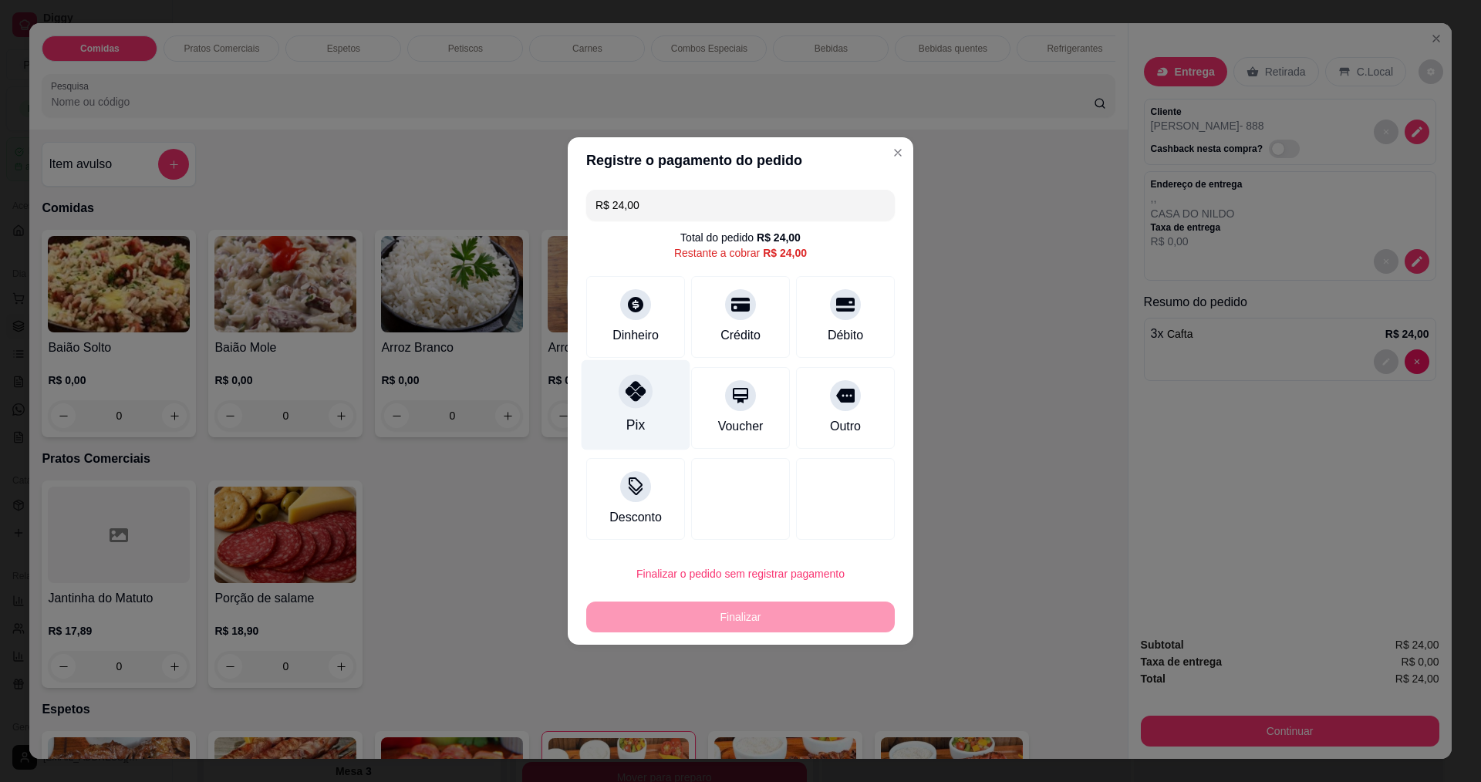
click at [638, 373] on div "Pix" at bounding box center [636, 405] width 109 height 90
type input "R$ 0,00"
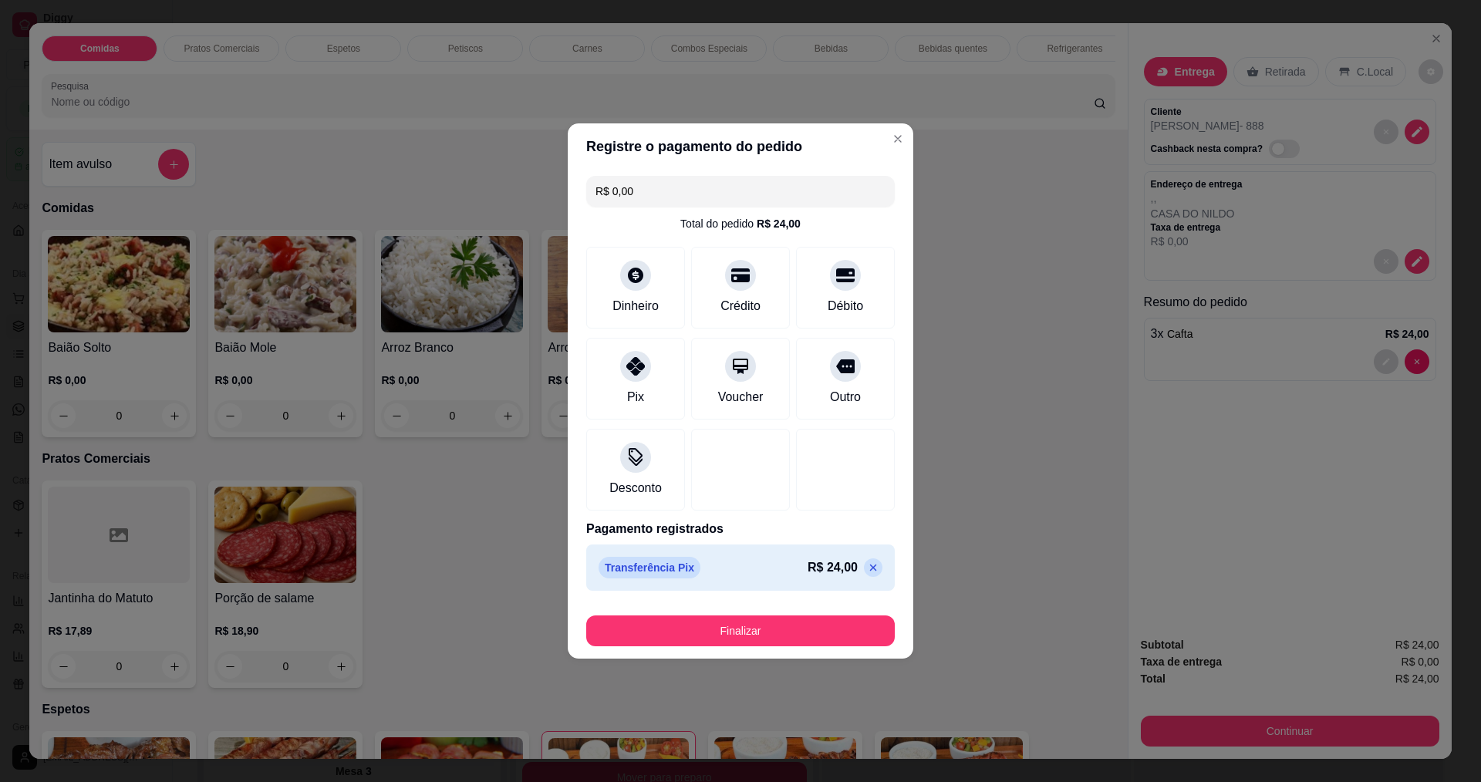
click at [720, 653] on footer "Finalizar" at bounding box center [741, 628] width 346 height 62
click at [721, 636] on button "Finalizar" at bounding box center [740, 631] width 299 height 30
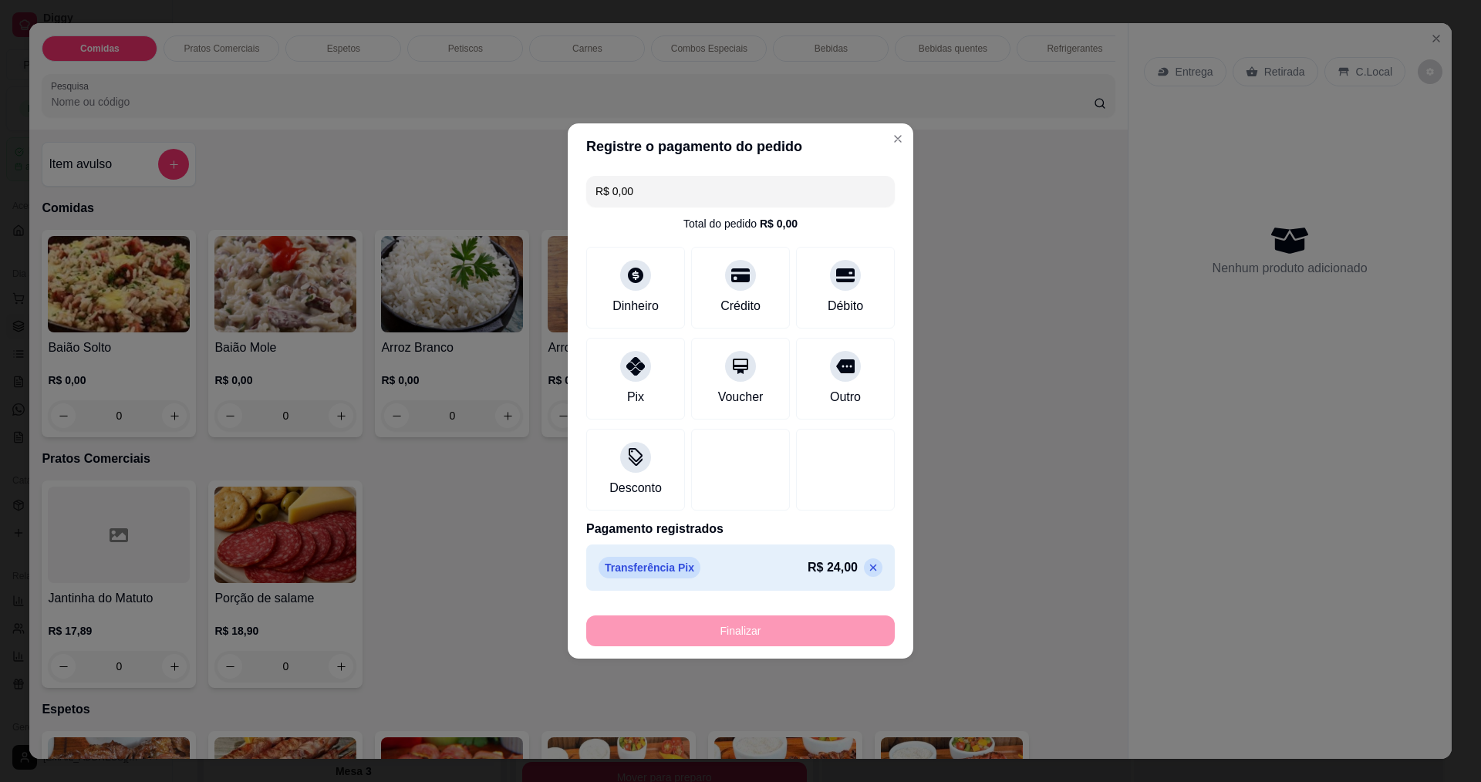
type input "0"
type input "-R$ 24,00"
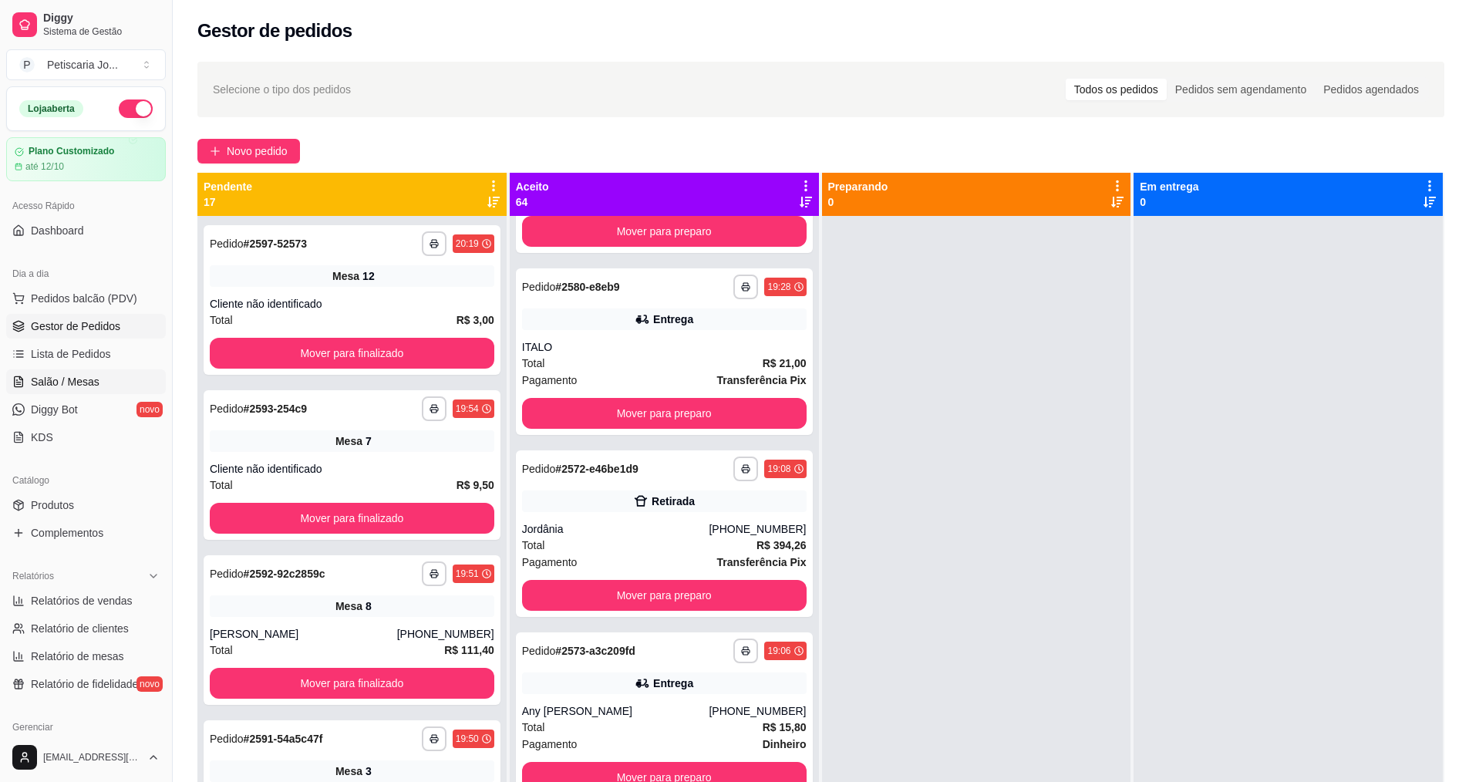
click at [43, 381] on span "Salão / Mesas" at bounding box center [65, 381] width 69 height 15
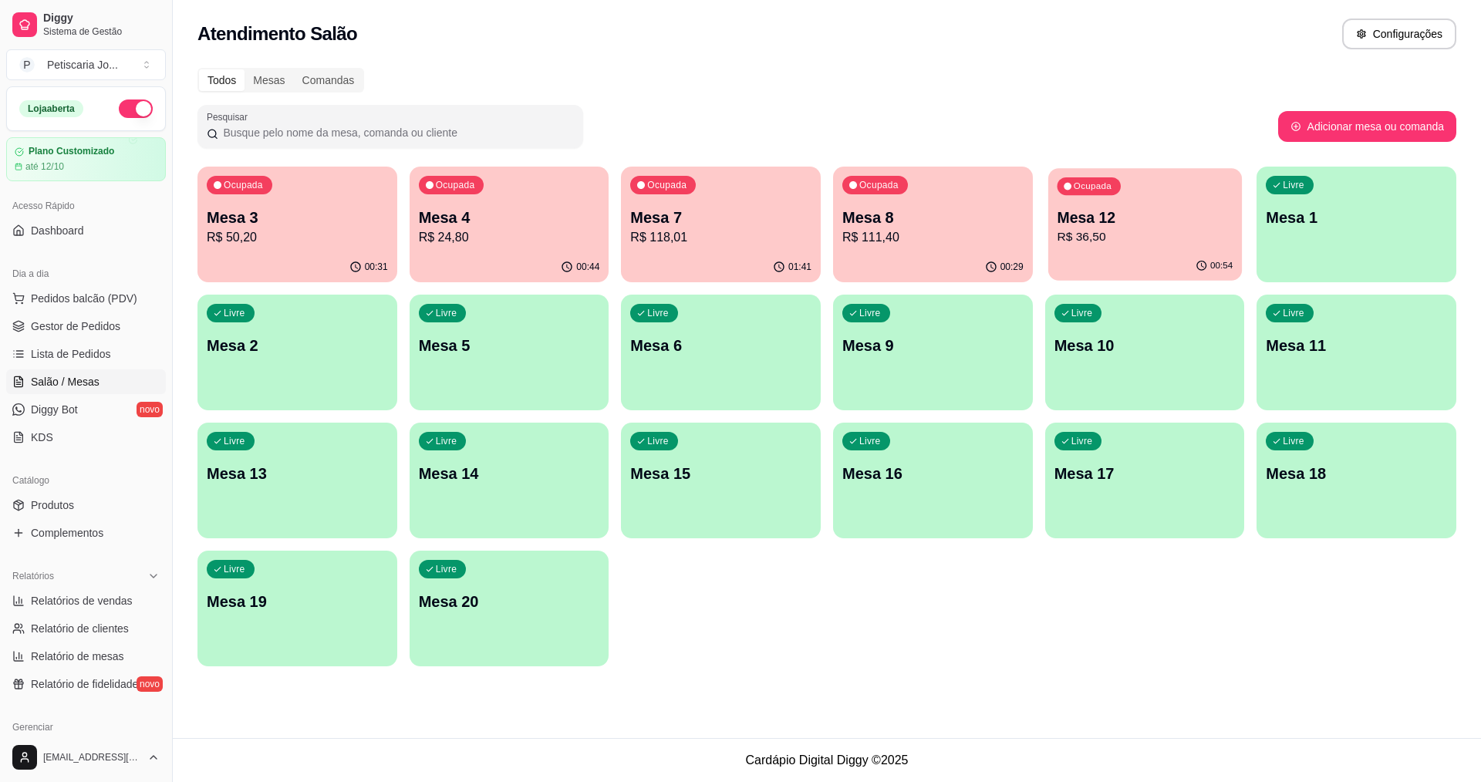
click at [1136, 221] on p "Mesa 12" at bounding box center [1145, 217] width 176 height 21
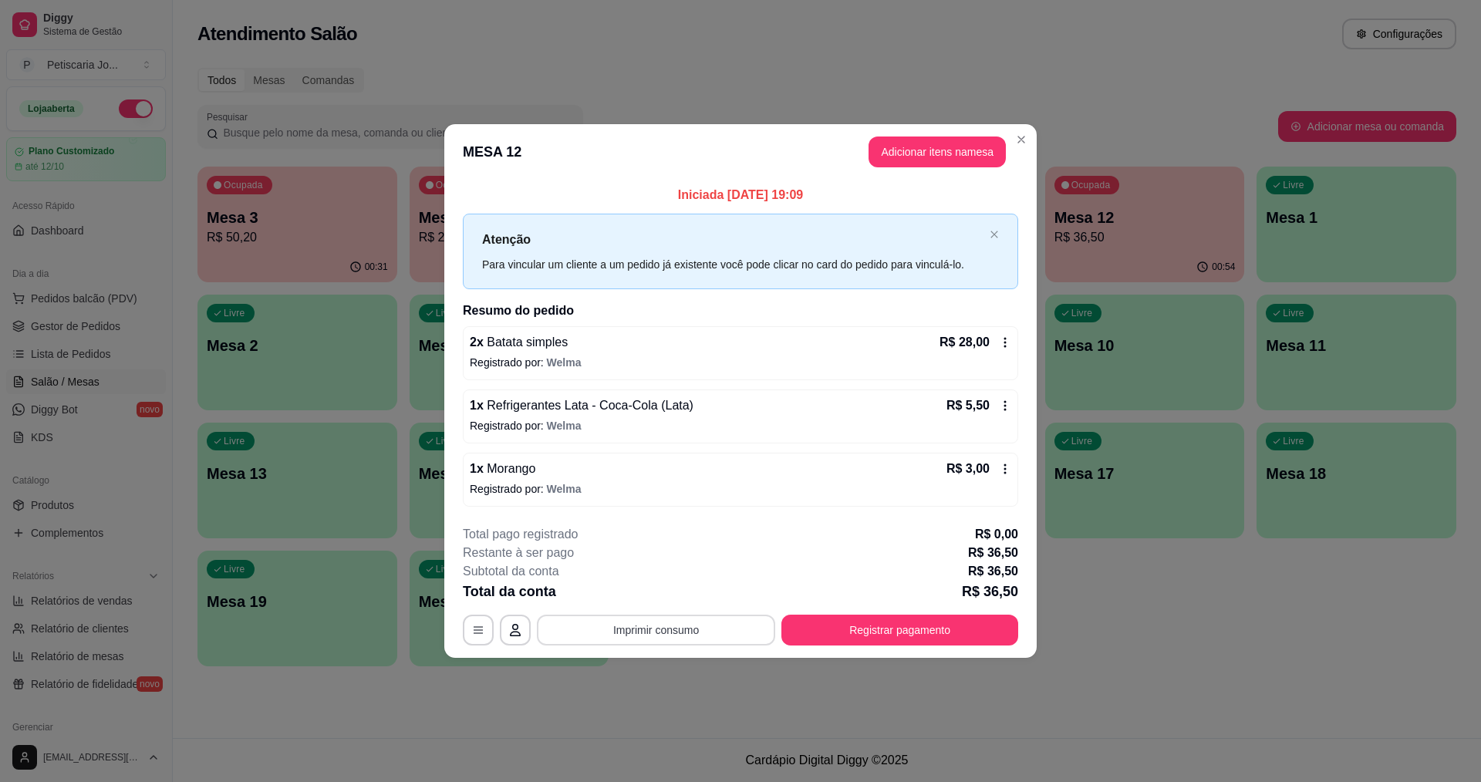
click at [677, 635] on button "Imprimir consumo" at bounding box center [656, 630] width 238 height 31
click at [671, 600] on button "IMPRESSORA" at bounding box center [661, 594] width 112 height 25
click at [962, 608] on div "**********" at bounding box center [740, 585] width 555 height 120
click at [957, 613] on div "**********" at bounding box center [740, 585] width 555 height 120
click at [952, 626] on button "Registrar pagamento" at bounding box center [900, 630] width 230 height 30
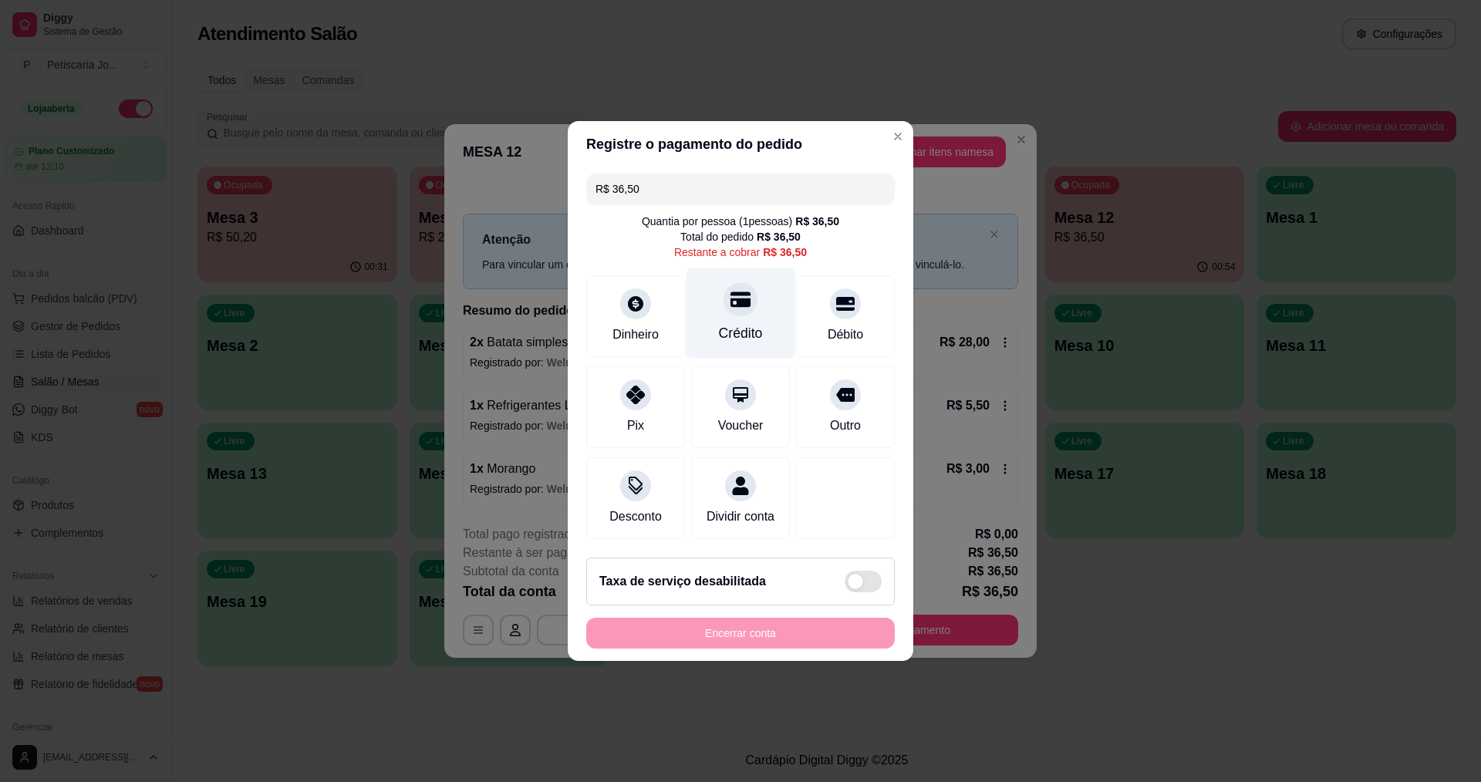
click at [742, 323] on div "Crédito" at bounding box center [741, 333] width 44 height 20
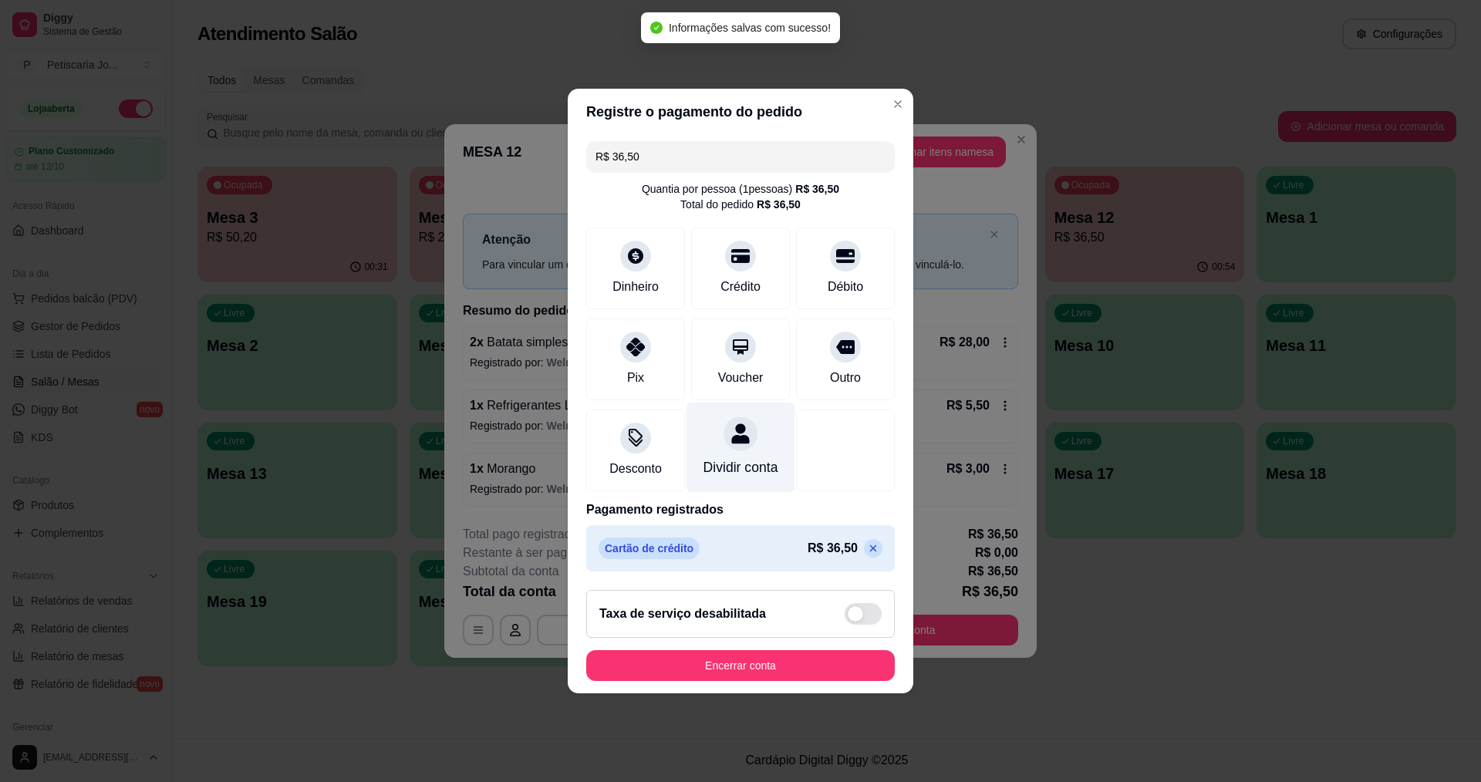
type input "R$ 0,00"
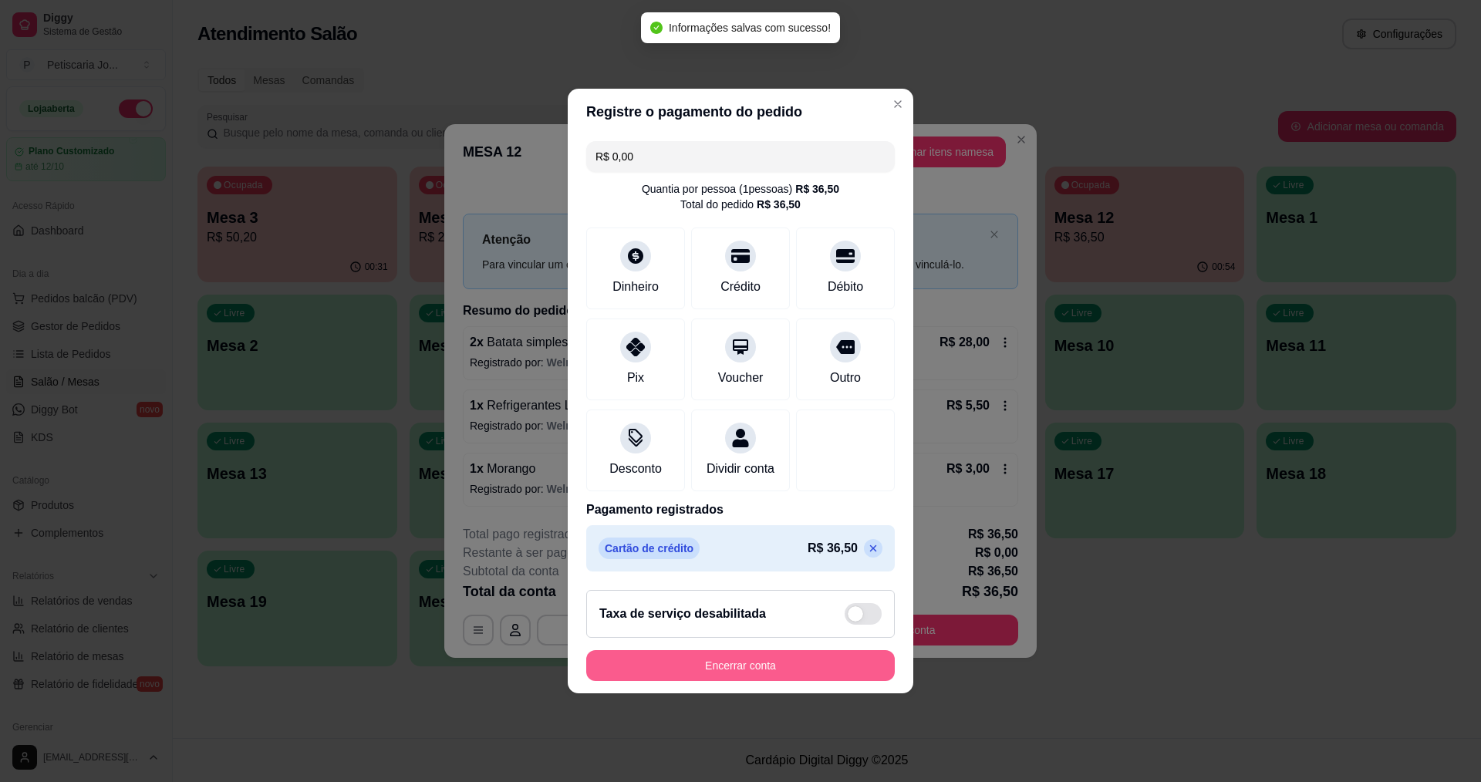
click at [693, 678] on button "Encerrar conta" at bounding box center [740, 665] width 309 height 31
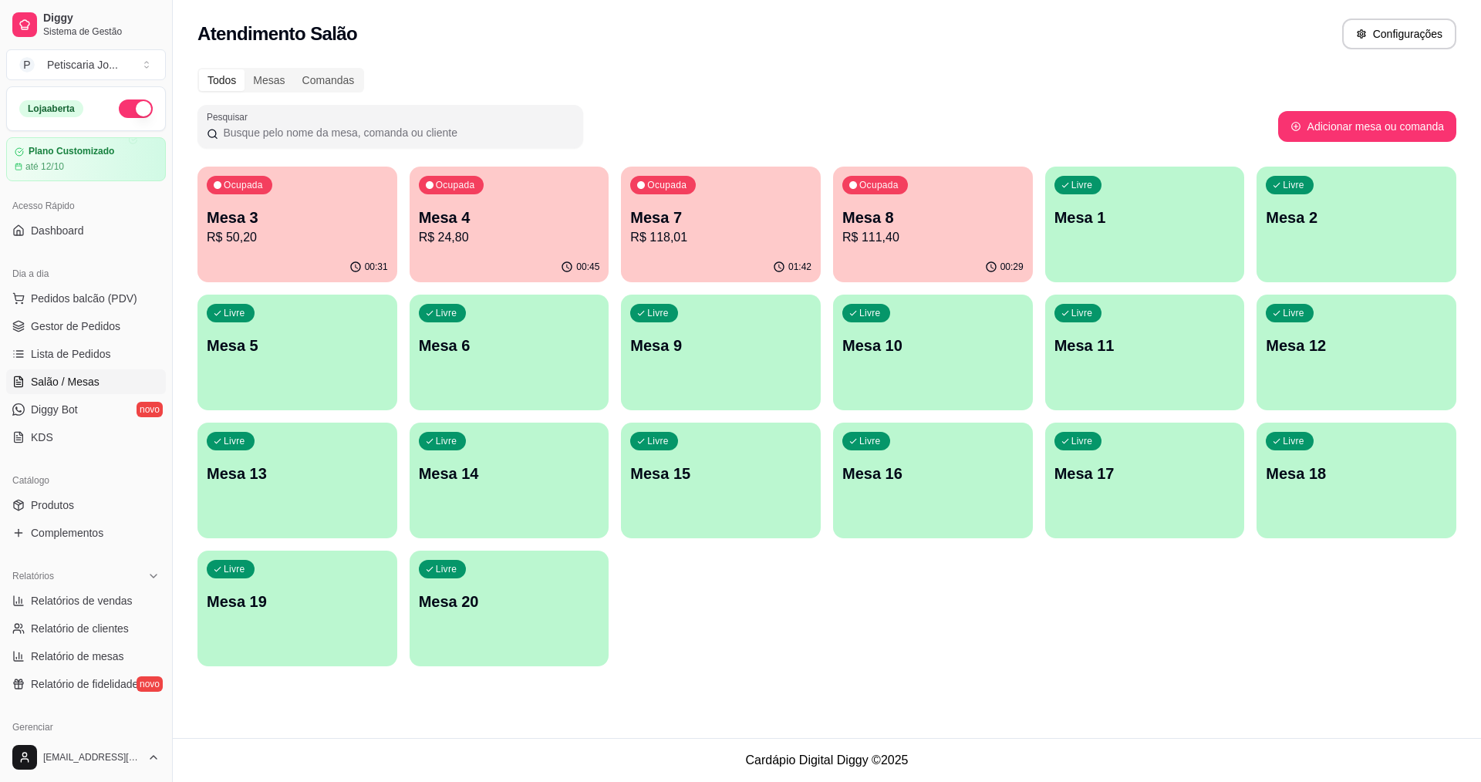
click at [639, 212] on p "Mesa 7" at bounding box center [720, 218] width 181 height 22
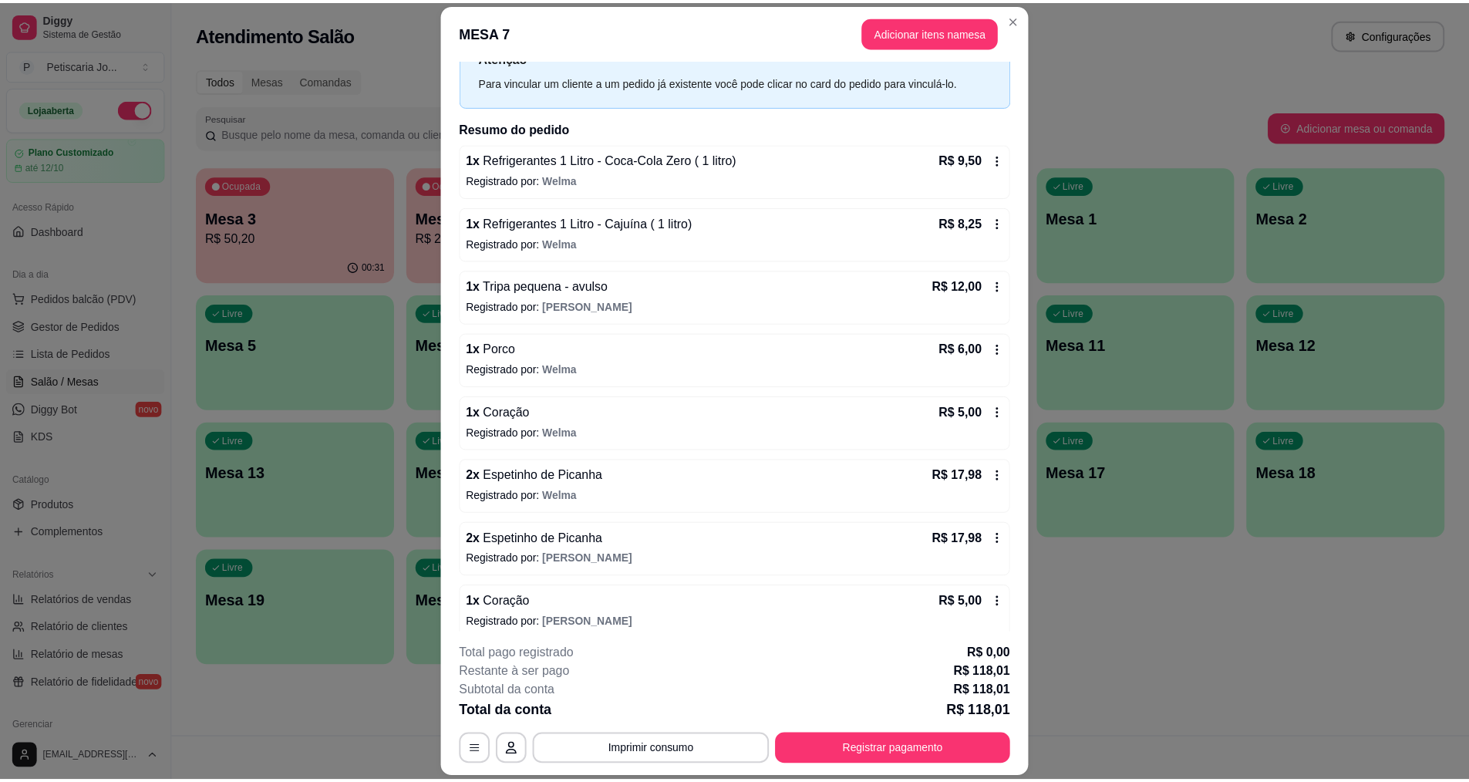
scroll to position [386, 0]
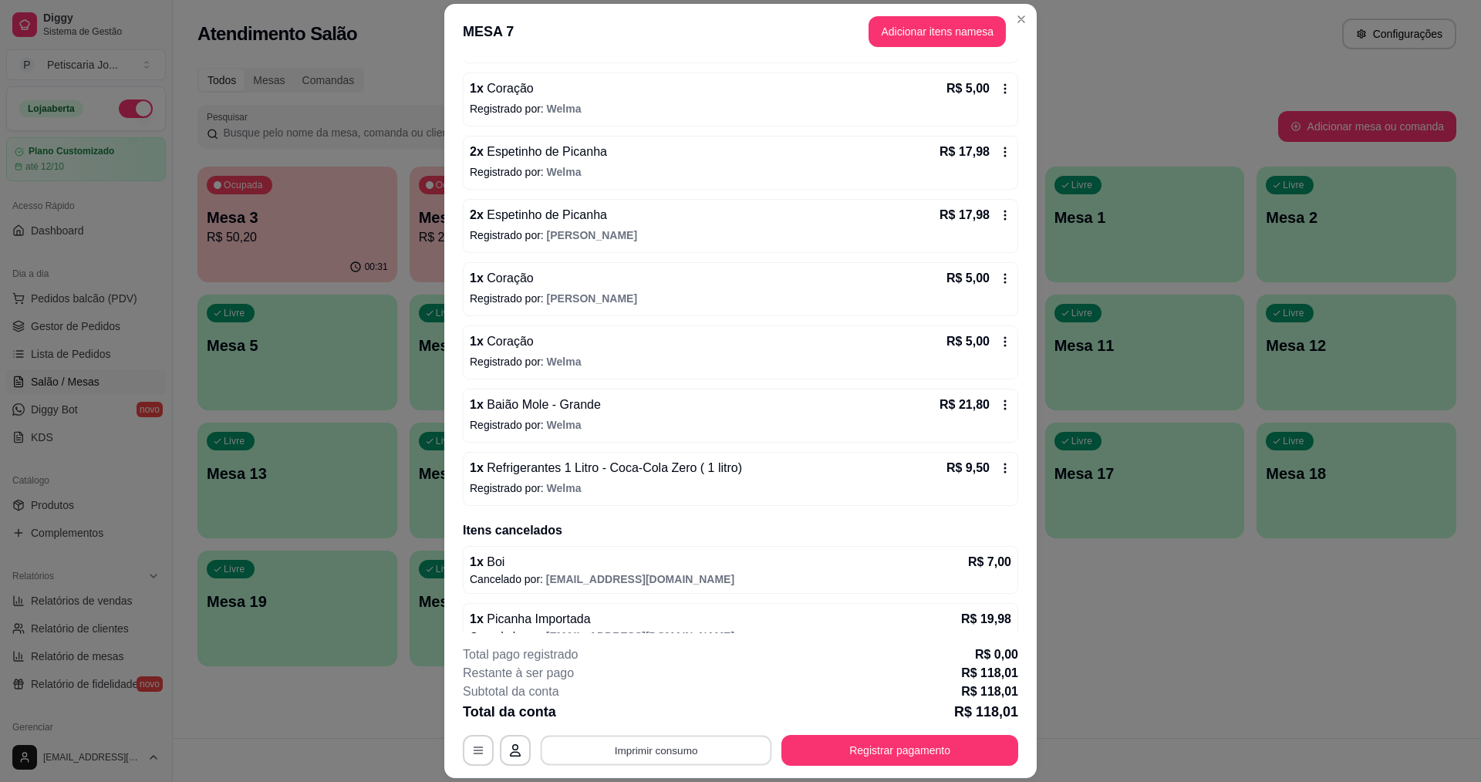
click at [663, 755] on button "Imprimir consumo" at bounding box center [656, 751] width 231 height 30
click at [655, 708] on button "IMPRESSORA" at bounding box center [655, 715] width 108 height 24
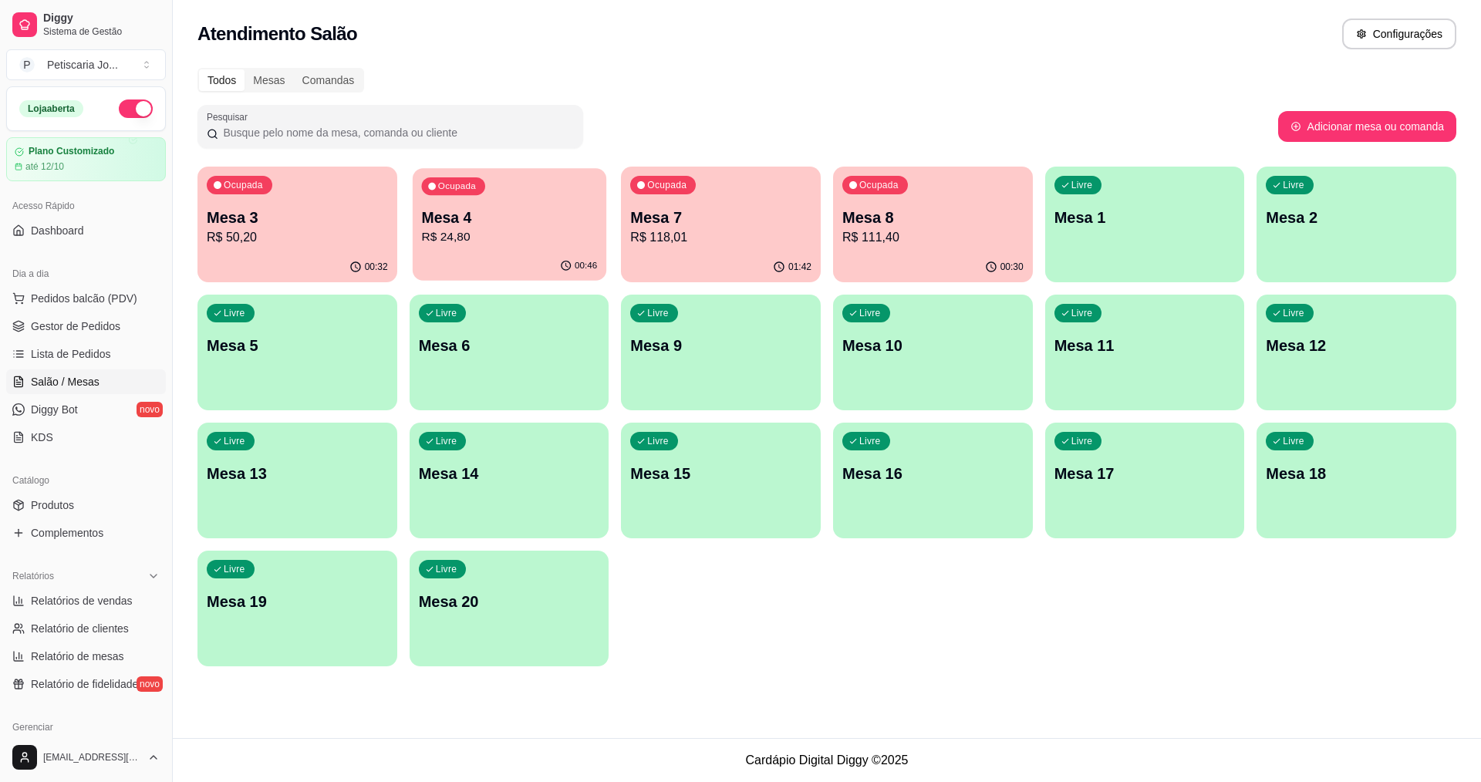
click at [456, 198] on div "Ocupada Mesa 4 R$ 24,80" at bounding box center [510, 209] width 194 height 83
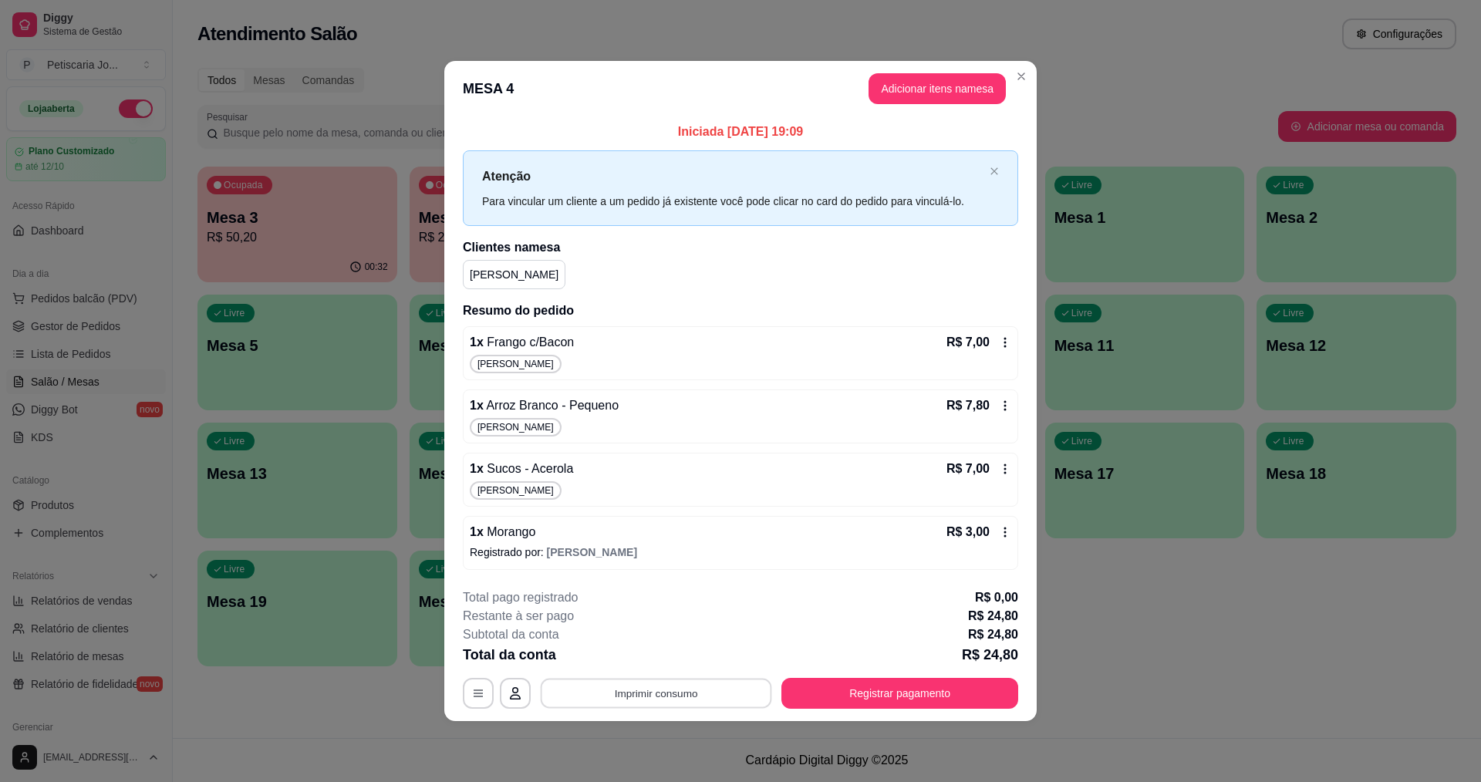
click at [625, 694] on button "Imprimir consumo" at bounding box center [656, 693] width 231 height 30
click at [645, 666] on button "IMPRESSORA" at bounding box center [661, 658] width 108 height 24
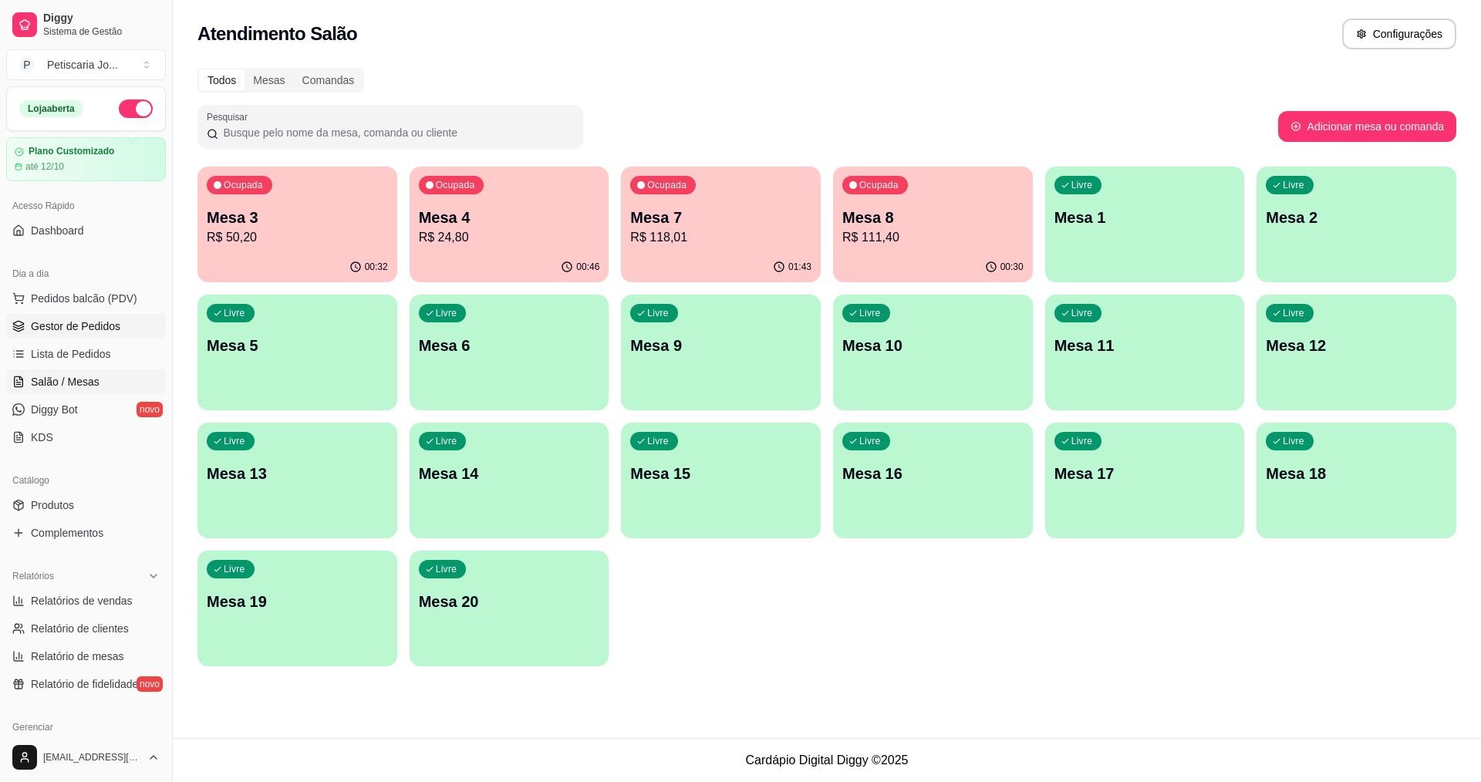
click at [104, 332] on span "Gestor de Pedidos" at bounding box center [75, 326] width 89 height 15
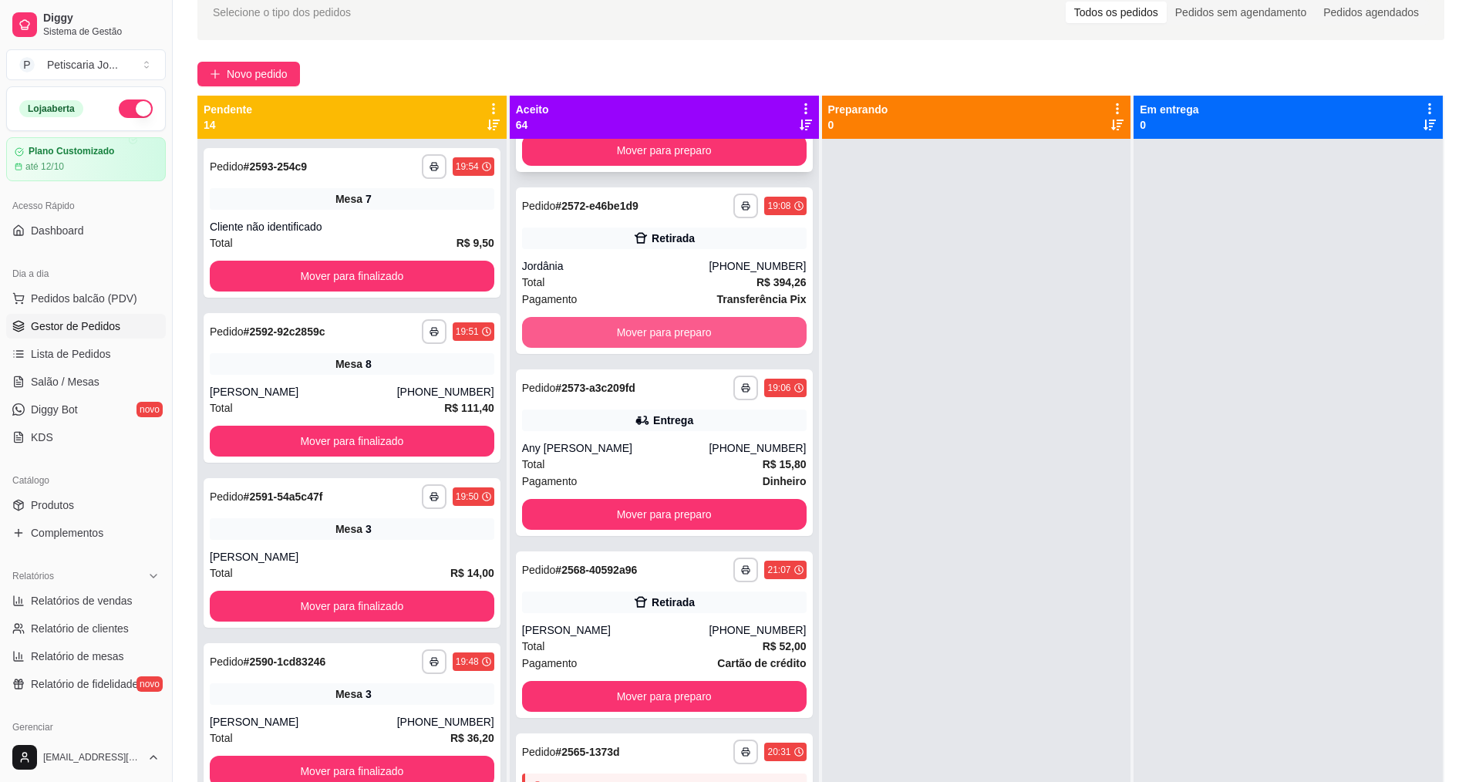
scroll to position [771, 0]
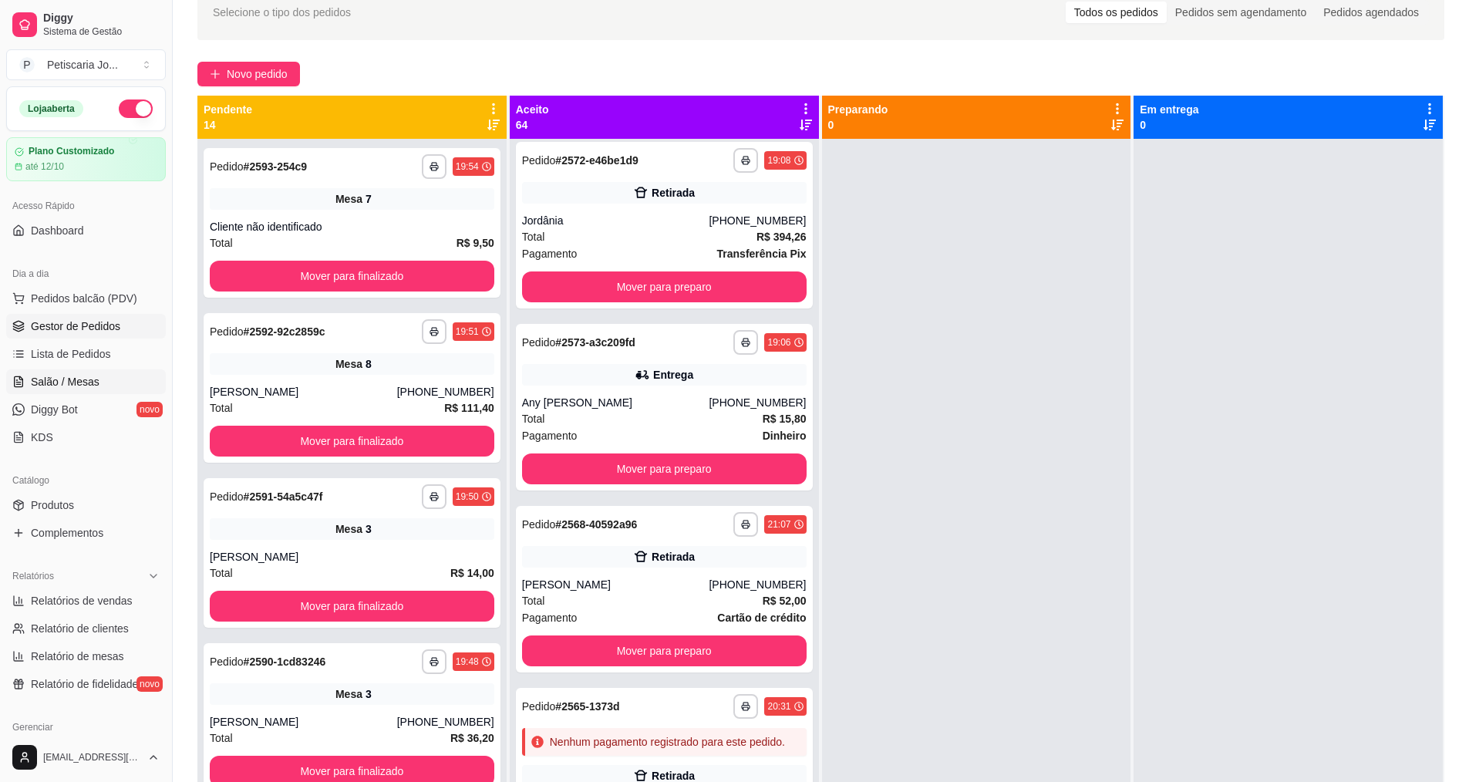
drag, startPoint x: 111, startPoint y: 368, endPoint x: 108, endPoint y: 385, distance: 17.2
click at [110, 372] on ul "Pedidos balcão (PDV) Gestor de Pedidos Lista de Pedidos Salão / Mesas Diggy Bot…" at bounding box center [86, 368] width 160 height 164
click at [108, 385] on link "Salão / Mesas" at bounding box center [86, 381] width 160 height 25
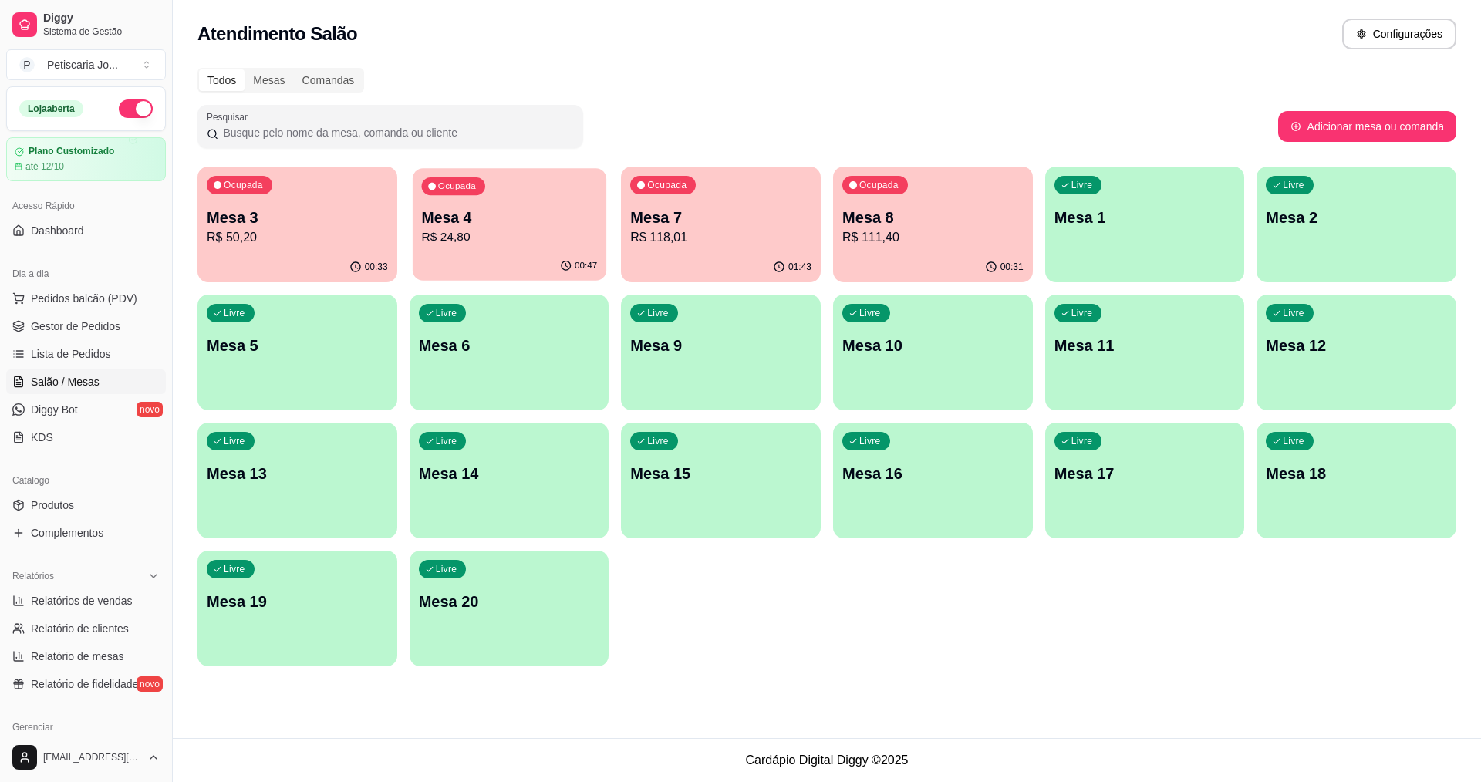
click at [521, 234] on p "R$ 24,80" at bounding box center [509, 237] width 176 height 18
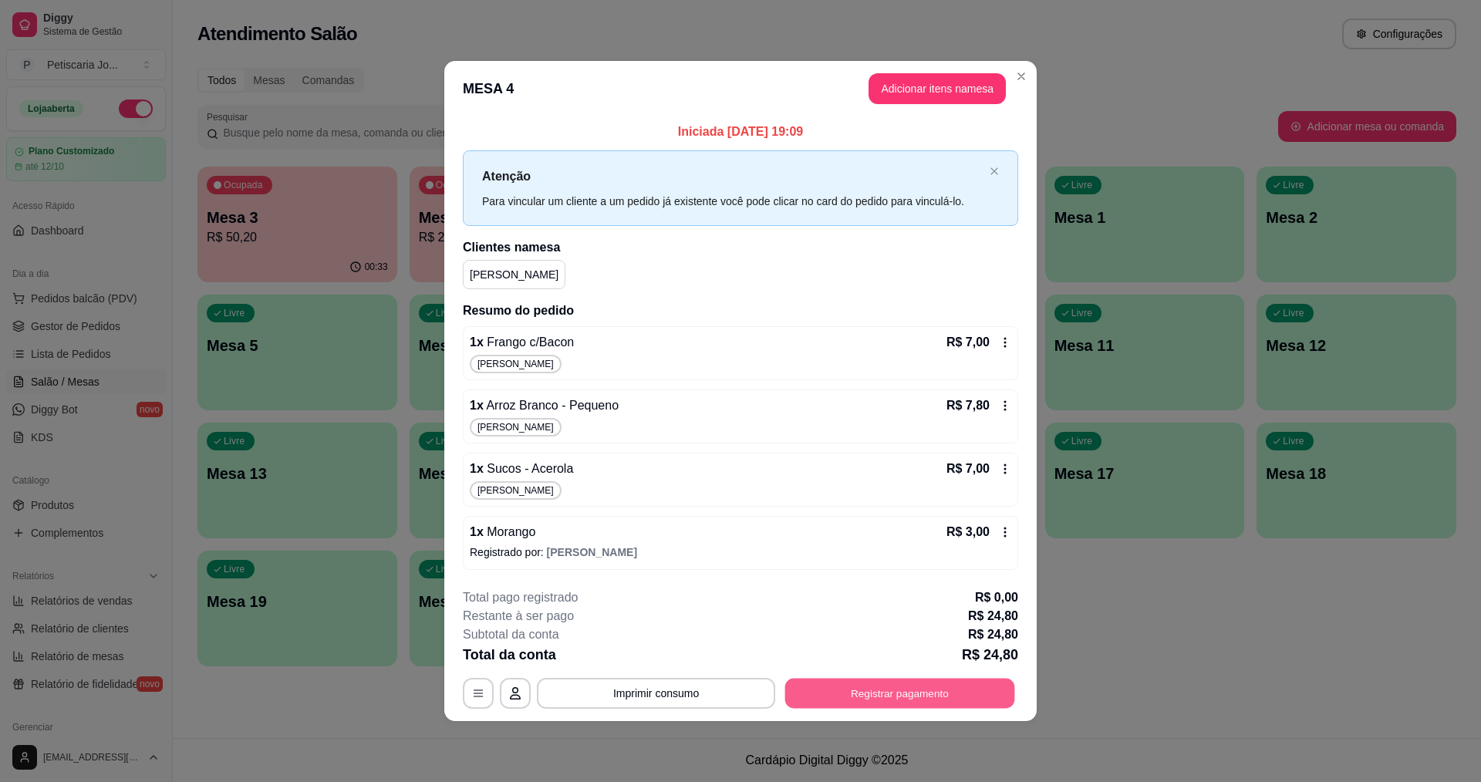
click at [852, 701] on button "Registrar pagamento" at bounding box center [900, 693] width 230 height 30
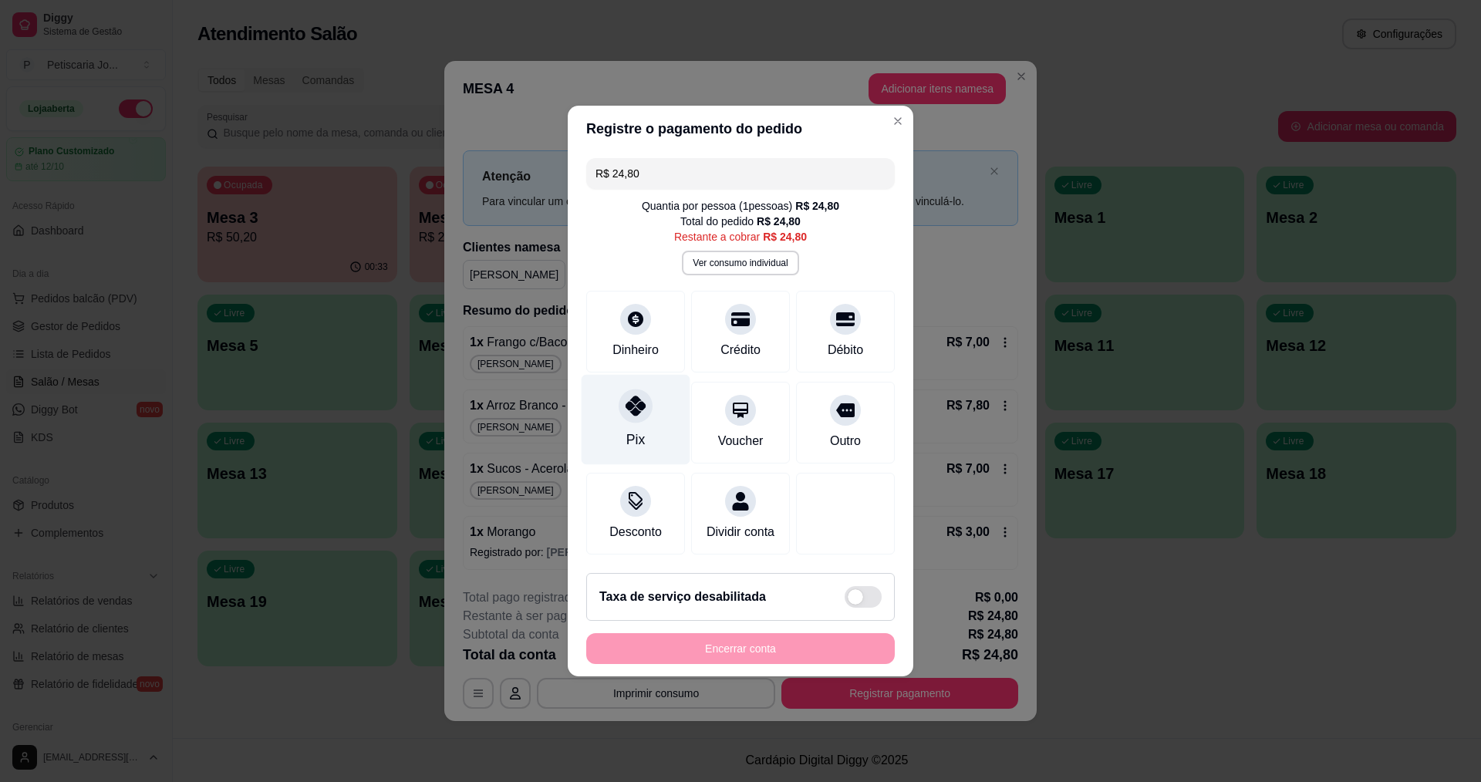
click at [615, 417] on div "Pix" at bounding box center [636, 420] width 109 height 90
type input "R$ 0,00"
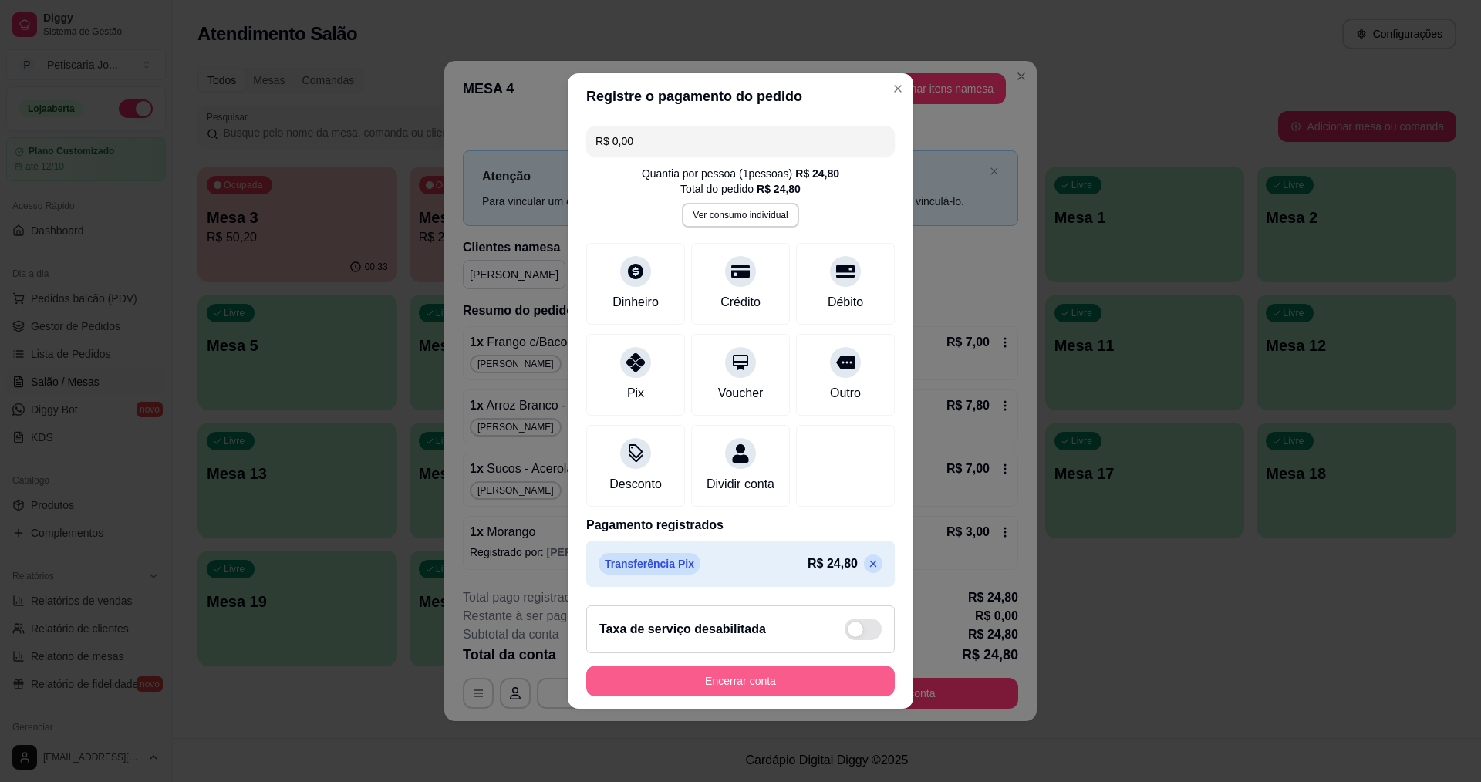
click at [656, 693] on button "Encerrar conta" at bounding box center [740, 681] width 309 height 31
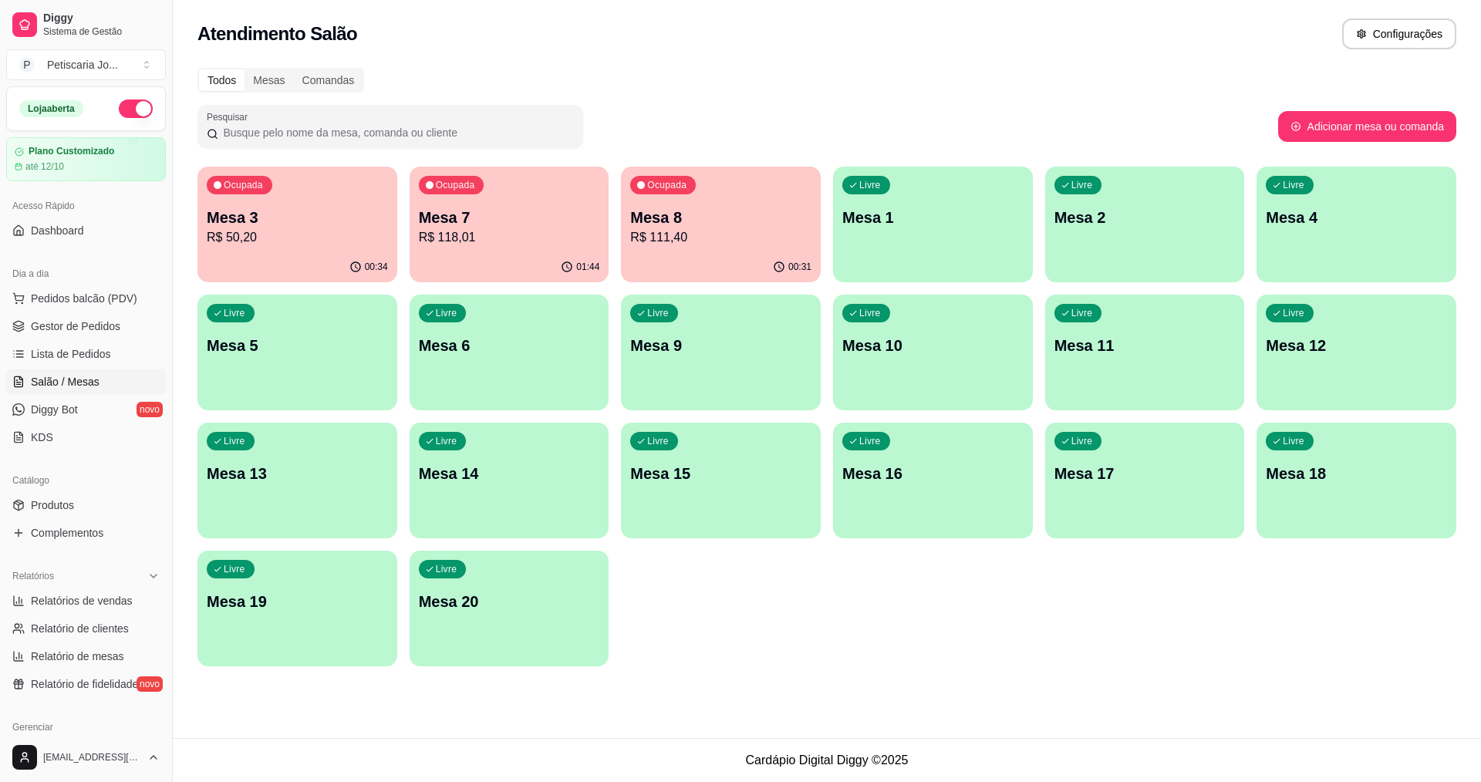
click at [69, 339] on ul "Pedidos balcão (PDV) Gestor de Pedidos Lista de Pedidos Salão / Mesas Diggy Bot…" at bounding box center [86, 368] width 160 height 164
click at [69, 336] on link "Gestor de Pedidos" at bounding box center [86, 326] width 160 height 25
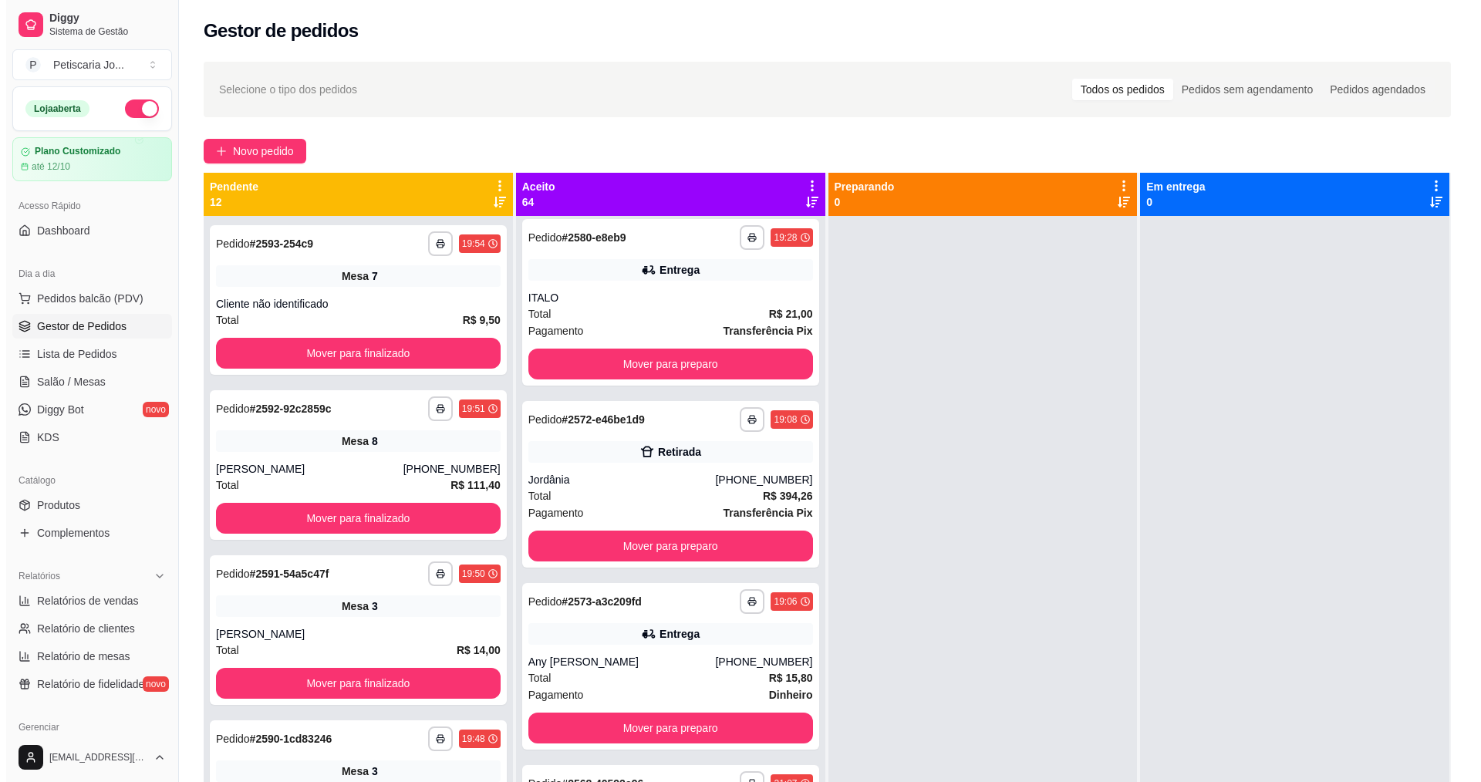
scroll to position [617, 0]
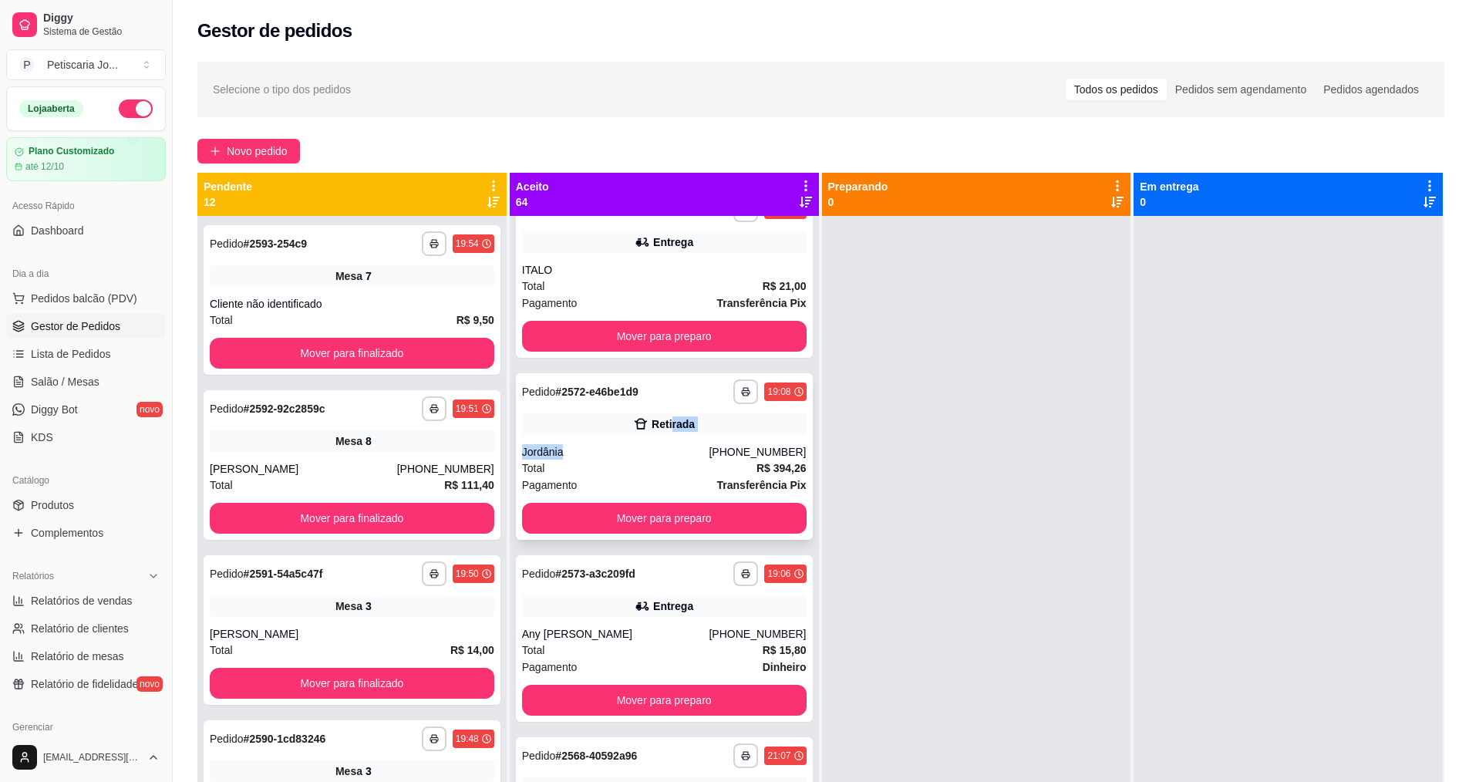
drag, startPoint x: 662, startPoint y: 437, endPoint x: 660, endPoint y: 461, distance: 24.0
click at [660, 461] on div "**********" at bounding box center [664, 456] width 297 height 167
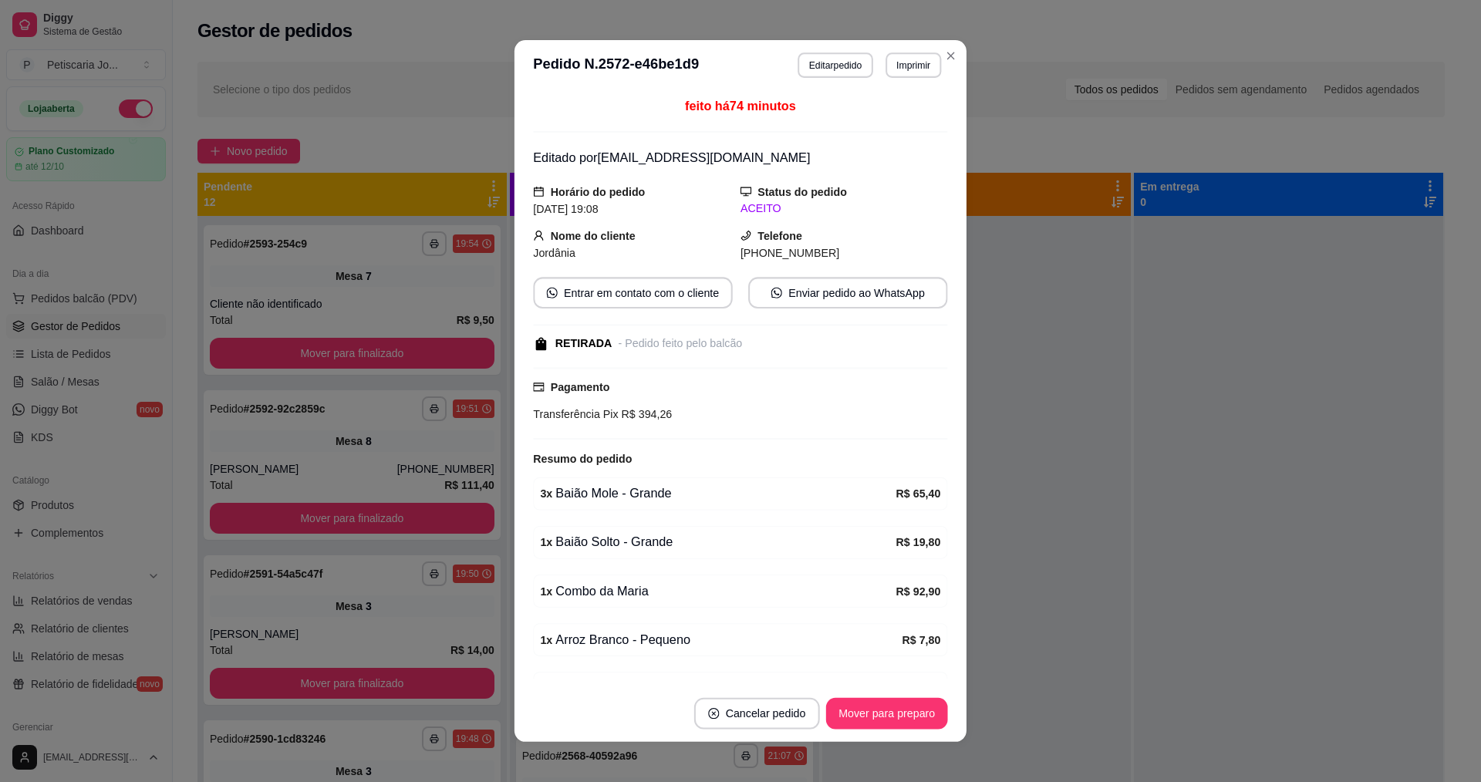
click at [663, 477] on div "3 x Baião Mole - Grande R$ 65,40" at bounding box center [740, 493] width 414 height 33
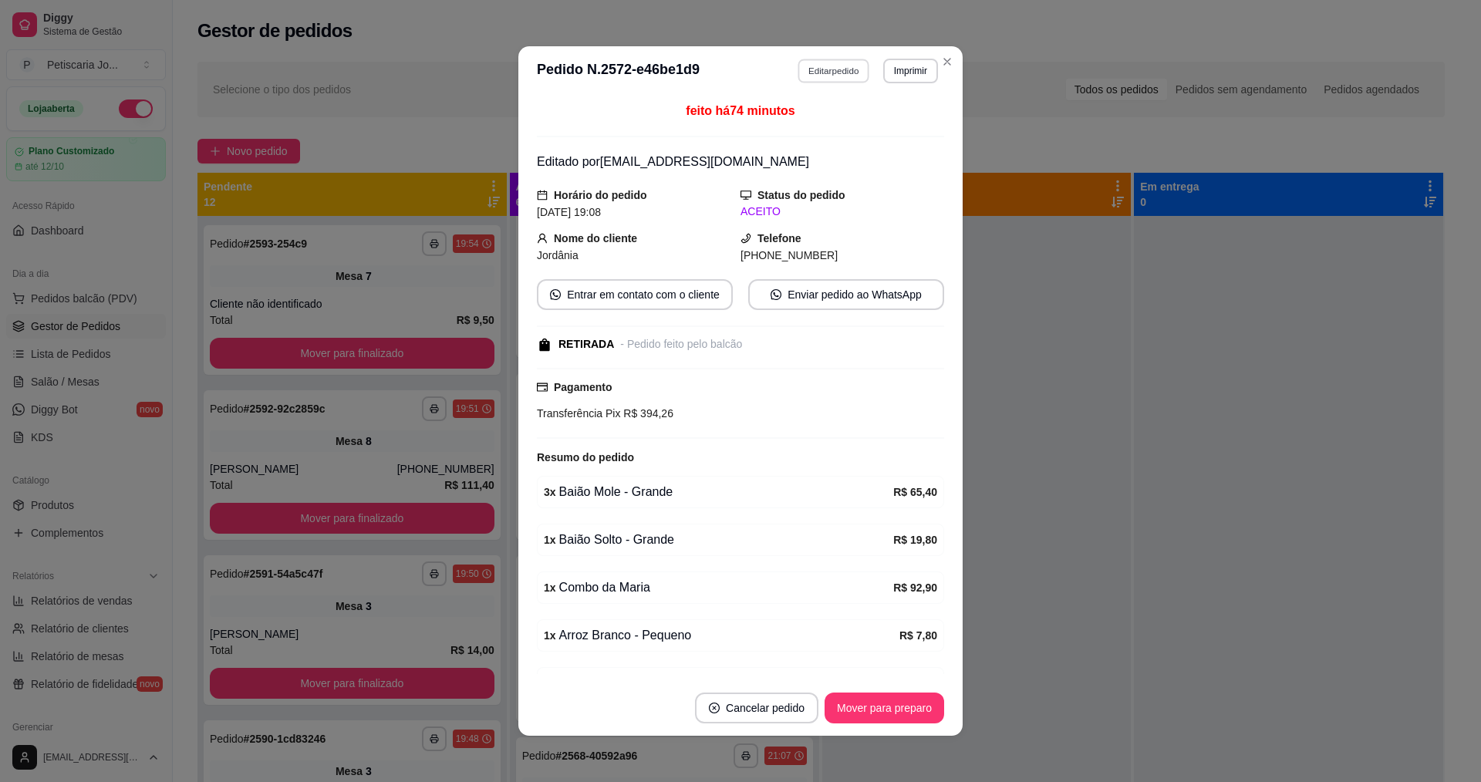
click at [842, 72] on button "Editar pedido" at bounding box center [834, 71] width 72 height 24
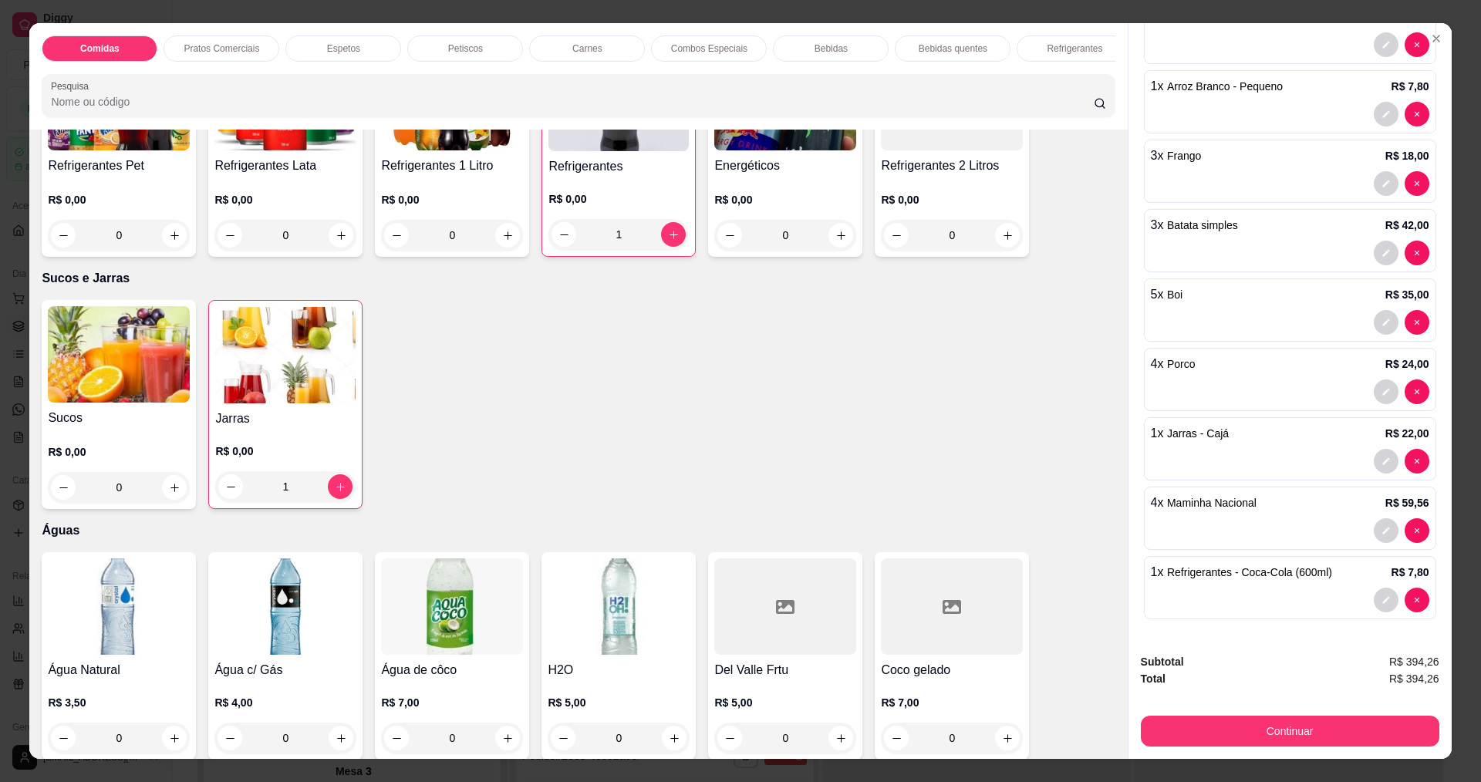
scroll to position [3162, 0]
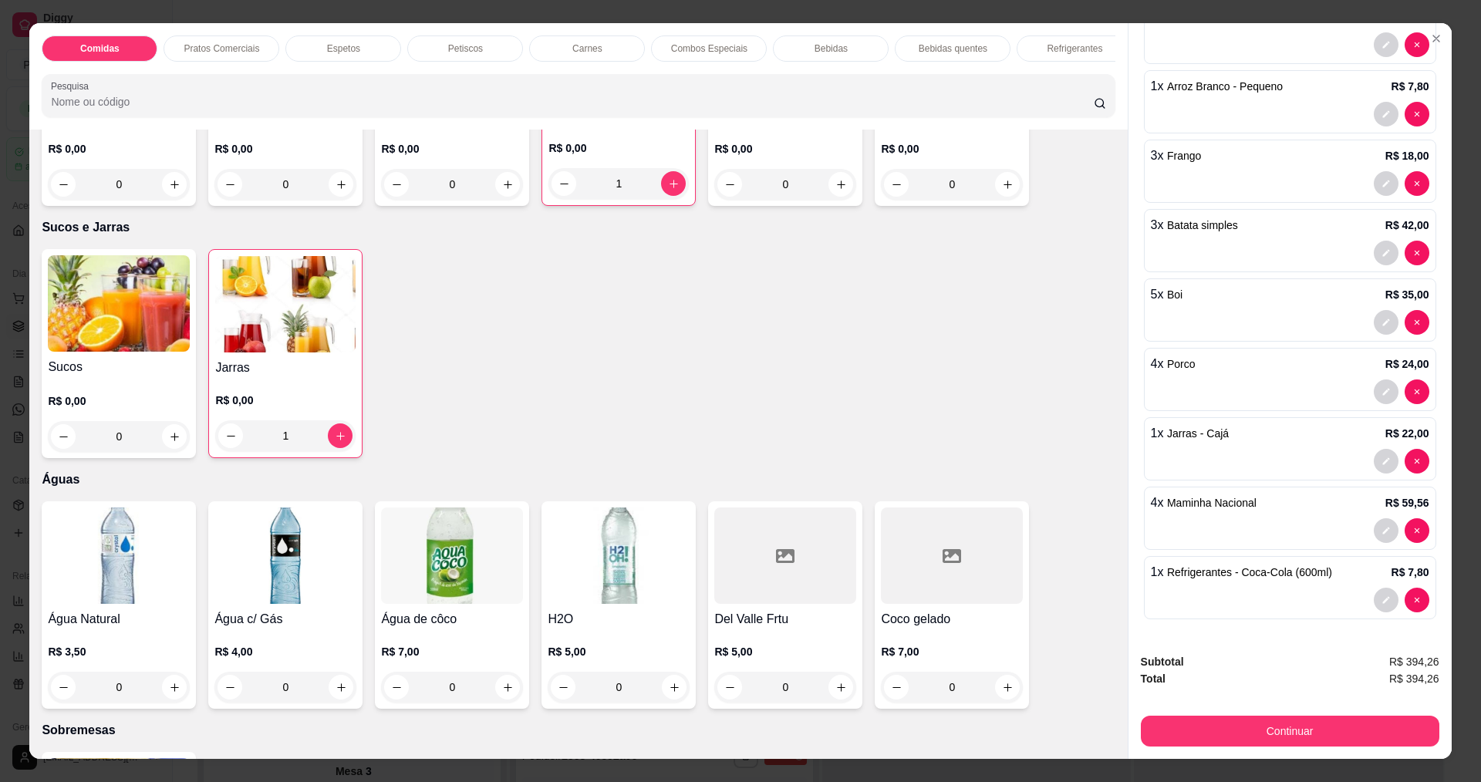
click at [273, 314] on img at bounding box center [285, 304] width 140 height 96
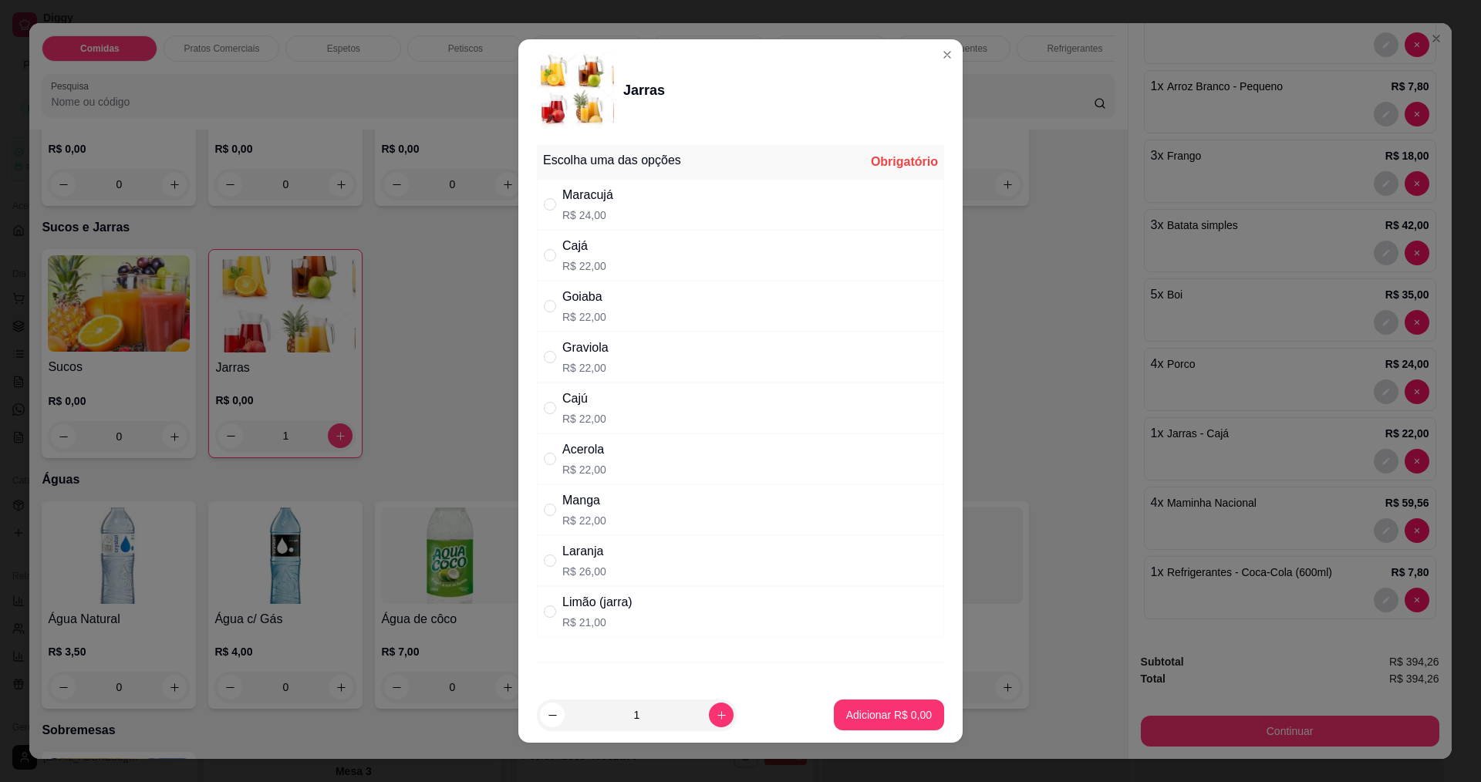
scroll to position [0, 0]
click at [664, 265] on div "Cajá R$ 22,00" at bounding box center [740, 257] width 407 height 51
radio input "true"
click at [850, 710] on p "Adicionar R$ 22,00" at bounding box center [886, 714] width 92 height 15
type input "2"
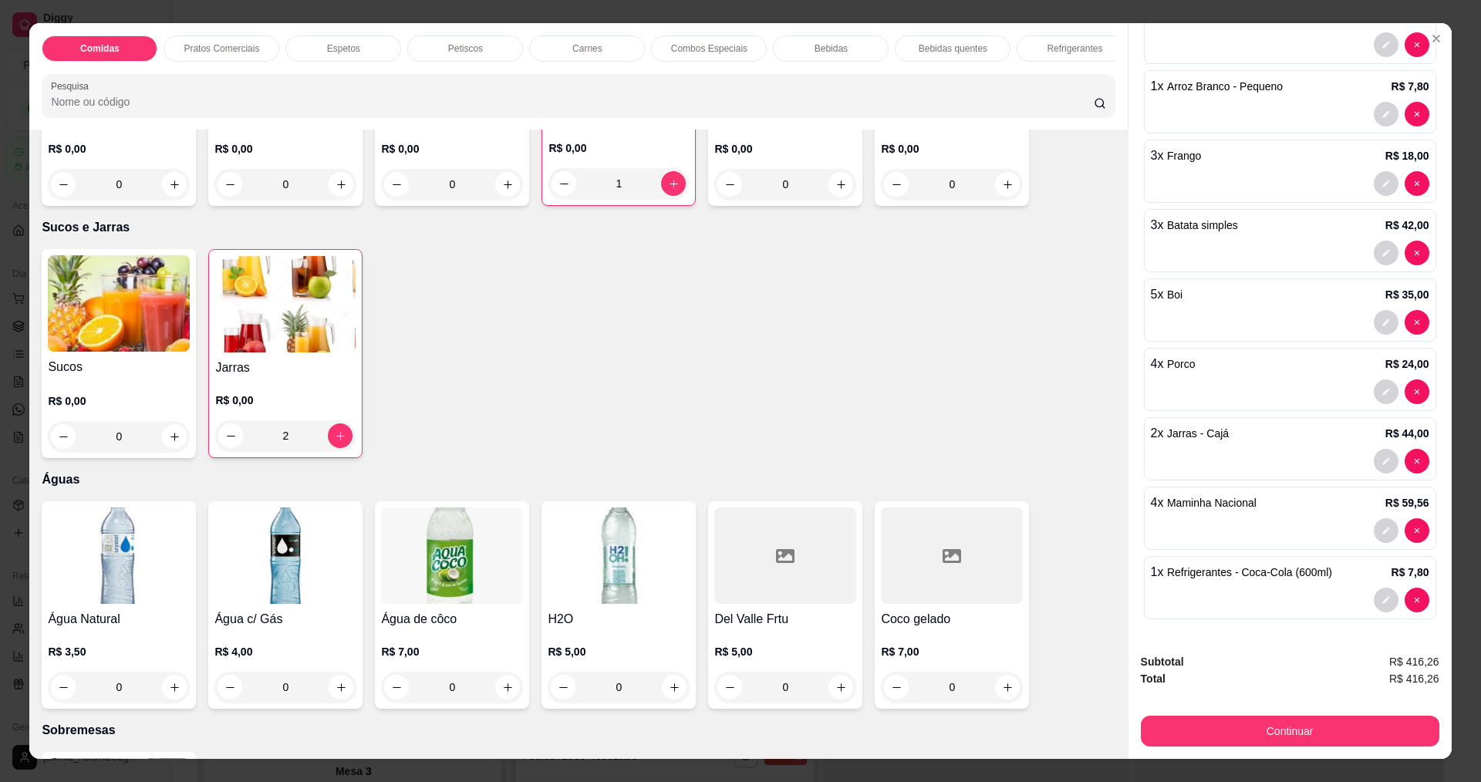
click at [90, 565] on img at bounding box center [119, 556] width 142 height 96
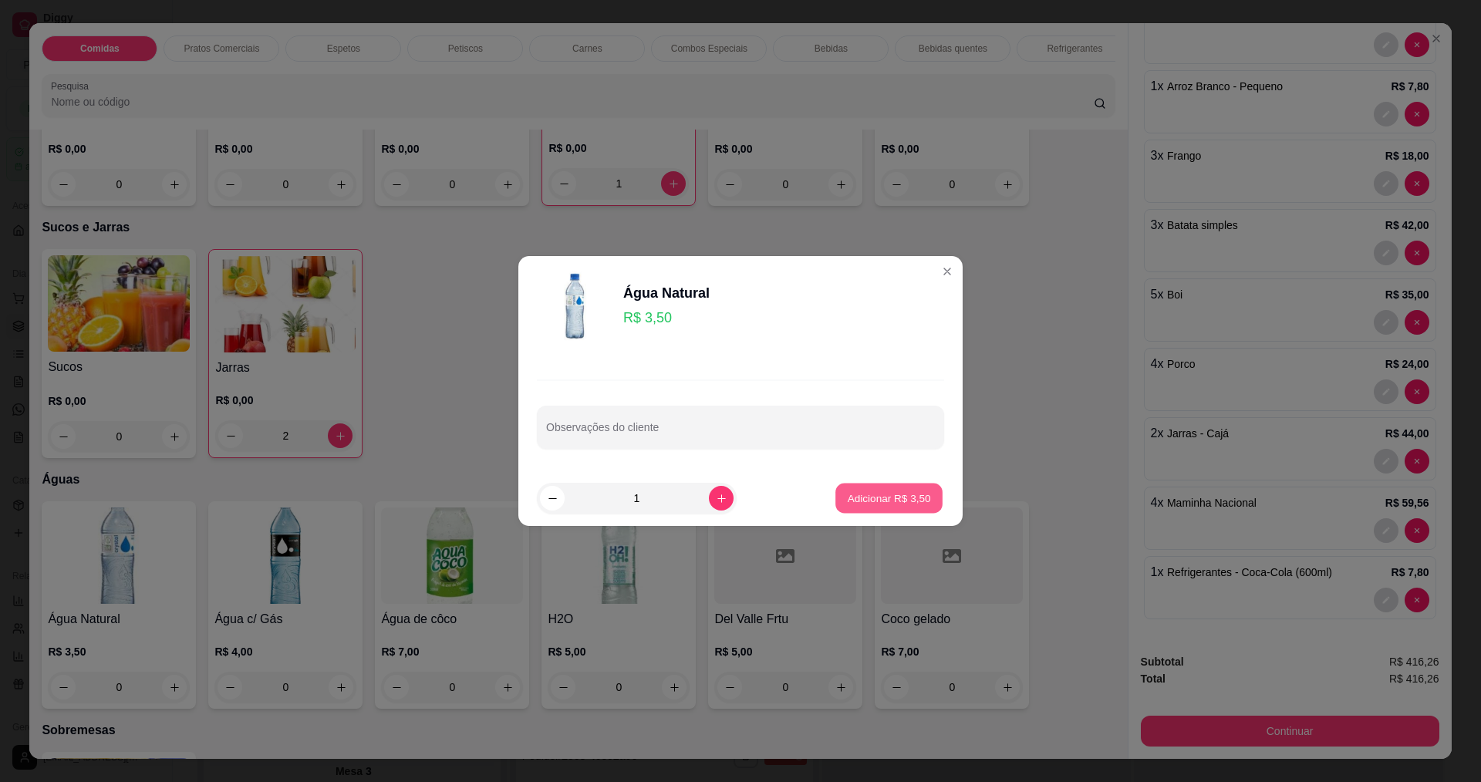
click at [872, 494] on p "Adicionar R$ 3,50" at bounding box center [888, 498] width 83 height 15
type input "1"
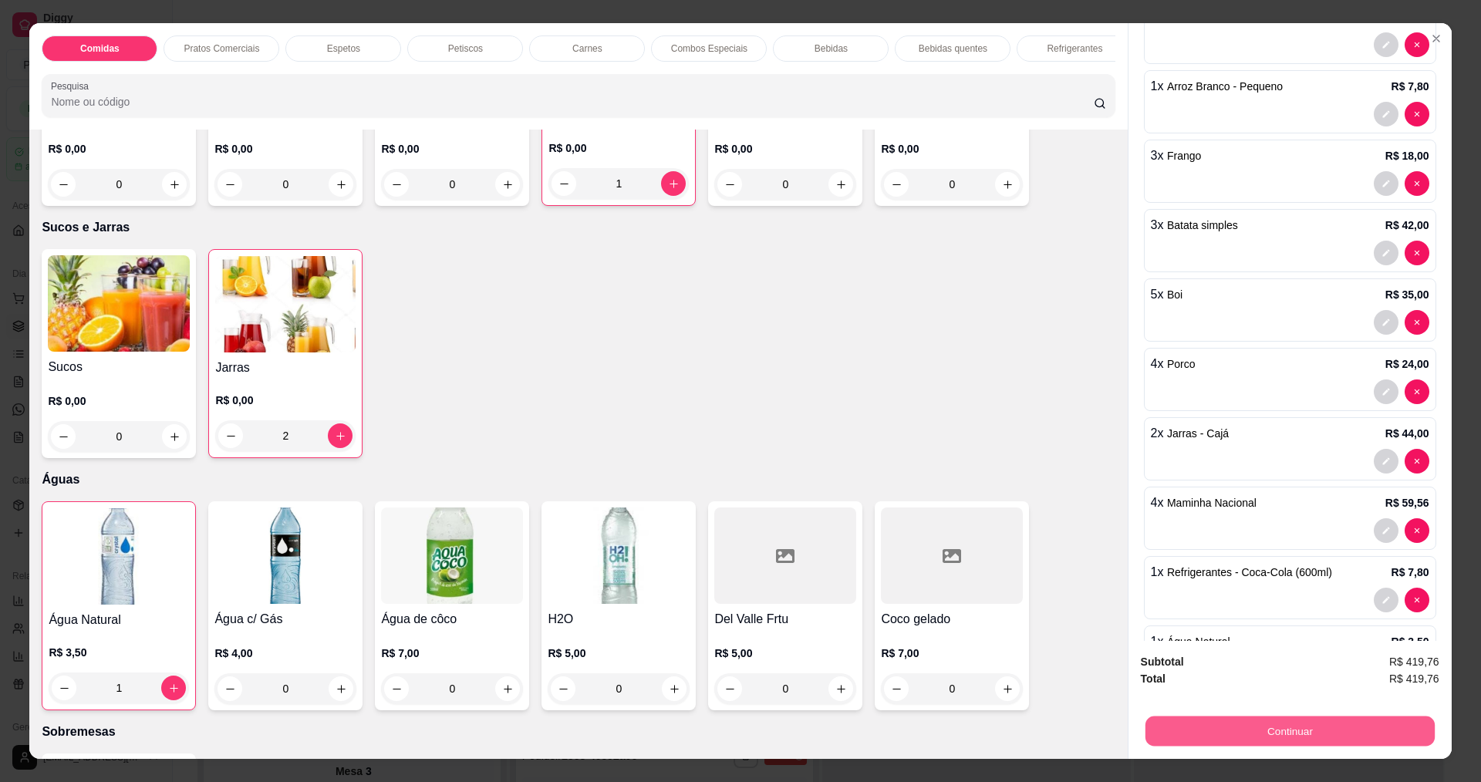
click at [1347, 733] on button "Continuar" at bounding box center [1289, 731] width 289 height 30
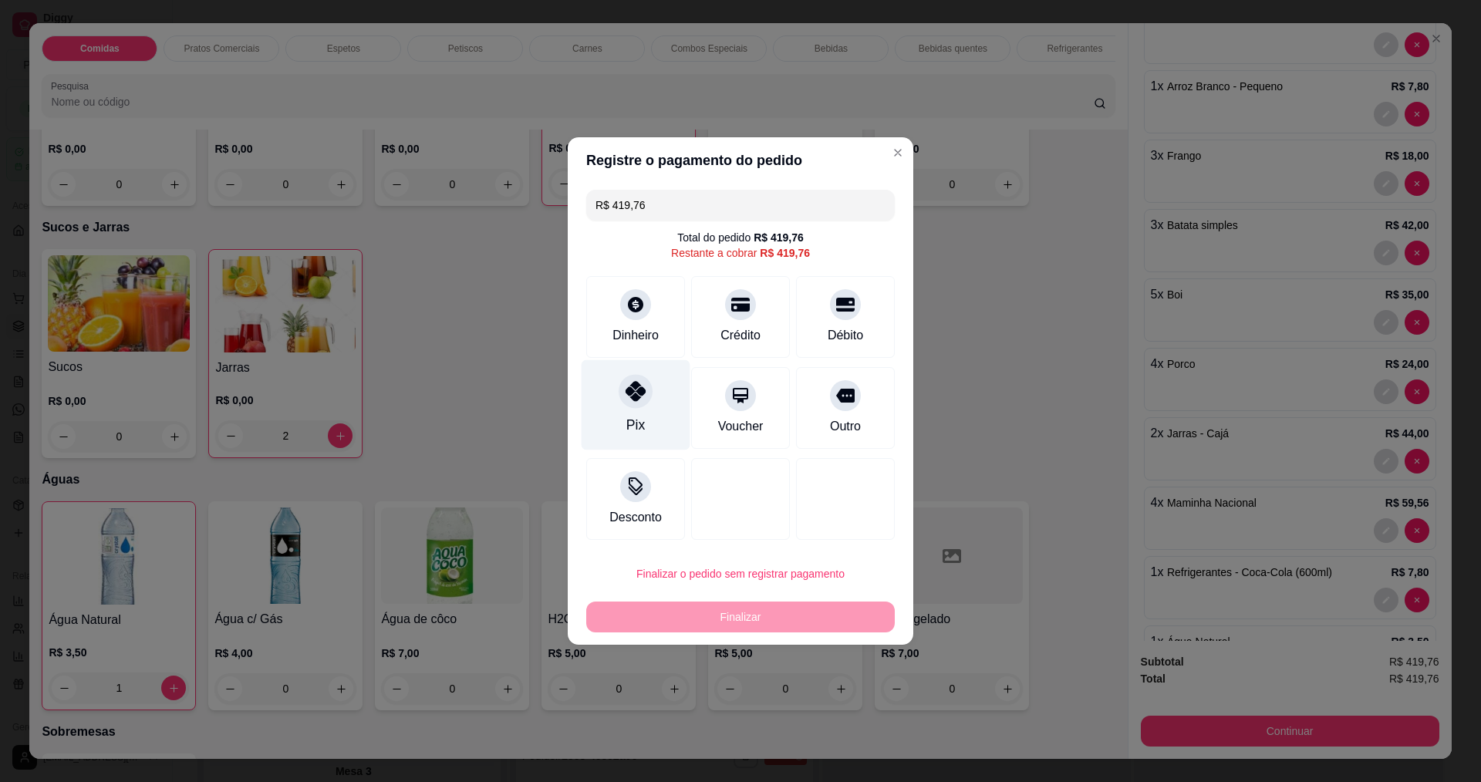
click at [633, 377] on div "Pix" at bounding box center [636, 405] width 109 height 90
type input "R$ 0,00"
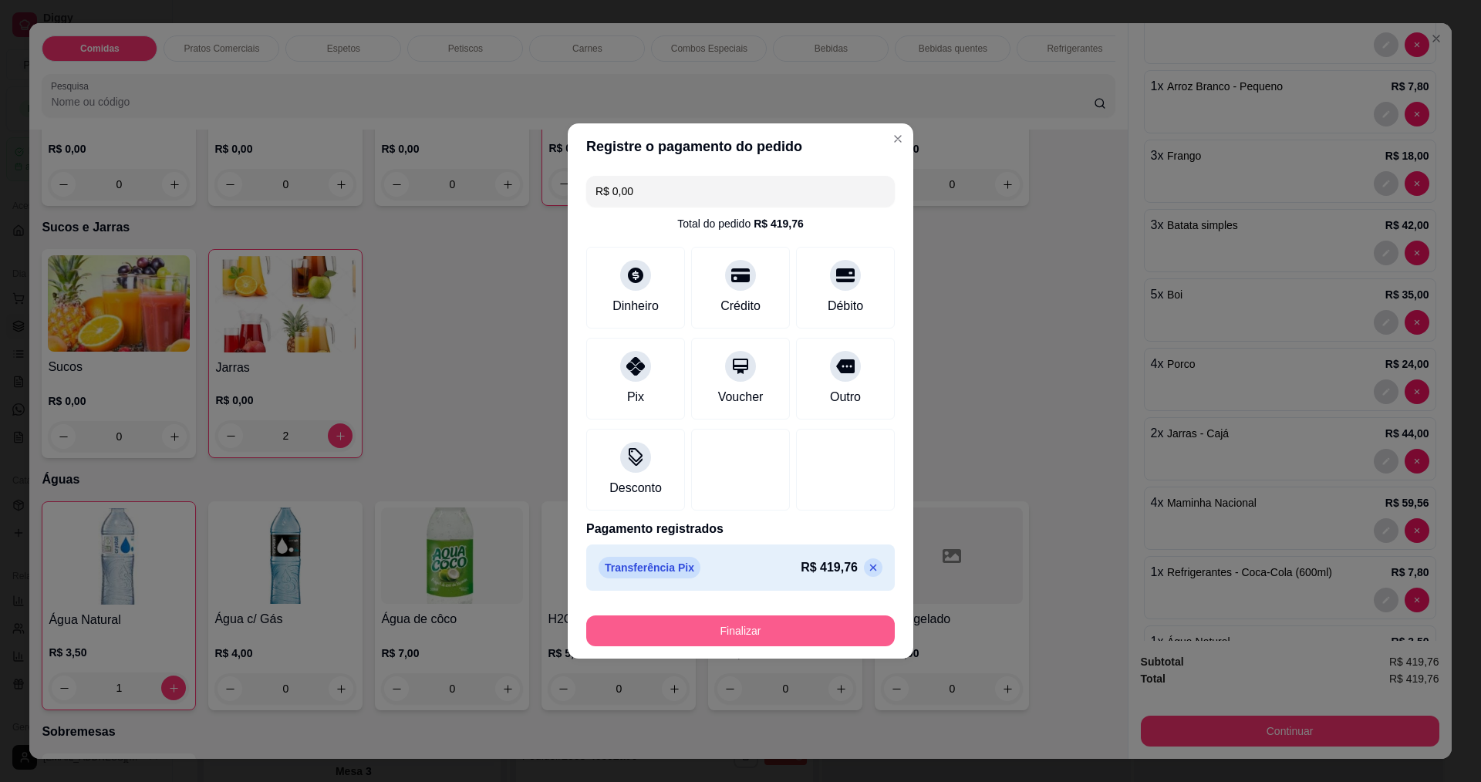
click at [669, 632] on button "Finalizar" at bounding box center [740, 630] width 309 height 31
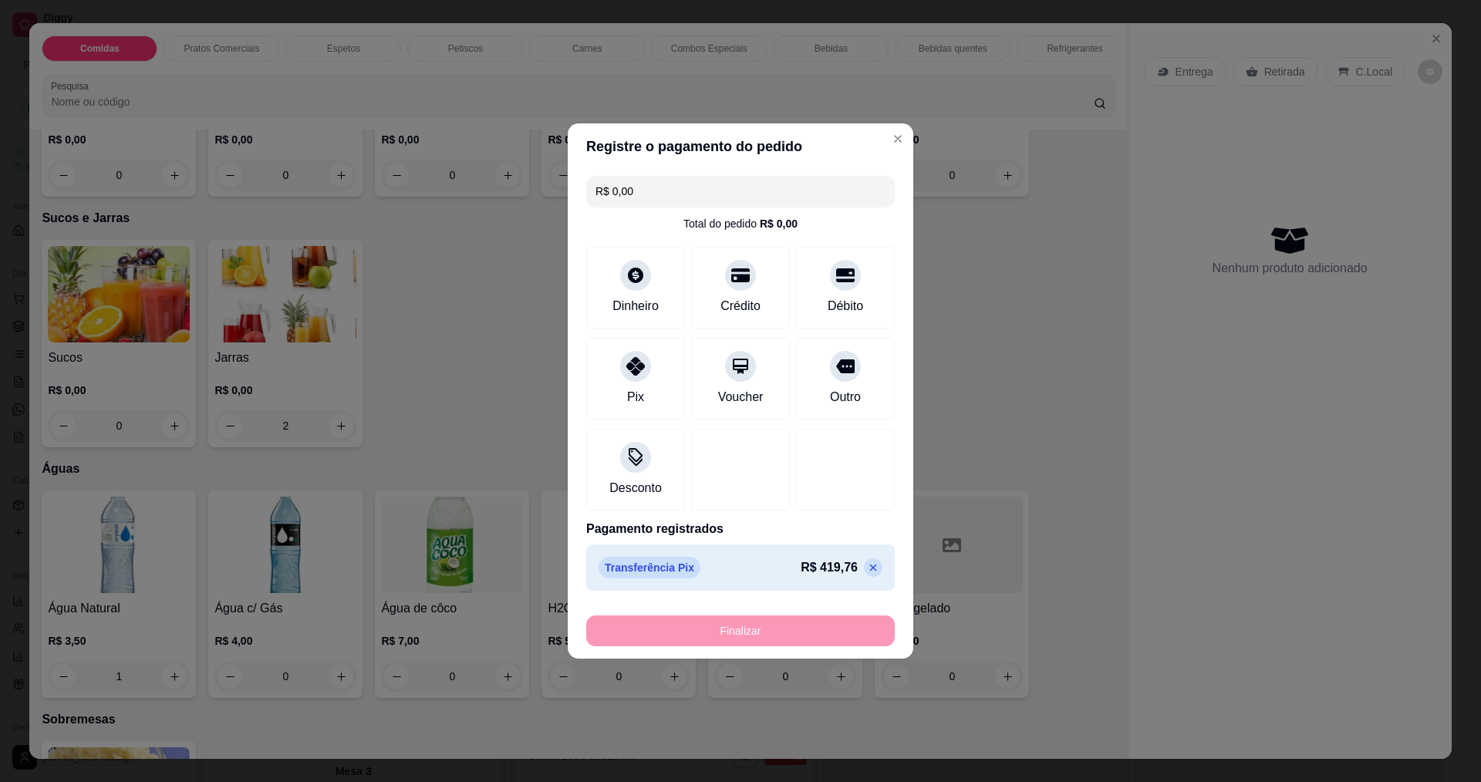
type input "0"
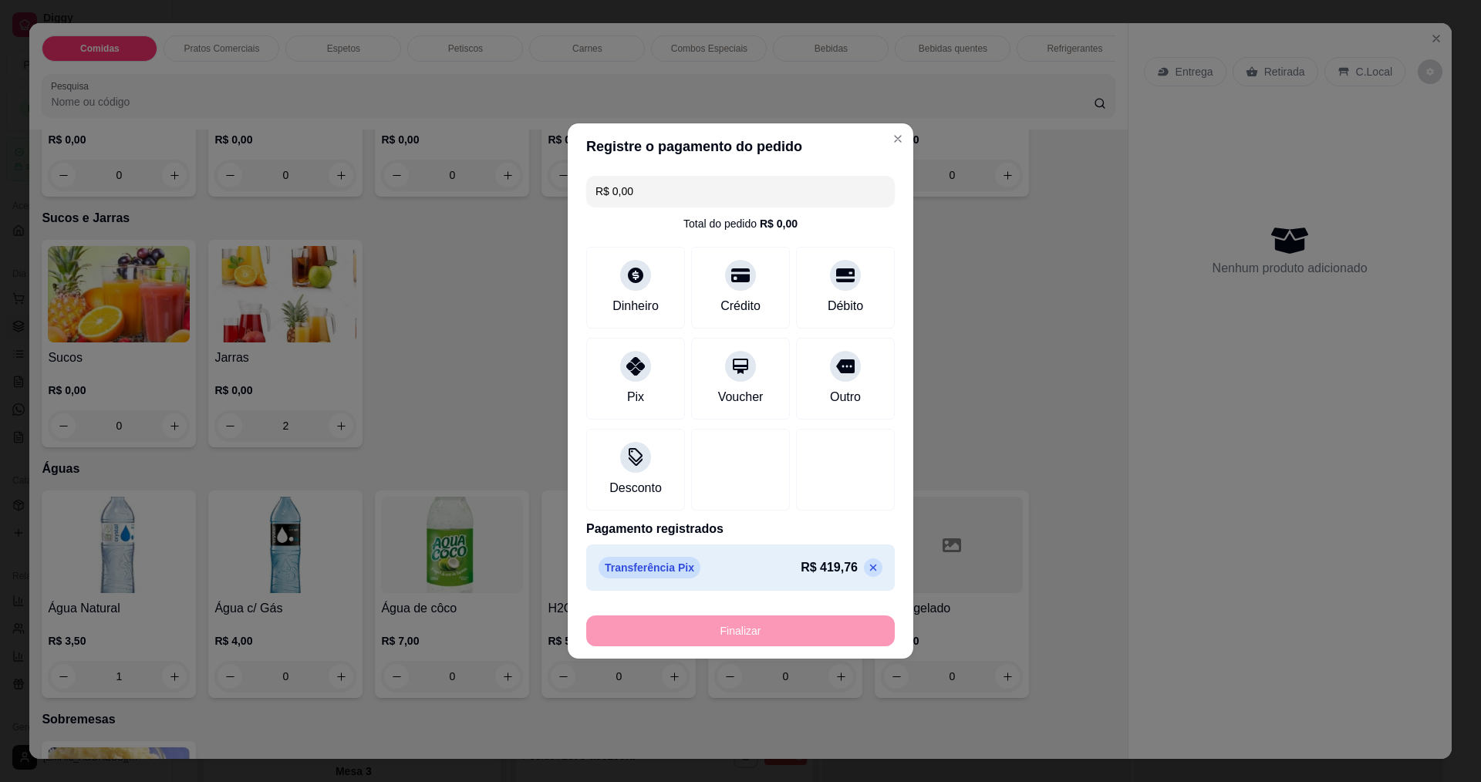
type input "0"
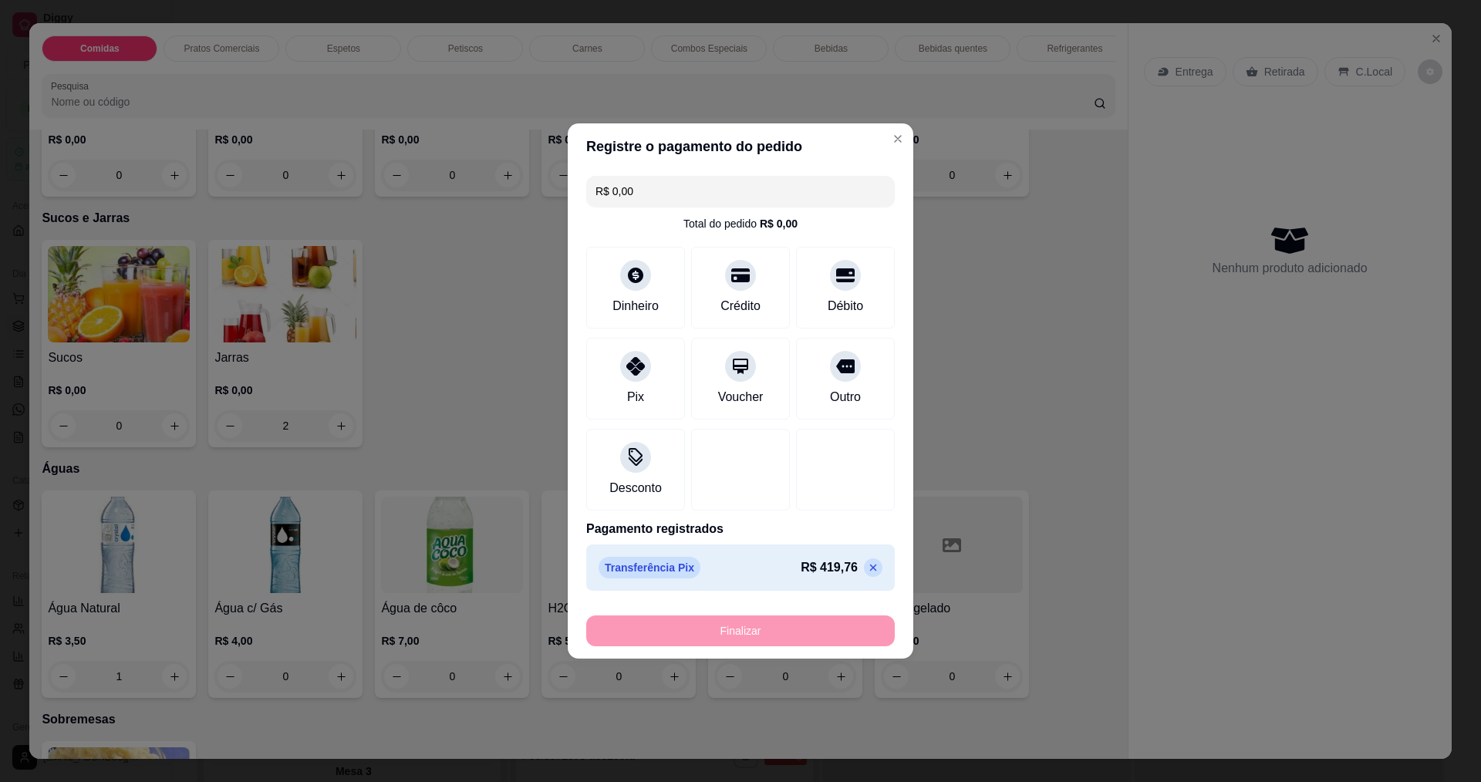
type input "0"
type input "-R$ 419,76"
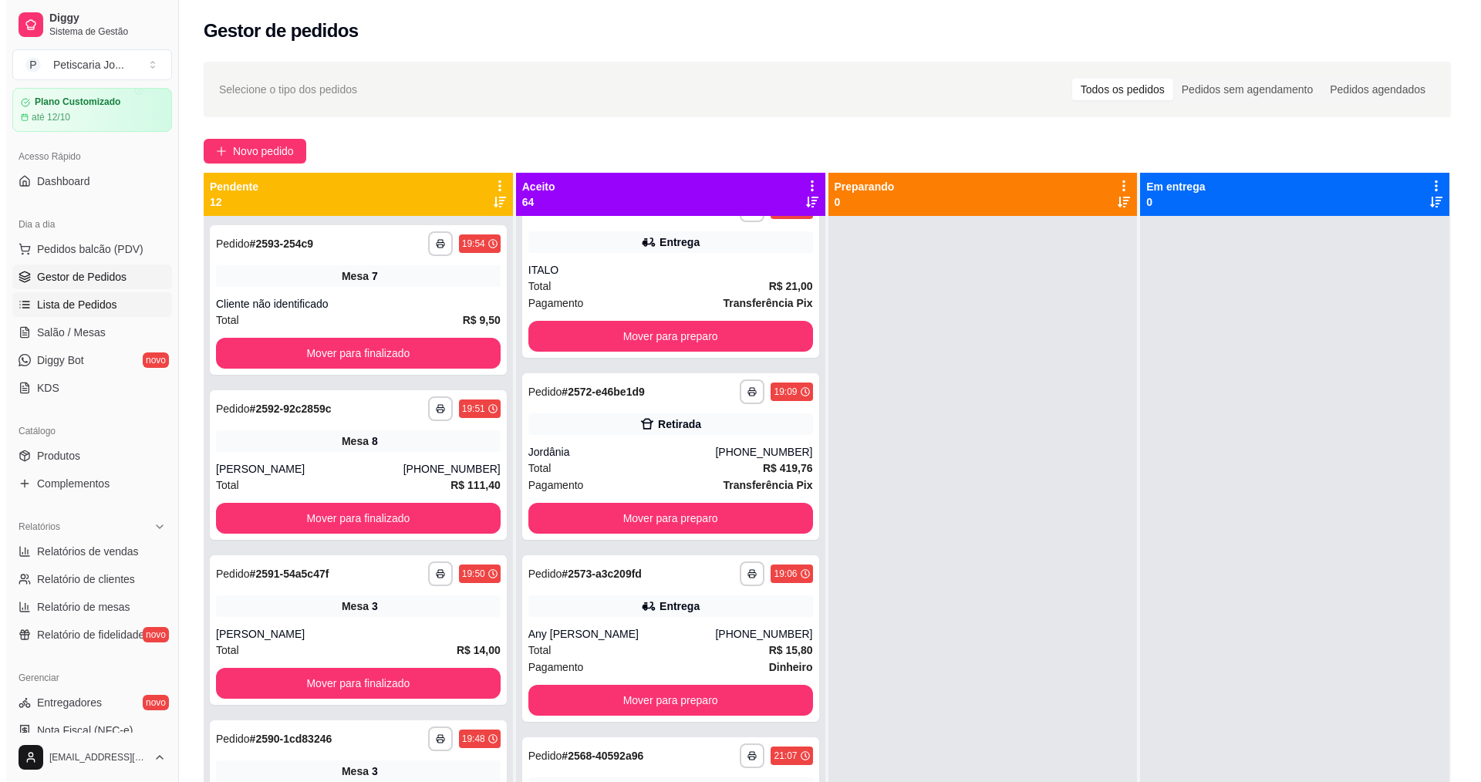
scroll to position [77, 0]
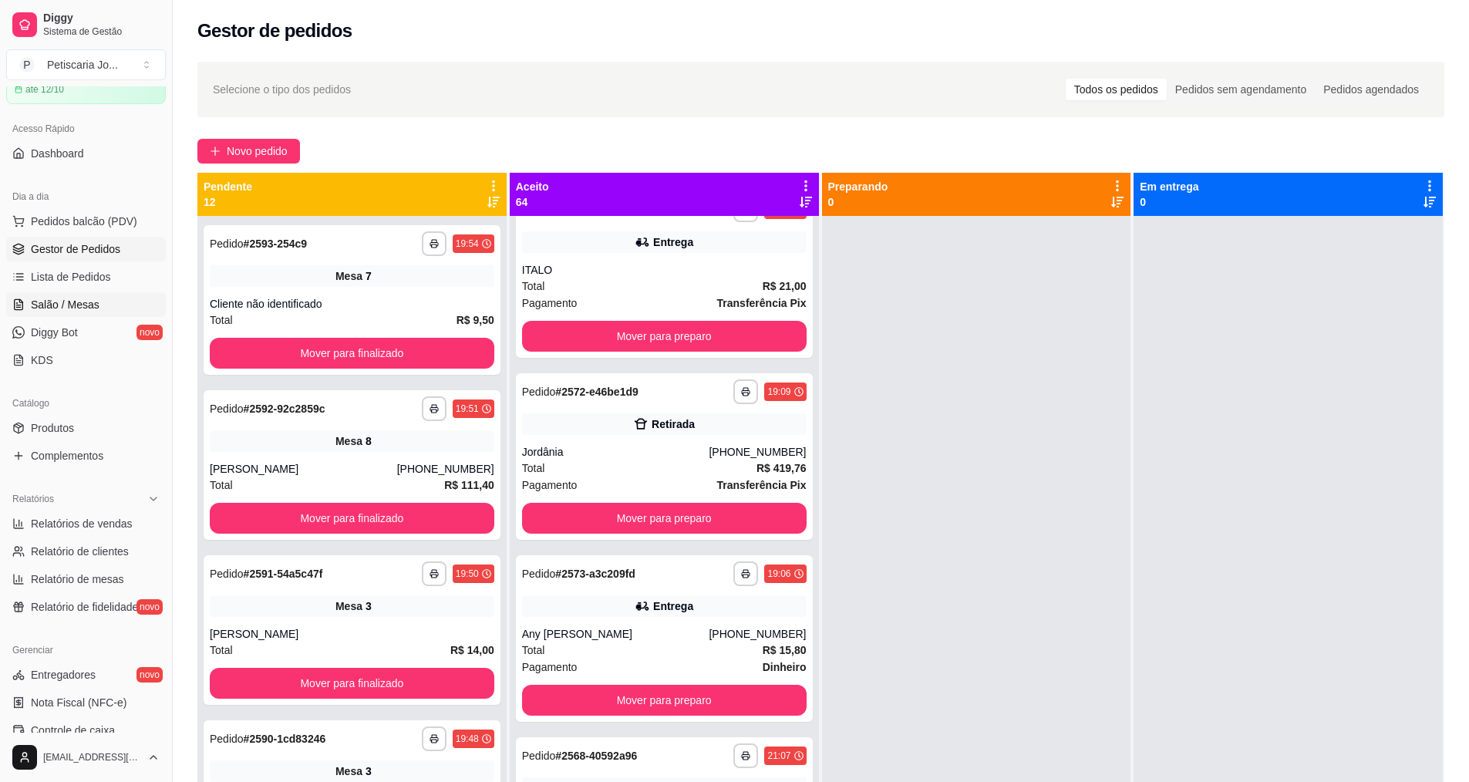
click at [74, 298] on span "Salão / Mesas" at bounding box center [65, 304] width 69 height 15
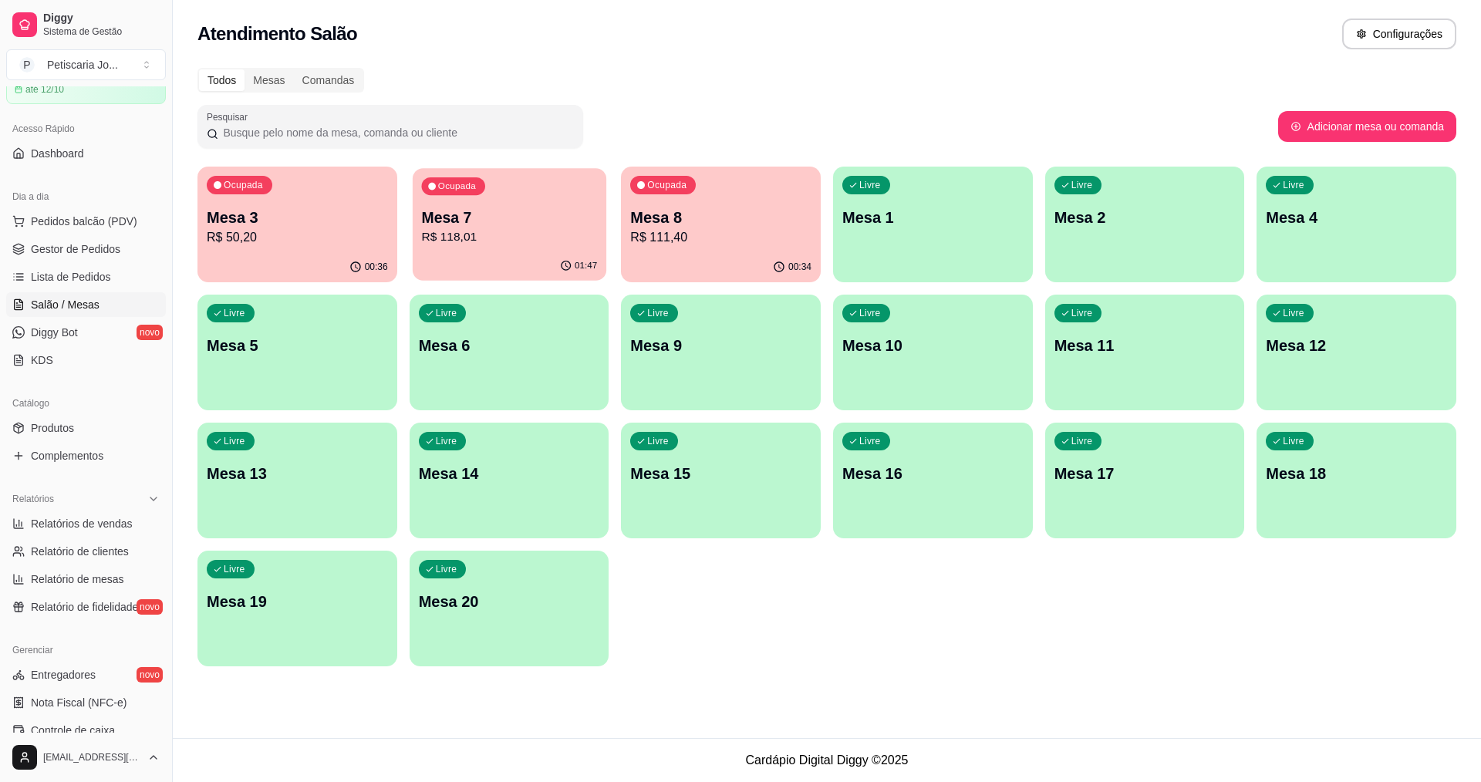
click at [496, 219] on p "Mesa 7" at bounding box center [509, 217] width 176 height 21
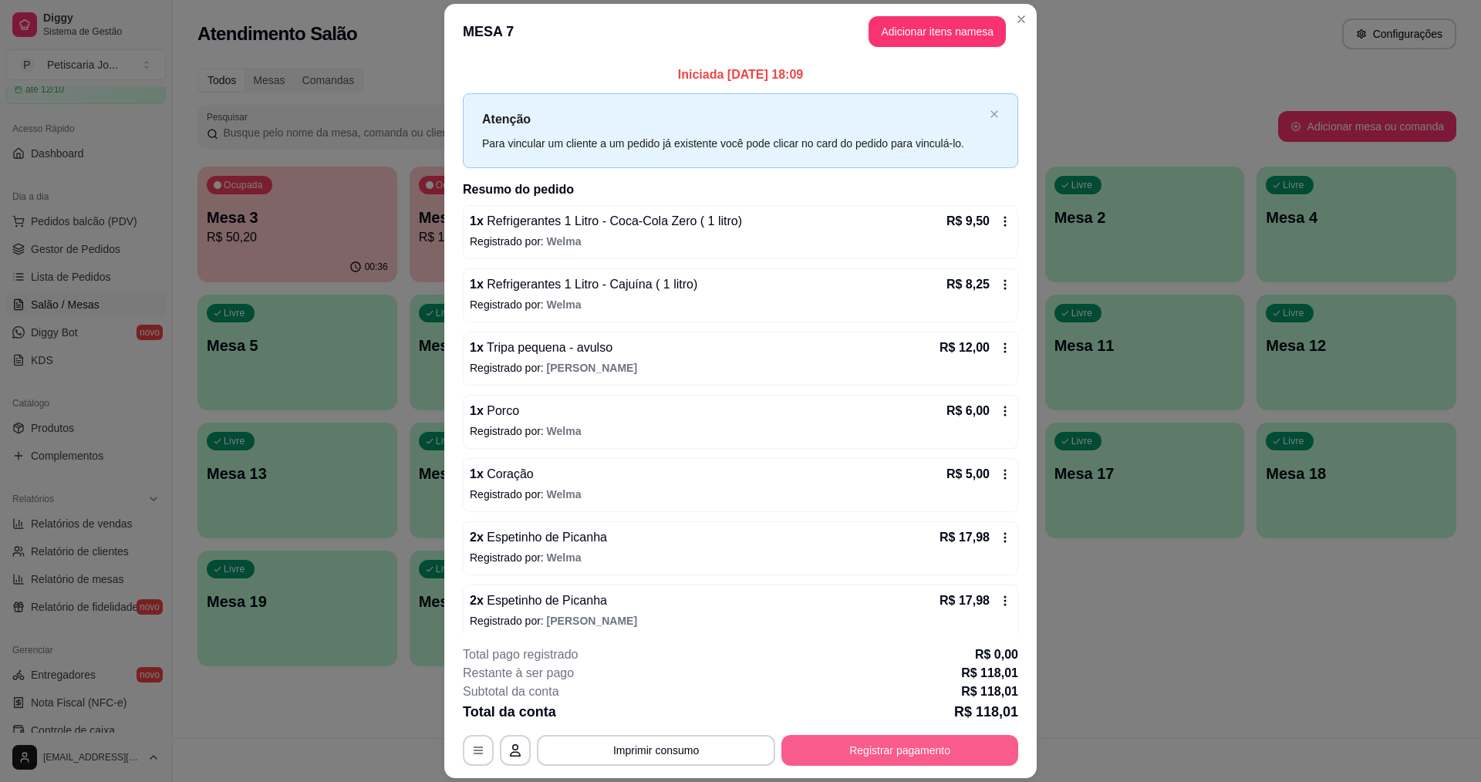
click at [821, 743] on button "Registrar pagamento" at bounding box center [899, 750] width 237 height 31
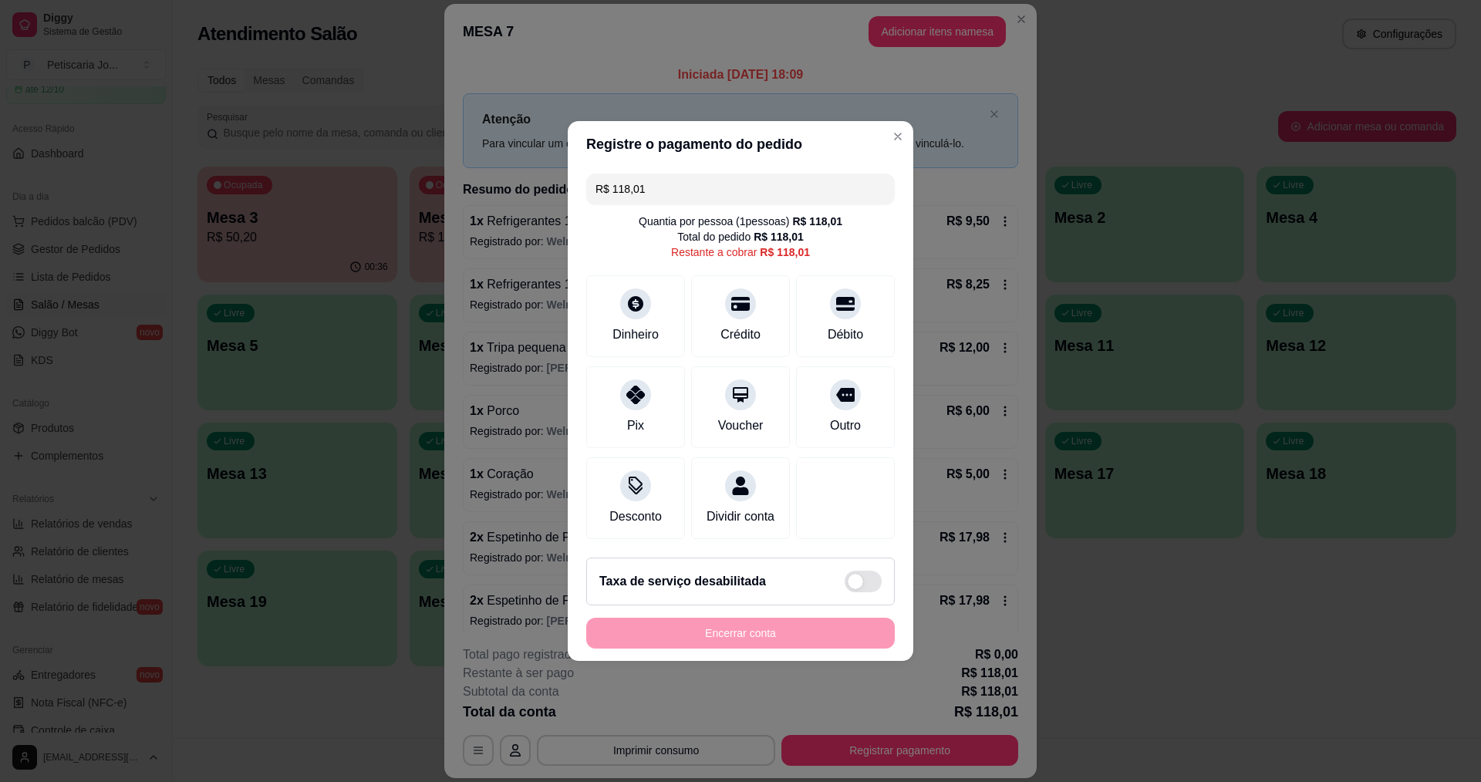
click at [683, 190] on input "R$ 118,01" at bounding box center [740, 189] width 290 height 31
drag, startPoint x: 669, startPoint y: 170, endPoint x: 595, endPoint y: 184, distance: 75.3
click at [595, 184] on input "R$ 118,01" at bounding box center [740, 189] width 290 height 31
click at [629, 380] on icon at bounding box center [636, 390] width 20 height 20
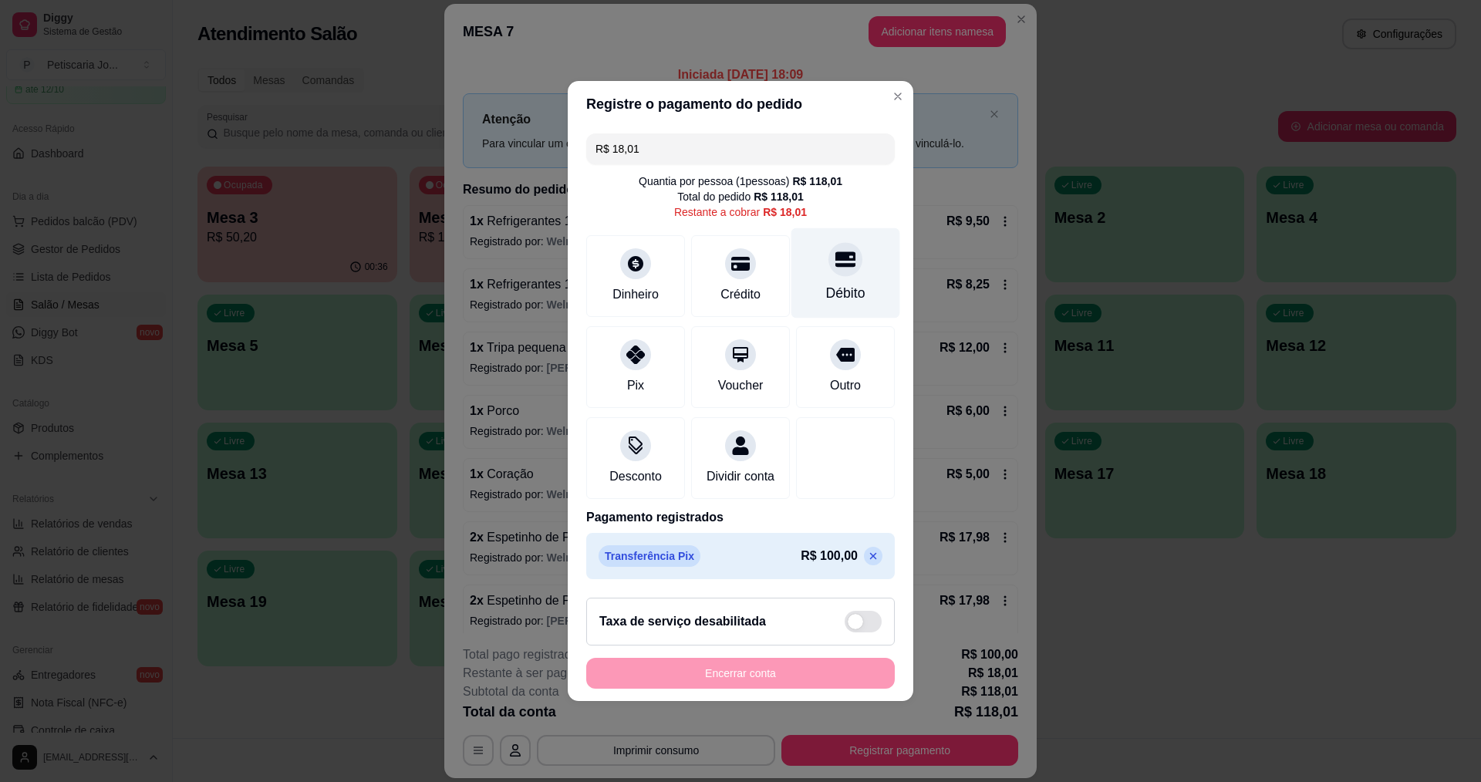
click at [852, 264] on div "Débito" at bounding box center [845, 273] width 109 height 90
type input "R$ 0,00"
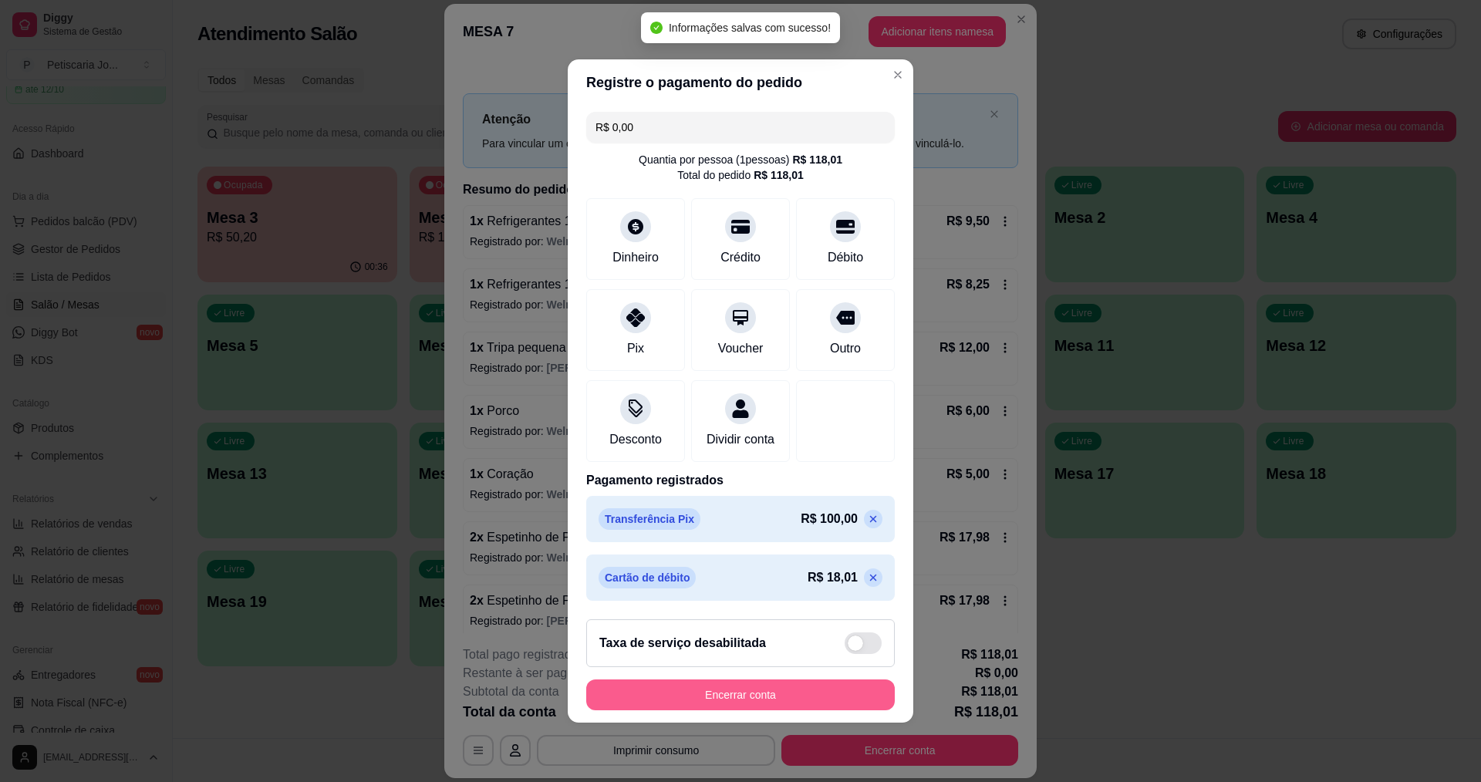
click at [720, 702] on button "Encerrar conta" at bounding box center [740, 695] width 309 height 31
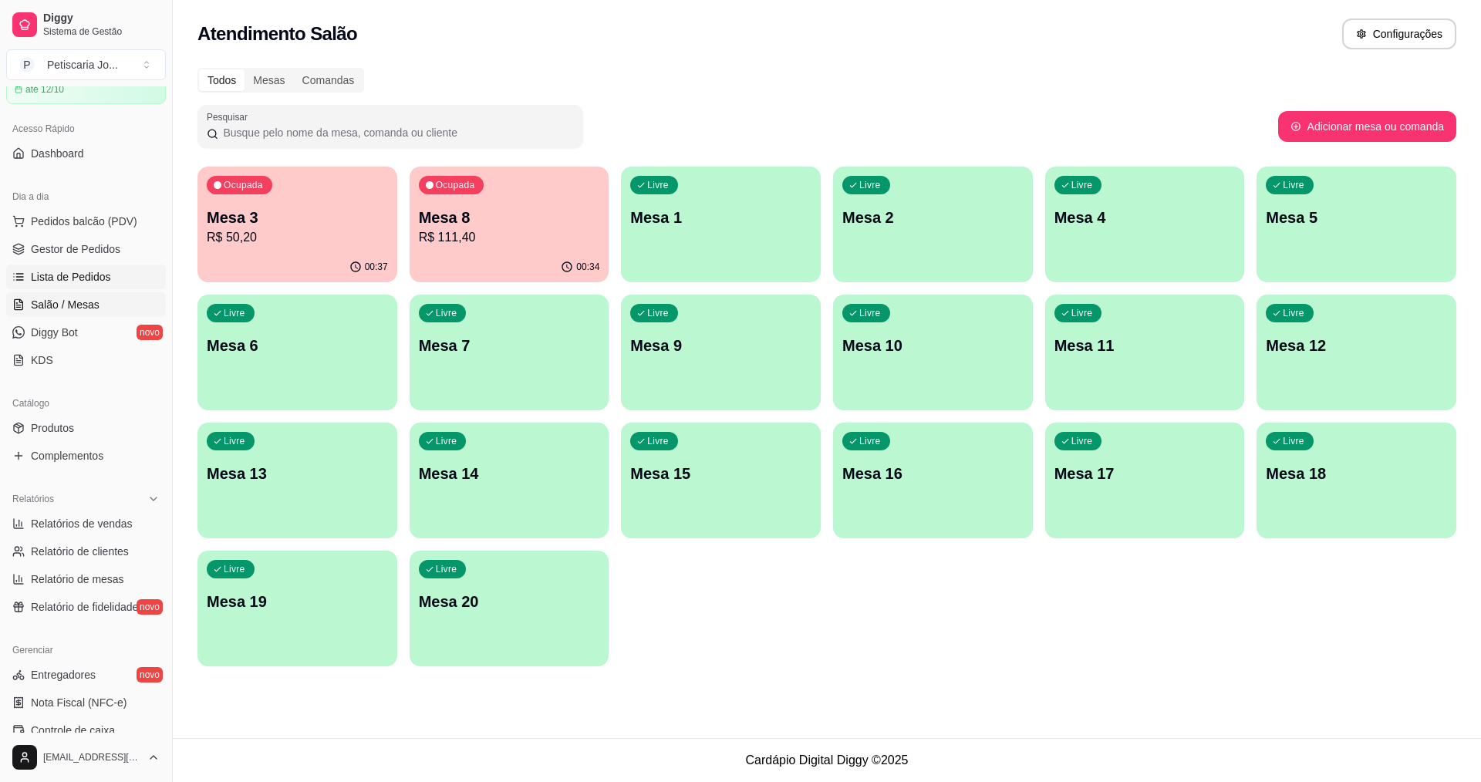
click at [52, 285] on link "Lista de Pedidos" at bounding box center [86, 277] width 160 height 25
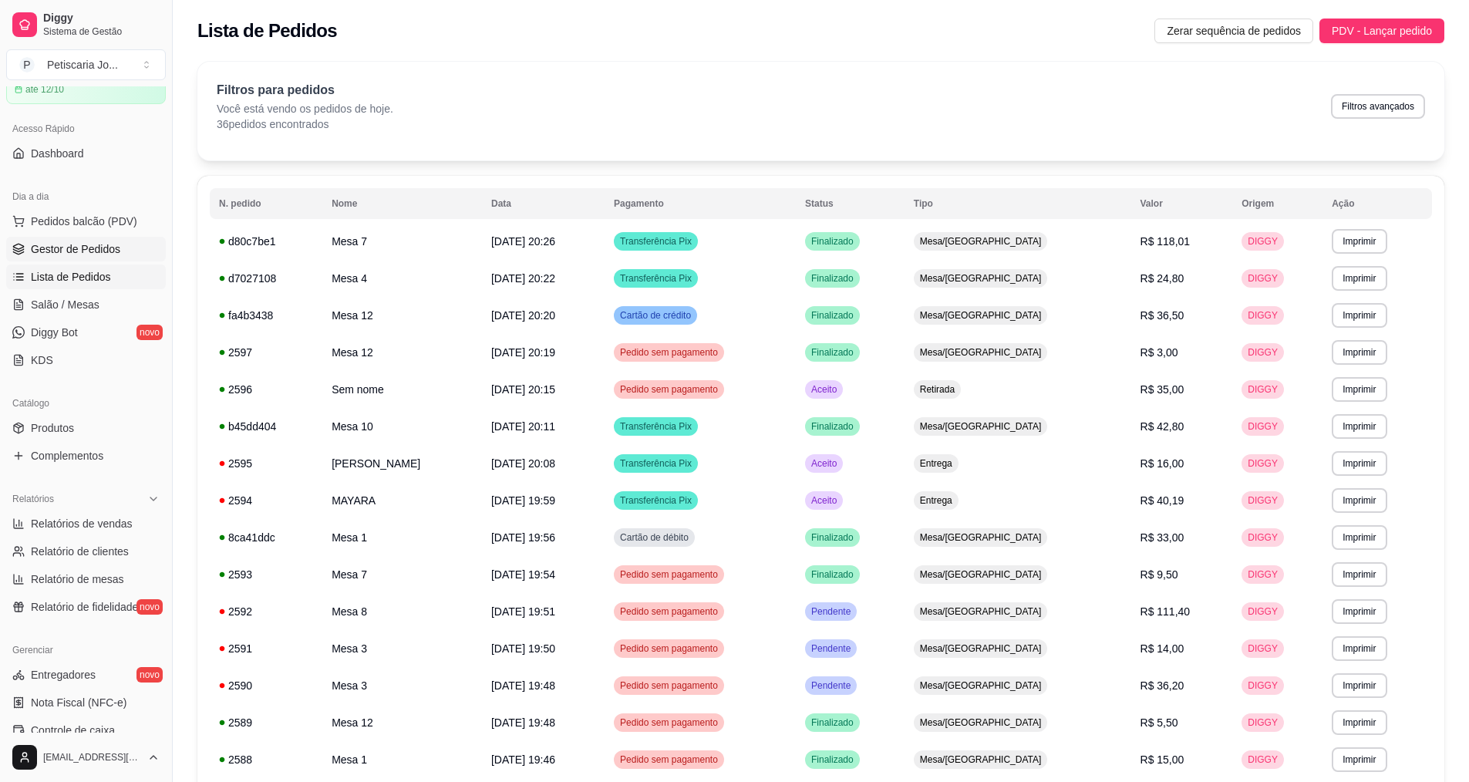
click at [92, 257] on link "Gestor de Pedidos" at bounding box center [86, 249] width 160 height 25
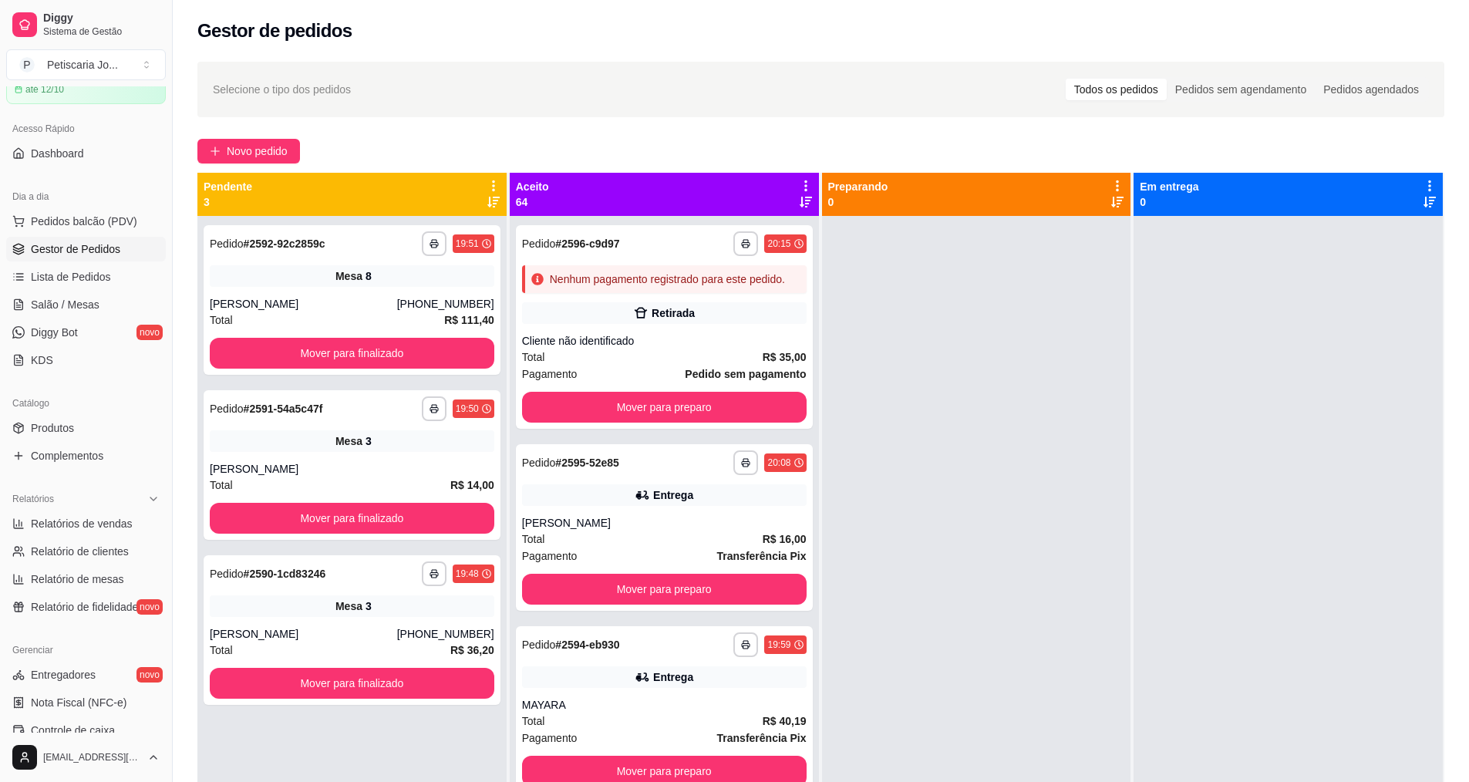
click at [91, 291] on ul "Pedidos balcão (PDV) Gestor de Pedidos Lista de Pedidos Salão / Mesas Diggy Bot…" at bounding box center [86, 291] width 160 height 164
click at [66, 216] on span "Pedidos balcão (PDV)" at bounding box center [84, 221] width 106 height 15
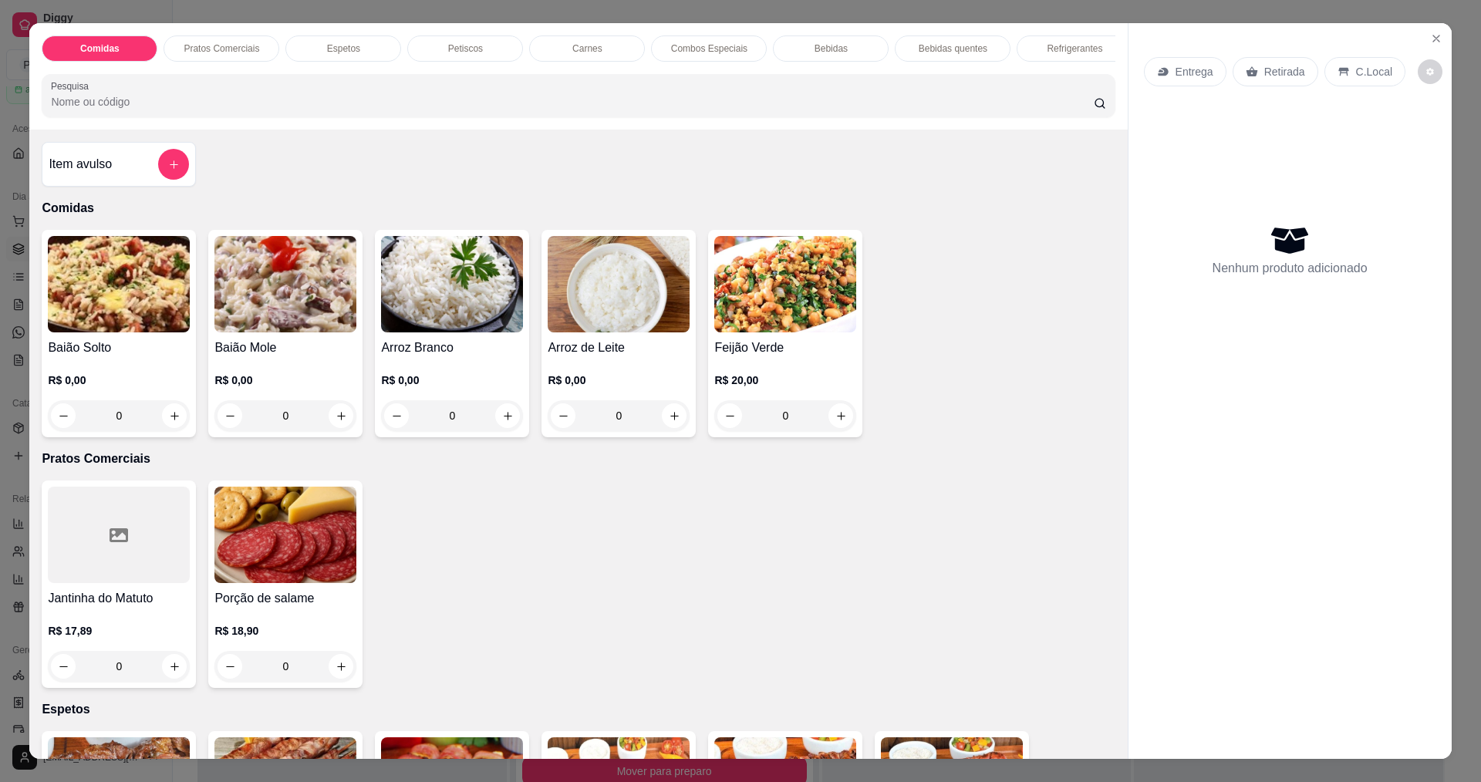
click at [620, 293] on img at bounding box center [619, 284] width 142 height 96
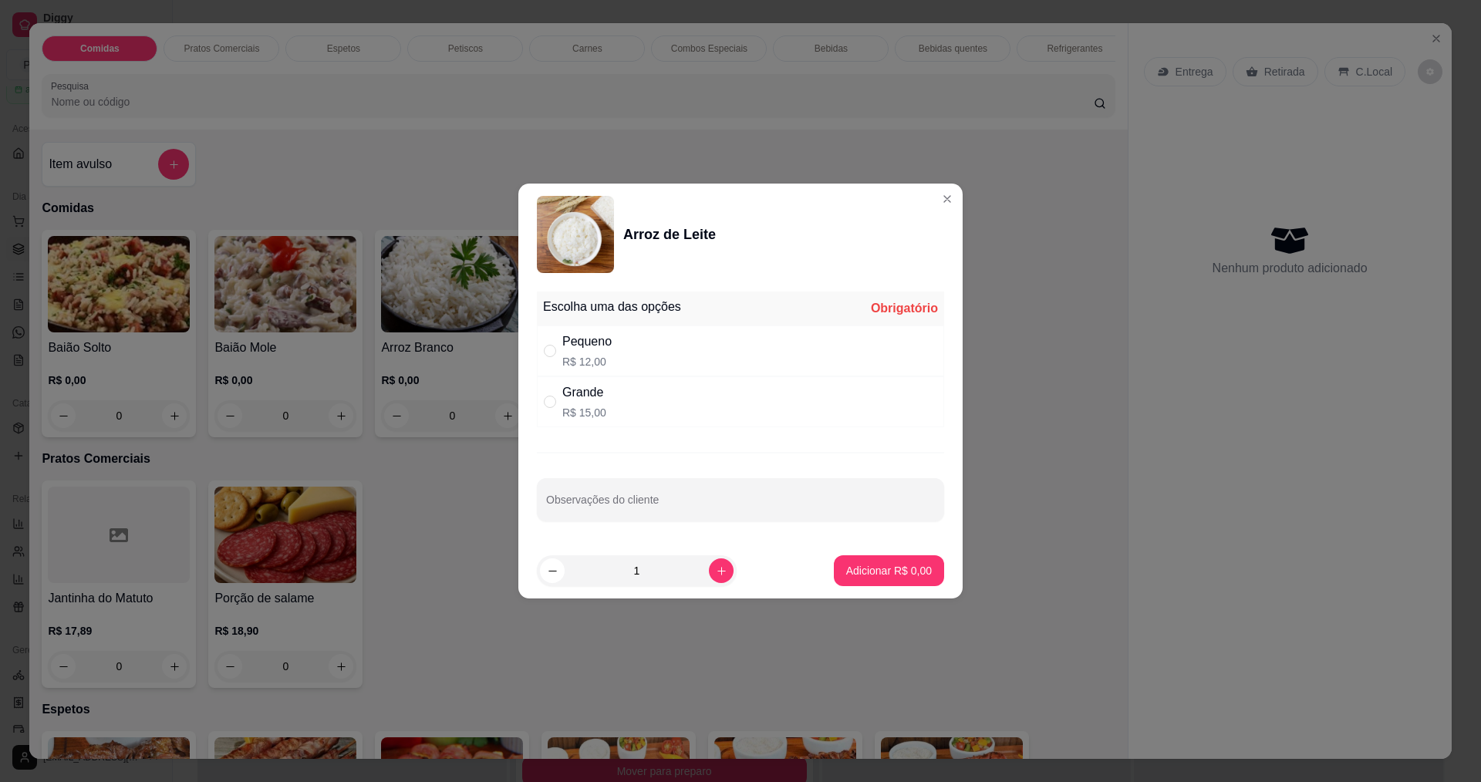
click at [605, 407] on div "Grande R$ 15,00" at bounding box center [740, 401] width 407 height 51
radio input "true"
click at [882, 558] on button "Adicionar R$ 15,00" at bounding box center [885, 571] width 113 height 30
type input "1"
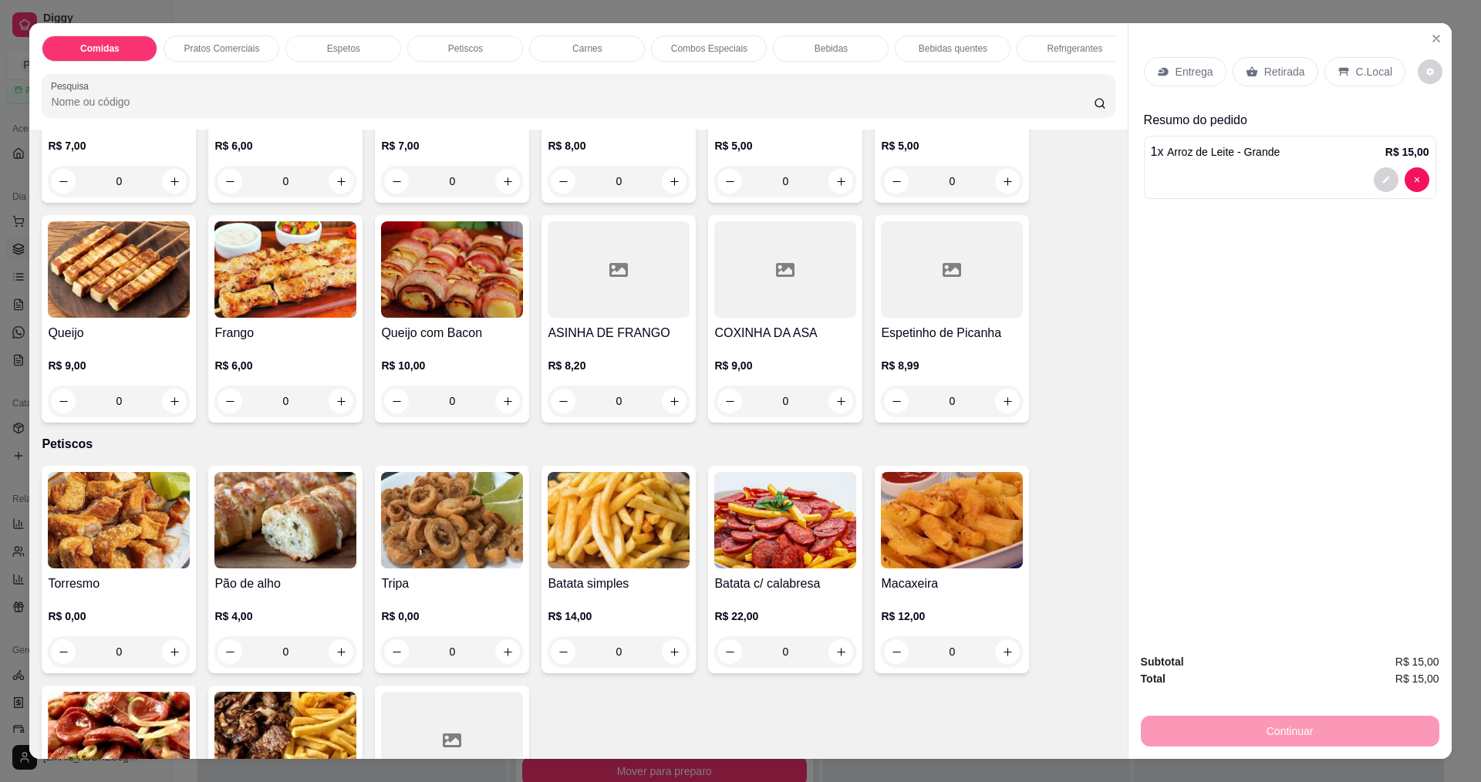
scroll to position [771, 0]
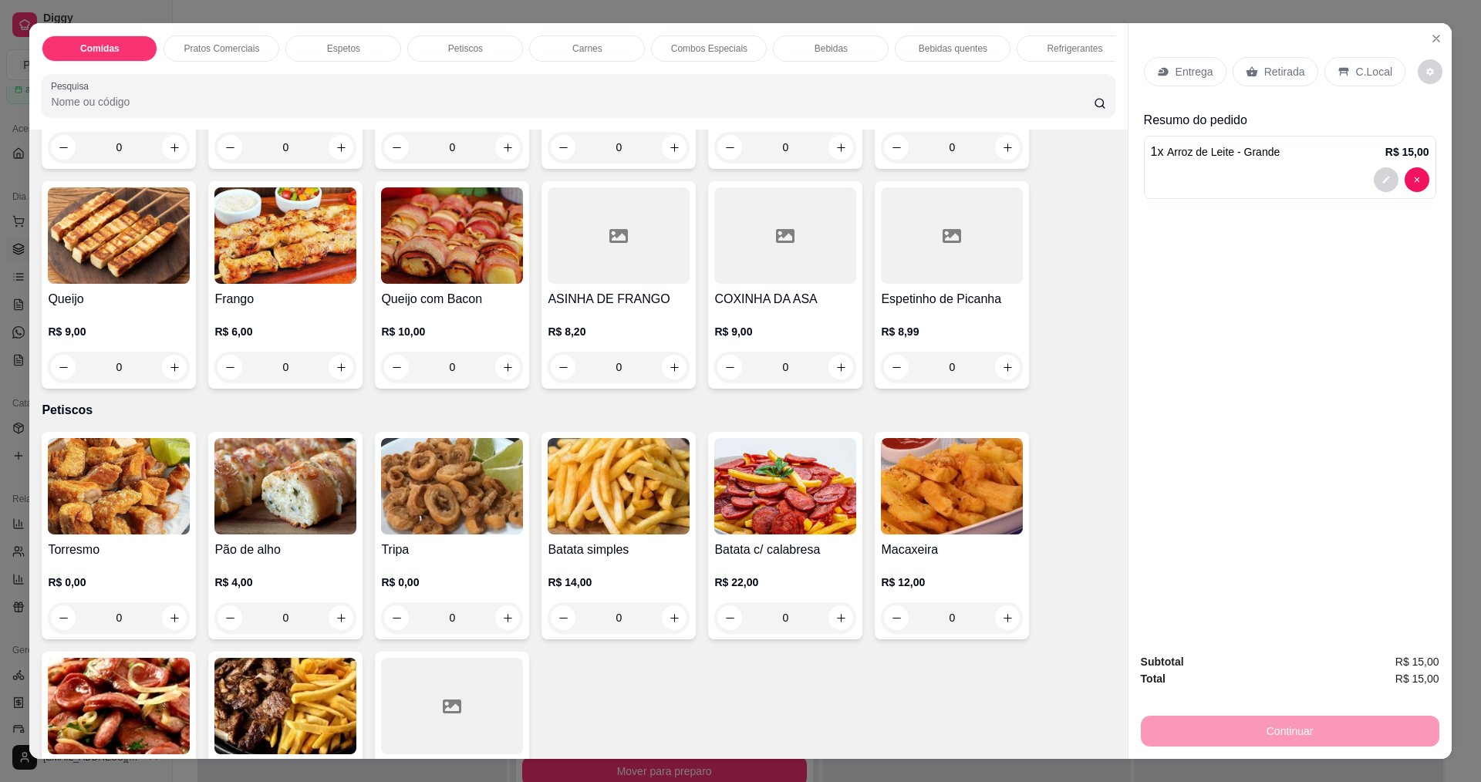
click at [488, 485] on img at bounding box center [452, 486] width 142 height 96
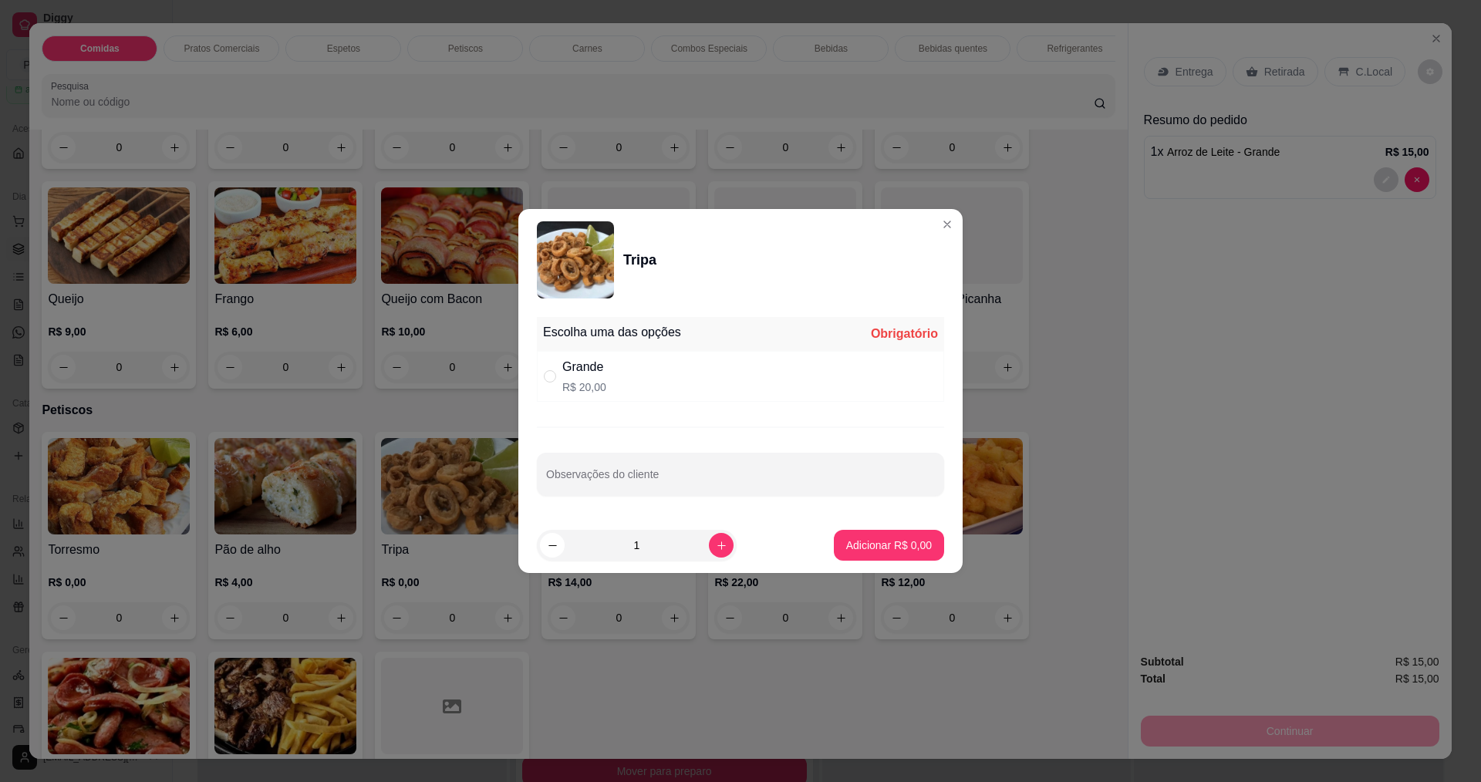
click at [844, 515] on div "Escolha uma das opções Obrigatório Grande R$ 20,00 Observações do cliente" at bounding box center [740, 414] width 444 height 207
click at [574, 379] on p "R$ 20,00" at bounding box center [584, 386] width 44 height 15
radio input "true"
click at [872, 555] on button "Adicionar R$ 20,00" at bounding box center [885, 546] width 113 height 30
type input "1"
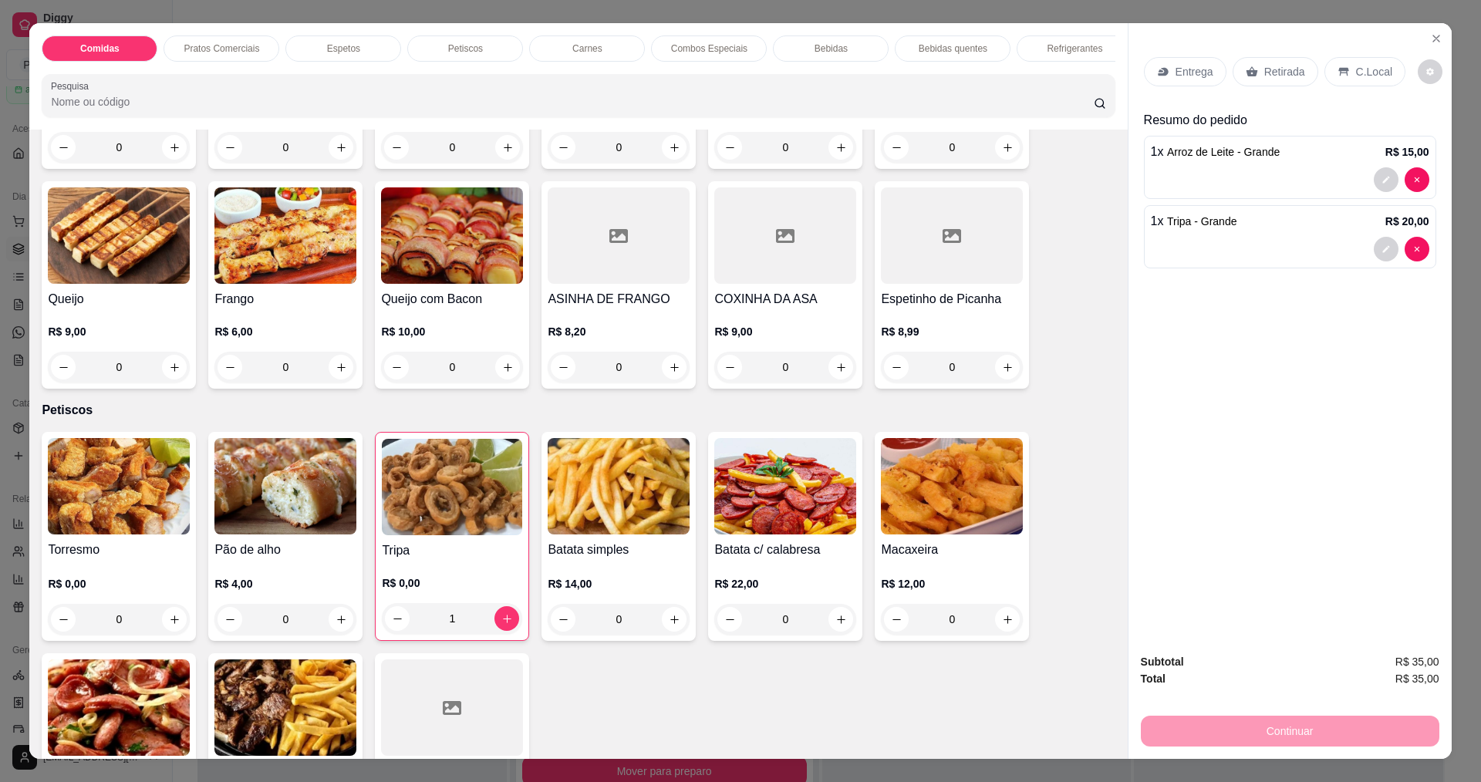
click at [1189, 59] on div "Entrega" at bounding box center [1185, 71] width 83 height 29
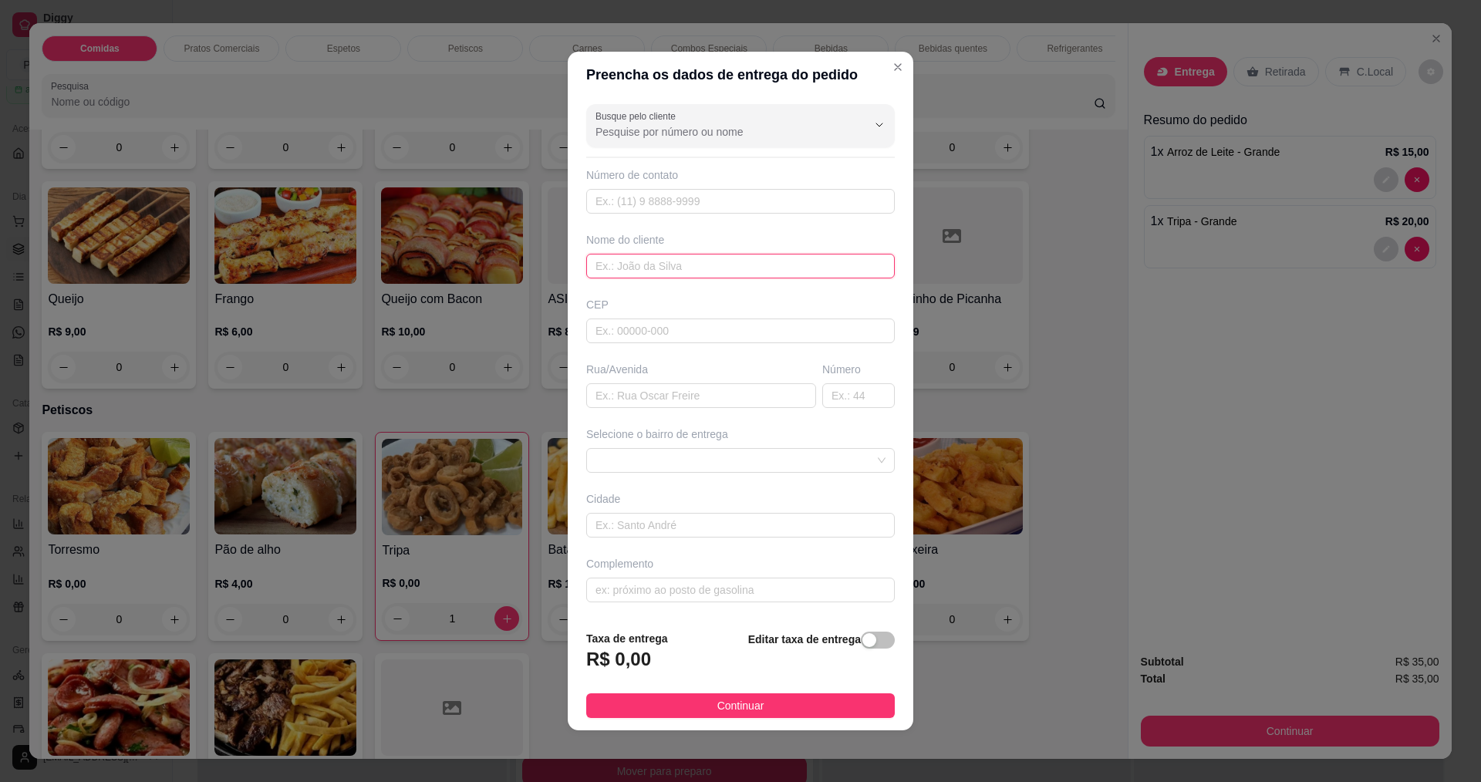
click at [613, 271] on input "text" at bounding box center [740, 266] width 309 height 25
type input "RAFA"
click at [834, 704] on button "Continuar" at bounding box center [740, 705] width 309 height 25
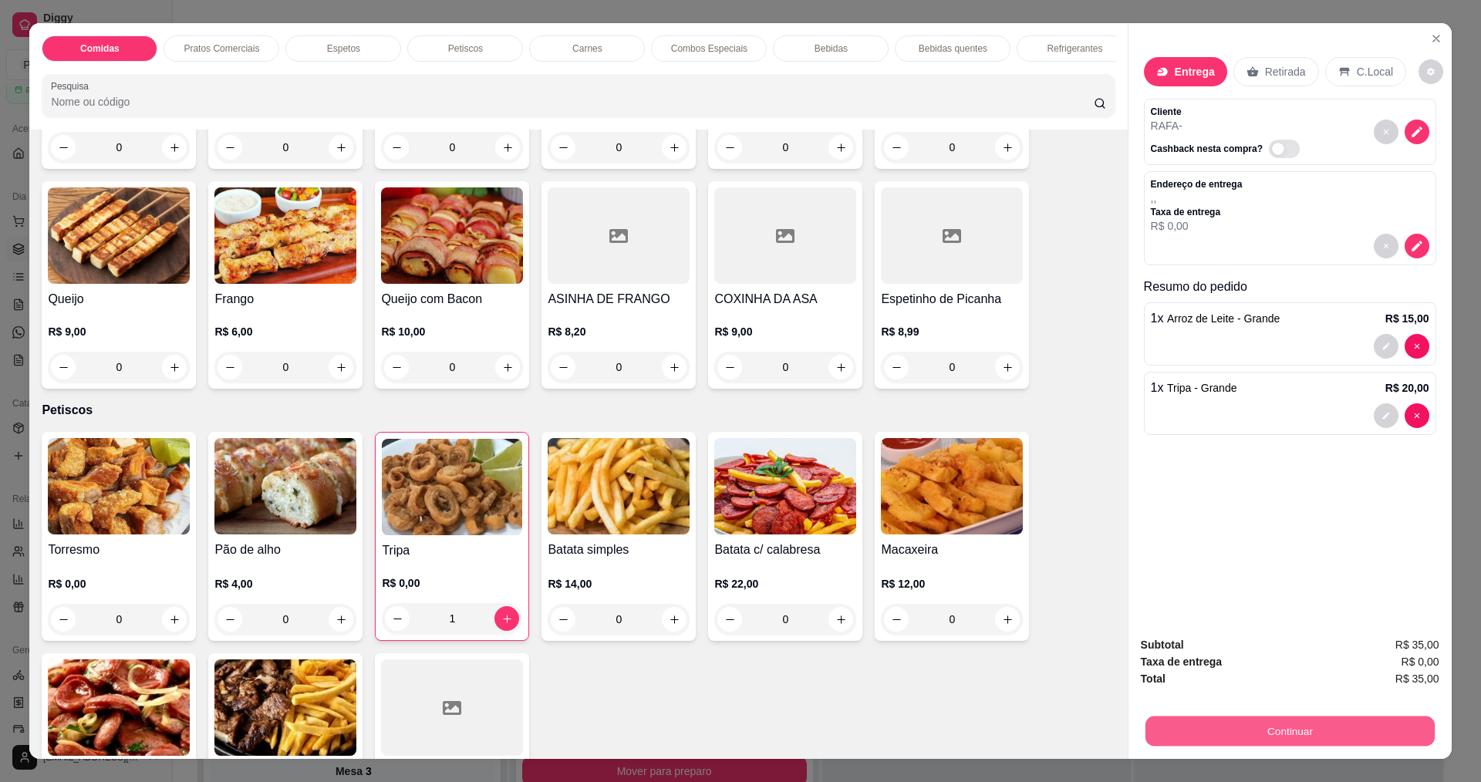
click at [1206, 736] on button "Continuar" at bounding box center [1289, 731] width 289 height 30
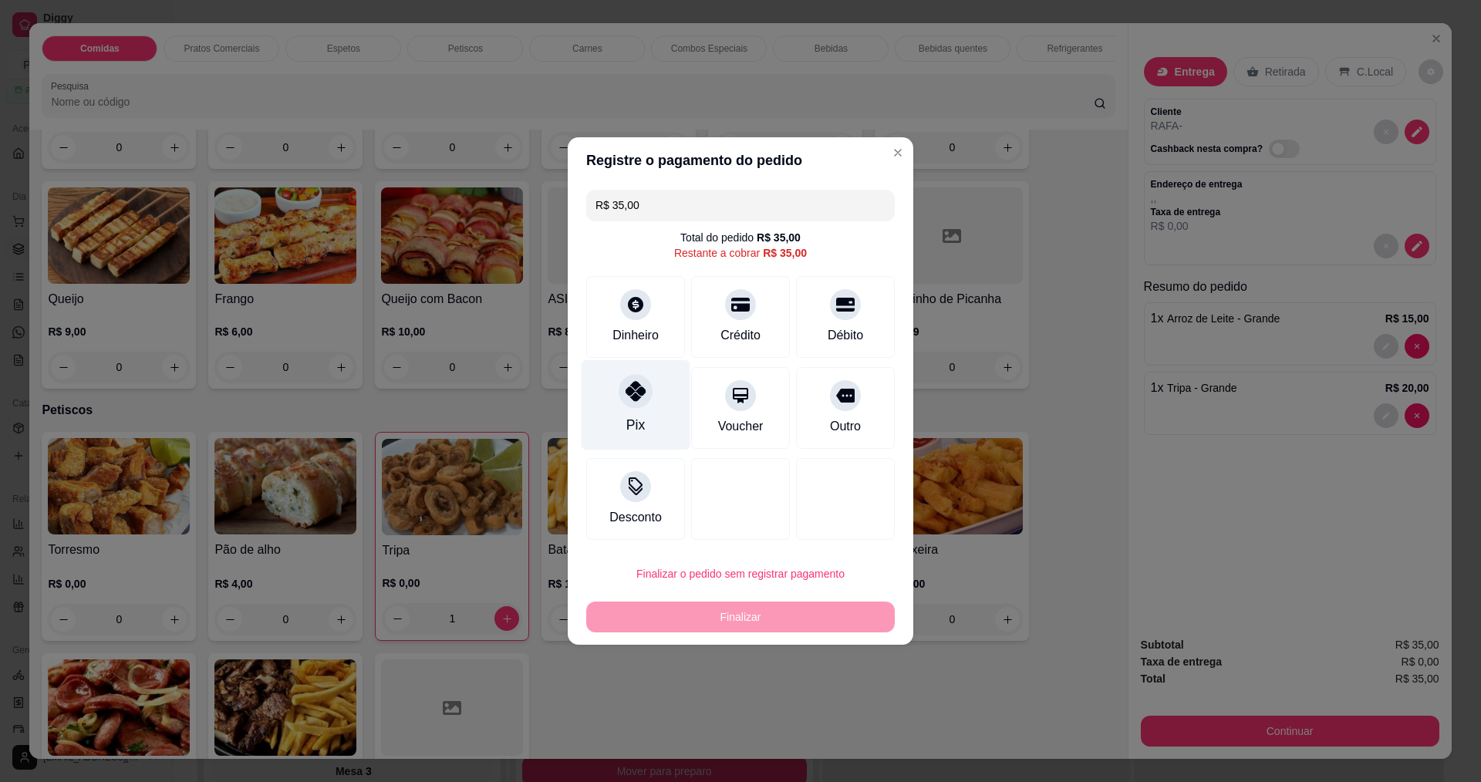
click at [645, 389] on div at bounding box center [636, 391] width 34 height 34
type input "R$ 0,00"
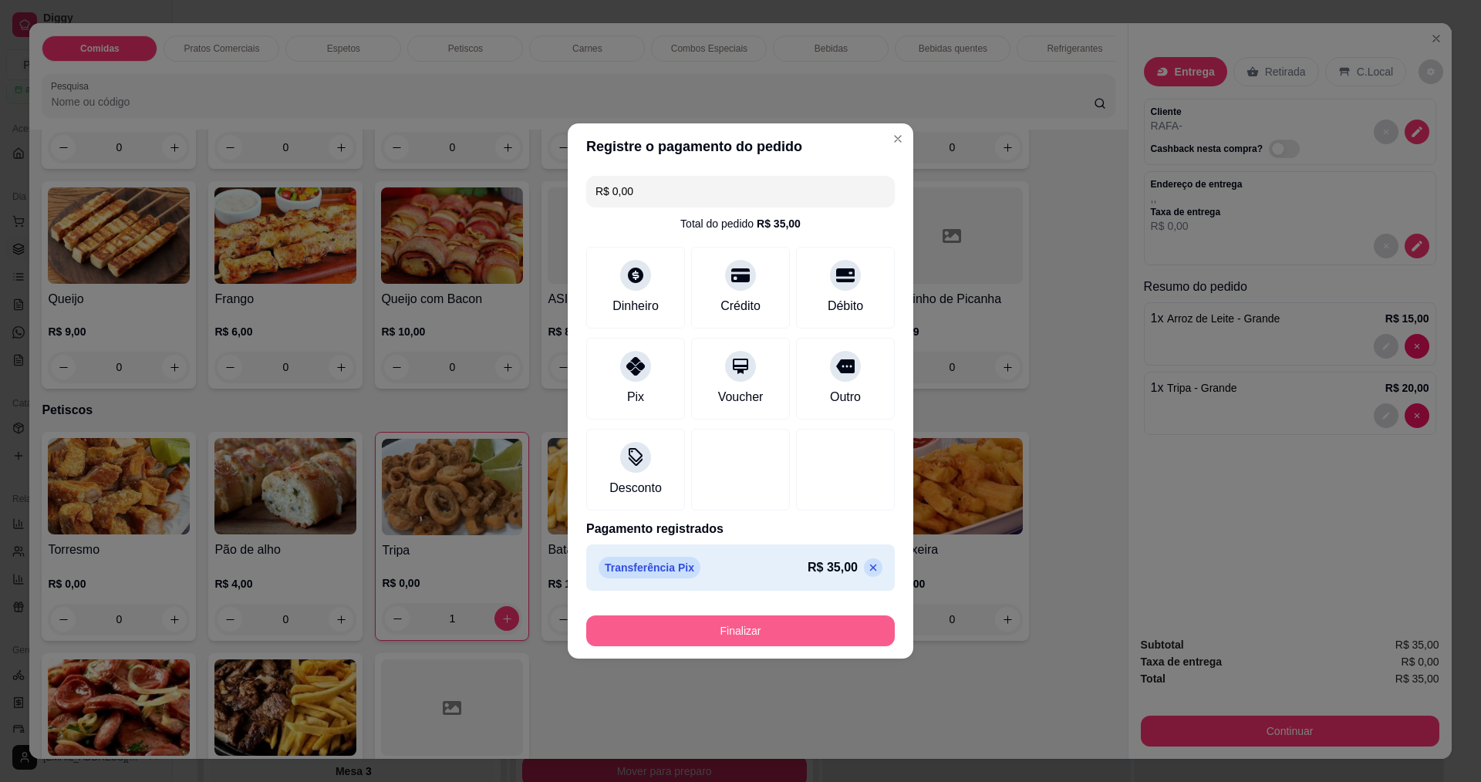
click at [721, 624] on button "Finalizar" at bounding box center [740, 630] width 309 height 31
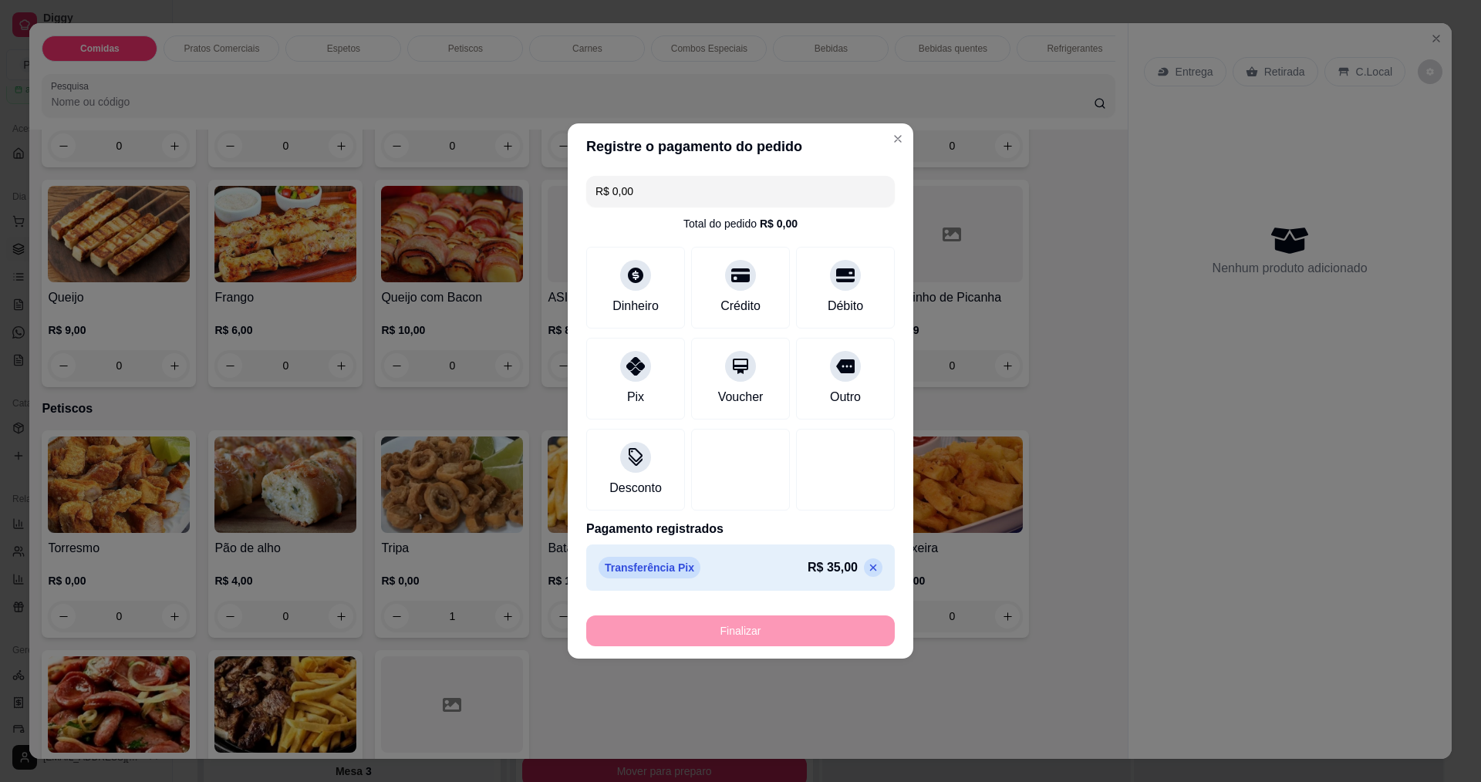
type input "0"
type input "-R$ 35,00"
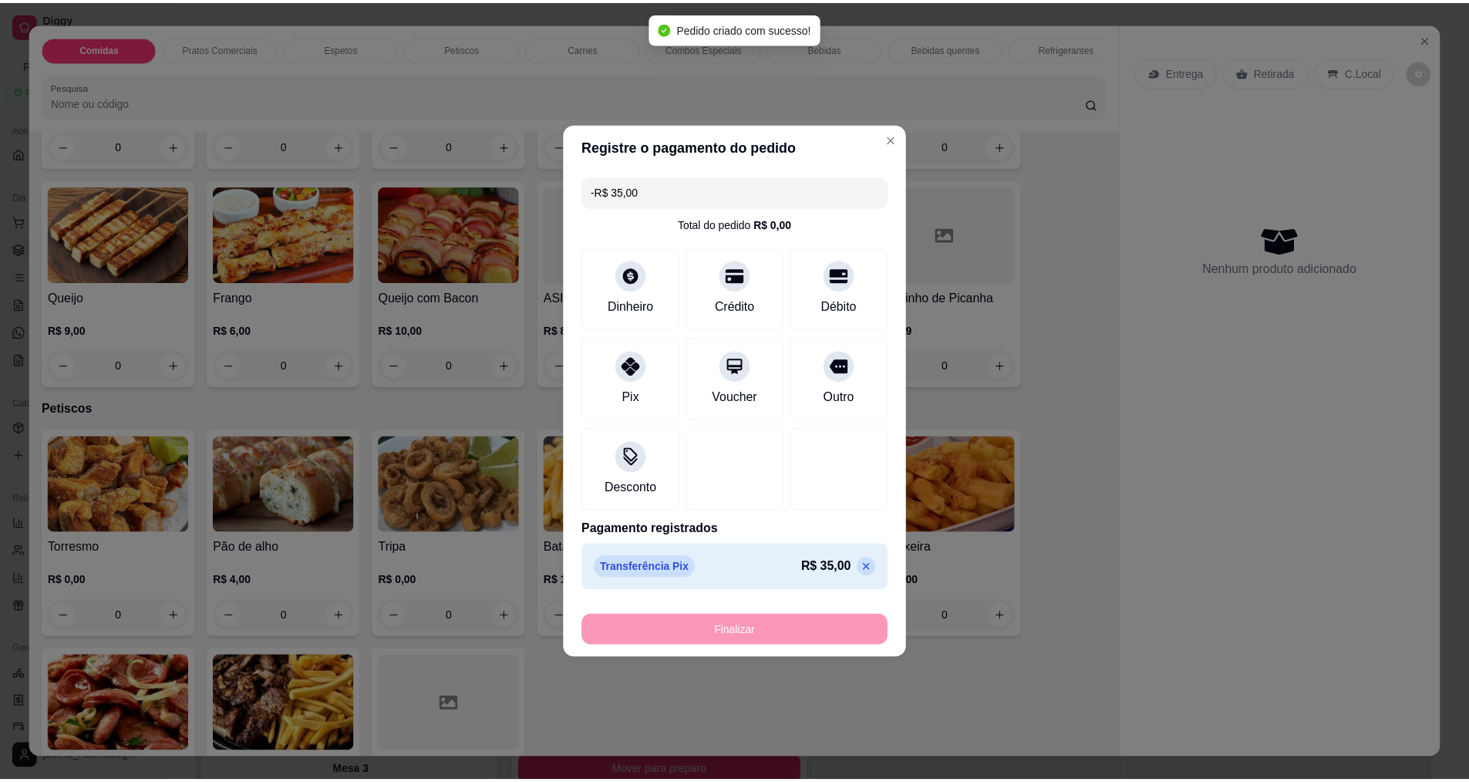
scroll to position [770, 0]
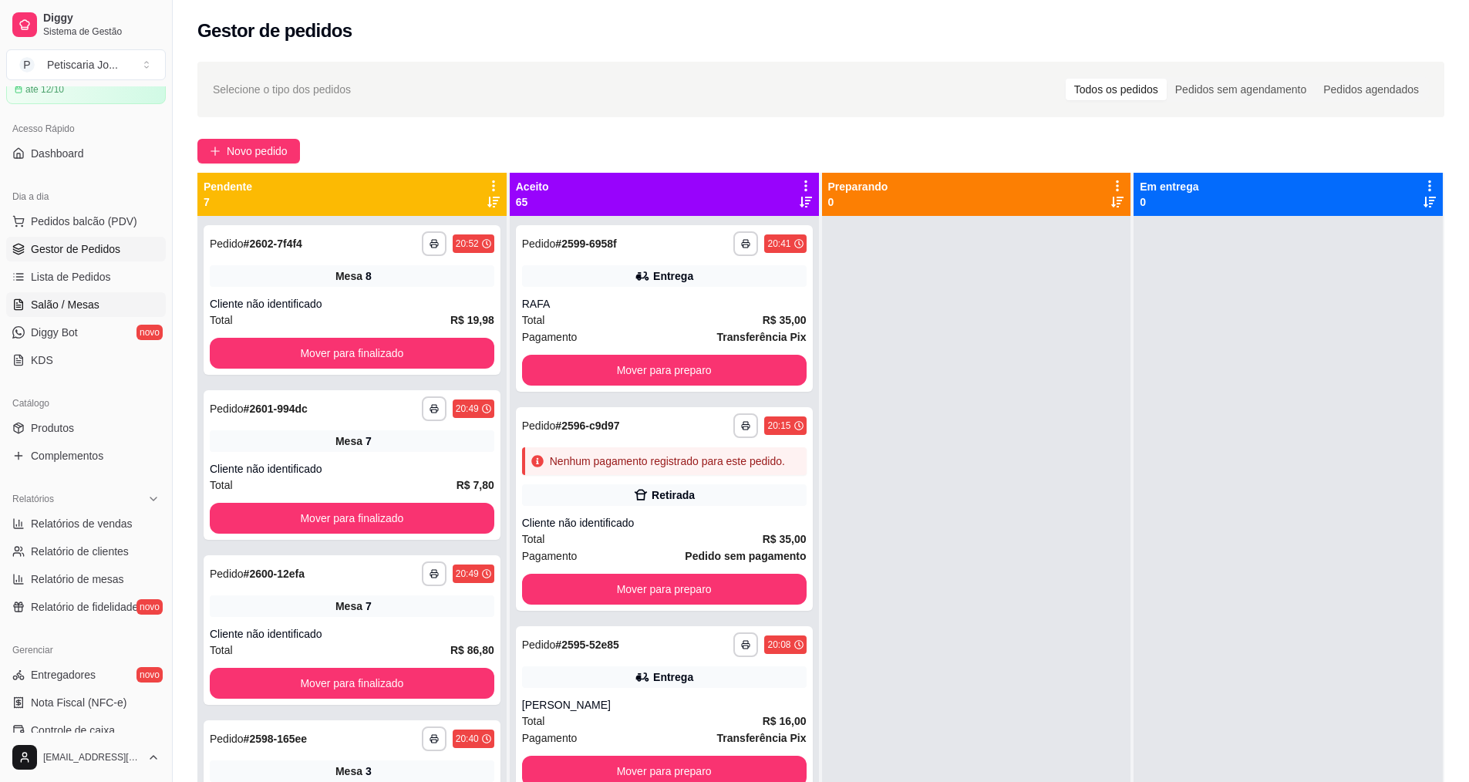
click at [76, 307] on span "Salão / Mesas" at bounding box center [65, 304] width 69 height 15
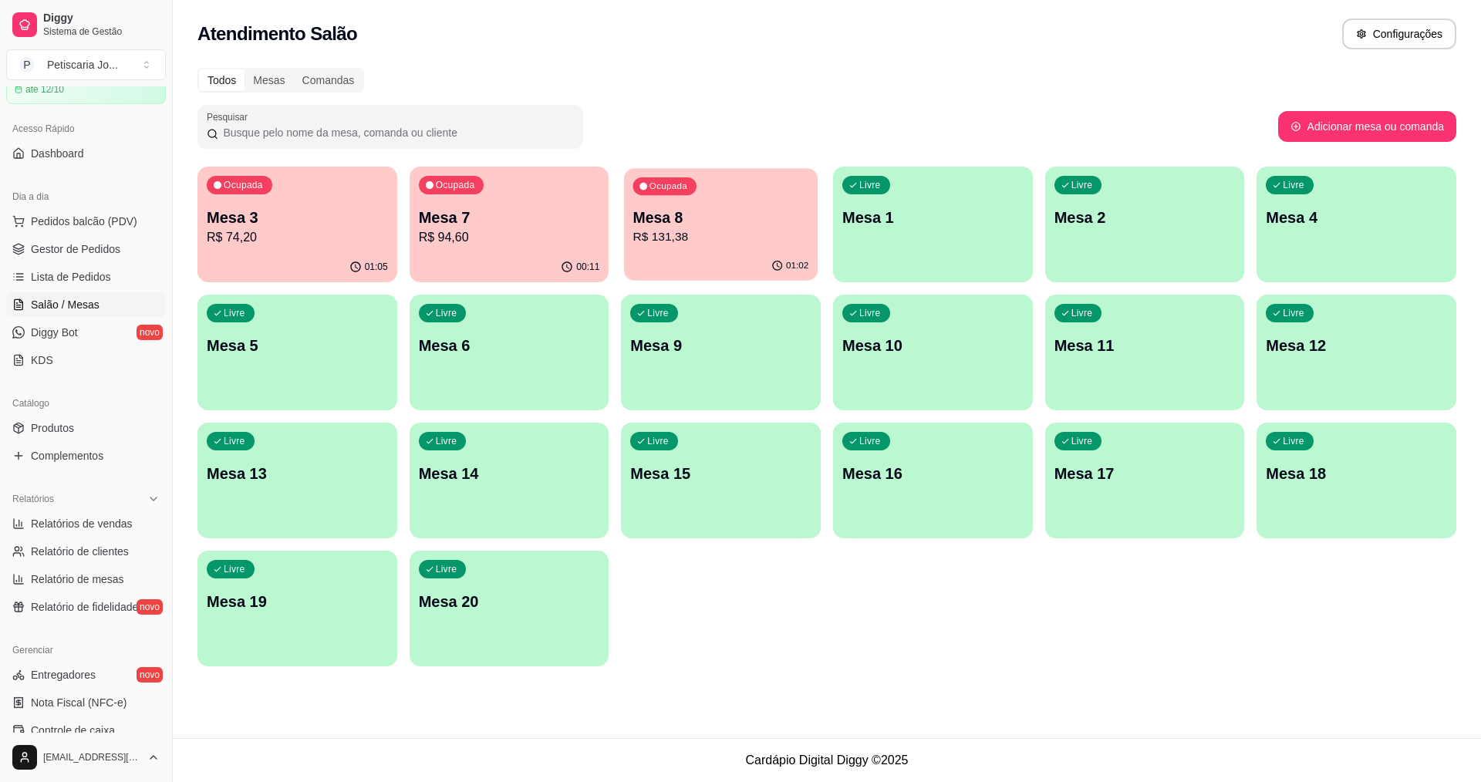
click at [757, 225] on p "Mesa 8" at bounding box center [721, 217] width 176 height 21
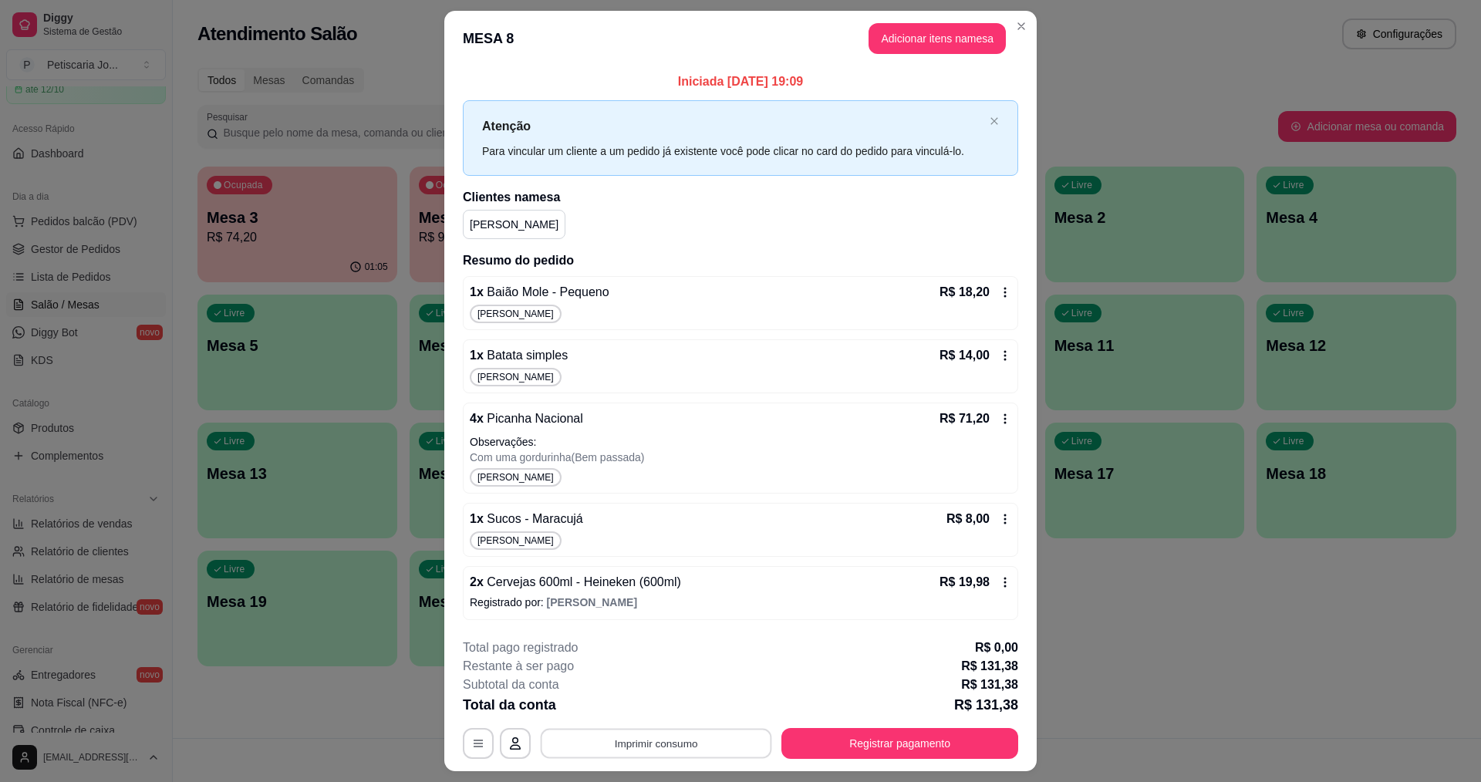
click at [717, 739] on button "Imprimir consumo" at bounding box center [656, 743] width 231 height 30
click at [691, 704] on button "IMPRESSORA" at bounding box center [655, 708] width 108 height 24
click at [879, 752] on button "Registrar pagamento" at bounding box center [900, 743] width 230 height 30
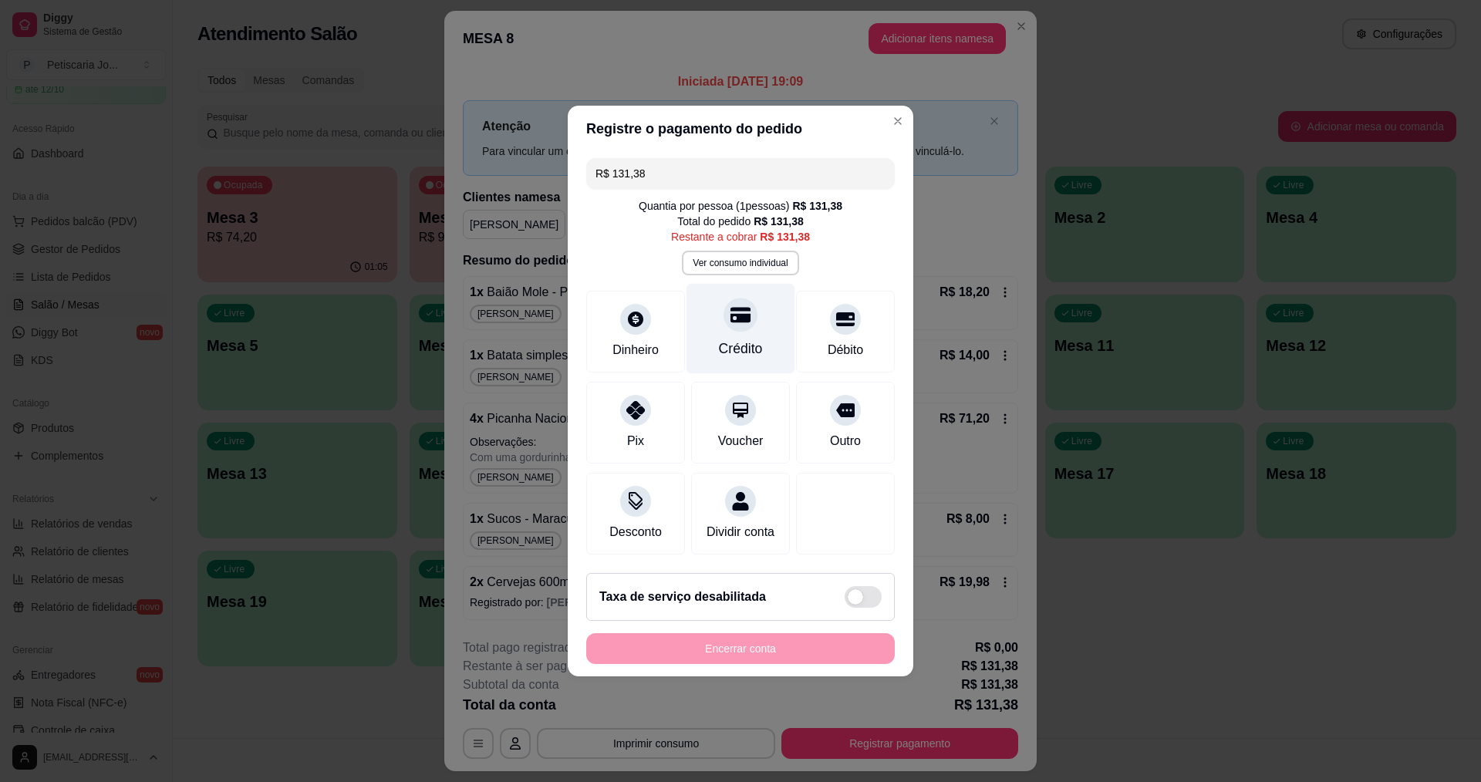
click at [726, 342] on div "Crédito" at bounding box center [741, 349] width 44 height 20
type input "R$ 0,00"
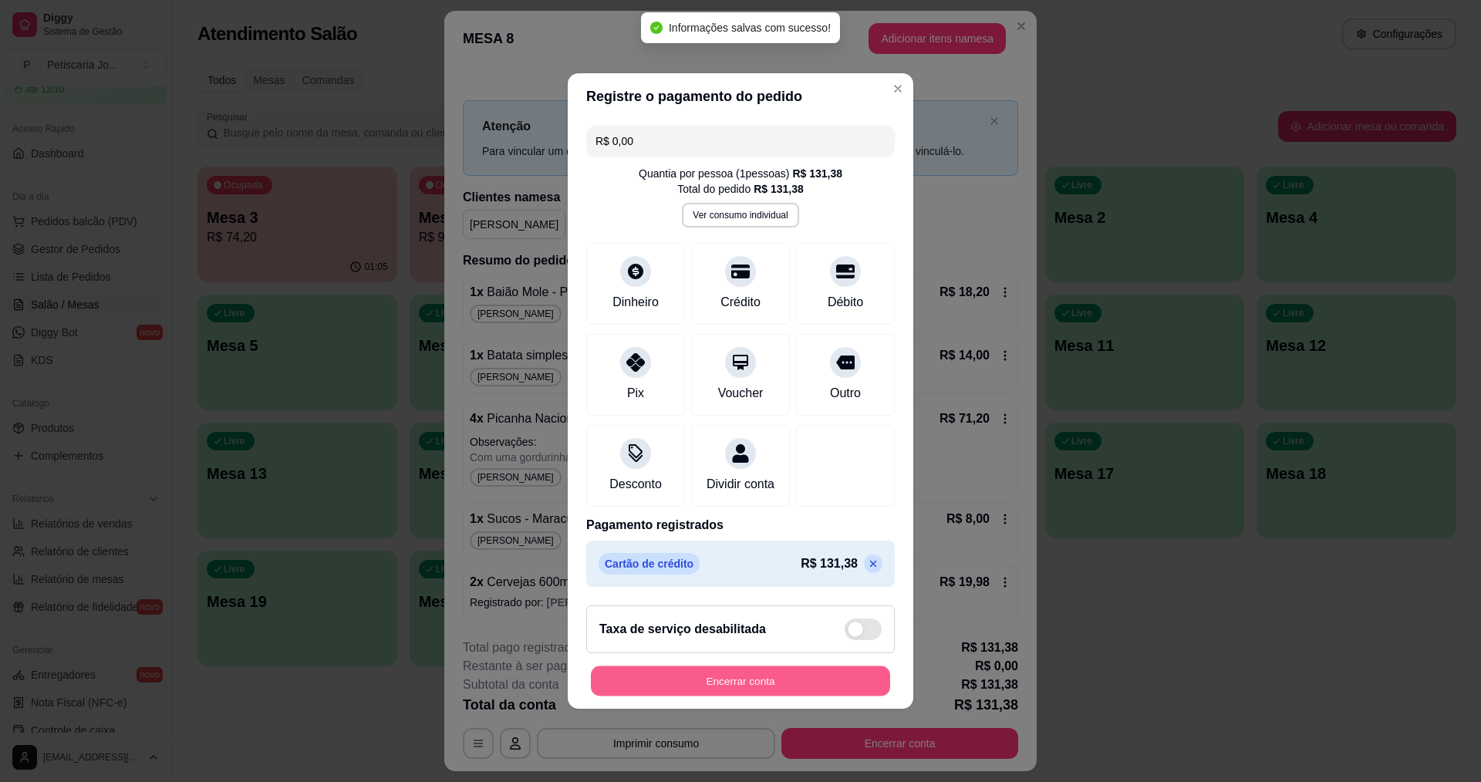
click at [724, 696] on button "Encerrar conta" at bounding box center [740, 681] width 299 height 30
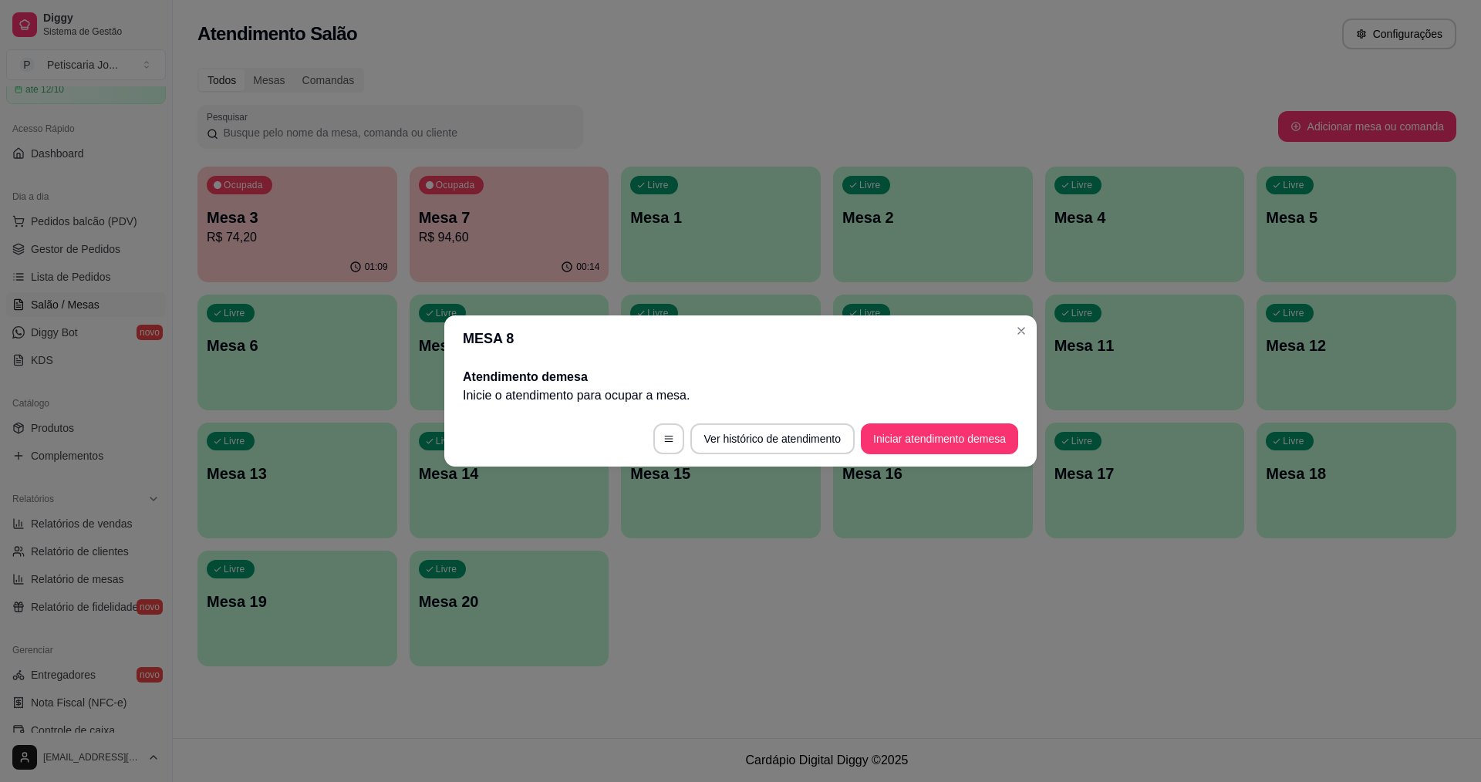
click at [1008, 338] on header "MESA 8" at bounding box center [740, 338] width 592 height 46
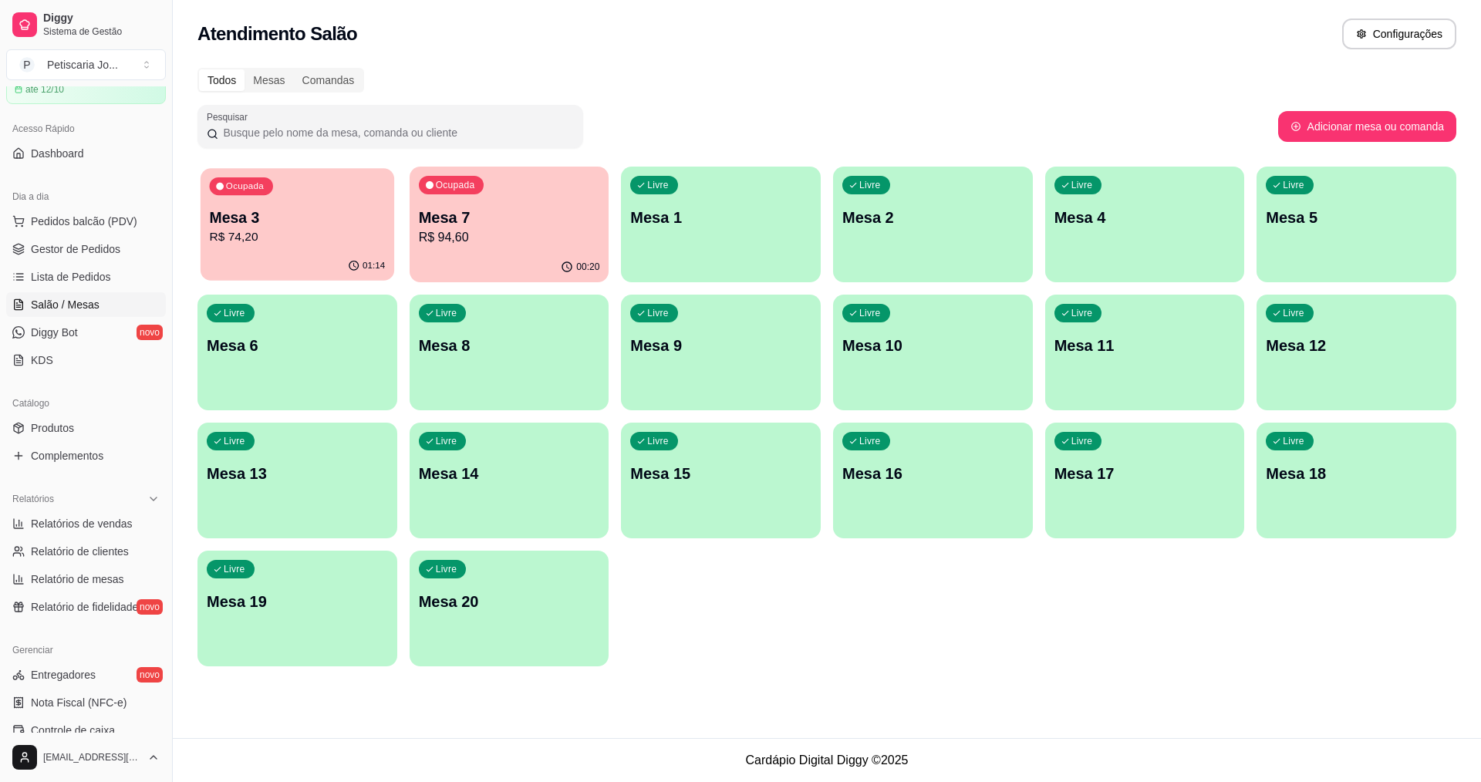
click at [310, 234] on p "R$ 74,20" at bounding box center [298, 237] width 176 height 18
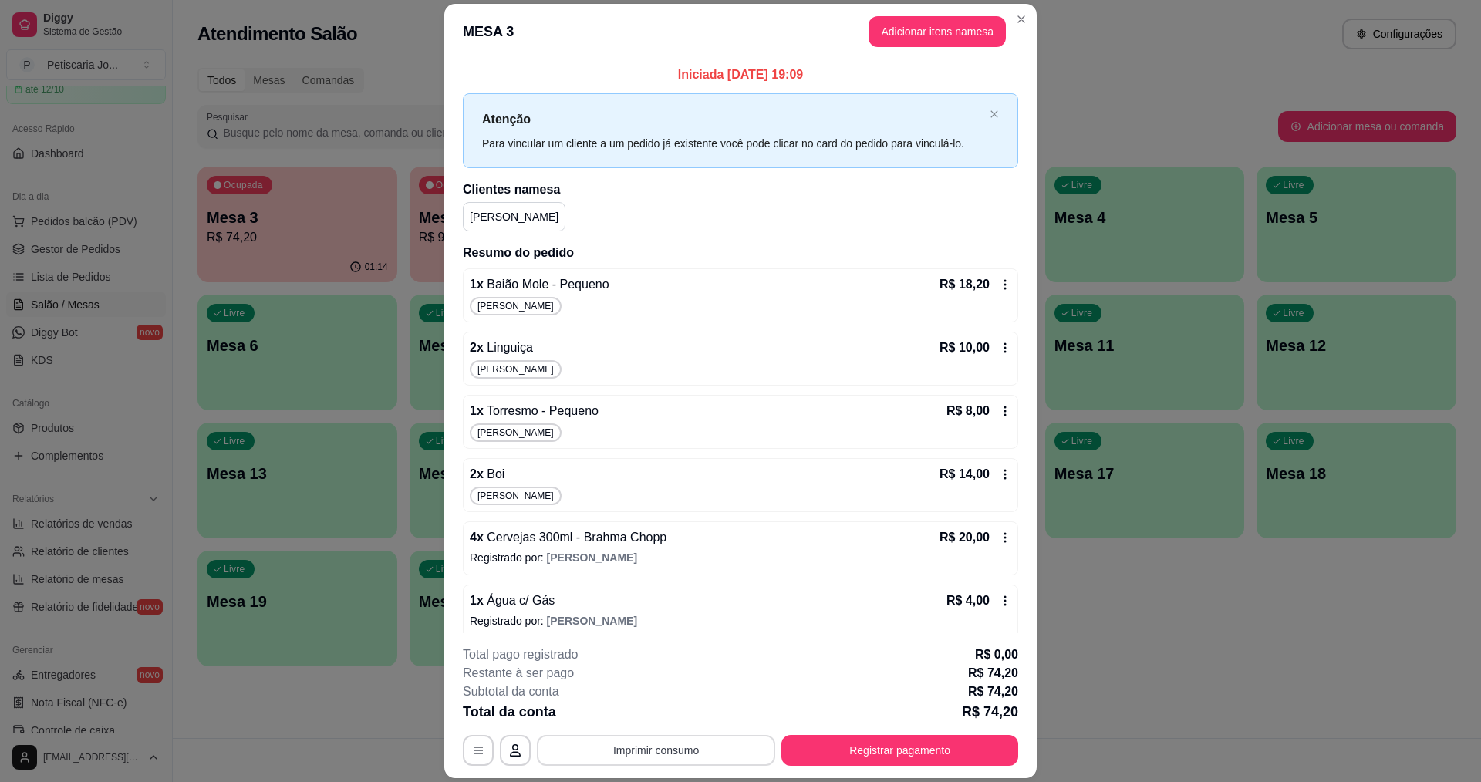
click at [674, 744] on button "Imprimir consumo" at bounding box center [656, 750] width 238 height 31
click at [674, 713] on button "IMPRESSORA" at bounding box center [655, 715] width 108 height 24
click at [851, 739] on button "Registrar pagamento" at bounding box center [900, 751] width 230 height 30
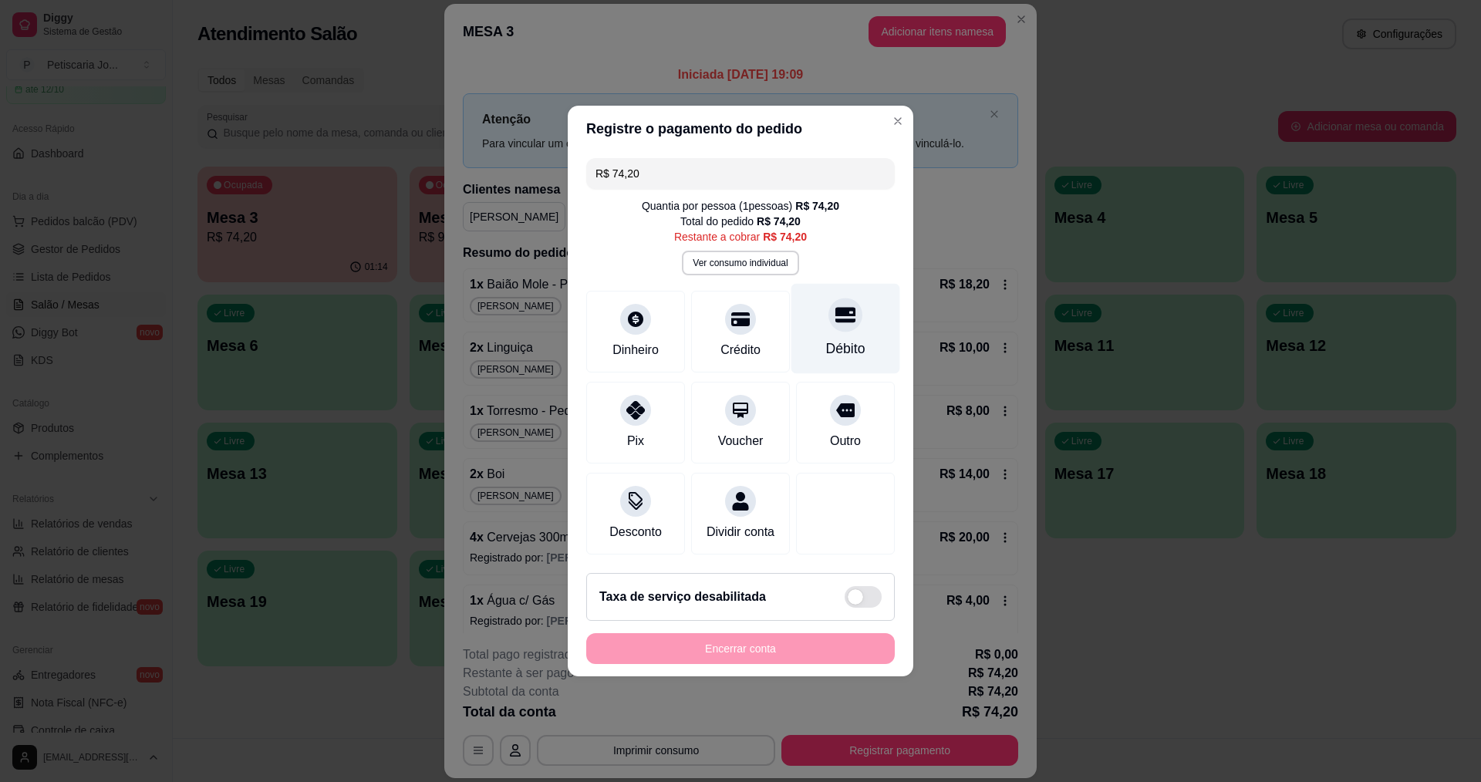
click at [852, 315] on div "Débito" at bounding box center [845, 329] width 109 height 90
type input "R$ 0,00"
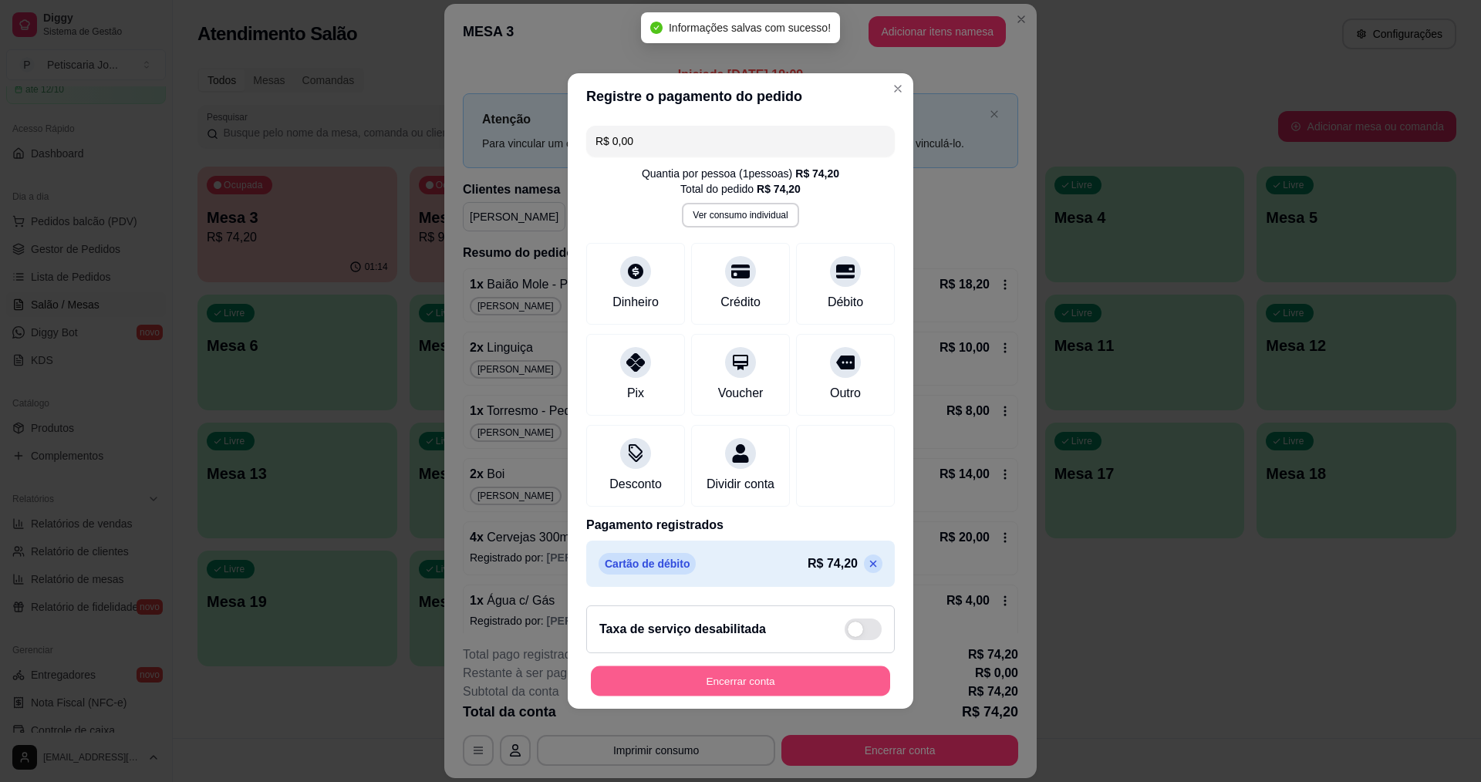
click at [754, 696] on button "Encerrar conta" at bounding box center [740, 681] width 299 height 30
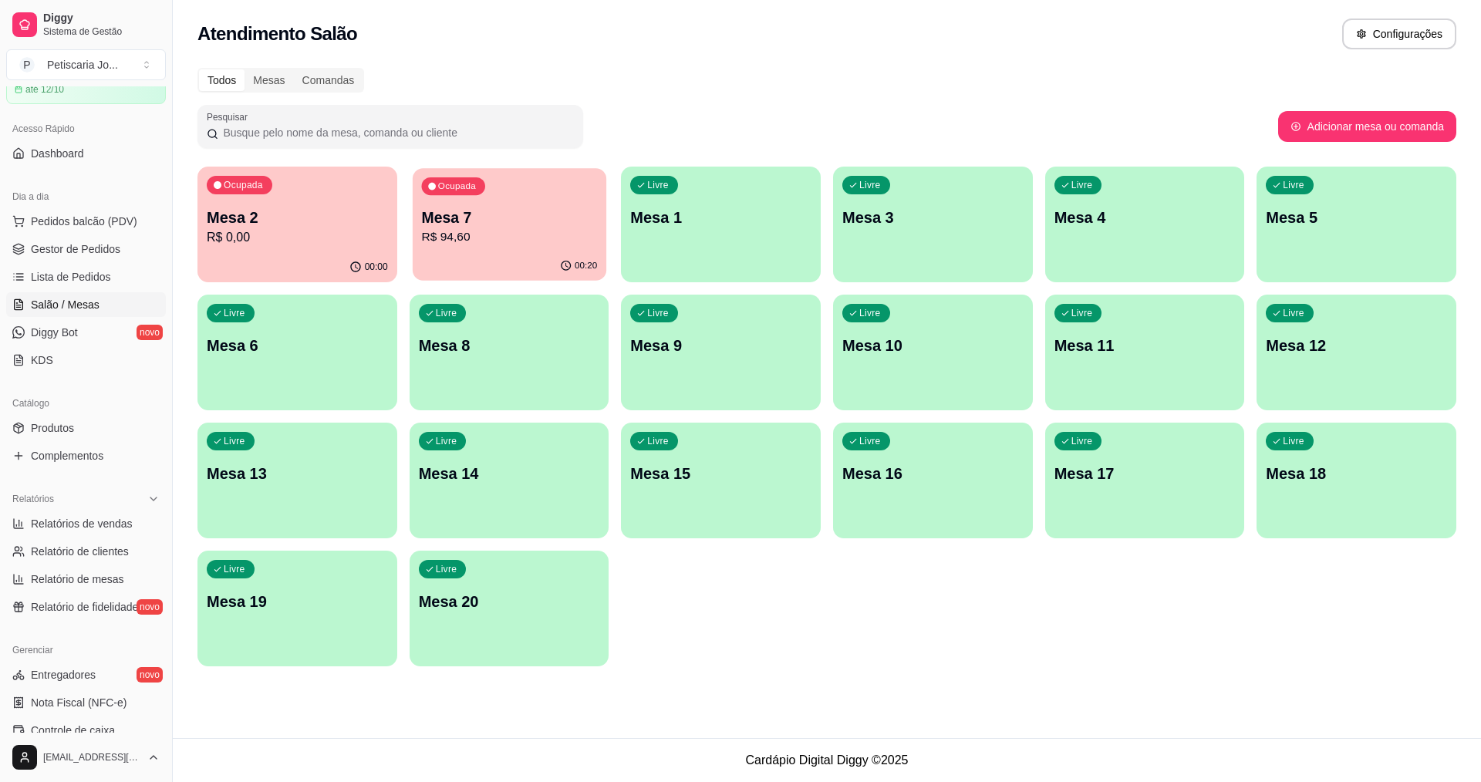
click at [549, 231] on p "R$ 94,60" at bounding box center [509, 237] width 176 height 18
click at [59, 234] on ul "Pedidos balcão (PDV) Gestor de Pedidos Lista de Pedidos Salão / Mesas Diggy Bot…" at bounding box center [86, 291] width 160 height 164
click at [59, 233] on button "Pedidos balcão (PDV)" at bounding box center [86, 221] width 160 height 25
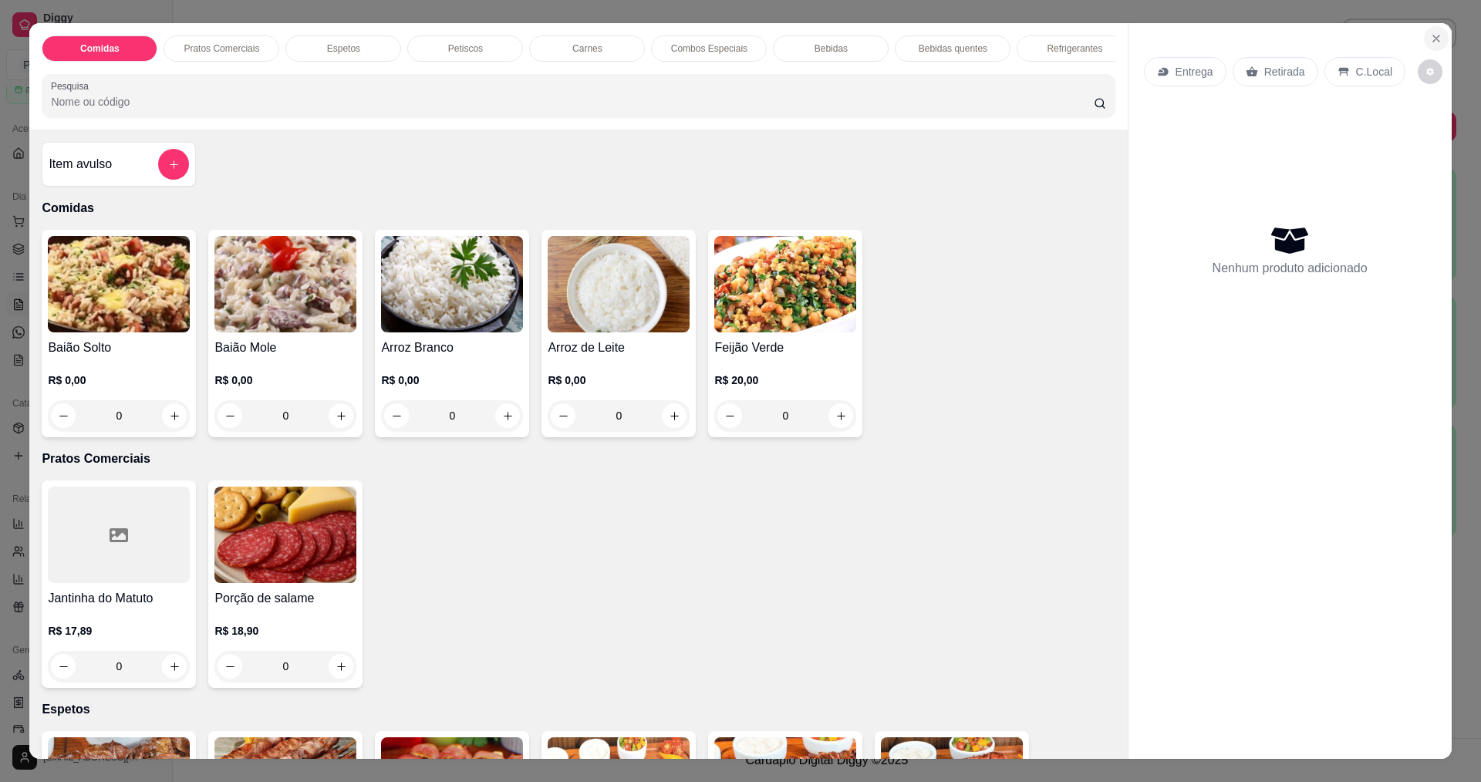
click at [1430, 35] on icon "Close" at bounding box center [1436, 38] width 12 height 12
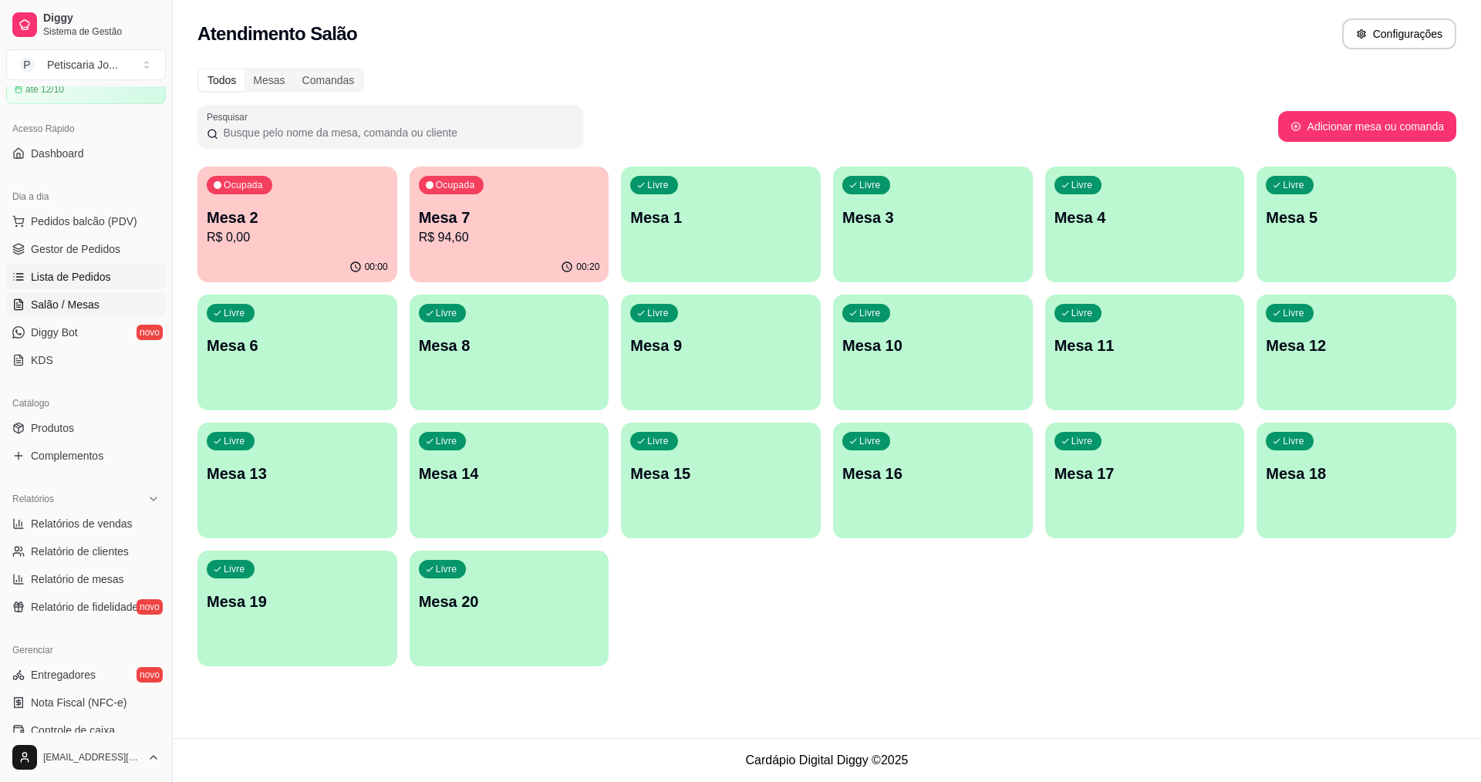
click at [89, 275] on span "Lista de Pedidos" at bounding box center [71, 276] width 80 height 15
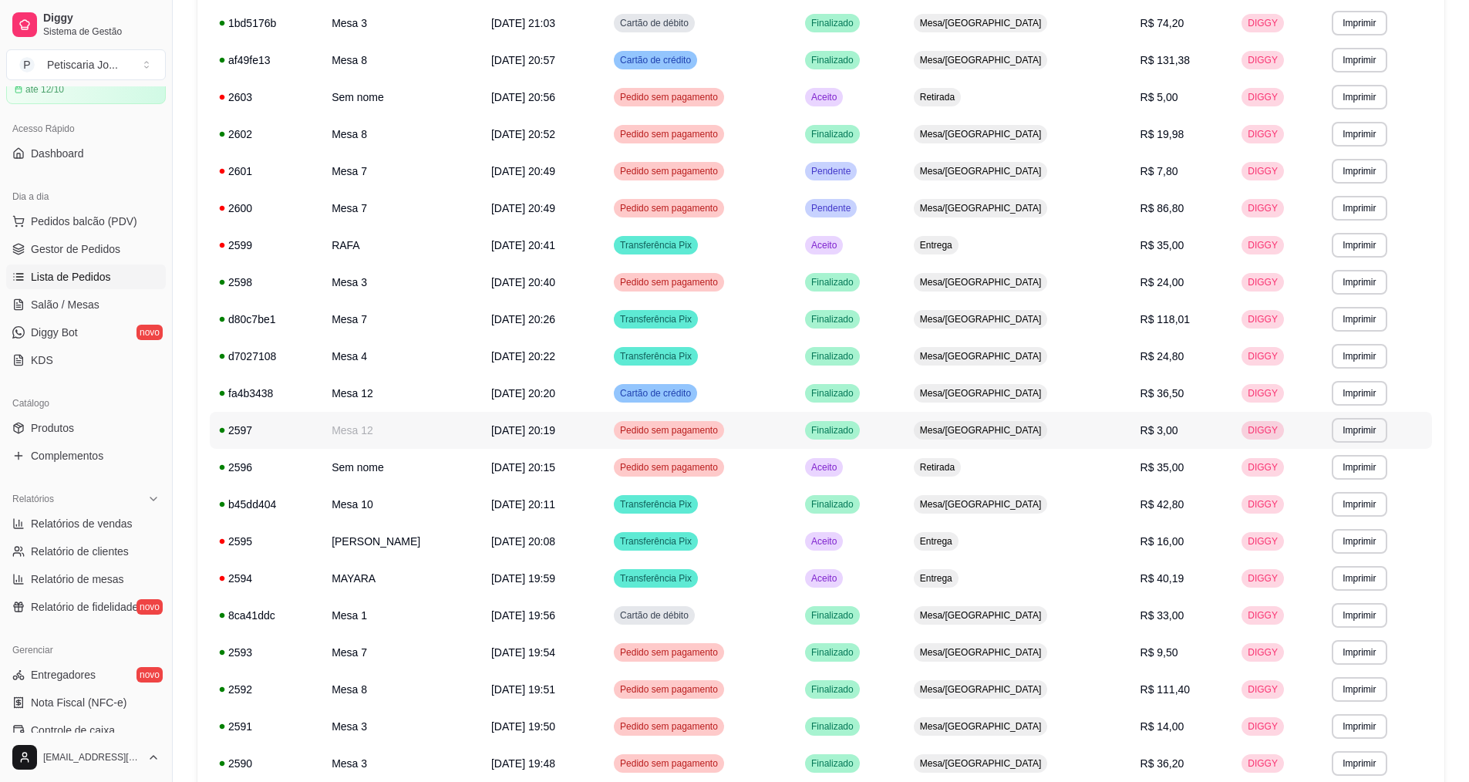
scroll to position [123, 0]
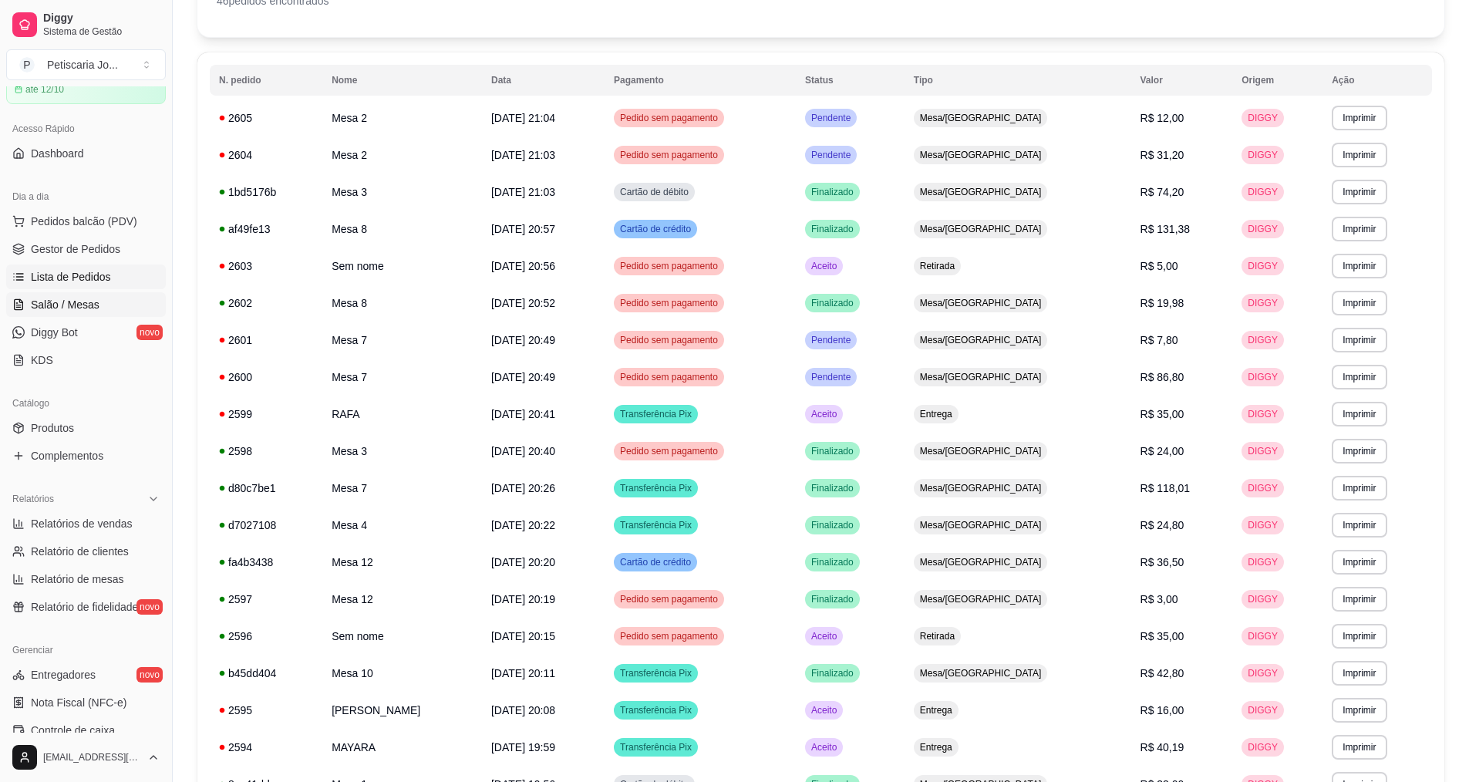
click at [79, 303] on span "Salão / Mesas" at bounding box center [65, 304] width 69 height 15
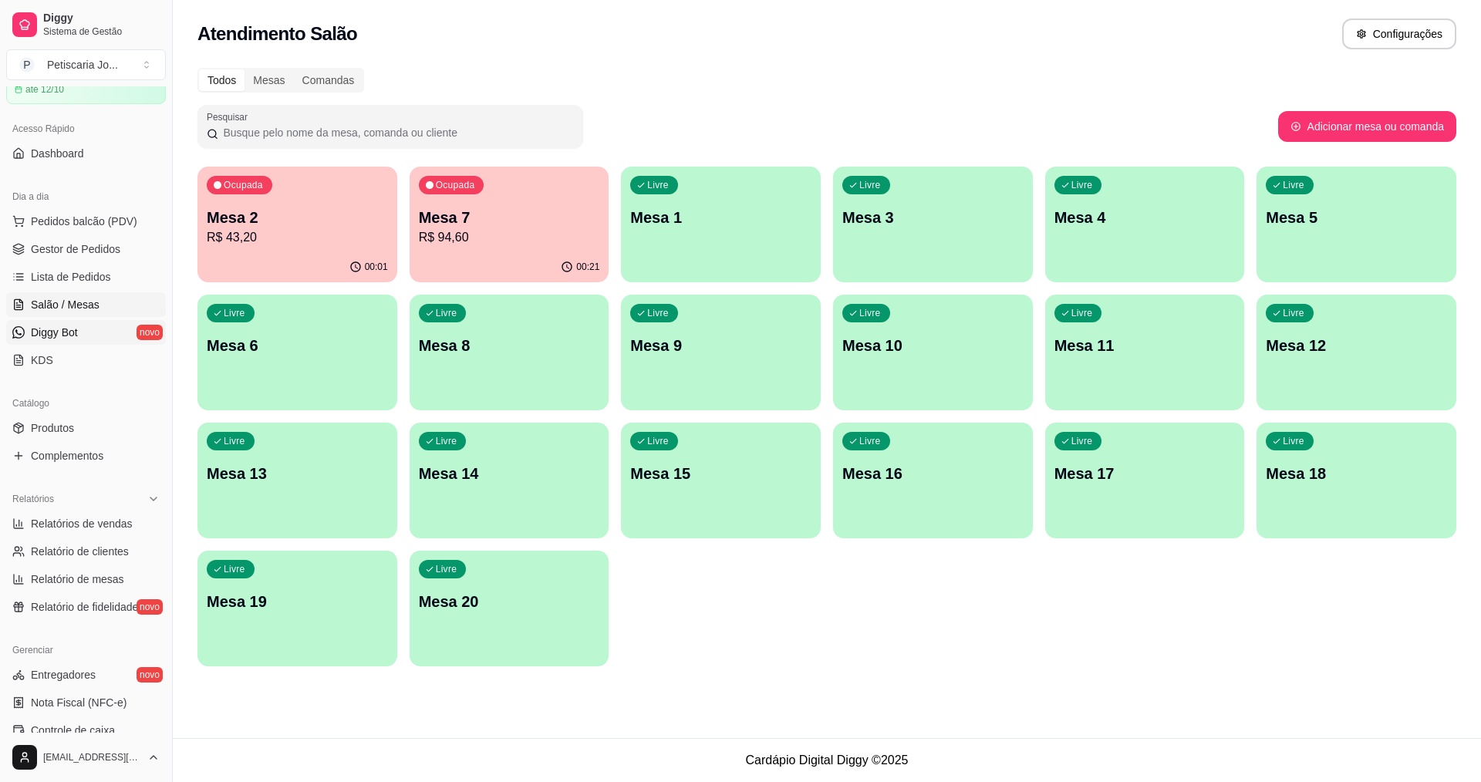
click at [75, 325] on span "Diggy Bot" at bounding box center [54, 332] width 47 height 15
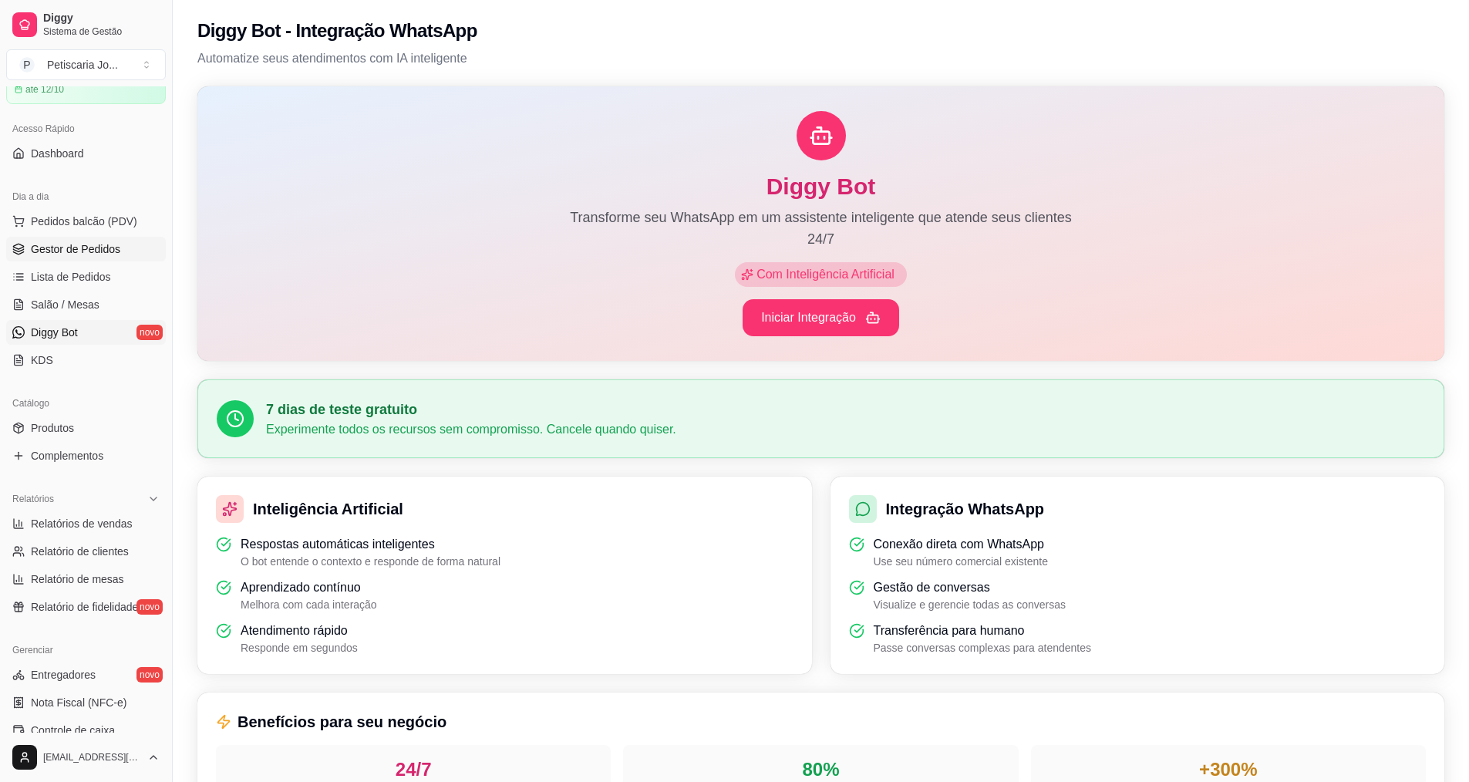
click at [60, 248] on span "Gestor de Pedidos" at bounding box center [75, 248] width 89 height 15
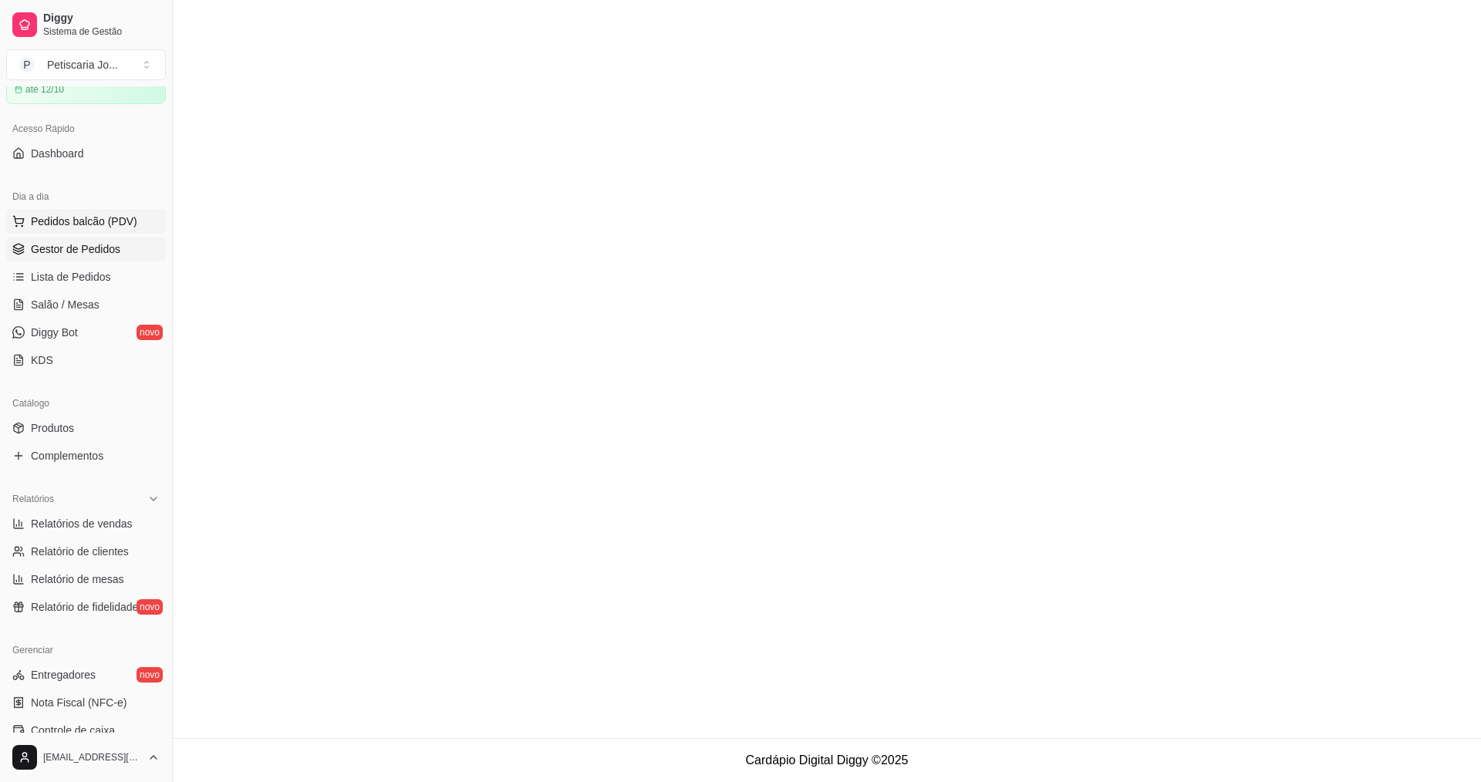
click at [69, 220] on span "Pedidos balcão (PDV)" at bounding box center [84, 221] width 106 height 15
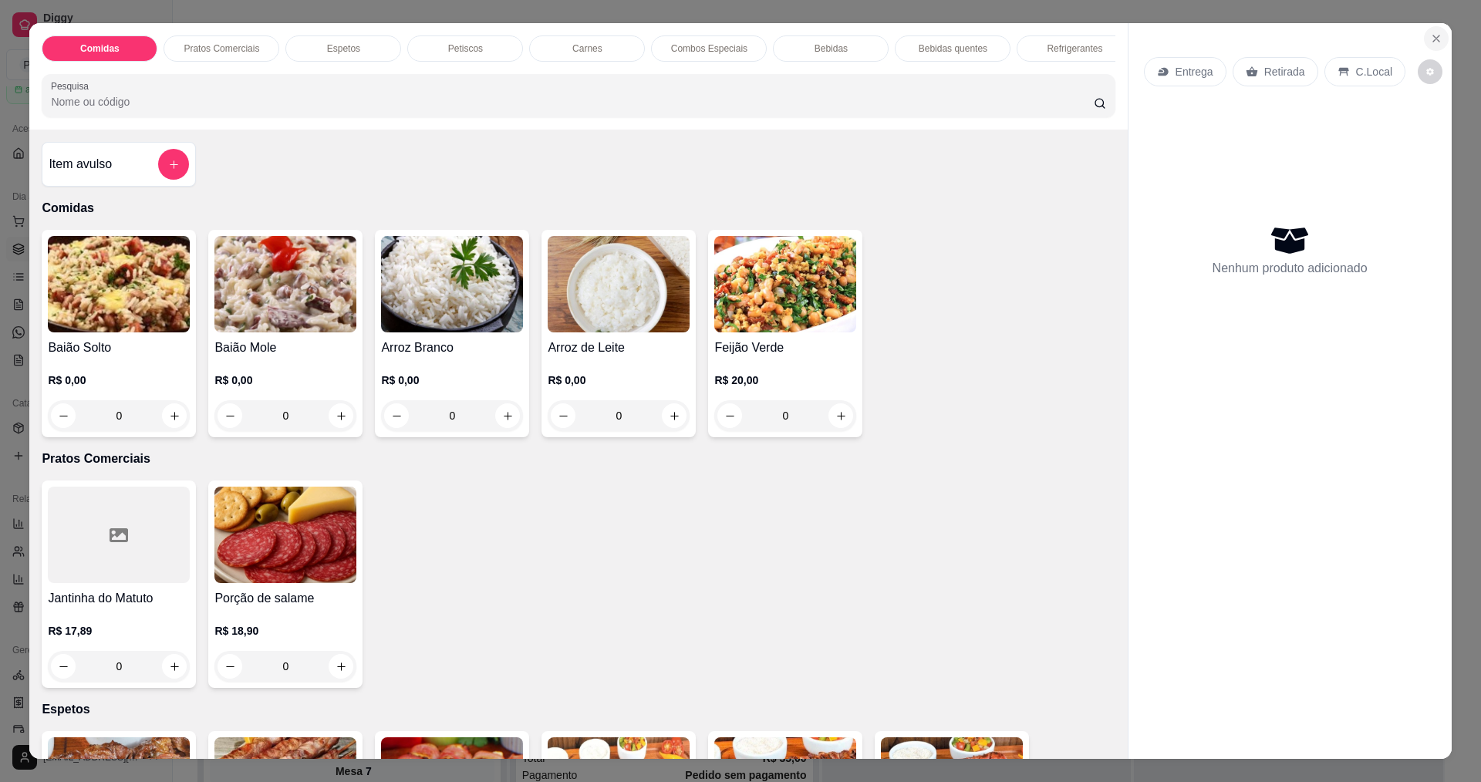
click at [1436, 39] on icon "Close" at bounding box center [1436, 38] width 12 height 12
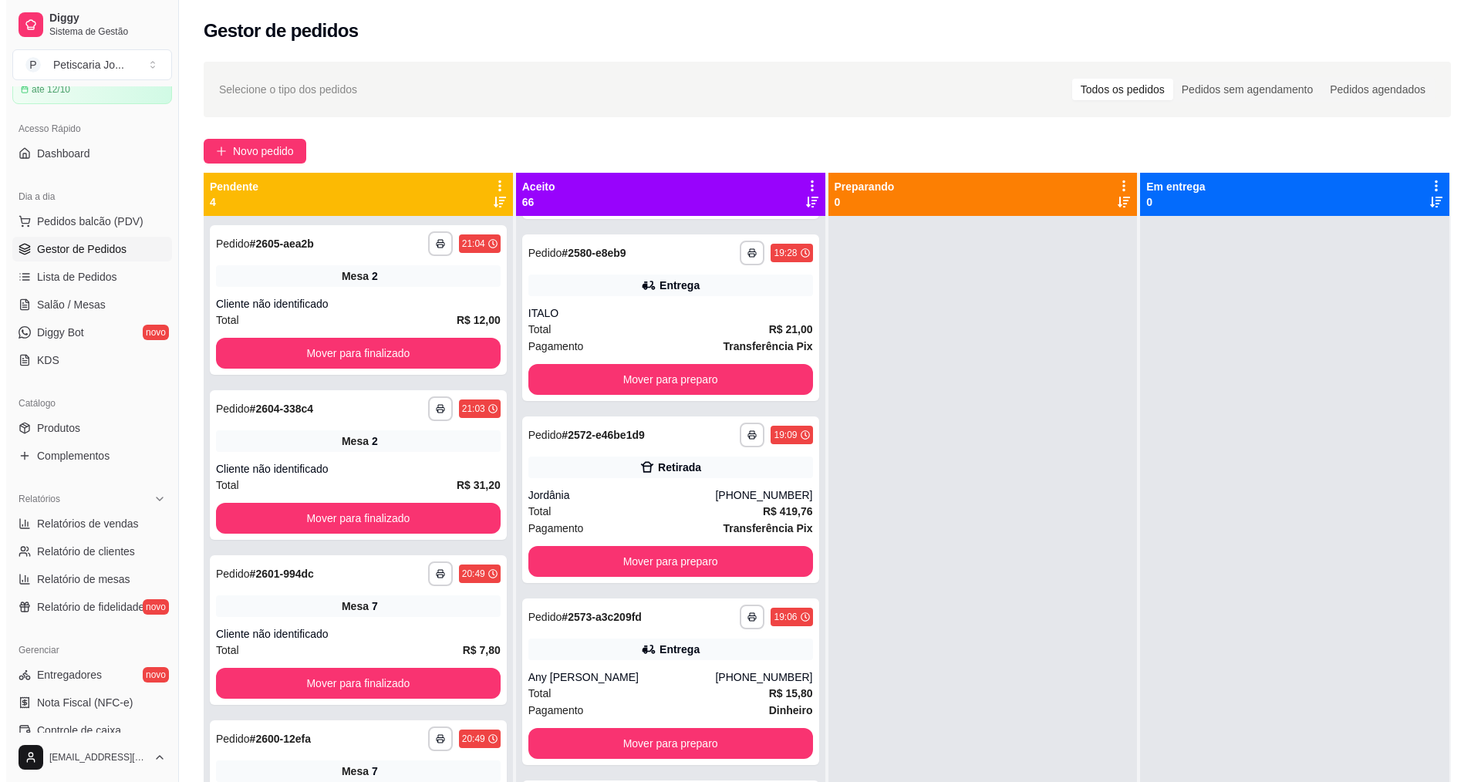
scroll to position [1003, 0]
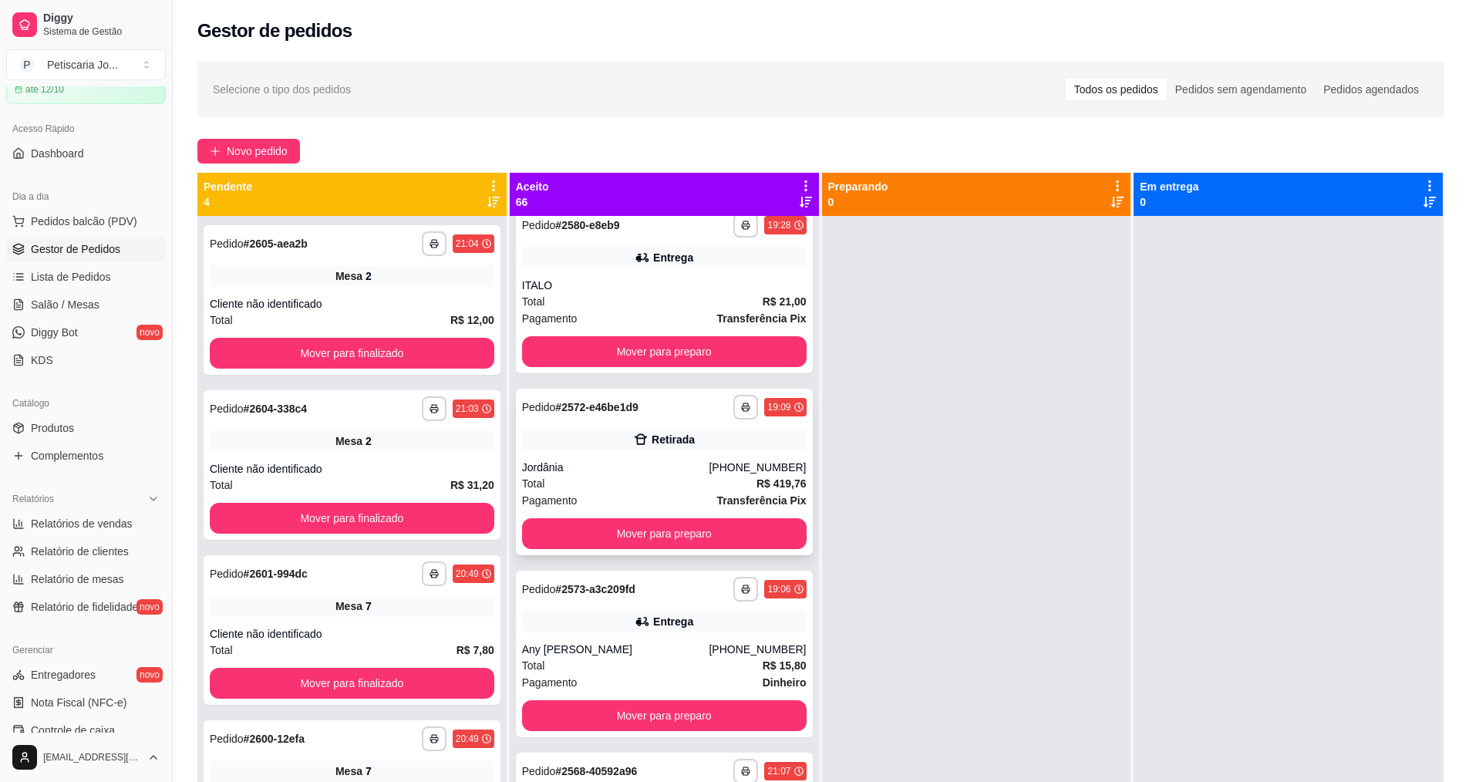
click at [644, 492] on div "Total R$ 419,76" at bounding box center [664, 483] width 285 height 17
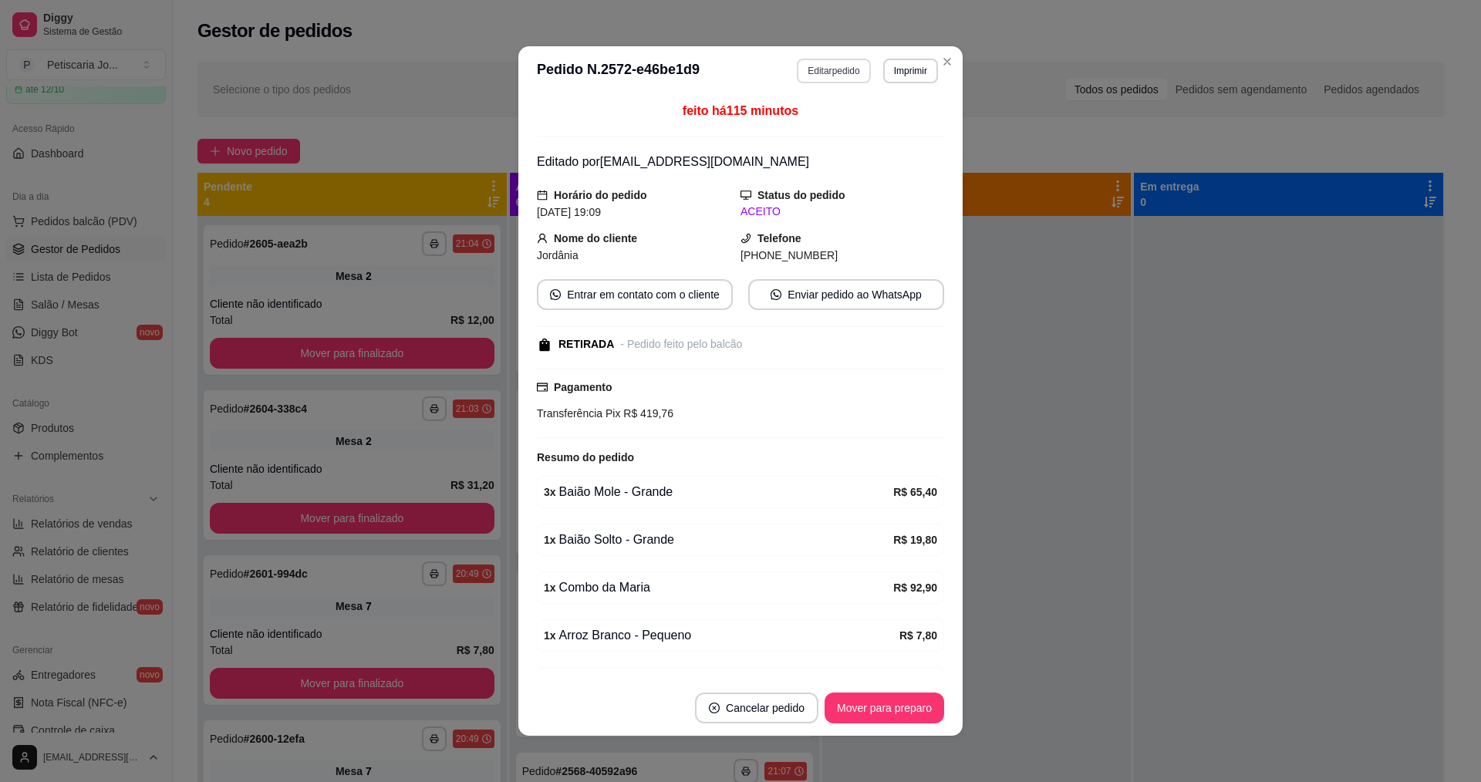
click at [852, 69] on button "Editar pedido" at bounding box center [833, 71] width 73 height 25
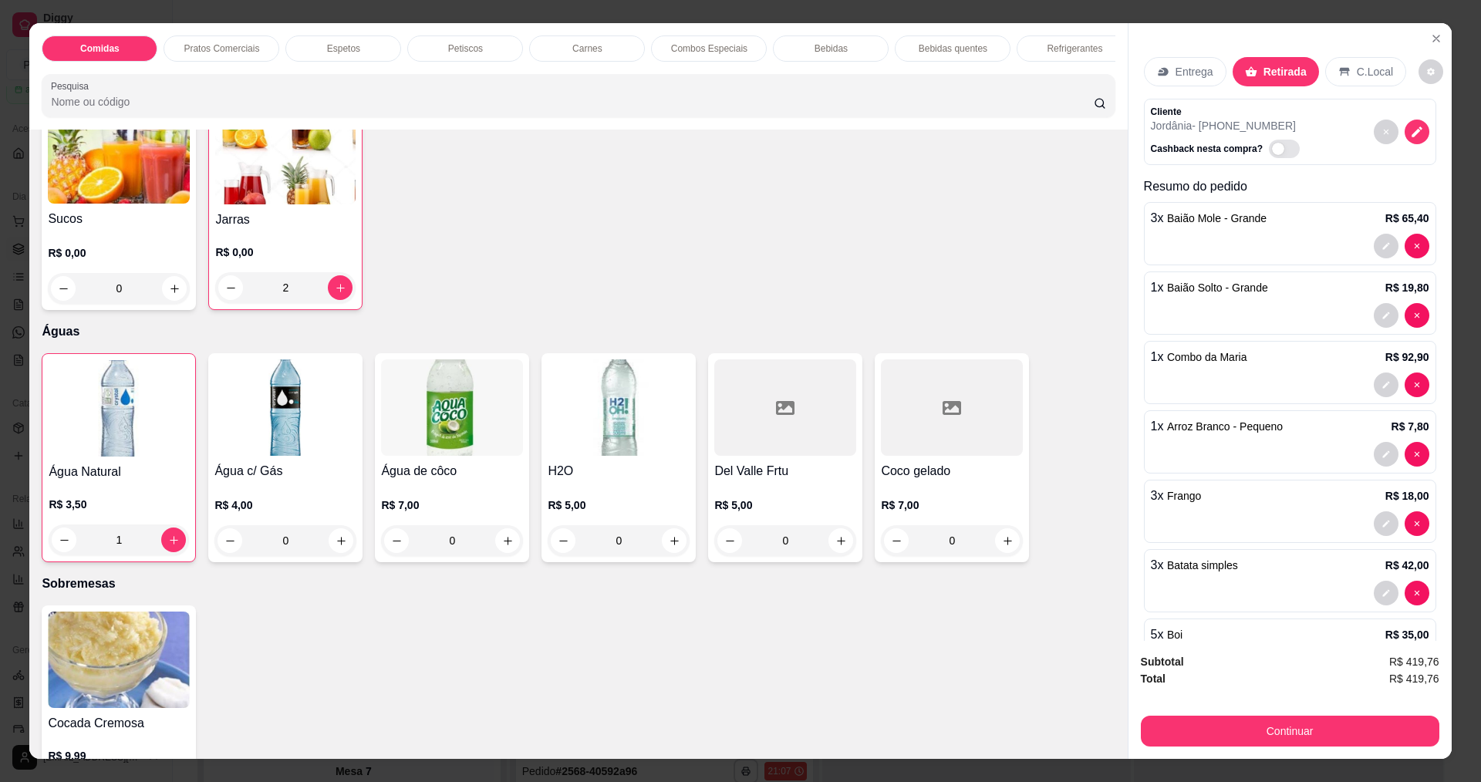
scroll to position [3317, 0]
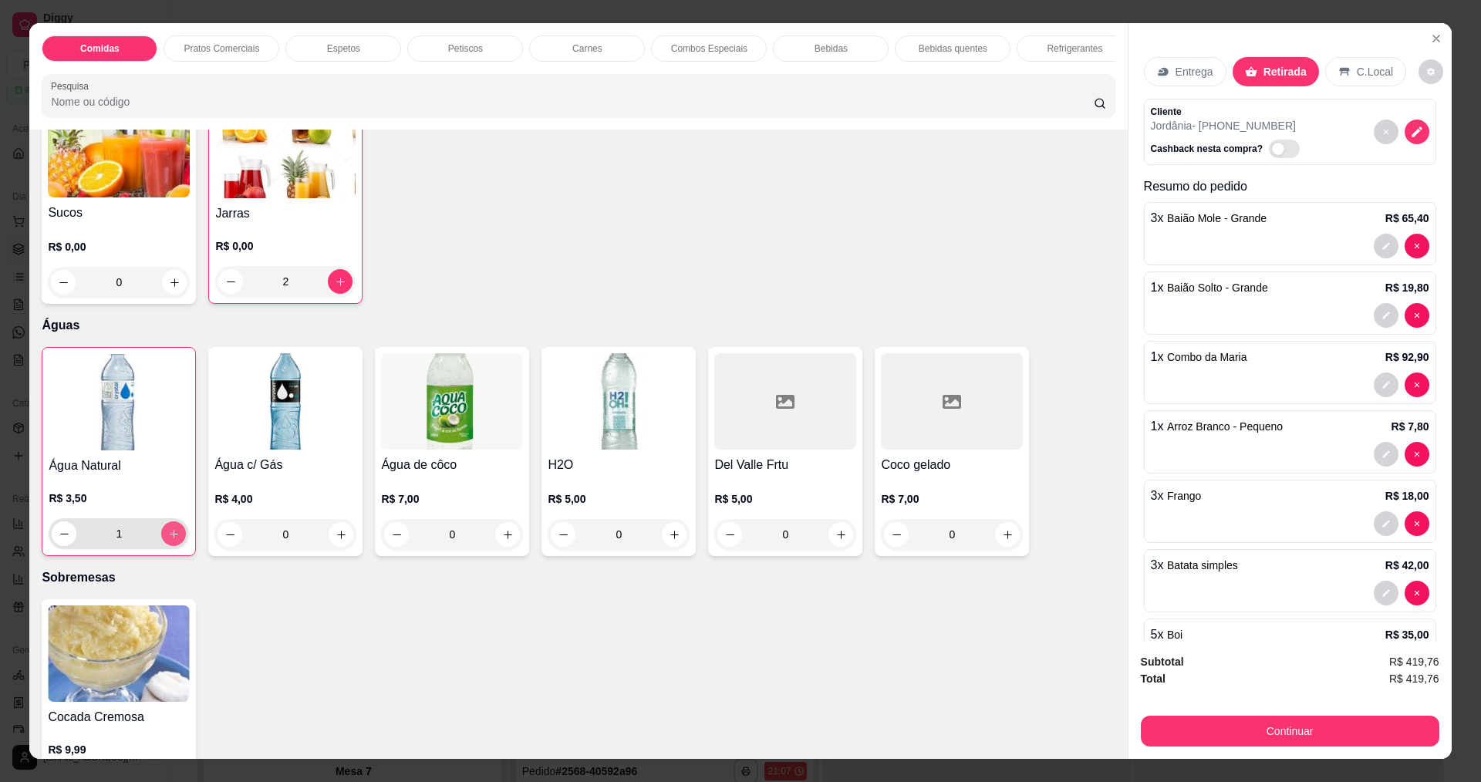
click at [168, 540] on icon "increase-product-quantity" at bounding box center [174, 534] width 12 height 12
type input "2"
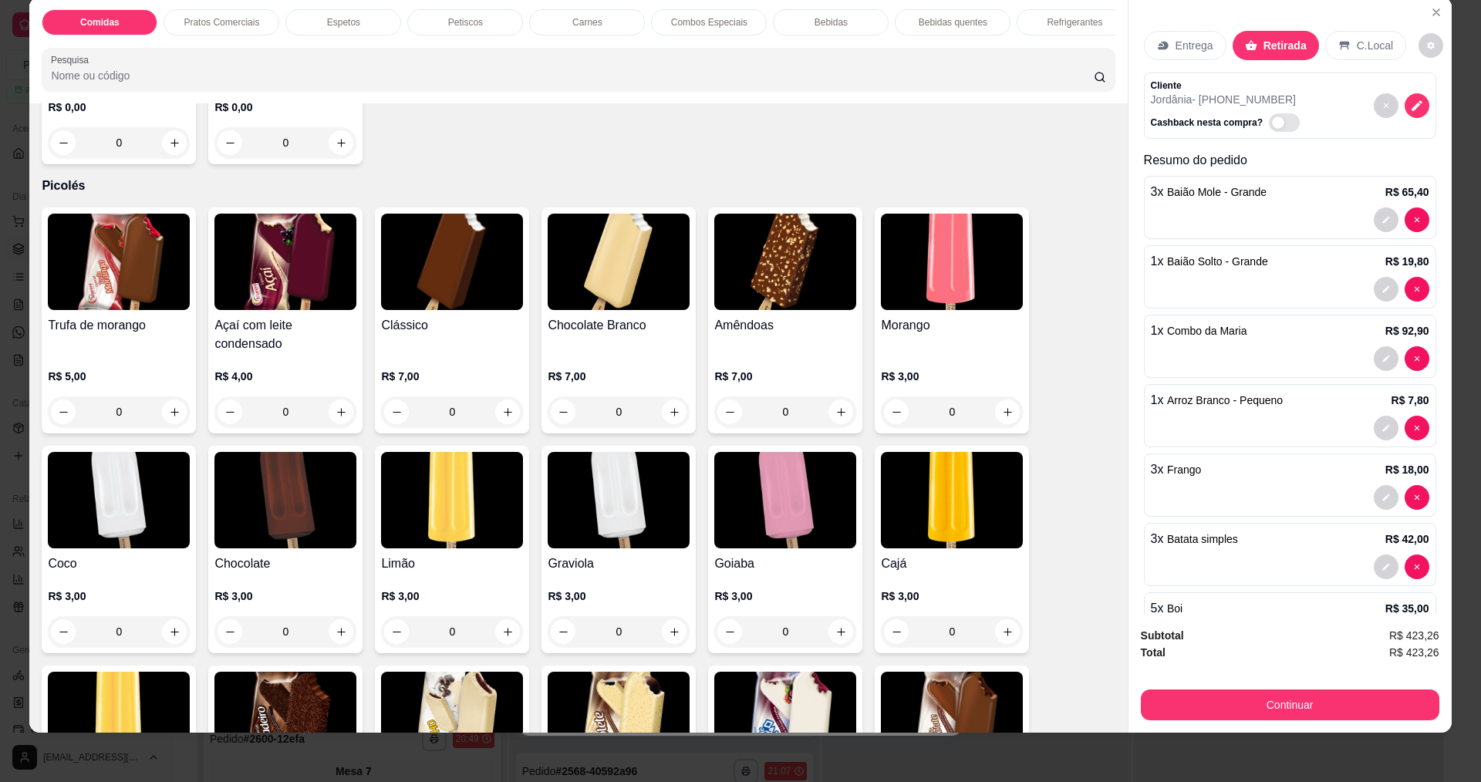
scroll to position [4242, 0]
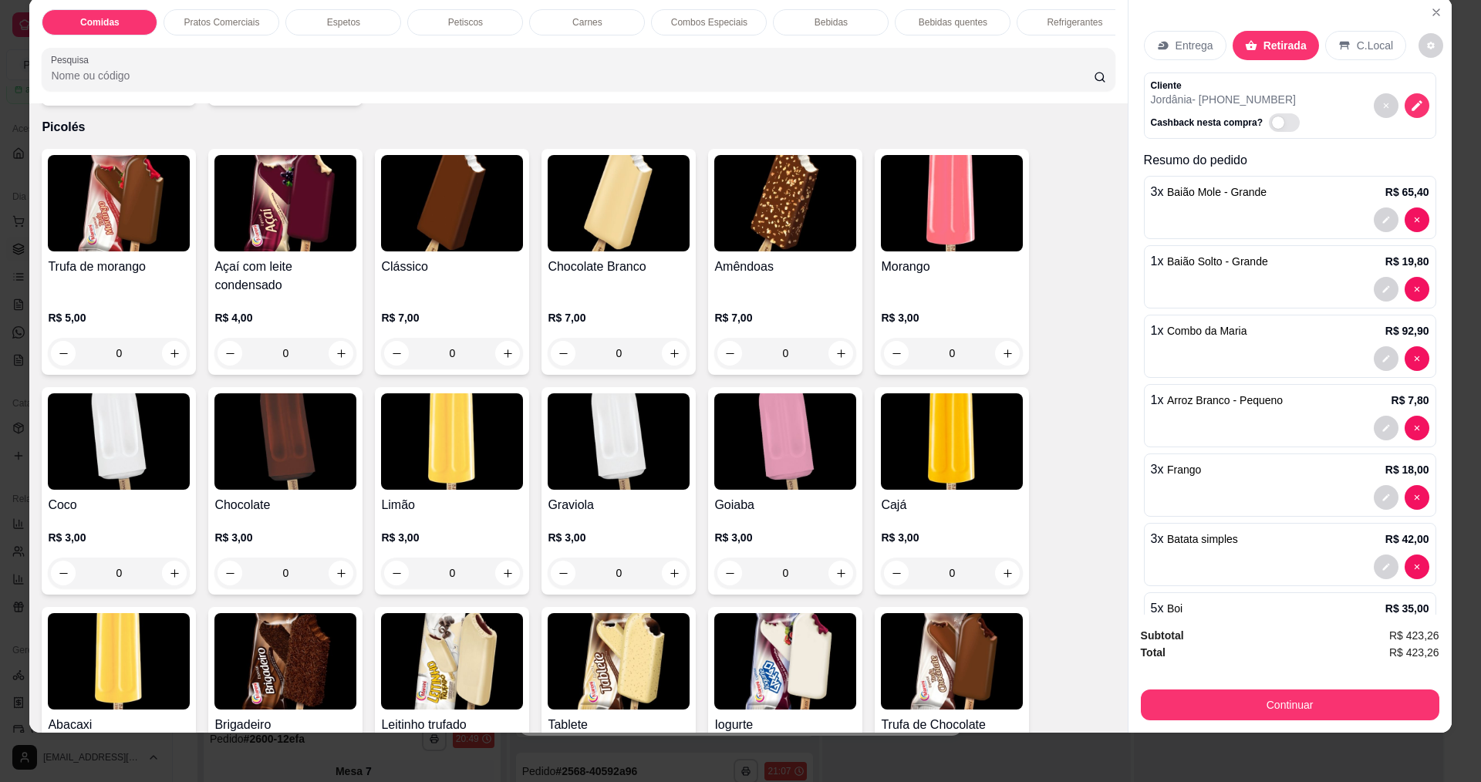
click at [301, 456] on img at bounding box center [285, 441] width 142 height 96
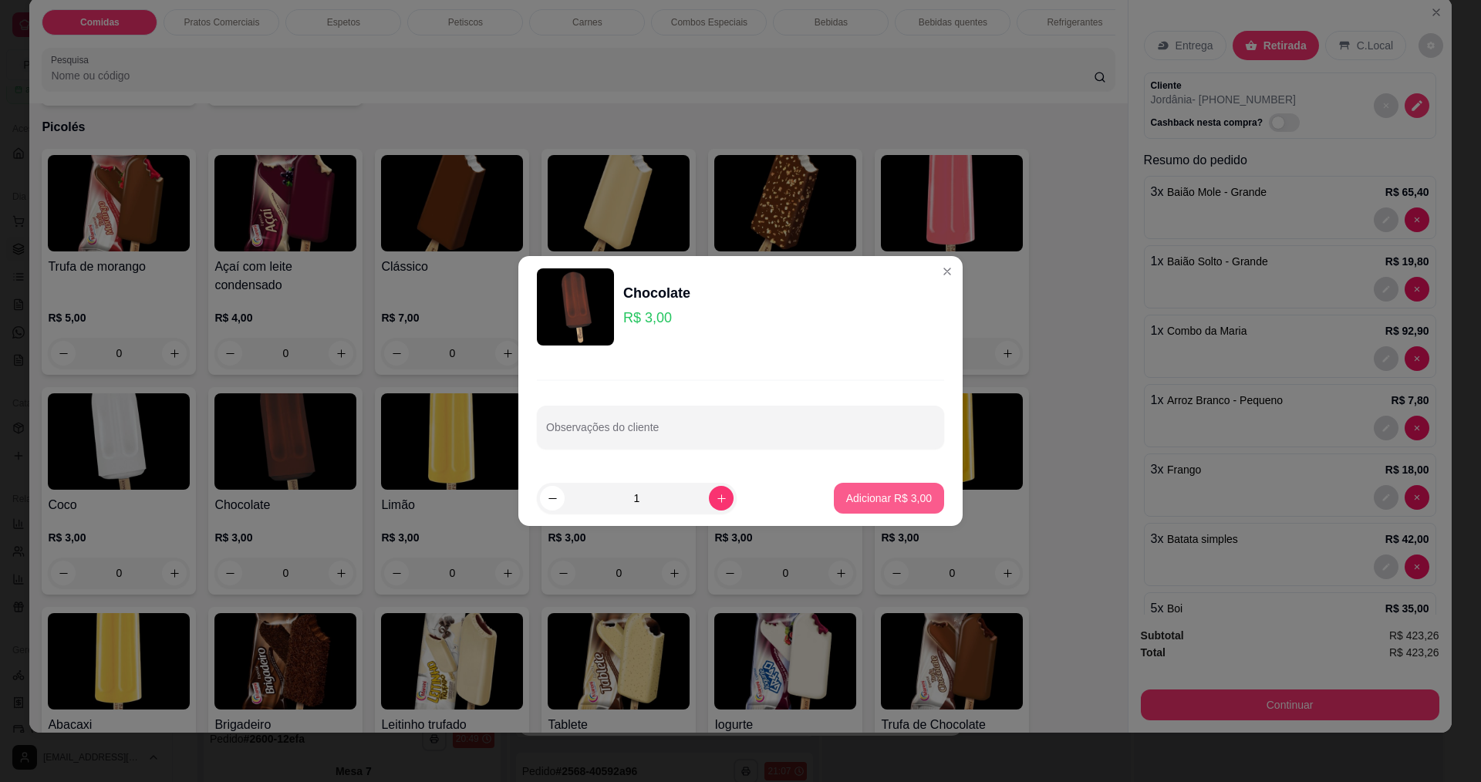
click at [876, 495] on p "Adicionar R$ 3,00" at bounding box center [889, 498] width 86 height 15
type input "1"
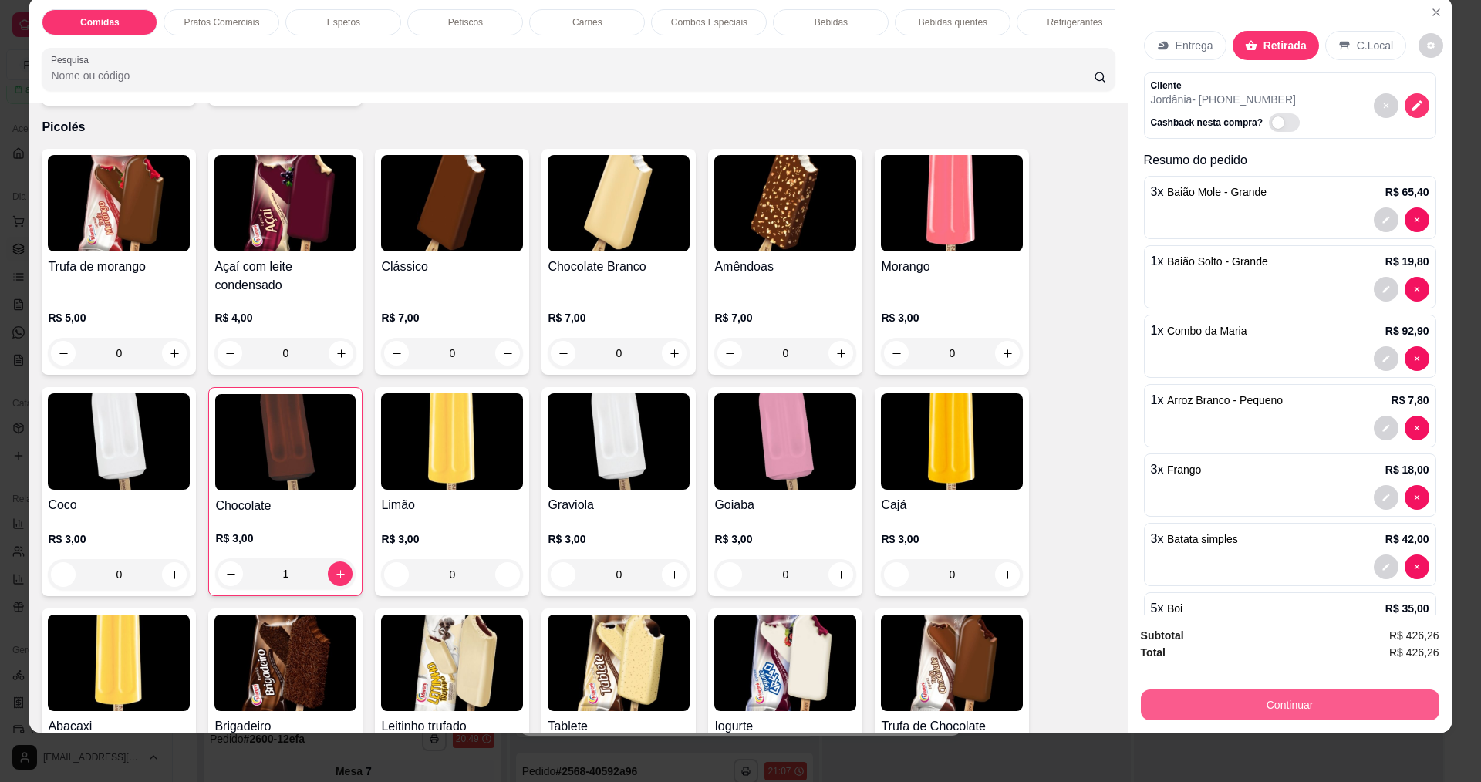
click at [1179, 712] on button "Continuar" at bounding box center [1290, 705] width 298 height 31
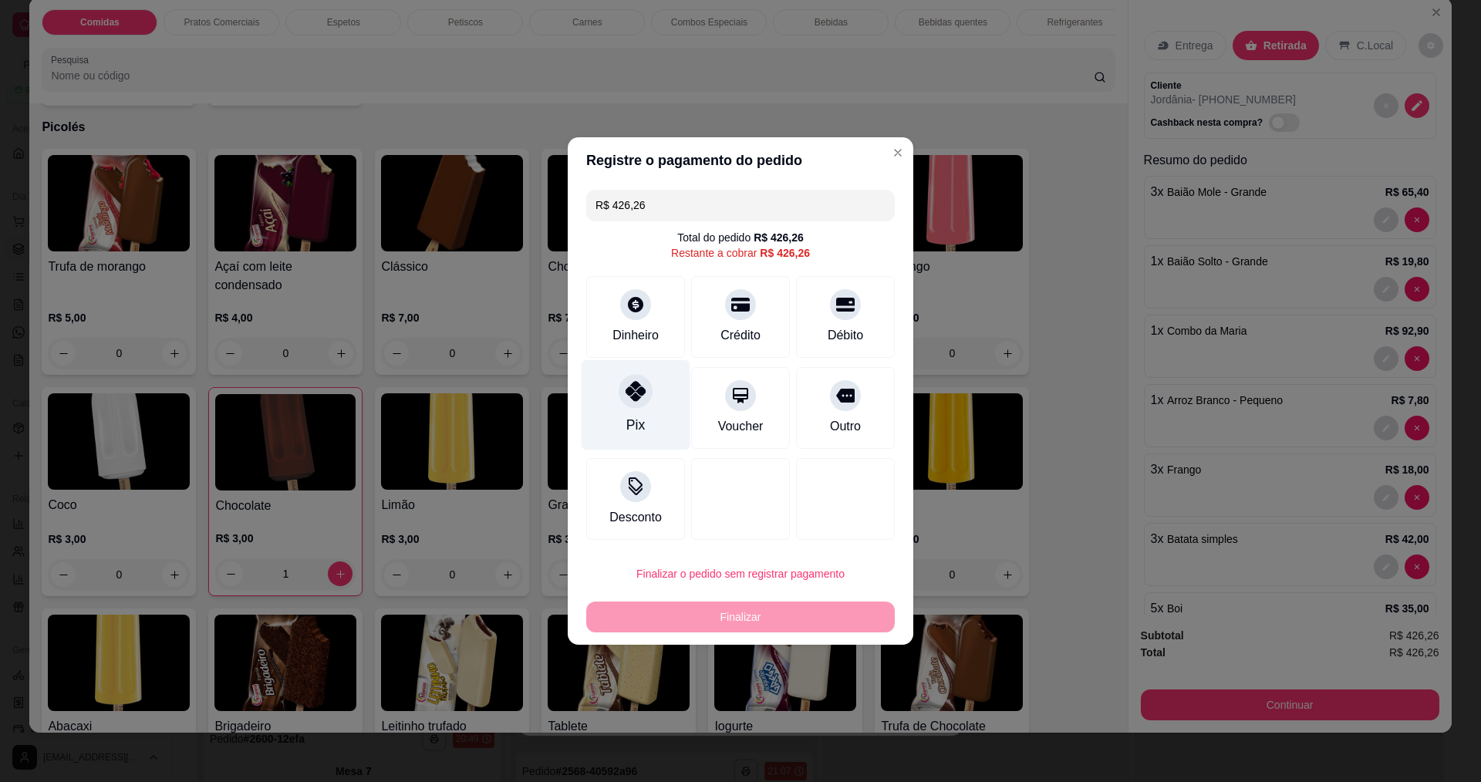
click at [642, 402] on div at bounding box center [636, 391] width 34 height 34
type input "R$ 0,00"
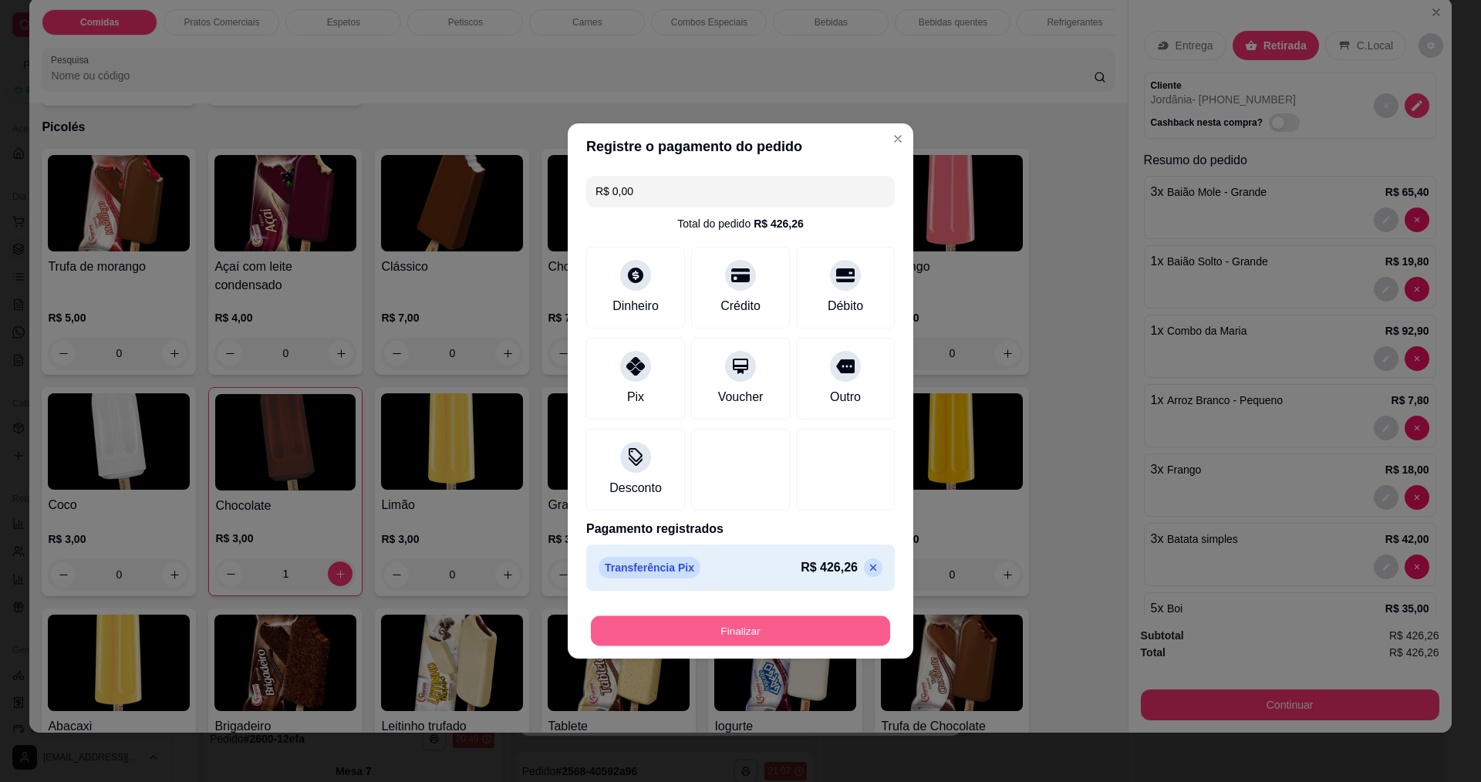
click at [707, 621] on button "Finalizar" at bounding box center [740, 631] width 299 height 30
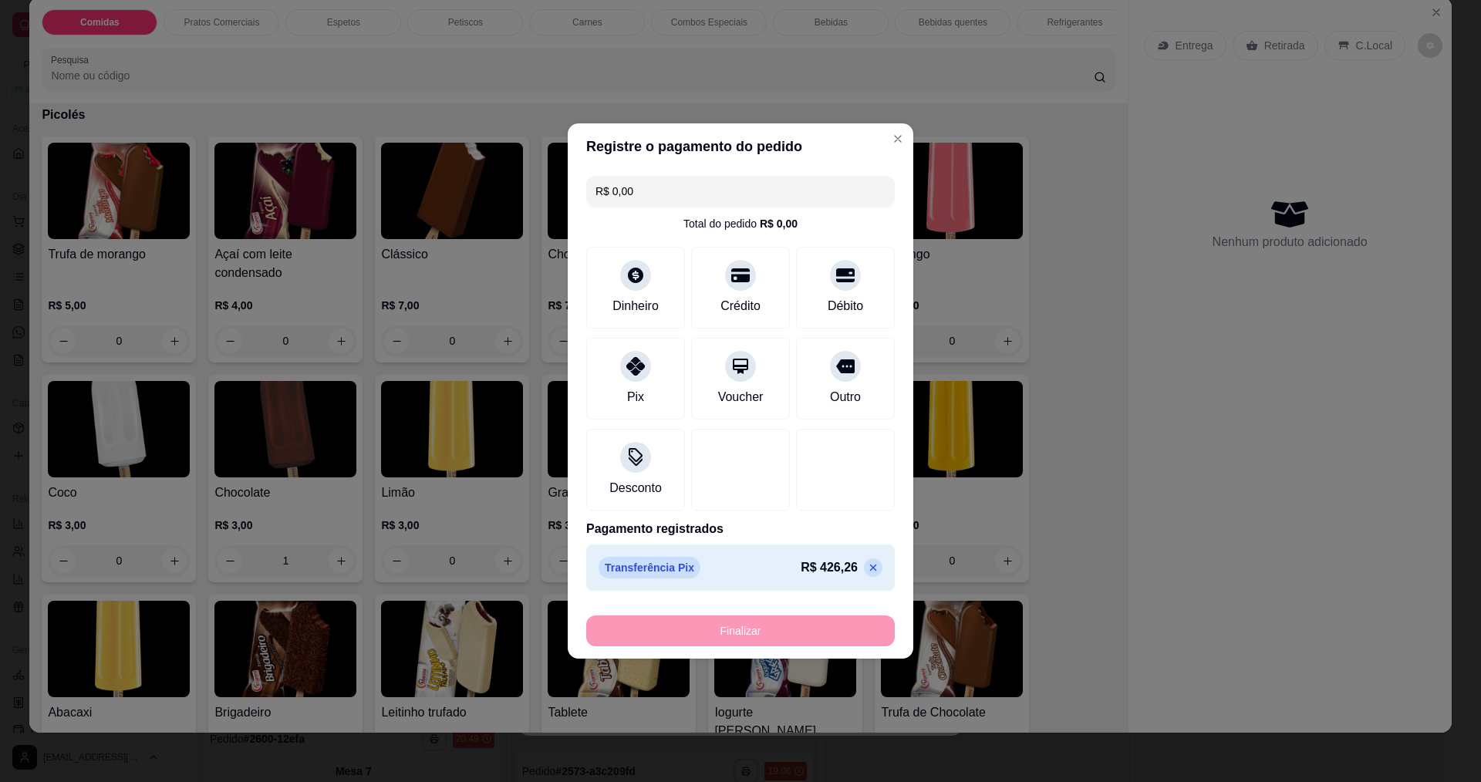
type input "0"
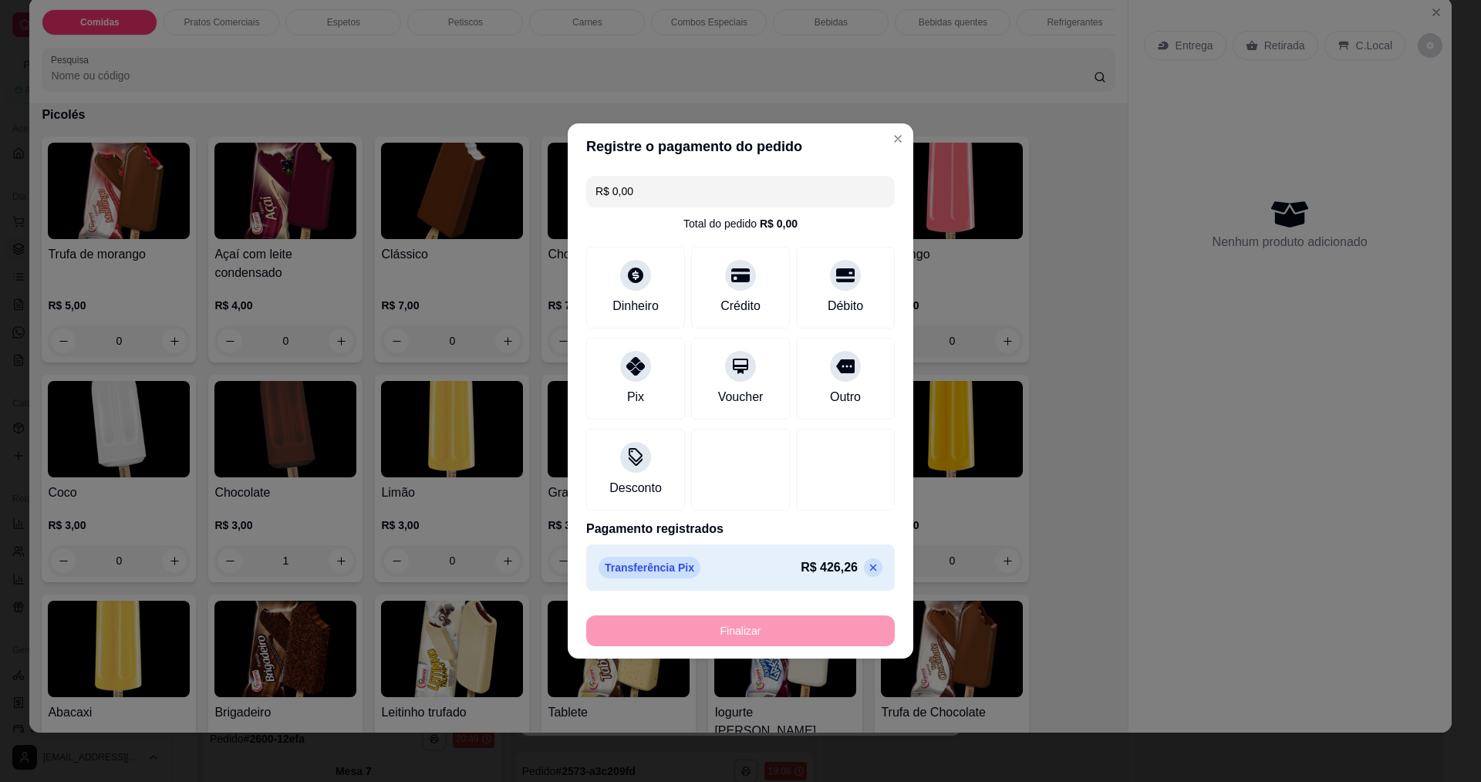
type input "0"
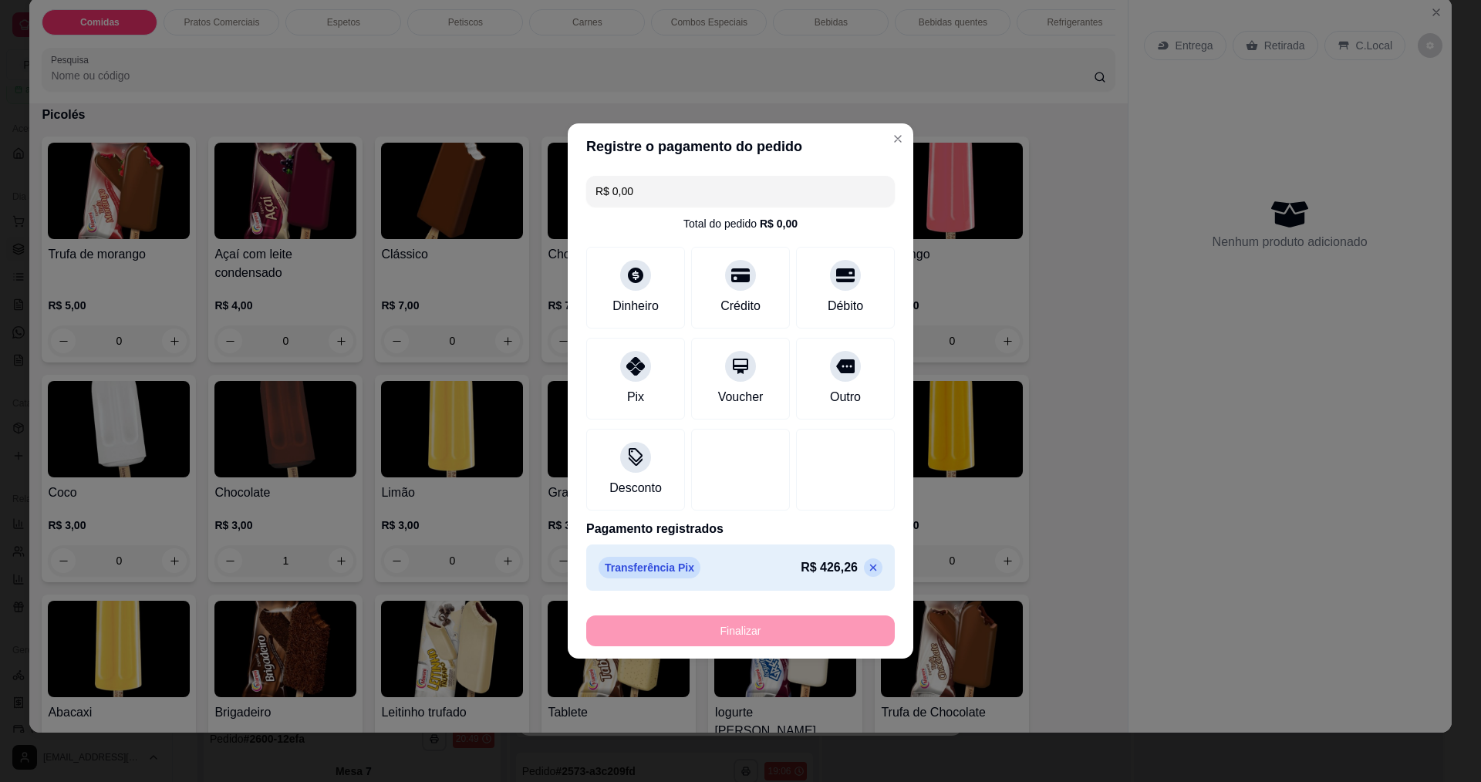
type input "0"
type input "-R$ 426,26"
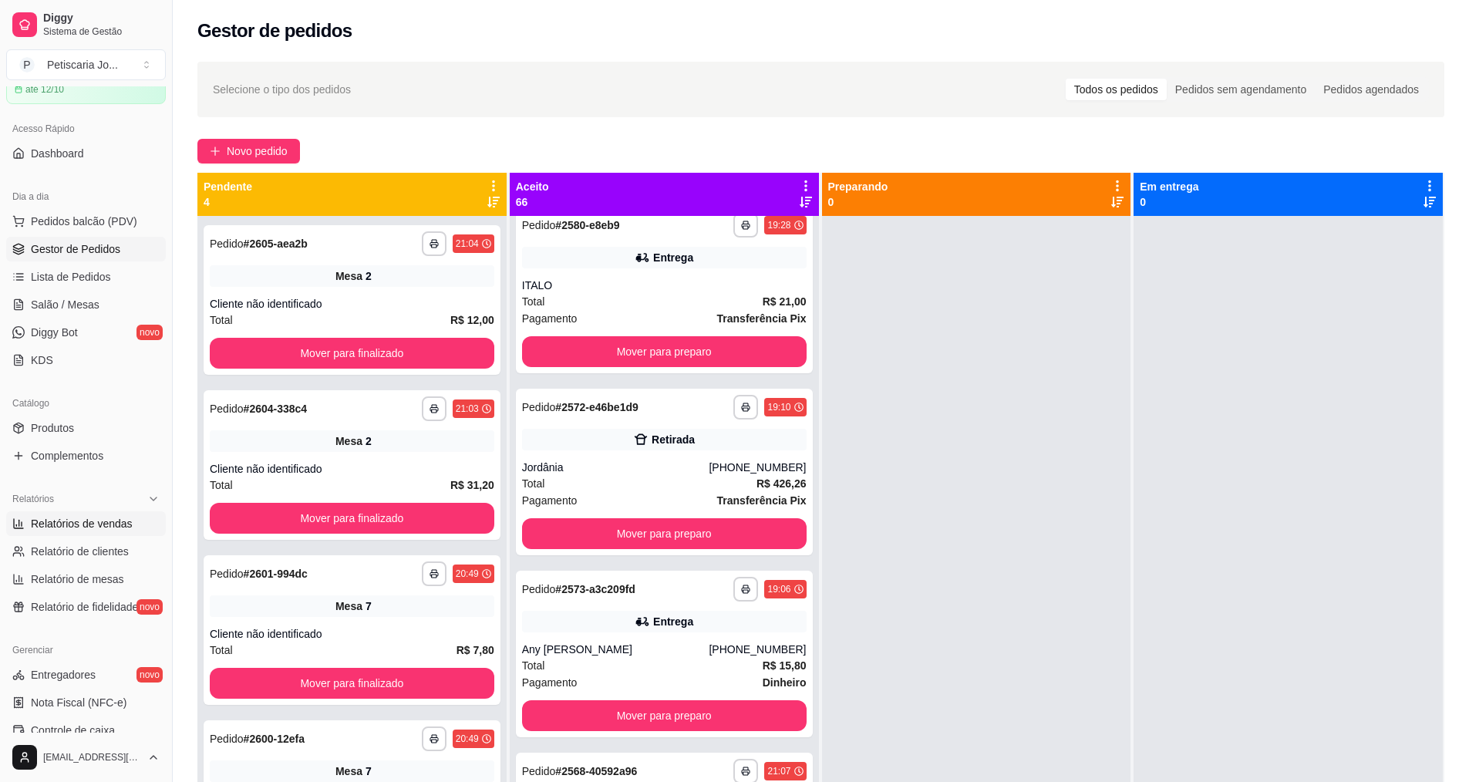
click at [91, 528] on span "Relatórios de vendas" at bounding box center [82, 523] width 102 height 15
select select "ALL"
select select "0"
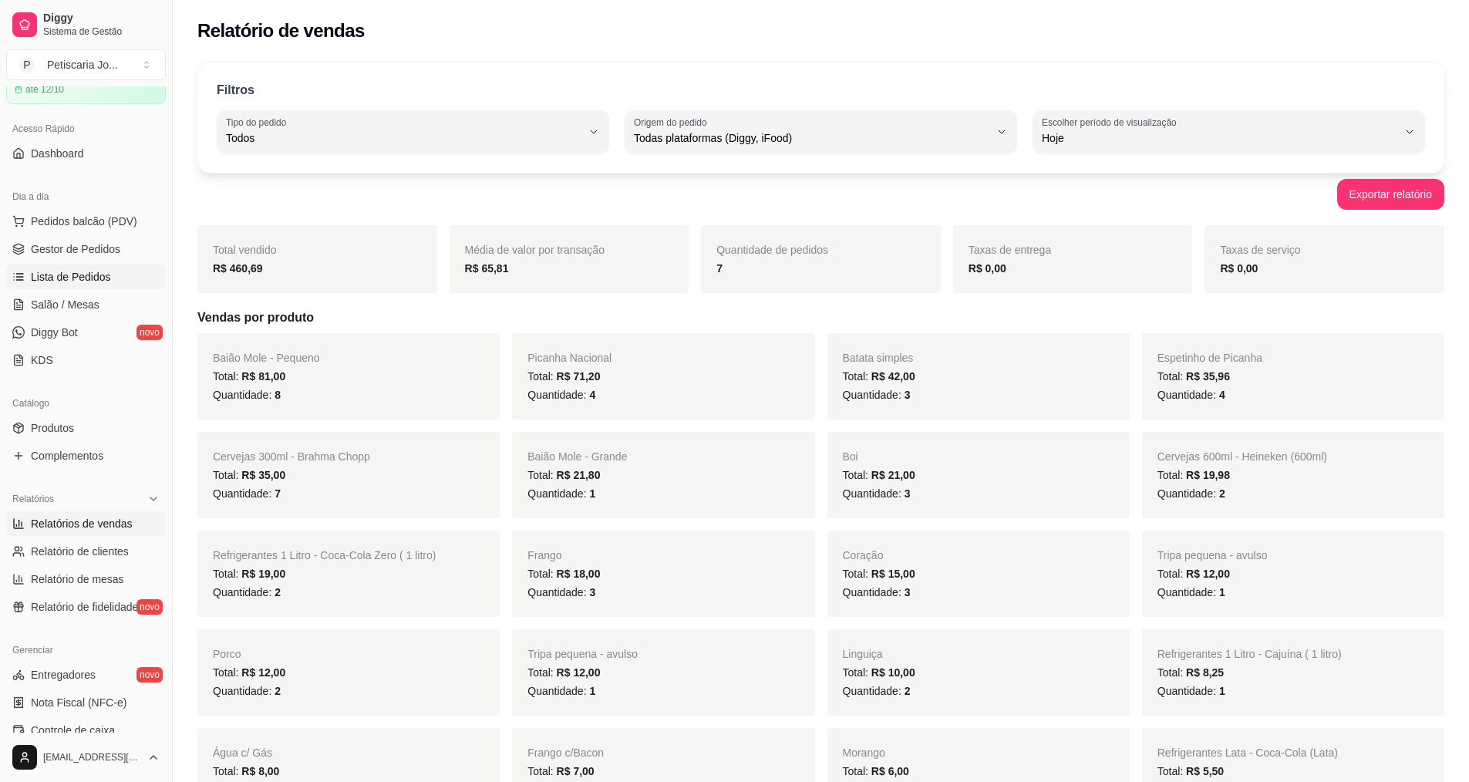
click at [6, 270] on link "Lista de Pedidos" at bounding box center [86, 277] width 160 height 25
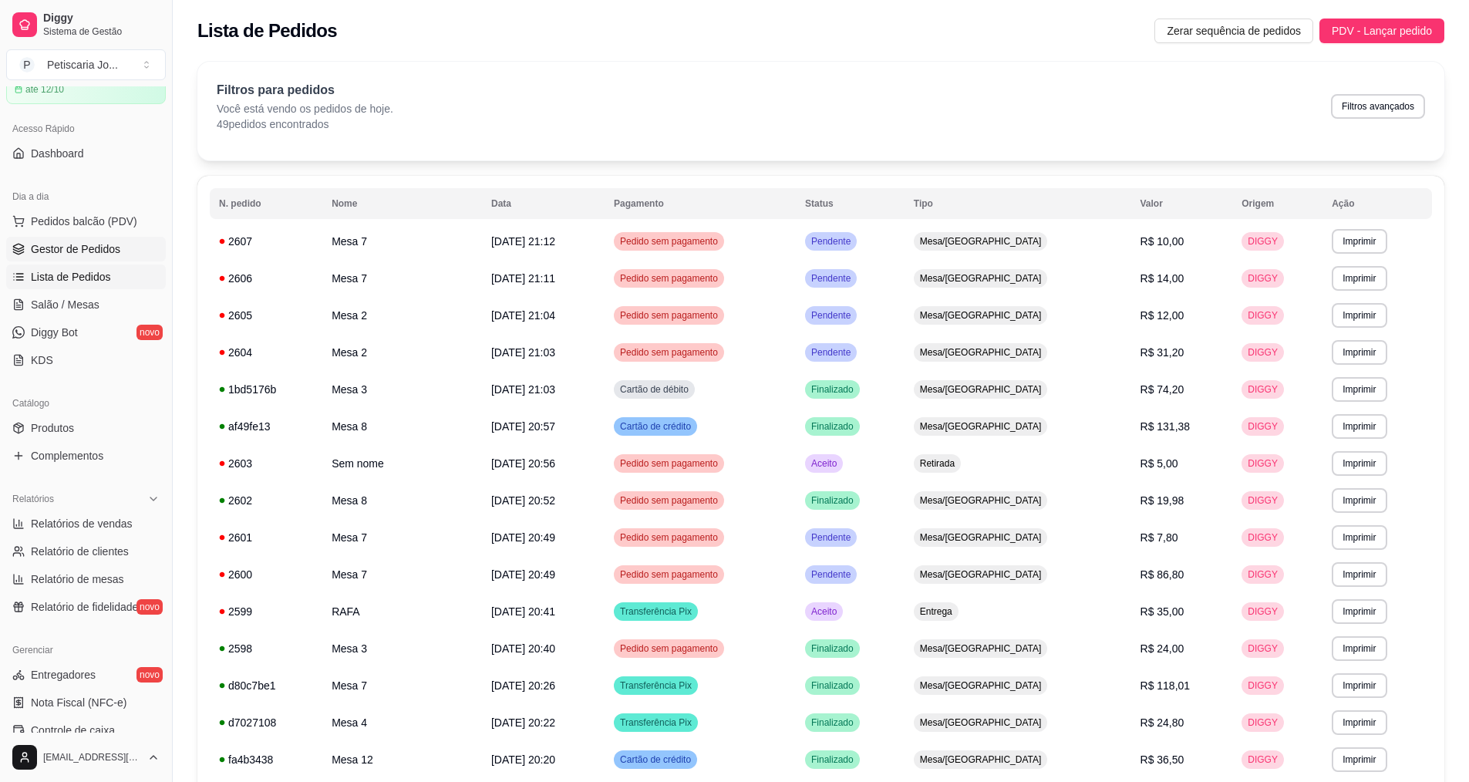
click at [13, 251] on icon at bounding box center [18, 249] width 12 height 12
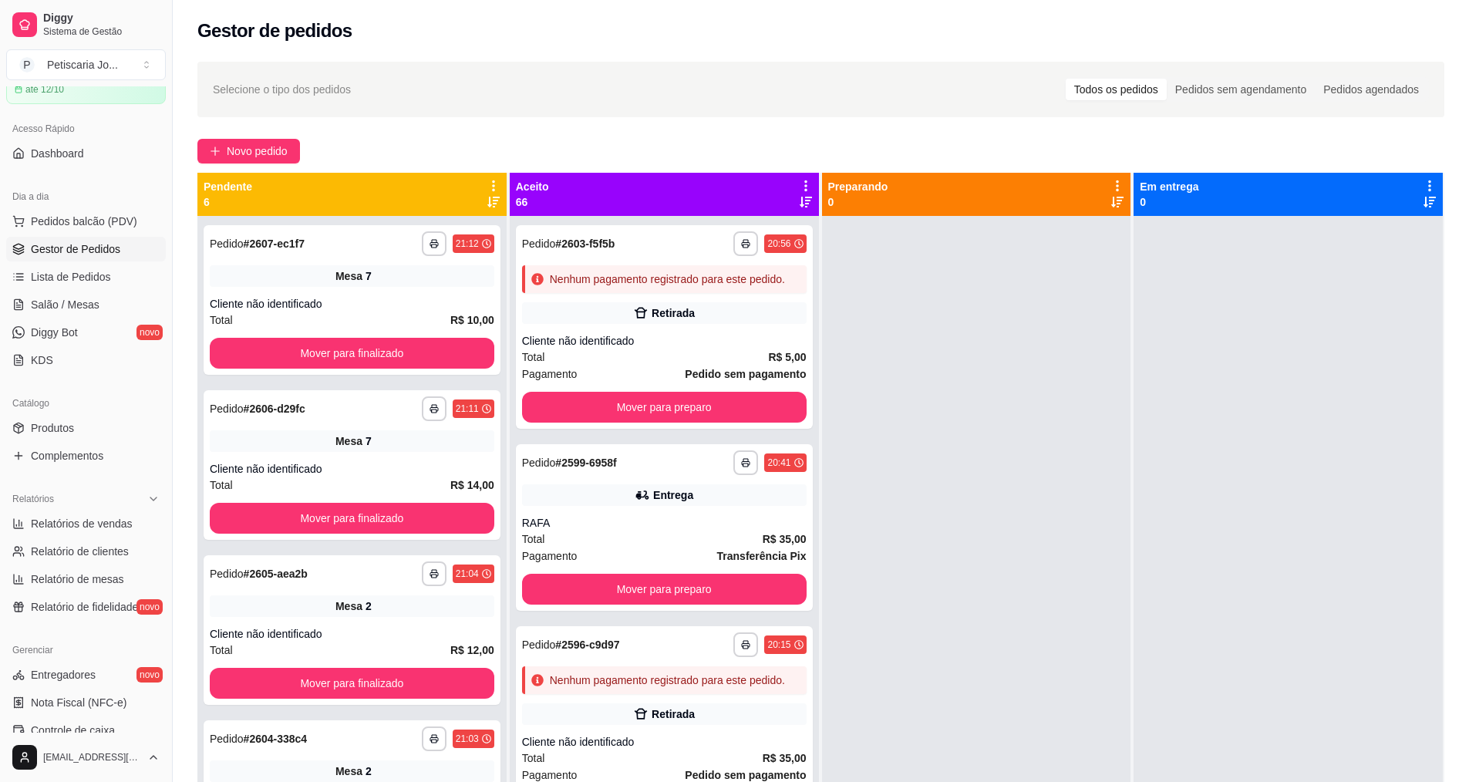
click at [53, 290] on ul "Pedidos balcão (PDV) Gestor de Pedidos Lista de Pedidos Salão / Mesas Diggy Bot…" at bounding box center [86, 291] width 160 height 164
click at [56, 302] on span "Salão / Mesas" at bounding box center [65, 304] width 69 height 15
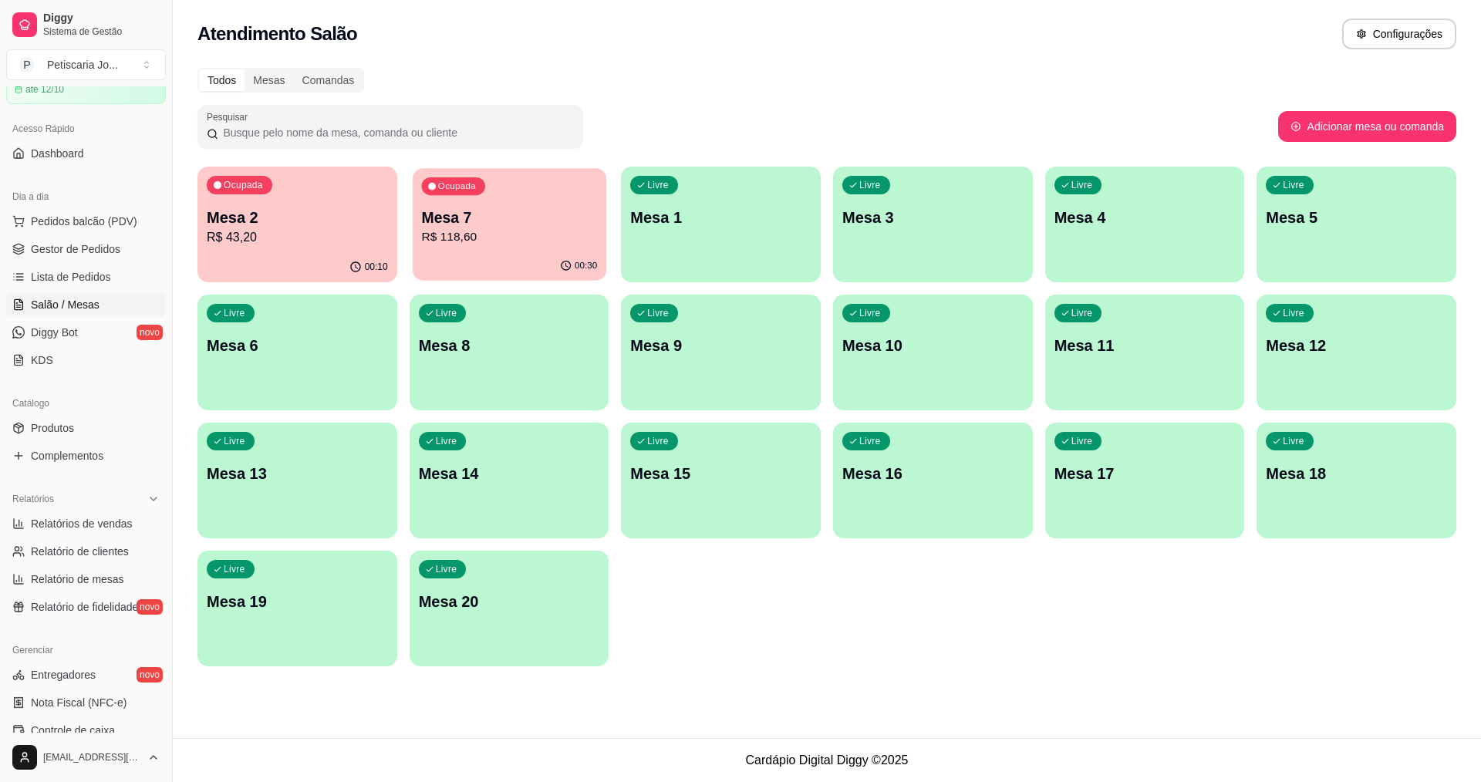
click at [514, 242] on p "R$ 118,60" at bounding box center [509, 237] width 176 height 18
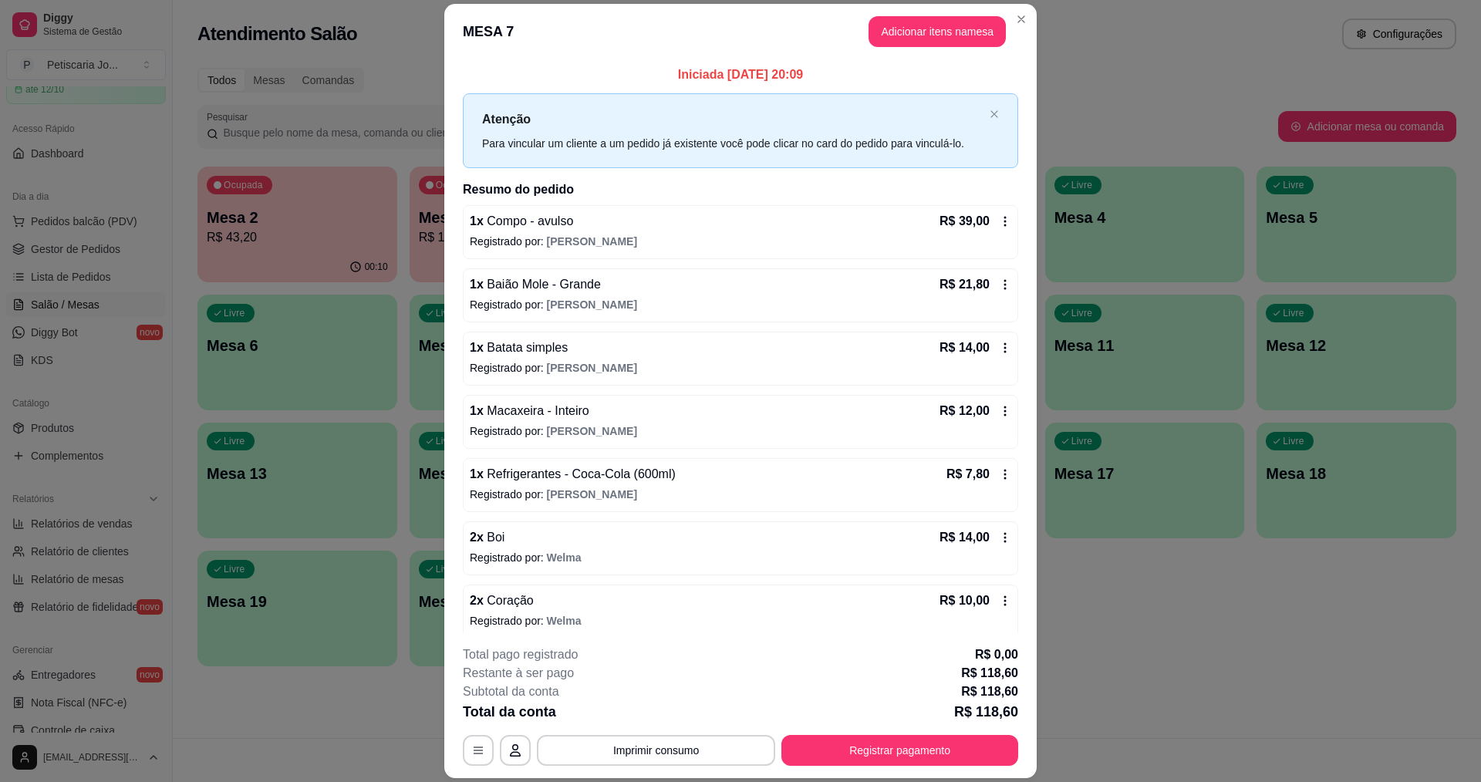
click at [501, 562] on p "Registrado por: [PERSON_NAME]" at bounding box center [740, 557] width 541 height 15
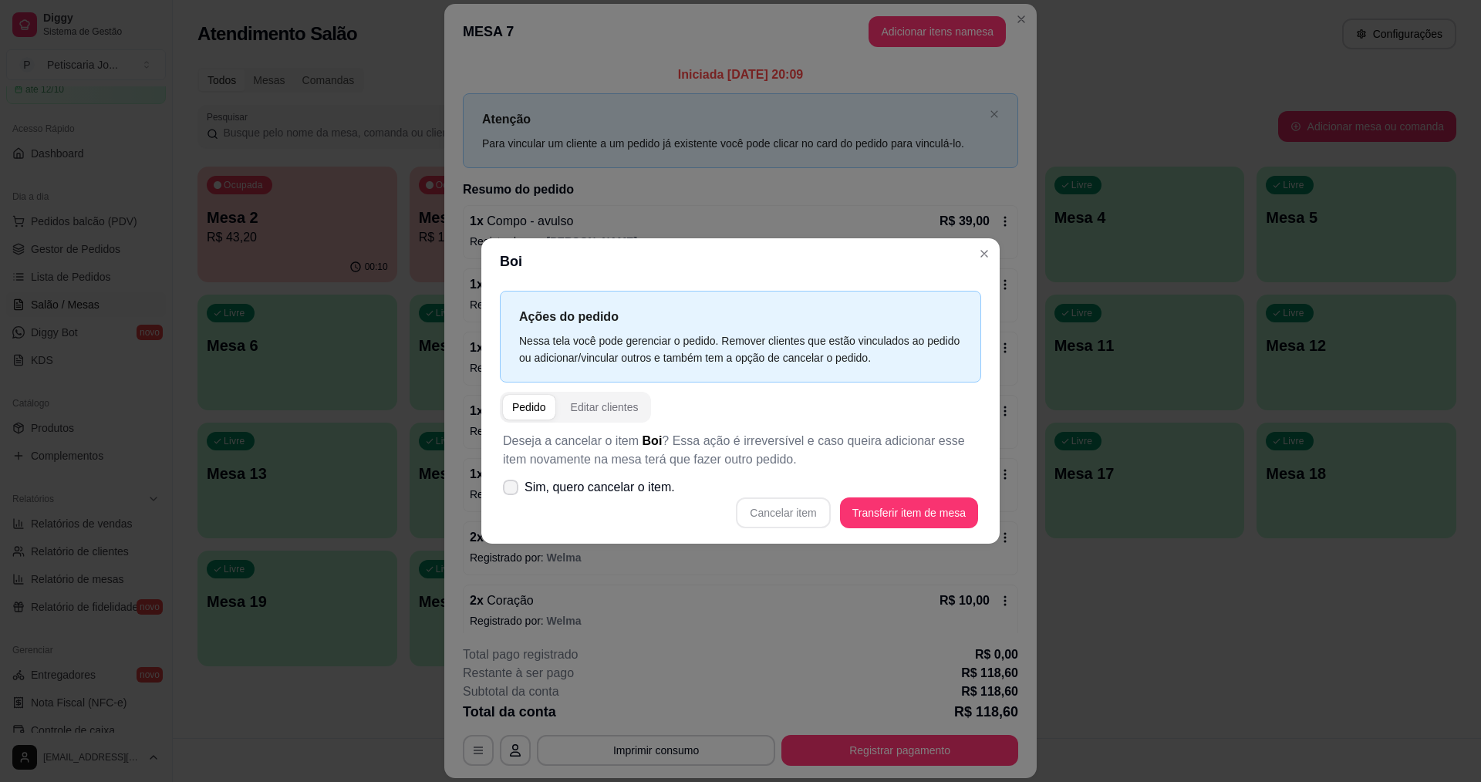
click at [589, 491] on span "Sim, quero cancelar o item." at bounding box center [599, 487] width 150 height 19
click at [512, 491] on input "Sim, quero cancelar o item." at bounding box center [507, 496] width 10 height 10
checkbox input "true"
click at [837, 599] on div "Boi Ações do pedido Nessa tela você pode gerenciar o pedido. Remover clientes q…" at bounding box center [740, 391] width 1481 height 782
click at [768, 502] on button "Cancelar item" at bounding box center [783, 512] width 94 height 31
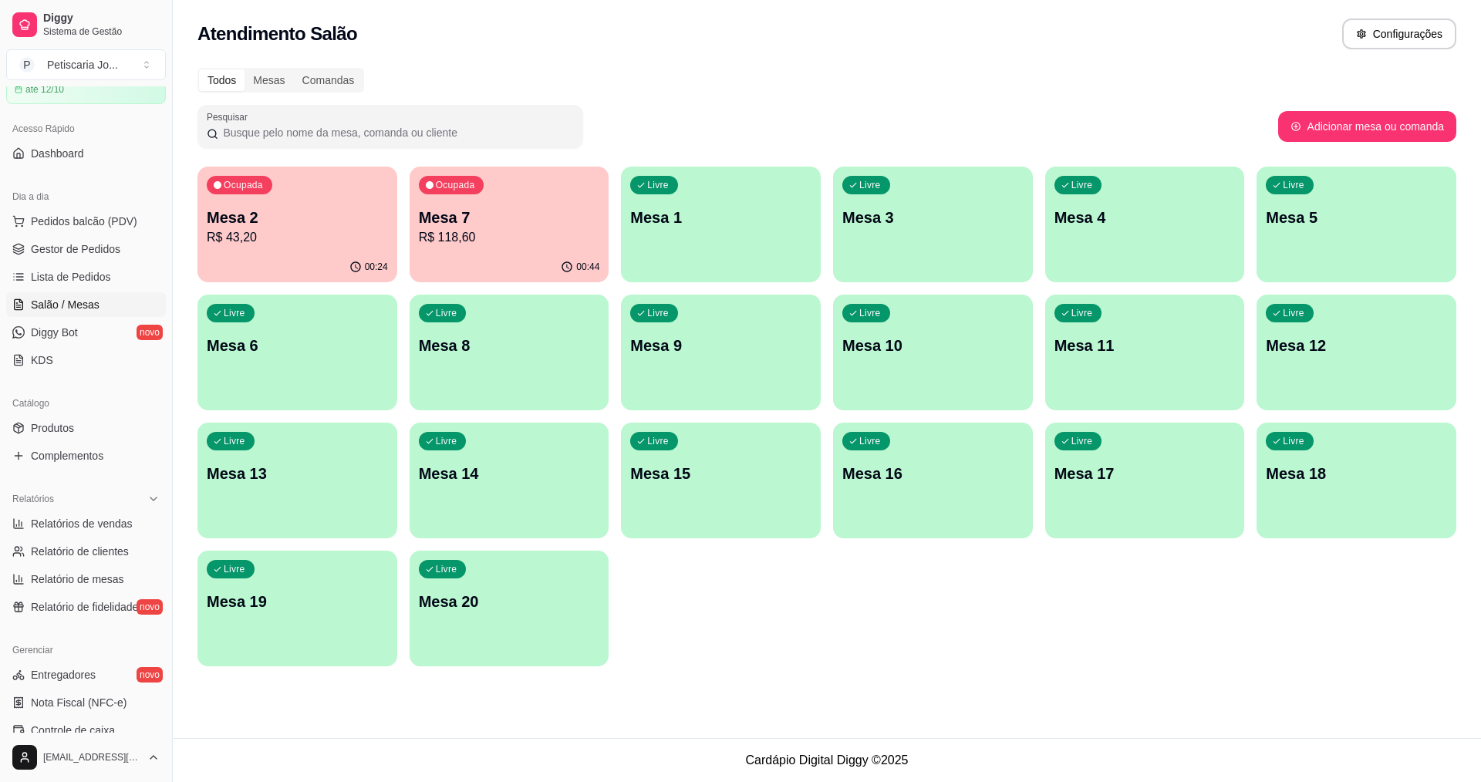
click at [293, 250] on div "Ocupada Mesa 2 R$ 43,20" at bounding box center [297, 210] width 200 height 86
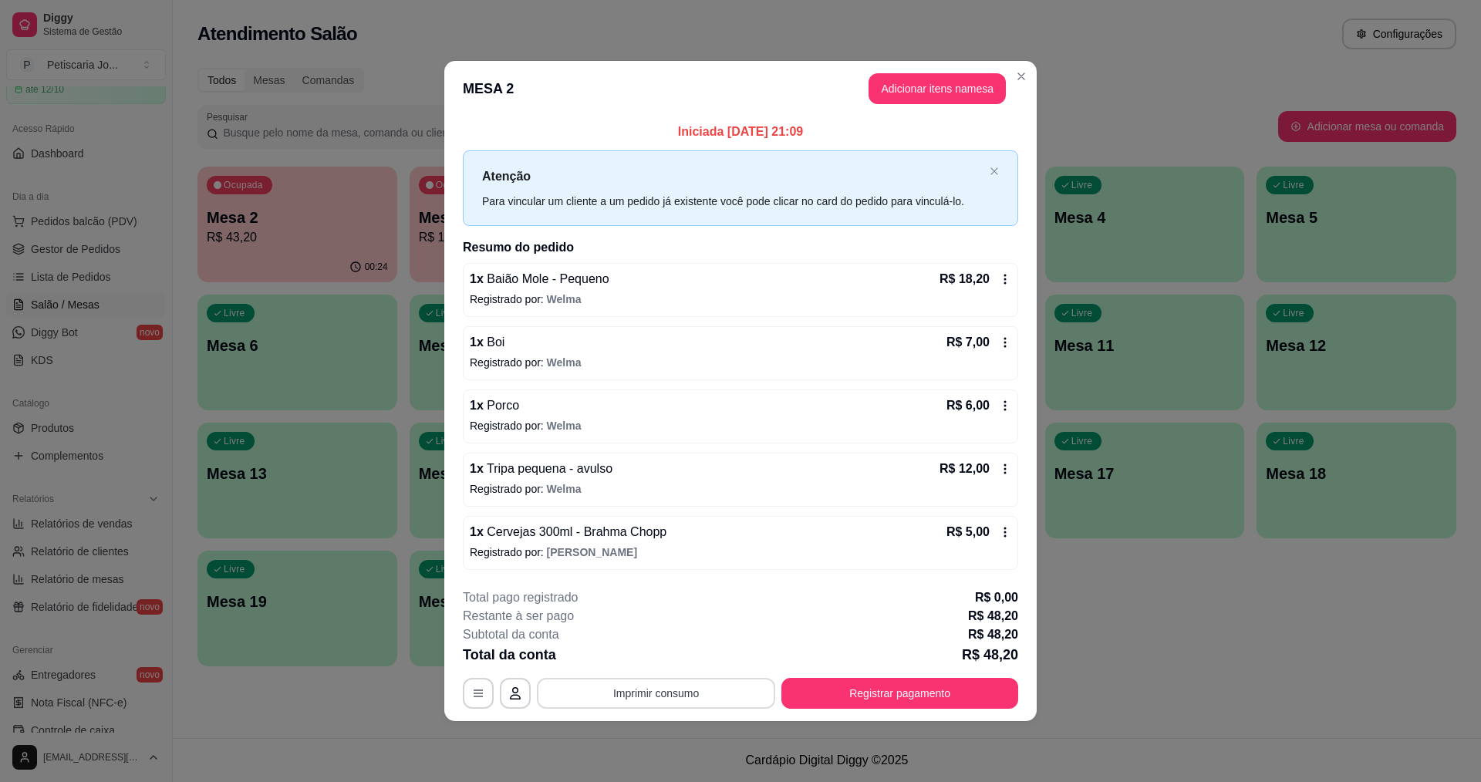
click at [641, 696] on button "Imprimir consumo" at bounding box center [656, 693] width 238 height 31
click at [641, 666] on button "IMPRESSORA" at bounding box center [661, 658] width 112 height 25
